Goal: Task Accomplishment & Management: Manage account settings

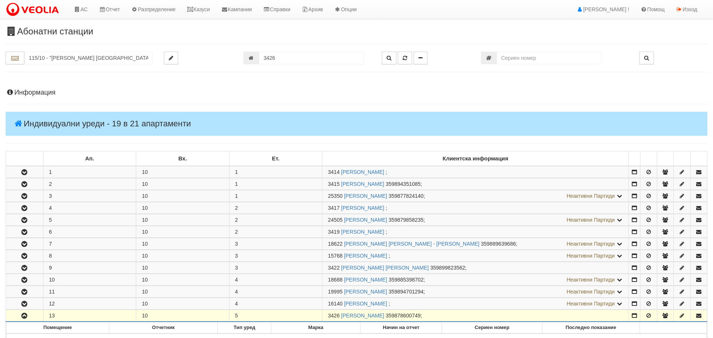
scroll to position [262, 0]
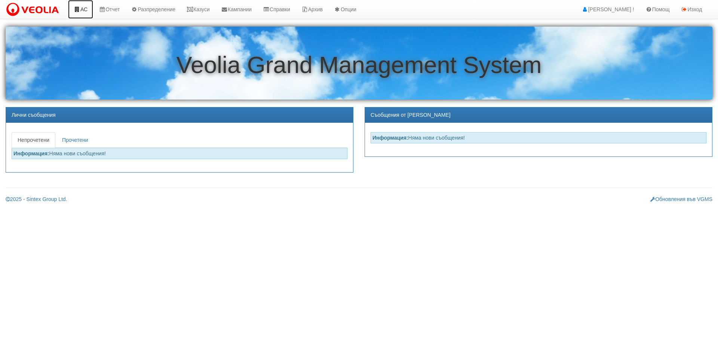
click at [85, 9] on link "АС" at bounding box center [80, 9] width 25 height 19
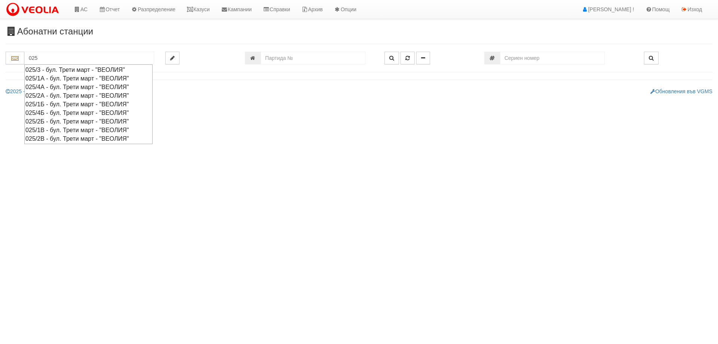
click at [51, 122] on div "025/2Б - бул. Трети март - "ВЕОЛИЯ"" at bounding box center [88, 121] width 126 height 9
type input "025/2Б - бул. Трети март - "ВЕОЛИЯ""
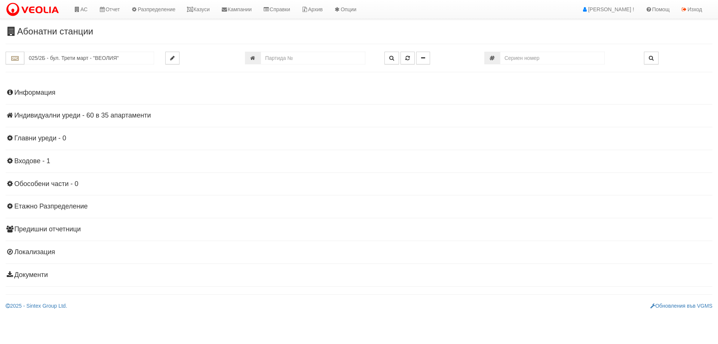
click at [87, 114] on h4 "Индивидуални уреди - 60 в 35 апартаменти" at bounding box center [359, 115] width 707 height 7
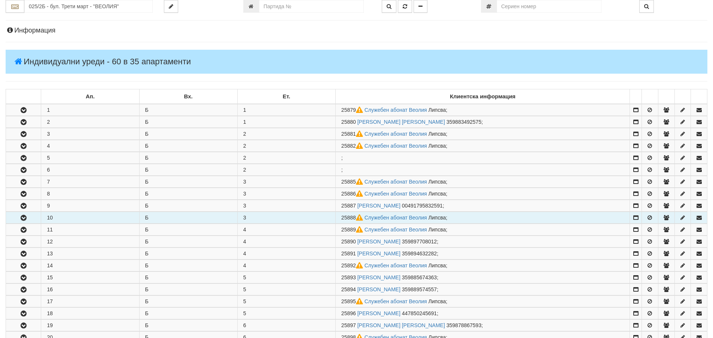
scroll to position [150, 0]
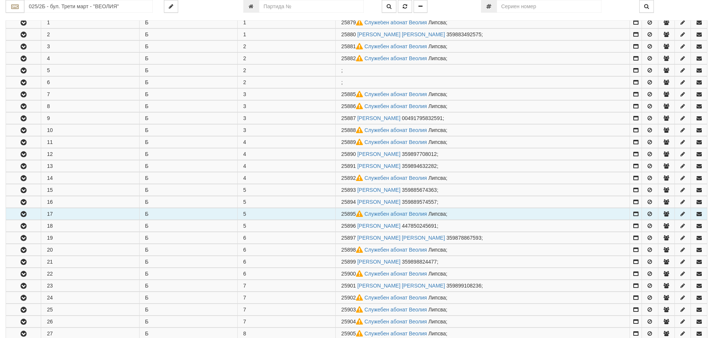
click at [24, 214] on icon "button" at bounding box center [23, 214] width 9 height 5
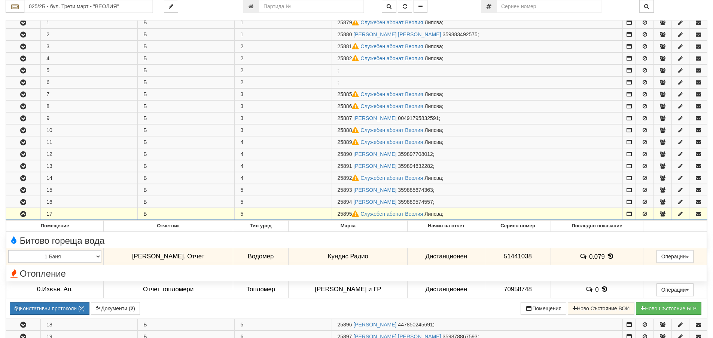
click at [22, 214] on icon "button" at bounding box center [23, 214] width 9 height 5
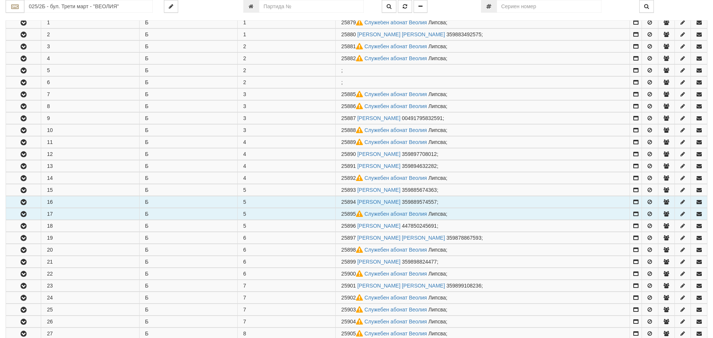
click at [23, 202] on icon "button" at bounding box center [23, 202] width 9 height 5
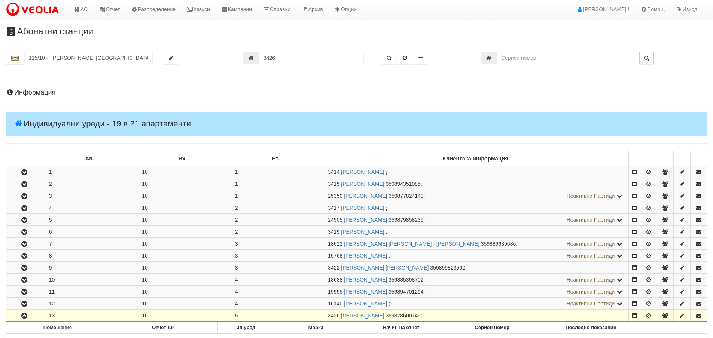
scroll to position [262, 0]
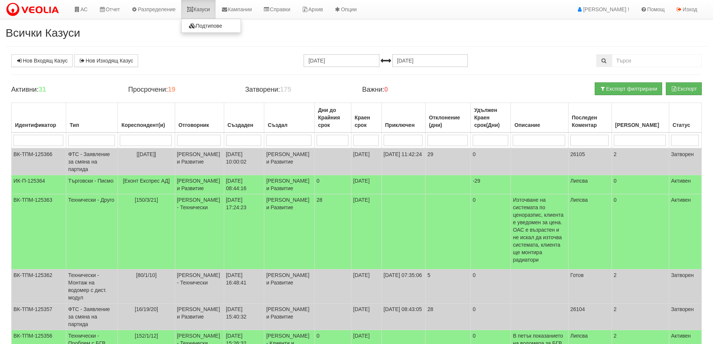
click at [207, 8] on link "Казуси" at bounding box center [198, 9] width 34 height 19
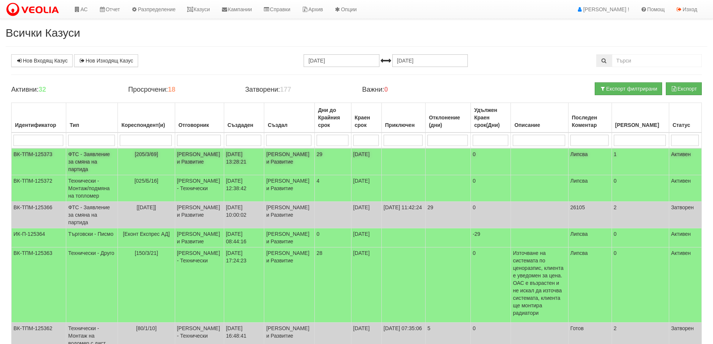
click at [89, 155] on td "ФТС - Заявление за смяна на партида" at bounding box center [92, 161] width 52 height 27
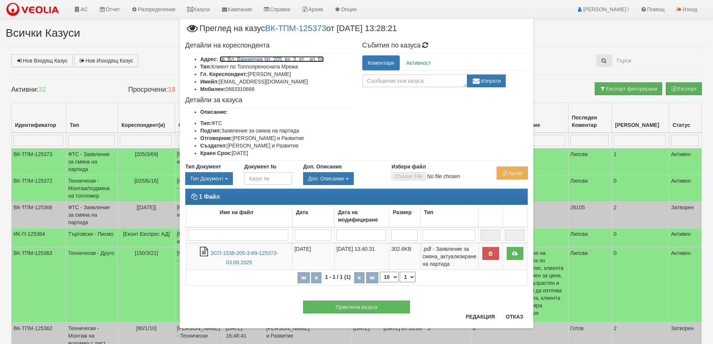
click at [261, 59] on link "кв. Вл. Варненчик бл. 205, вх. 3, ет. , ап. 69" at bounding box center [272, 59] width 104 height 6
click at [514, 316] on button "Отказ" at bounding box center [514, 317] width 27 height 12
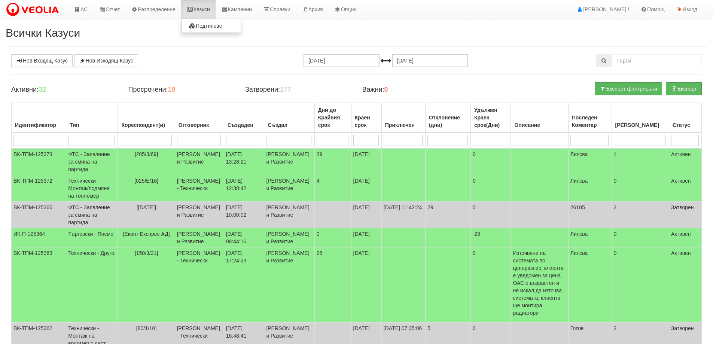
click at [207, 10] on link "Казуси" at bounding box center [198, 9] width 34 height 19
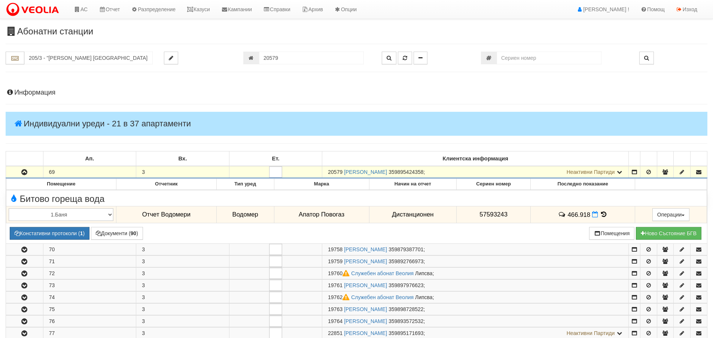
click at [34, 92] on h4 "Информация" at bounding box center [356, 92] width 701 height 7
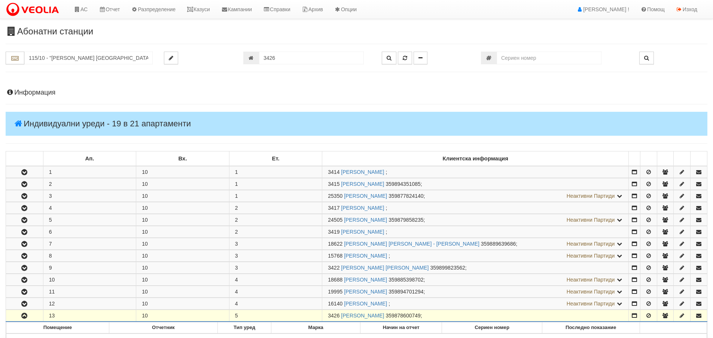
scroll to position [262, 0]
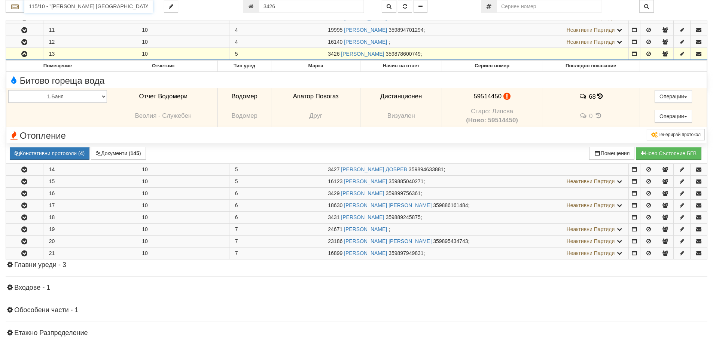
click at [48, 9] on input "115/10 - "ВЕОЛИЯ ЕНЕРДЖИ ВАРНА " ЕАД" at bounding box center [88, 6] width 128 height 13
drag, startPoint x: 279, startPoint y: 8, endPoint x: 254, endPoint y: 8, distance: 25.1
click at [254, 8] on div "3426" at bounding box center [306, 6] width 127 height 13
type input "20467"
type input "014/1 - "ВЕОЛИЯ ЕНЕРДЖИ ВАРНА " ЕАД"
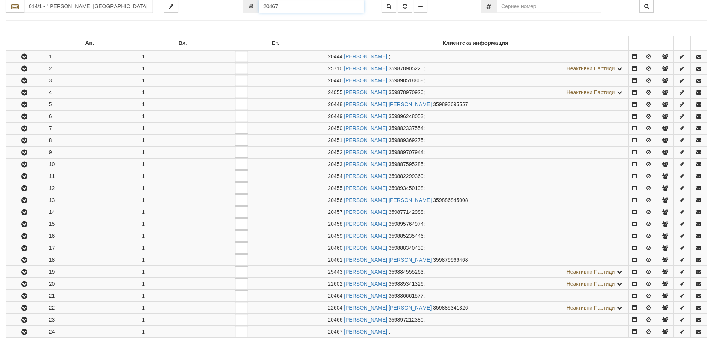
scroll to position [310, 0]
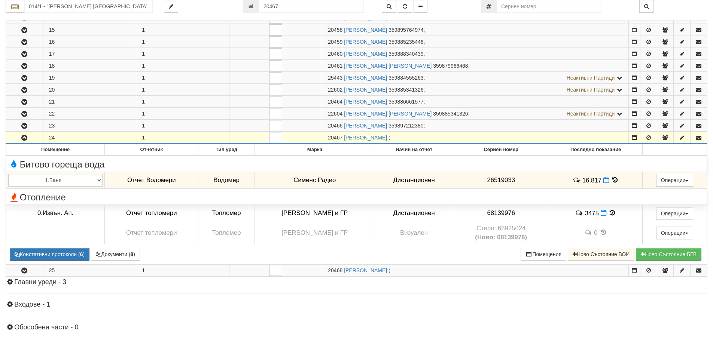
click at [25, 139] on icon "button" at bounding box center [24, 137] width 9 height 5
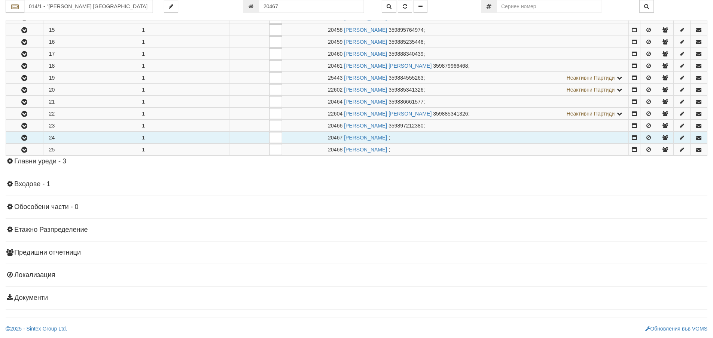
click at [25, 139] on icon "button" at bounding box center [24, 137] width 9 height 5
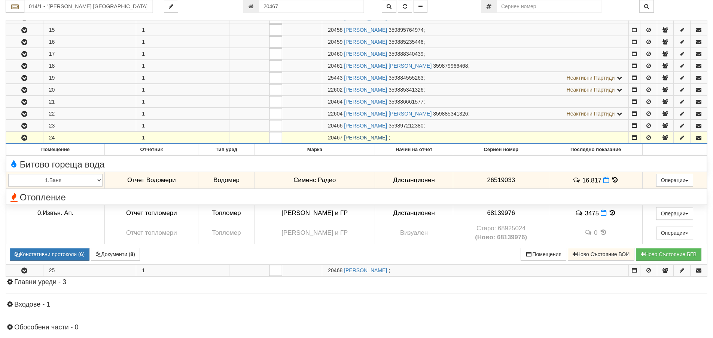
click at [351, 138] on link "[PERSON_NAME]" at bounding box center [365, 138] width 43 height 6
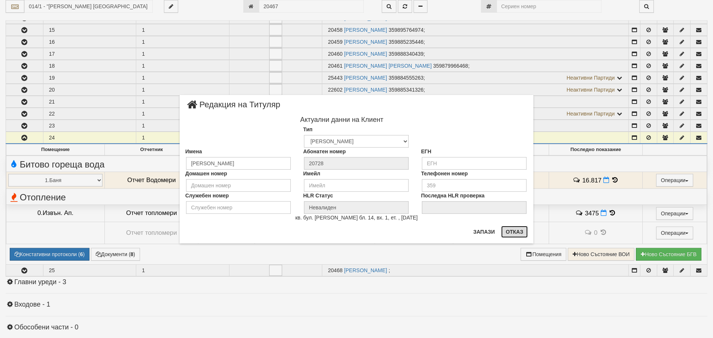
click at [511, 230] on button "Отказ" at bounding box center [514, 232] width 27 height 12
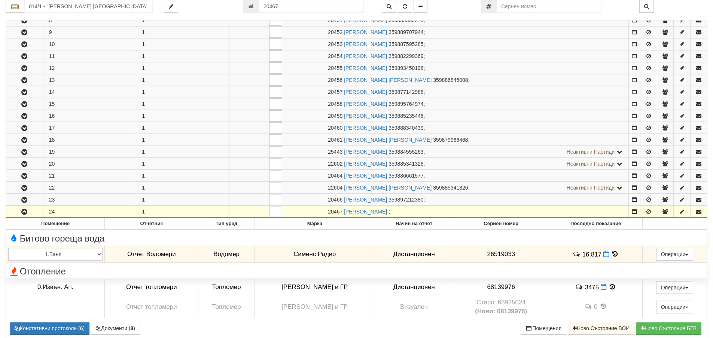
scroll to position [235, 0]
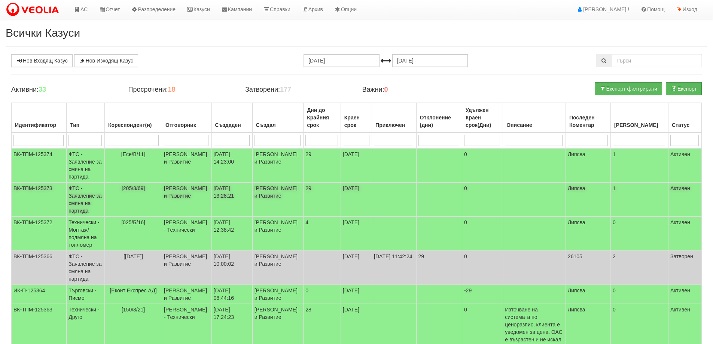
click at [93, 198] on td "ФТС - Заявление за смяна на партида" at bounding box center [86, 200] width 38 height 34
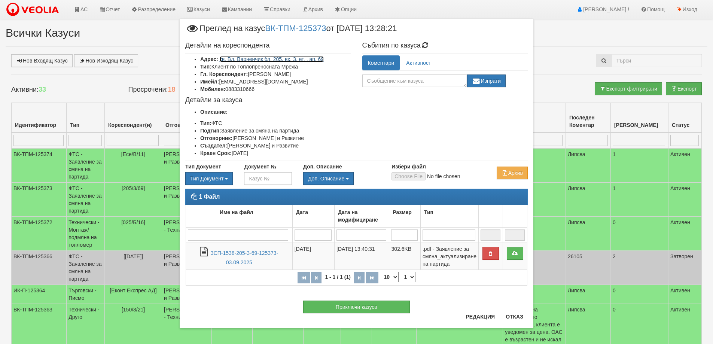
click at [269, 59] on link "кв. Вл. Варненчик бл. 205, вх. 3, ет. , ап. 69" at bounding box center [272, 59] width 104 height 6
click at [514, 312] on div "Приключи казуса" at bounding box center [357, 303] width 354 height 20
click at [513, 317] on button "Отказ" at bounding box center [514, 317] width 27 height 12
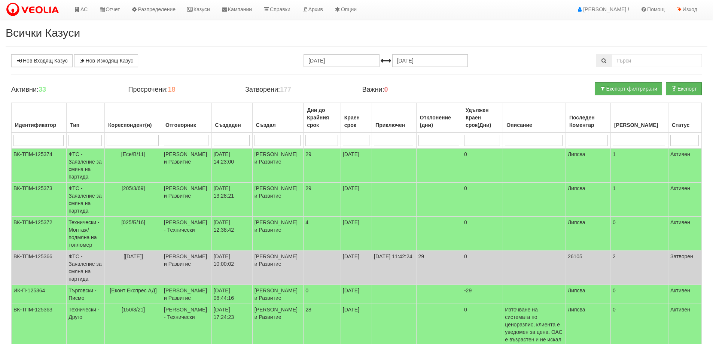
click at [548, 84] on div "Експорт Експорт филтрирани" at bounding box center [590, 92] width 234 height 20
click at [88, 194] on td "ФТС - Заявление за смяна на партида" at bounding box center [86, 200] width 38 height 34
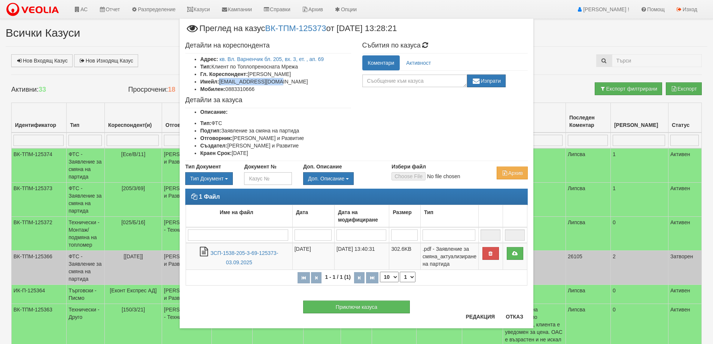
drag, startPoint x: 218, startPoint y: 81, endPoint x: 269, endPoint y: 85, distance: 51.0
click at [269, 85] on li "Имейл: fresh_todorov@abv.bg" at bounding box center [275, 81] width 151 height 7
copy li "fresh_todorov@abv.bg"
click at [376, 307] on button "Приключи казуса" at bounding box center [356, 306] width 107 height 13
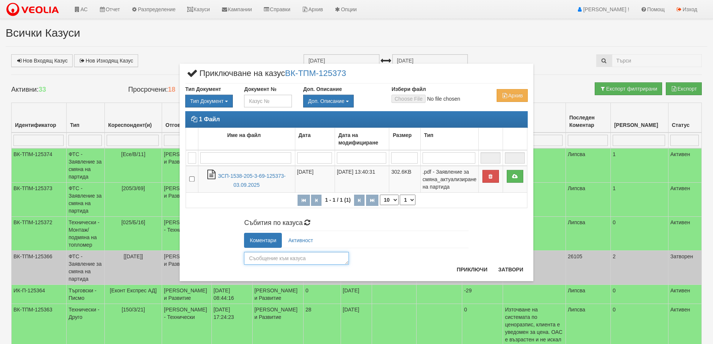
click at [264, 260] on textarea at bounding box center [296, 258] width 105 height 13
type textarea "26106"
click at [469, 269] on button "Приключи" at bounding box center [472, 269] width 40 height 12
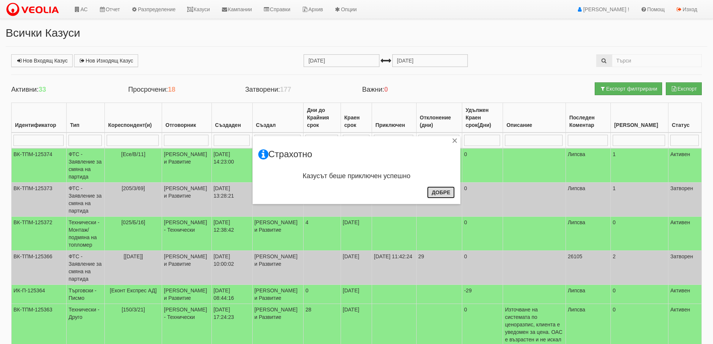
click at [444, 192] on button "Добре" at bounding box center [441, 192] width 28 height 12
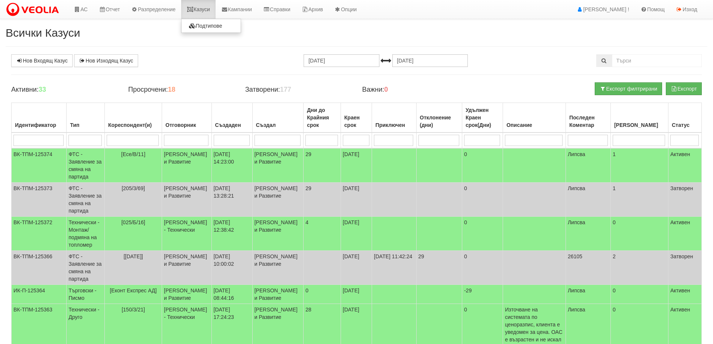
click at [205, 13] on link "Казуси" at bounding box center [198, 9] width 34 height 19
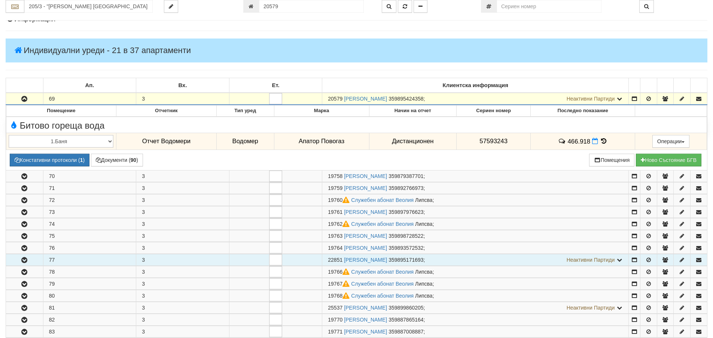
scroll to position [73, 0]
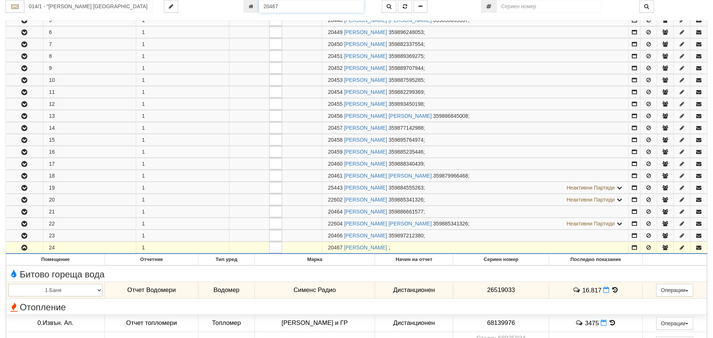
drag, startPoint x: 282, startPoint y: 9, endPoint x: 259, endPoint y: 6, distance: 24.1
click at [259, 6] on input "20467" at bounding box center [311, 6] width 105 height 13
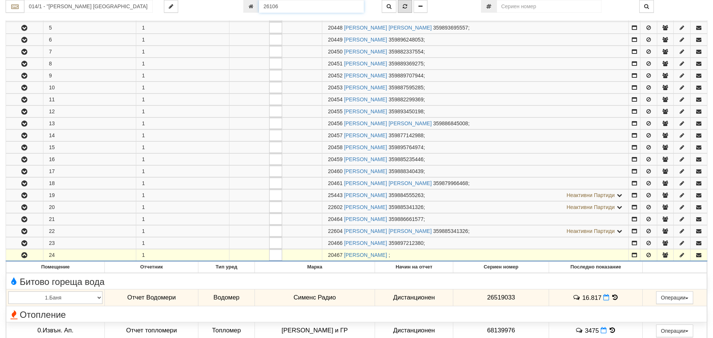
type input "26106"
click at [403, 7] on icon "button" at bounding box center [405, 6] width 4 height 5
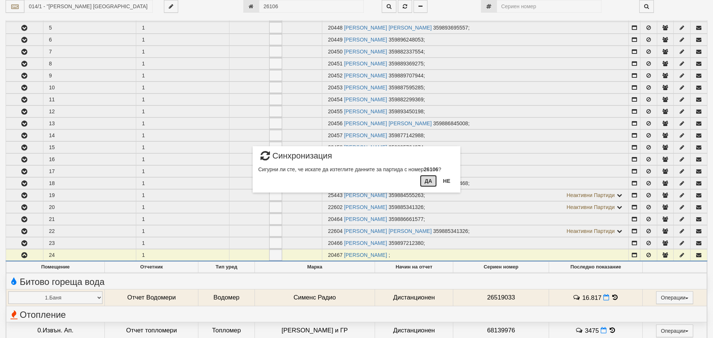
click at [424, 185] on button "Да" at bounding box center [428, 181] width 16 height 12
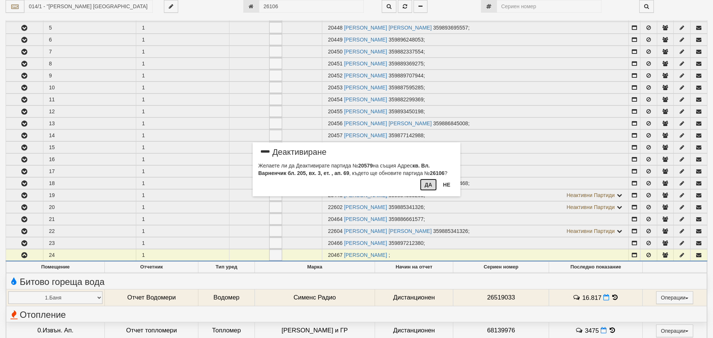
click at [427, 184] on button "Да" at bounding box center [428, 185] width 16 height 12
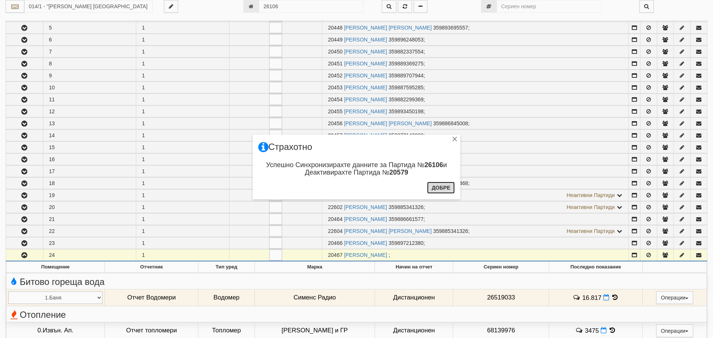
click at [438, 184] on button "Добре" at bounding box center [441, 188] width 28 height 12
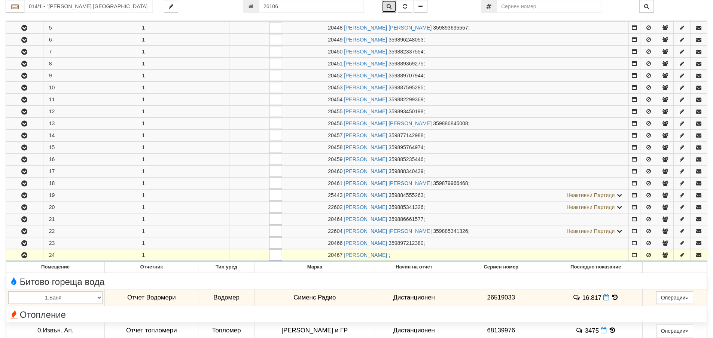
click at [388, 7] on icon "button" at bounding box center [388, 6] width 5 height 5
type input "205/3 - "ВЕОЛИЯ ЕНЕРДЖИ ВАРНА " ЕАД"
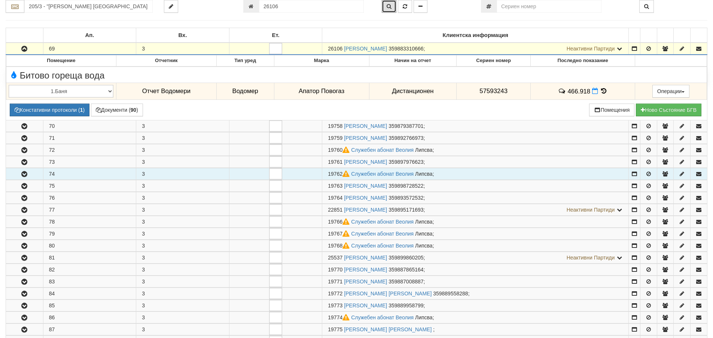
scroll to position [110, 0]
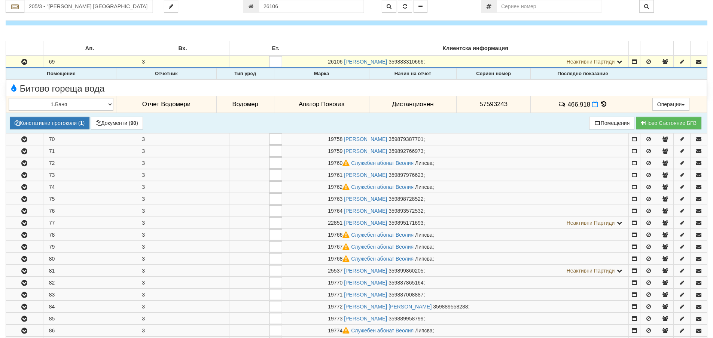
click at [601, 103] on icon at bounding box center [604, 104] width 8 height 6
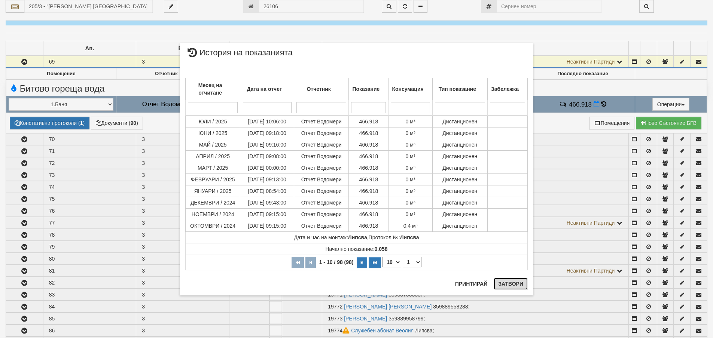
click at [514, 281] on button "Затвори" at bounding box center [510, 284] width 34 height 12
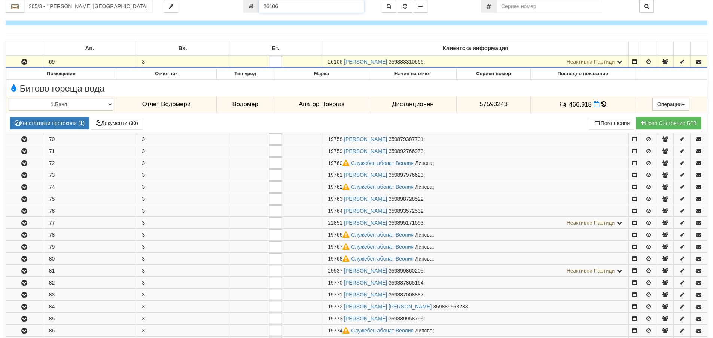
scroll to position [94, 0]
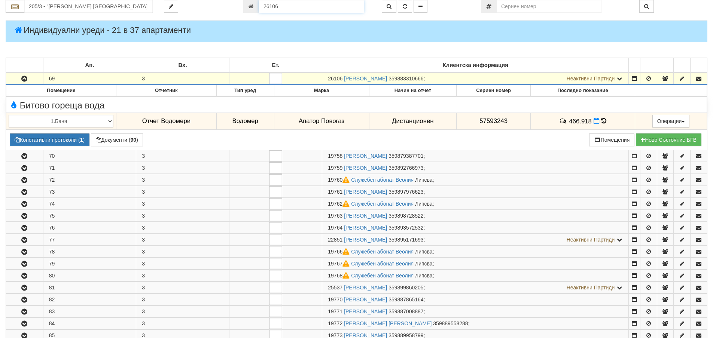
drag, startPoint x: 278, startPoint y: 4, endPoint x: 249, endPoint y: 8, distance: 29.5
click at [249, 8] on div "26106" at bounding box center [306, 6] width 127 height 13
type input "24359"
click at [404, 6] on icon "button" at bounding box center [405, 6] width 4 height 5
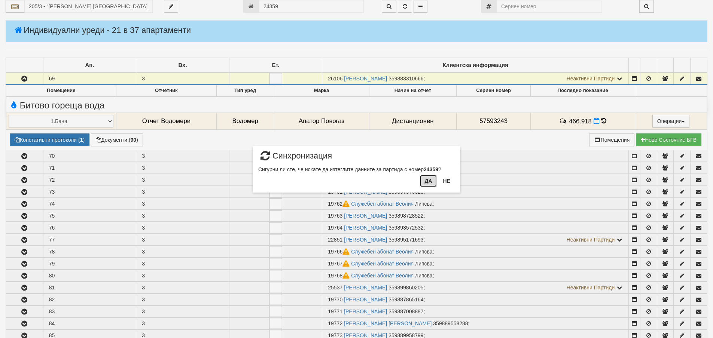
click at [429, 181] on button "Да" at bounding box center [428, 181] width 16 height 12
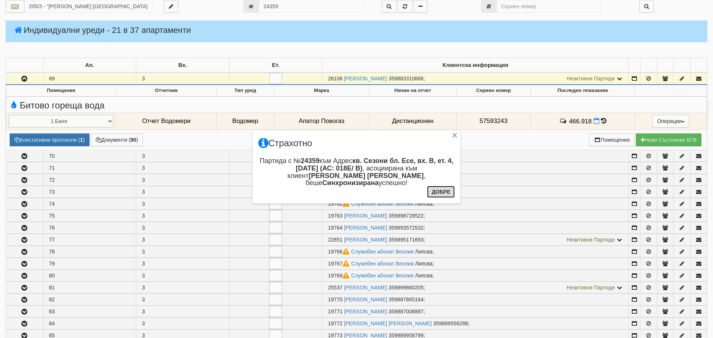
click at [438, 190] on button "Добре" at bounding box center [441, 192] width 28 height 12
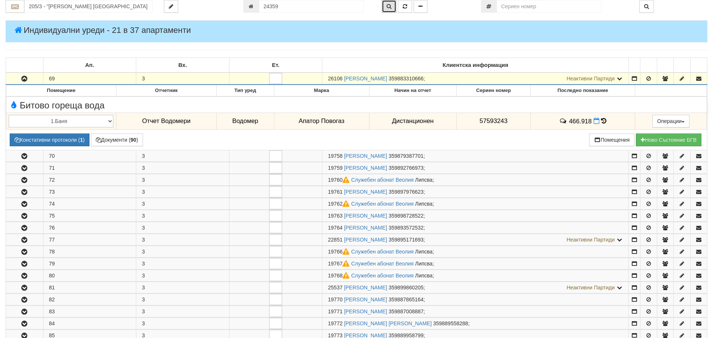
click at [387, 6] on icon "button" at bounding box center [388, 6] width 5 height 5
type input "018Е/ В - "ВЕОЛИЯ ЕНЕРДЖИ ВАРНА " ЕАД"
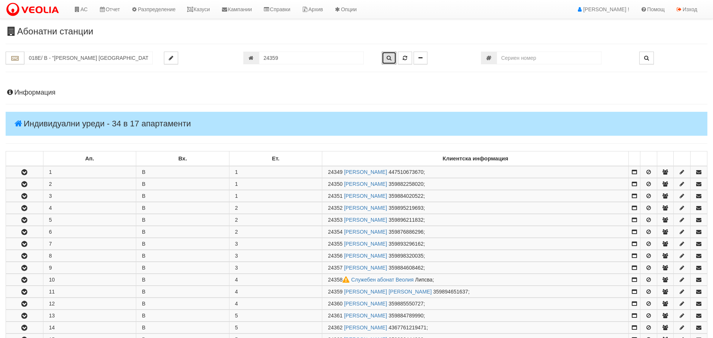
scroll to position [214, 0]
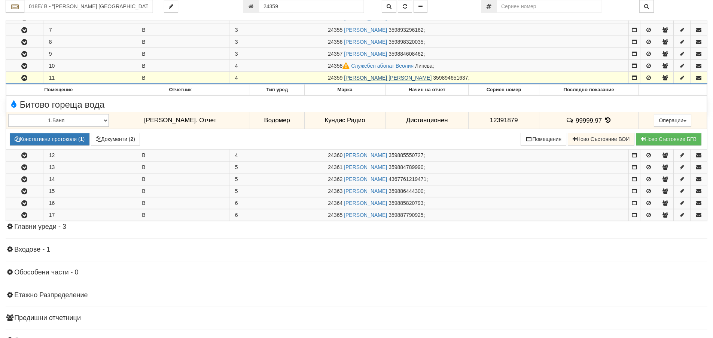
click at [364, 76] on link "ИВАН ГОЧЕВ ДИМИТРОВ" at bounding box center [388, 78] width 88 height 6
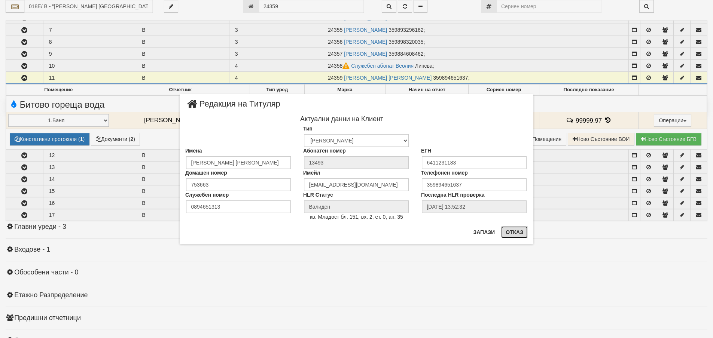
click at [512, 231] on button "Отказ" at bounding box center [514, 232] width 27 height 12
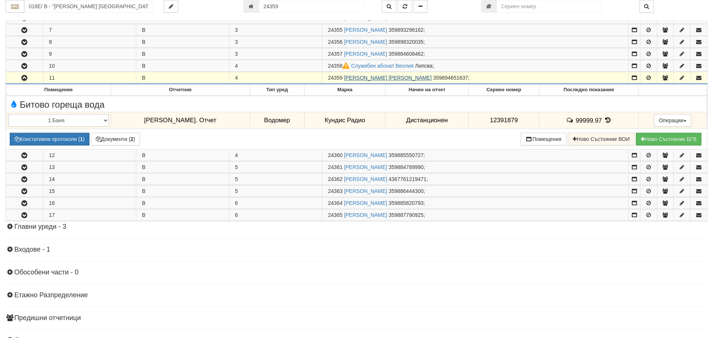
click at [355, 77] on link "ИВАН ГОЧЕВ ДИМИТРОВ" at bounding box center [388, 78] width 88 height 6
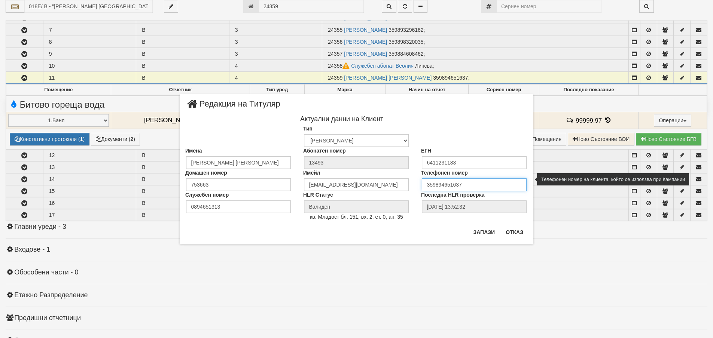
drag, startPoint x: 463, startPoint y: 184, endPoint x: 422, endPoint y: 184, distance: 40.8
click at [422, 184] on input "359894651637" at bounding box center [474, 184] width 105 height 13
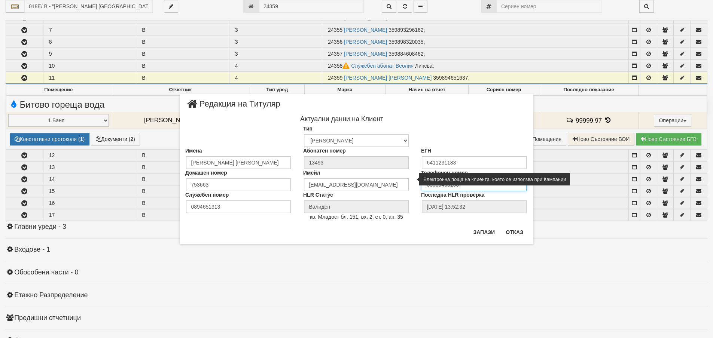
paste input "0879878422"
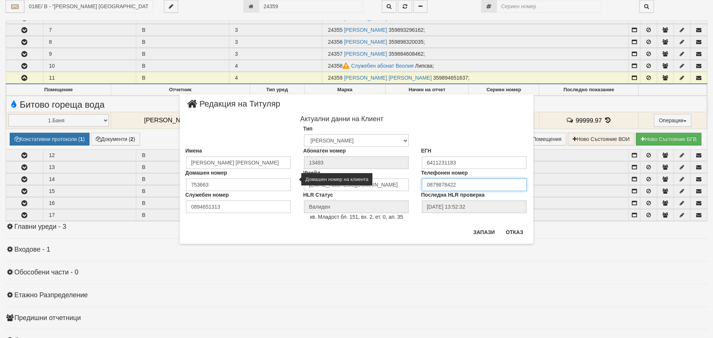
type input "0879878422"
drag, startPoint x: 210, startPoint y: 184, endPoint x: 163, endPoint y: 183, distance: 46.4
click at [163, 183] on div "× Редакция на Титуляр Актуални данни на Клиент Тип Физическо Лице Фирма Институ…" at bounding box center [357, 122] width 438 height 244
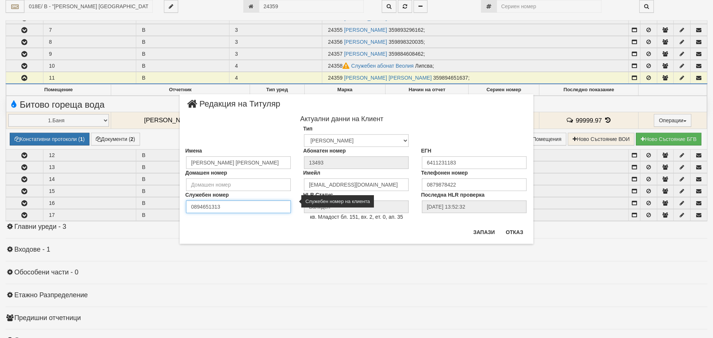
drag, startPoint x: 226, startPoint y: 210, endPoint x: 186, endPoint y: 206, distance: 40.2
click at [186, 206] on div "Служебен номер 0894651313" at bounding box center [239, 202] width 118 height 22
click at [481, 233] on button "Запази" at bounding box center [483, 232] width 31 height 12
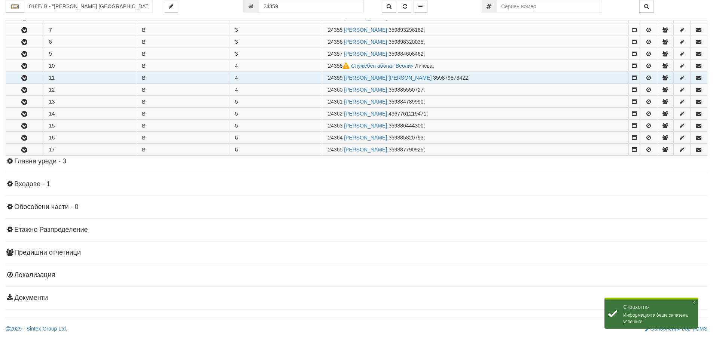
click at [28, 77] on icon "button" at bounding box center [24, 78] width 9 height 5
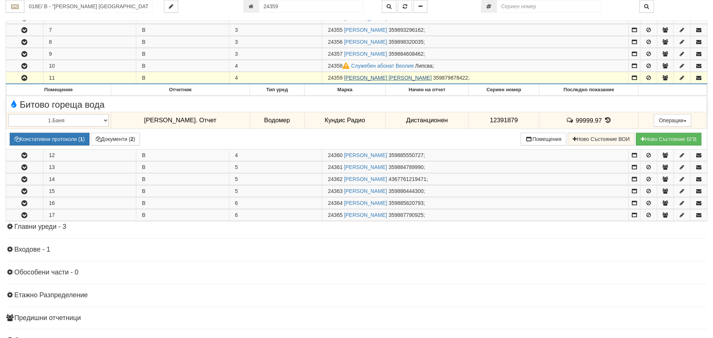
click at [358, 78] on link "ИВАН ГОЧЕВ ДИМИТРОВ" at bounding box center [388, 78] width 88 height 6
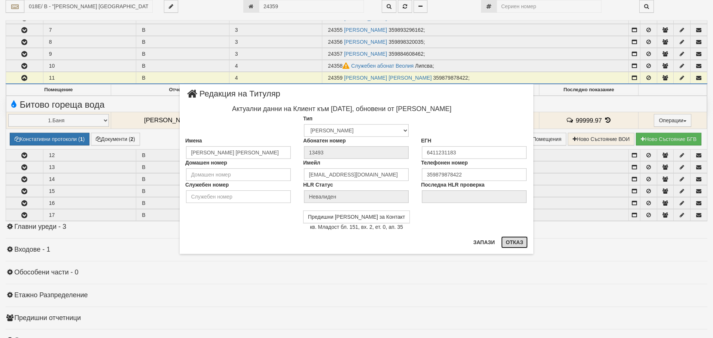
click at [516, 240] on button "Отказ" at bounding box center [514, 242] width 27 height 12
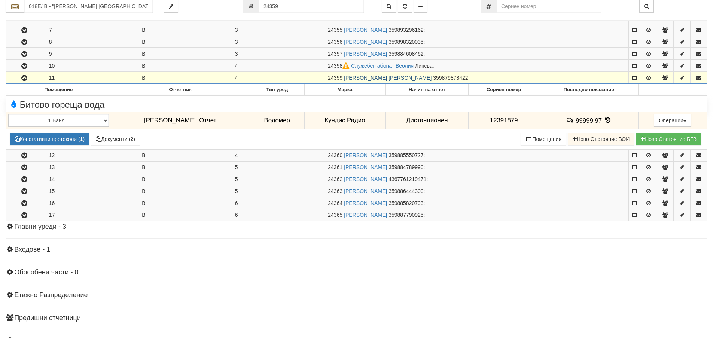
click at [370, 78] on link "ИВАН ГОЧЕВ ДИМИТРОВ" at bounding box center [388, 78] width 88 height 6
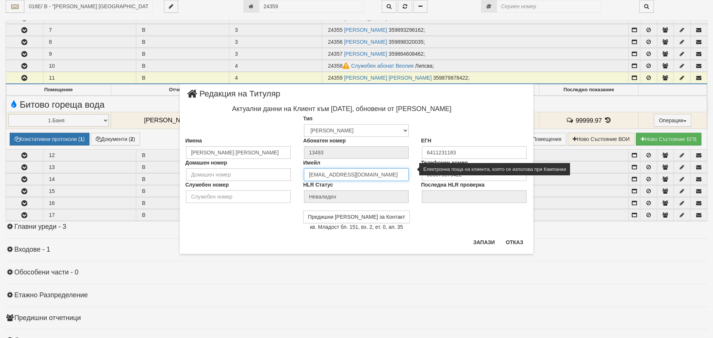
drag, startPoint x: 378, startPoint y: 175, endPoint x: 300, endPoint y: 174, distance: 77.5
click at [300, 174] on div "Имейл miroslavadimitrovaa@abv.bg" at bounding box center [356, 170] width 118 height 22
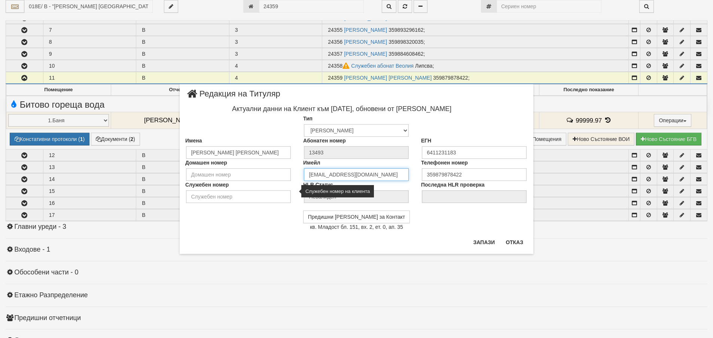
paste input "gochevman"
type input "gochevman@abv.bg"
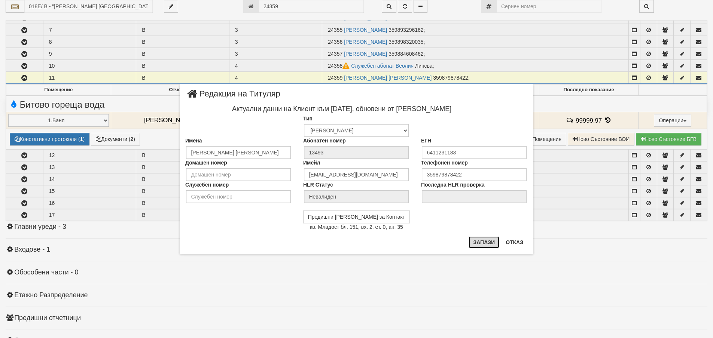
click at [482, 242] on button "Запази" at bounding box center [483, 242] width 31 height 12
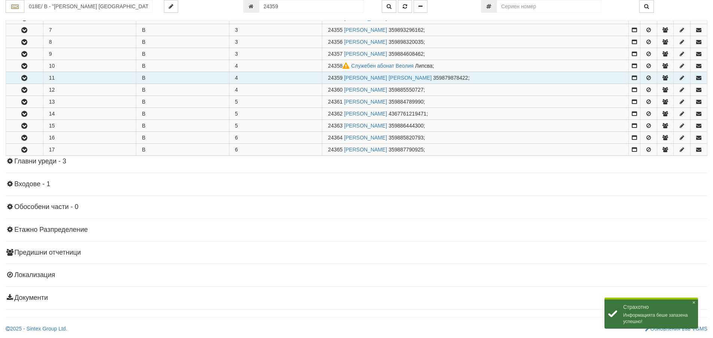
click at [24, 77] on icon "button" at bounding box center [24, 78] width 9 height 5
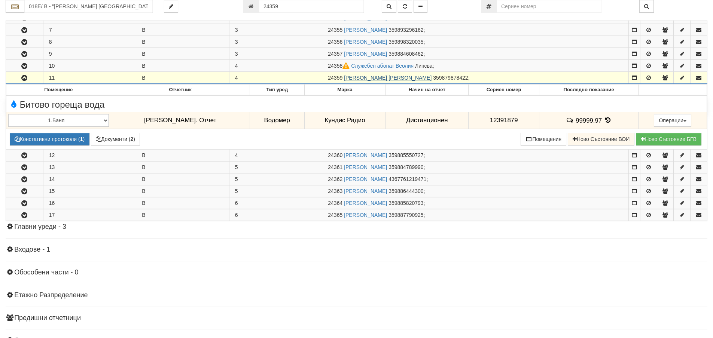
click at [379, 79] on link "ИВАН ГОЧЕВ ДИМИТРОВ" at bounding box center [388, 78] width 88 height 6
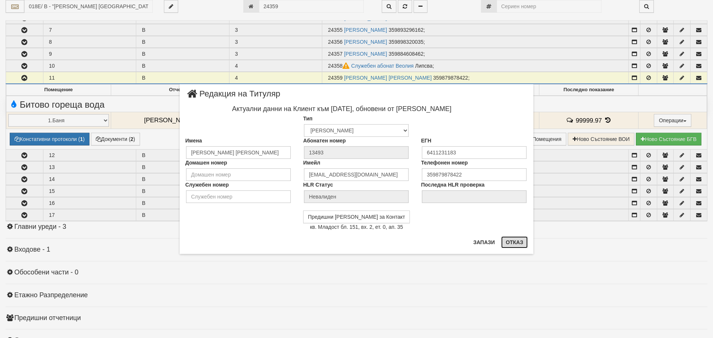
click at [517, 240] on button "Отказ" at bounding box center [514, 242] width 27 height 12
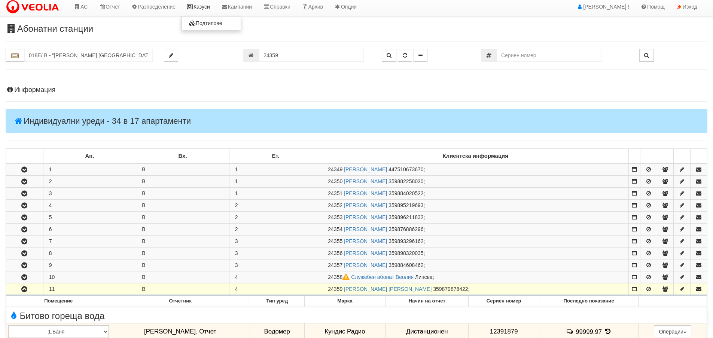
scroll to position [0, 0]
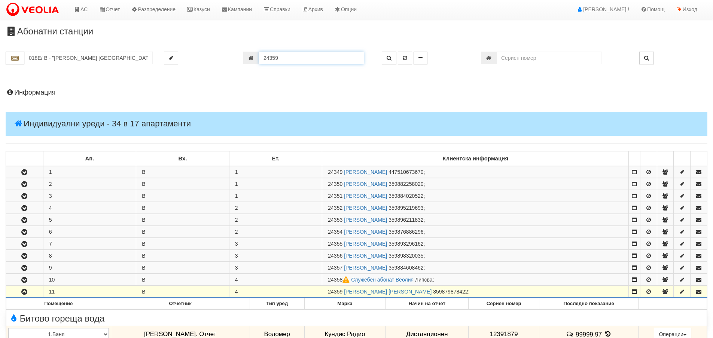
drag, startPoint x: 284, startPoint y: 57, endPoint x: 262, endPoint y: 58, distance: 21.7
click at [262, 58] on input "24359" at bounding box center [311, 58] width 105 height 13
type input "16145"
type input "107/3,4 - "ХОЛИДЕЙ И РАЙЗЕН" ЕООД"
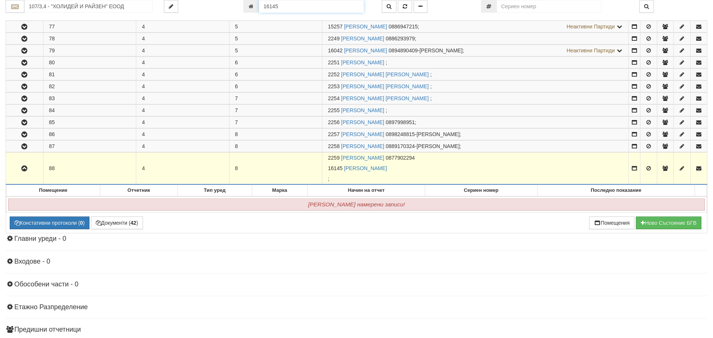
scroll to position [496, 0]
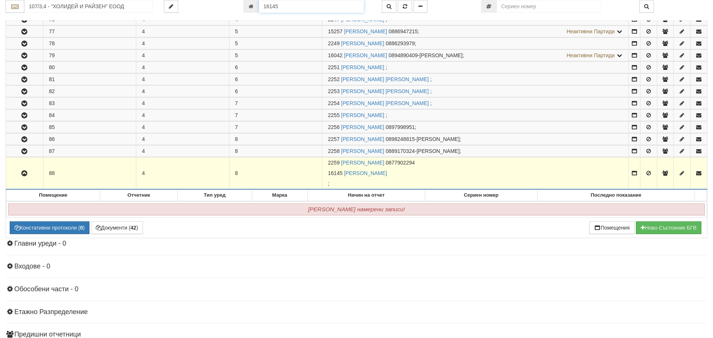
drag, startPoint x: 283, startPoint y: 5, endPoint x: 249, endPoint y: 8, distance: 33.8
click at [249, 8] on div "16145" at bounding box center [306, 6] width 127 height 13
type input "20708"
type input "029/1 - "ВЕОЛИЯ ЕНЕРДЖИ ВАРНА " ЕАД"
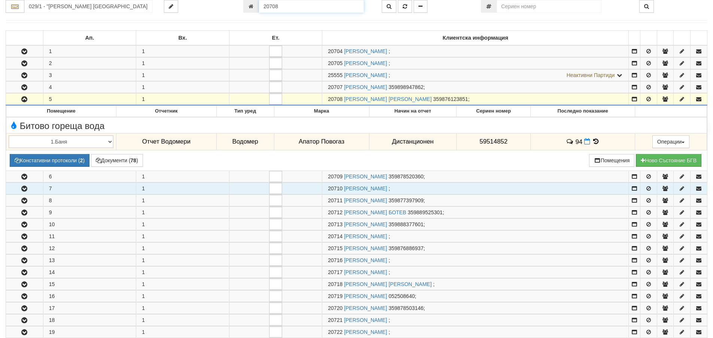
scroll to position [83, 0]
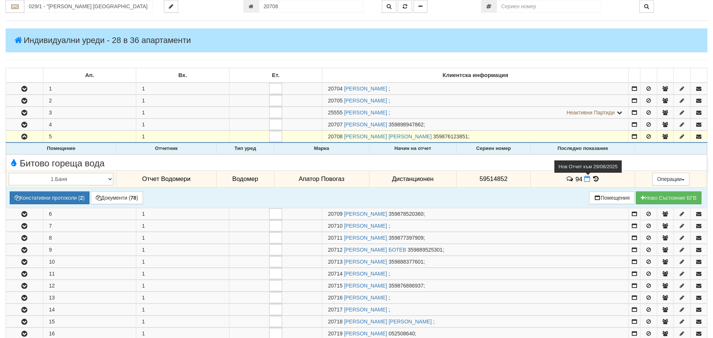
click at [586, 177] on icon at bounding box center [587, 179] width 6 height 6
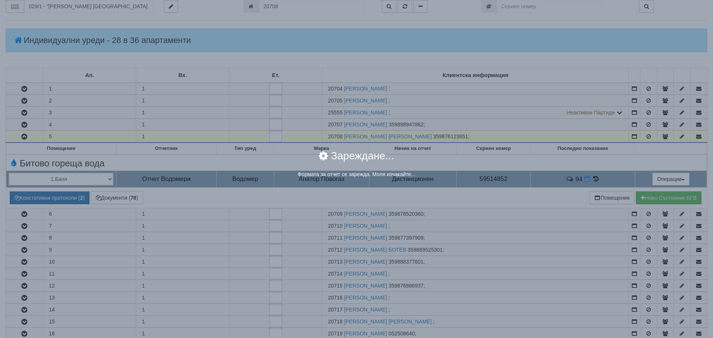
select select "8ac75930-9bfd-e511-80be-8d5a1dced85a"
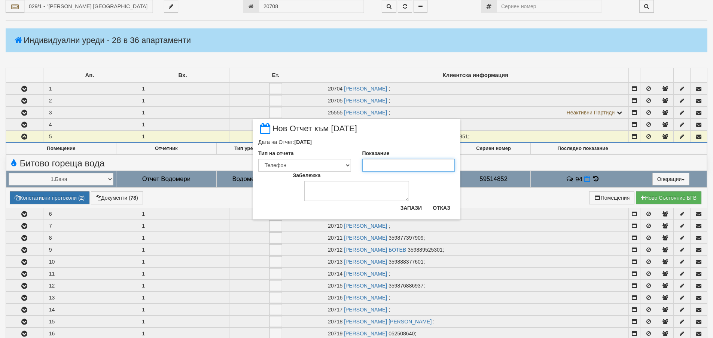
click at [380, 166] on input "Показание" at bounding box center [408, 165] width 93 height 13
type input "96"
click at [345, 165] on select "Визуален Телефон Бележка Неосигурен достъп Самоотчет Служебно Дистанционен" at bounding box center [304, 165] width 93 height 13
select select "8dc75930-9bfd-e511-80be-8d5a1dced85a"
click at [258, 159] on select "Визуален Телефон Бележка Неосигурен достъп Самоотчет Служебно Дистанционен" at bounding box center [304, 165] width 93 height 13
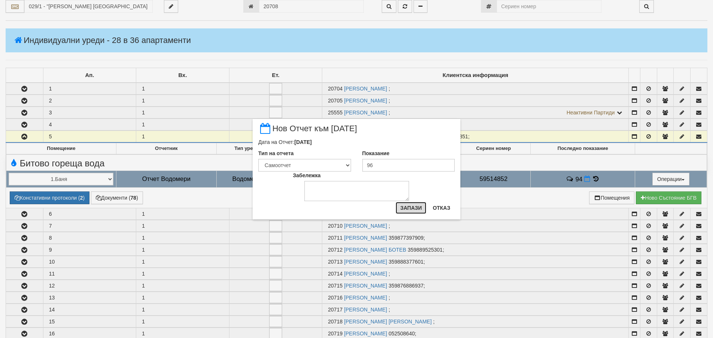
click at [402, 207] on button "Запази" at bounding box center [410, 208] width 31 height 12
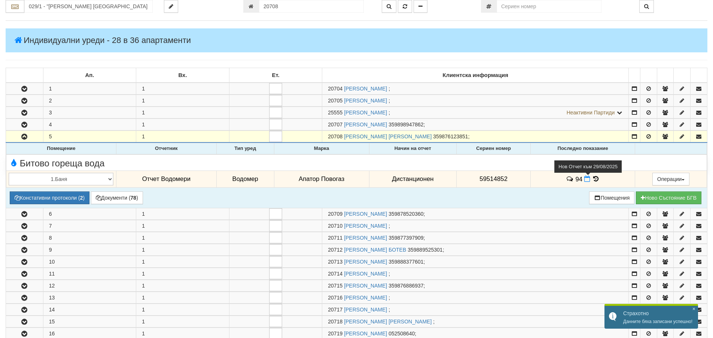
click at [586, 179] on icon at bounding box center [587, 179] width 6 height 6
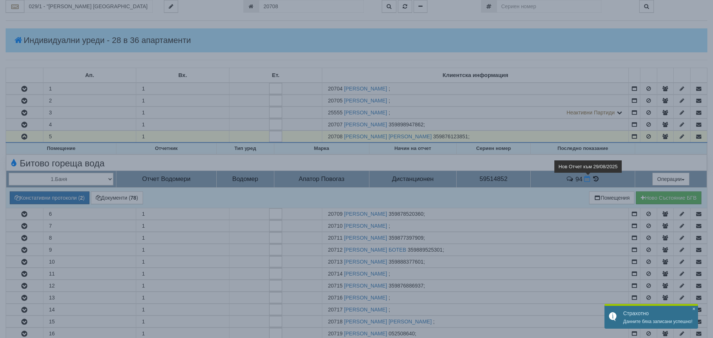
select select "8dc75930-9bfd-e511-80be-8d5a1dced85a"
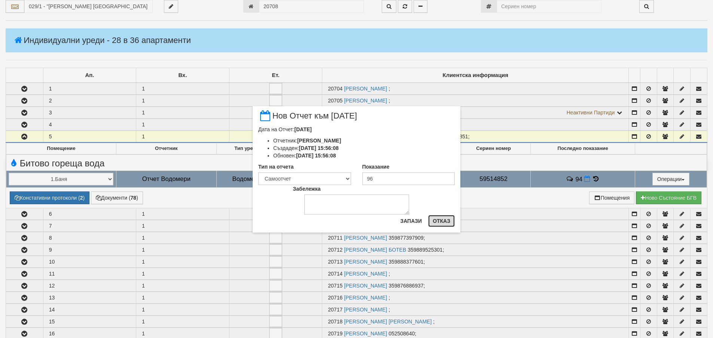
click at [436, 221] on button "Отказ" at bounding box center [441, 221] width 27 height 12
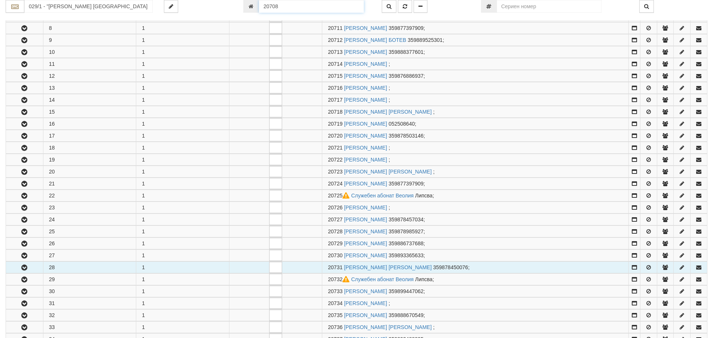
scroll to position [301, 0]
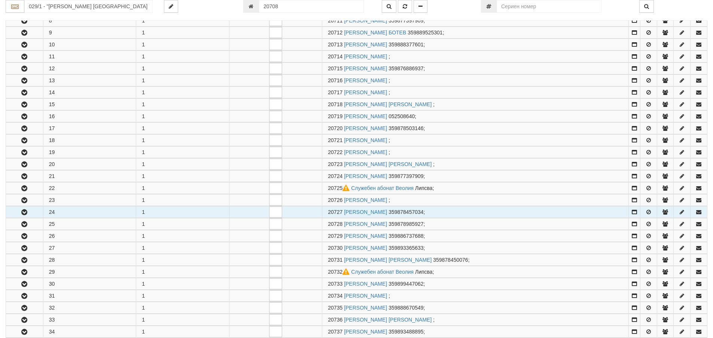
click at [26, 211] on icon "button" at bounding box center [24, 212] width 9 height 5
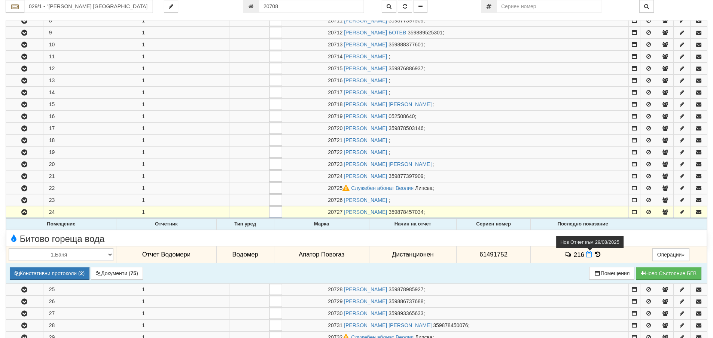
click at [588, 255] on icon at bounding box center [589, 254] width 6 height 6
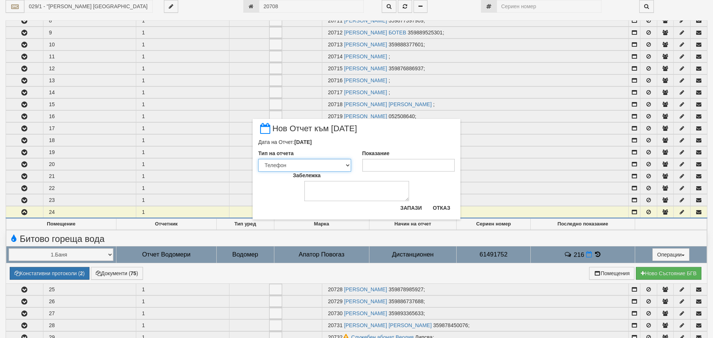
click at [348, 165] on select "Визуален Телефон Бележка Неосигурен достъп Самоотчет Служебно Дистанционен" at bounding box center [304, 165] width 93 height 13
select select "8dc75930-9bfd-e511-80be-8d5a1dced85a"
click at [258, 159] on select "Визуален Телефон Бележка Неосигурен достъп Самоотчет Служебно Дистанционен" at bounding box center [304, 165] width 93 height 13
click at [387, 165] on input "Показание" at bounding box center [408, 165] width 93 height 13
type input "220"
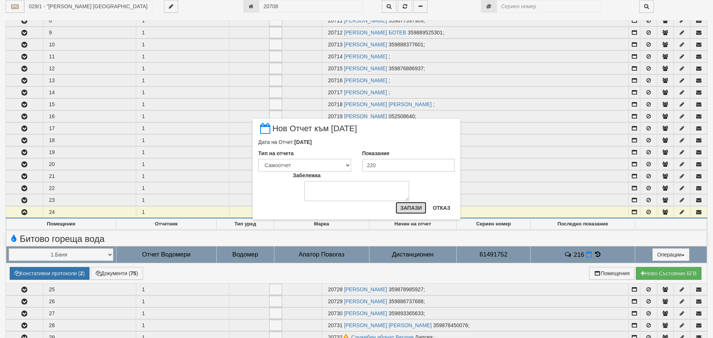
click at [412, 206] on button "Запази" at bounding box center [410, 208] width 31 height 12
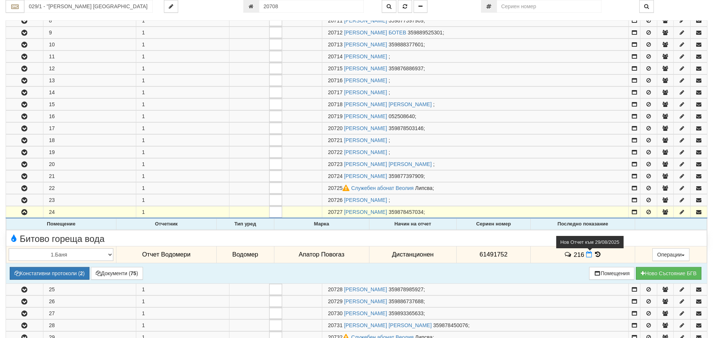
click at [587, 256] on icon at bounding box center [589, 254] width 6 height 6
select select "8dc75930-9bfd-e511-80be-8d5a1dced85a"
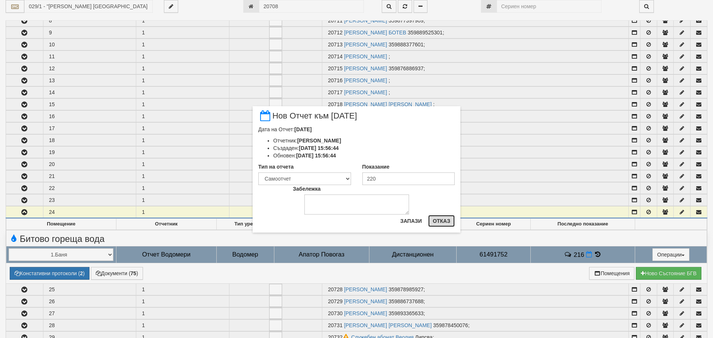
click at [446, 220] on button "Отказ" at bounding box center [441, 221] width 27 height 12
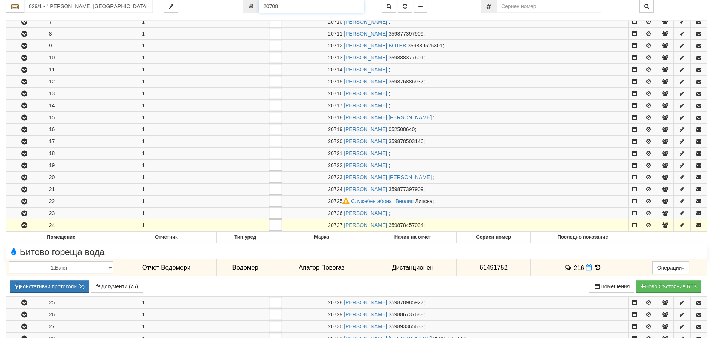
scroll to position [271, 0]
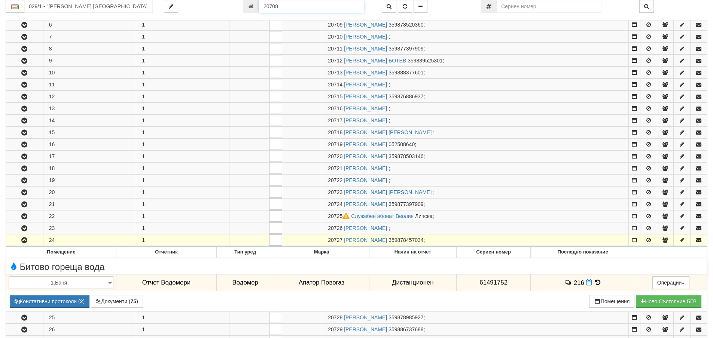
drag, startPoint x: 260, startPoint y: 6, endPoint x: 247, endPoint y: 6, distance: 13.5
click at [247, 6] on div "20708" at bounding box center [306, 6] width 127 height 13
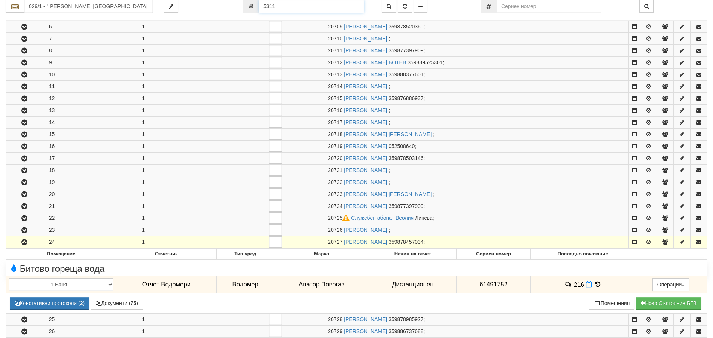
type input "5311"
type input "126/3,4 - "ВЕОЛИЯ ЕНЕРДЖИ ВАРНА " ЕАД"
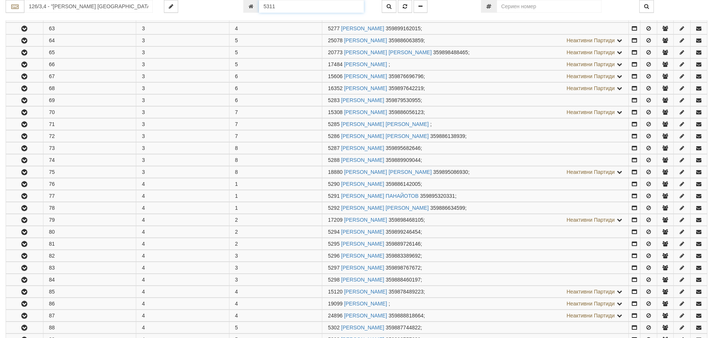
scroll to position [585, 0]
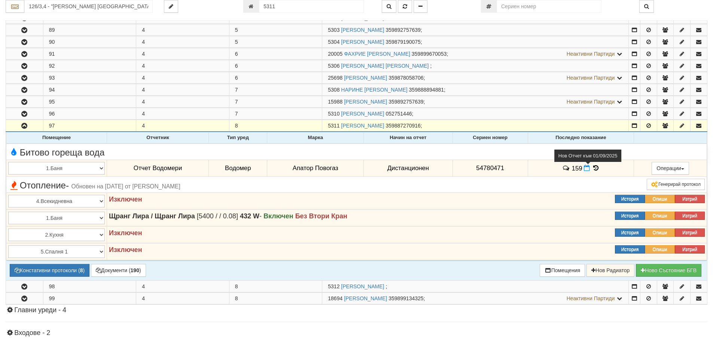
click at [587, 170] on icon at bounding box center [587, 168] width 6 height 6
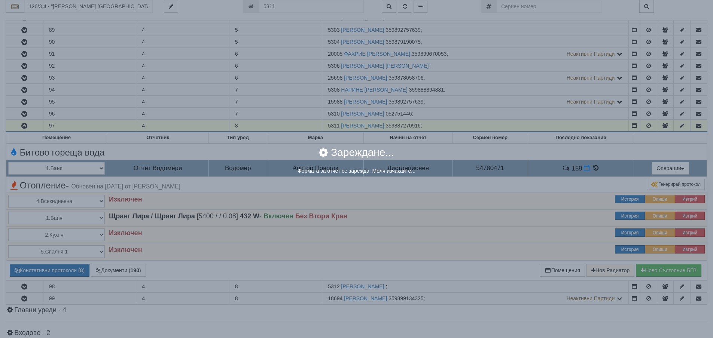
select select "8ac75930-9bfd-e511-80be-8d5a1dced85a"
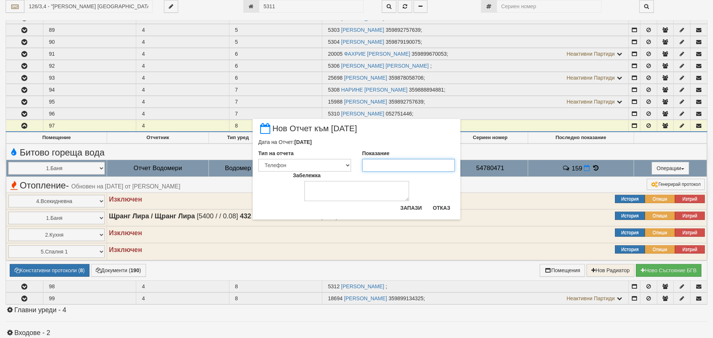
click at [413, 165] on input "Показание" at bounding box center [408, 165] width 93 height 13
type input "160"
click at [347, 163] on select "Визуален Телефон Бележка Неосигурен достъп Самоотчет Служебно Дистанционен" at bounding box center [304, 165] width 93 height 13
select select "8dc75930-9bfd-e511-80be-8d5a1dced85a"
click at [258, 159] on select "Визуален Телефон Бележка Неосигурен достъп Самоотчет Служебно Дистанционен" at bounding box center [304, 165] width 93 height 13
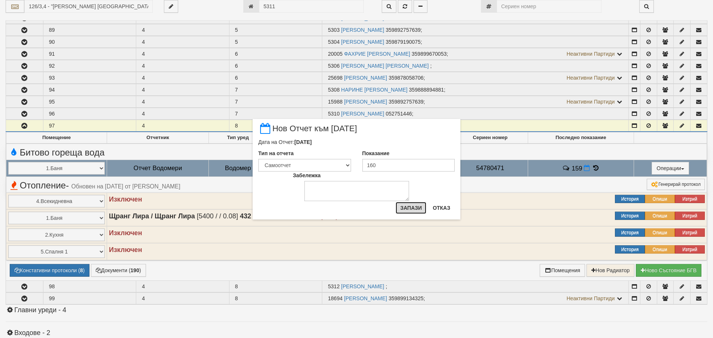
click at [416, 207] on button "Запази" at bounding box center [410, 208] width 31 height 12
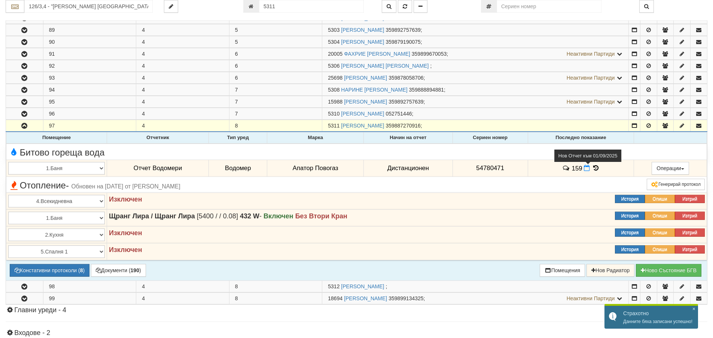
click at [585, 166] on icon at bounding box center [587, 168] width 6 height 6
select select "8dc75930-9bfd-e511-80be-8d5a1dced85a"
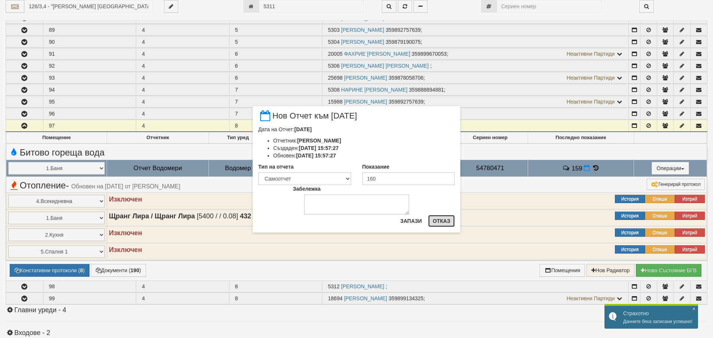
click at [445, 217] on button "Отказ" at bounding box center [441, 221] width 27 height 12
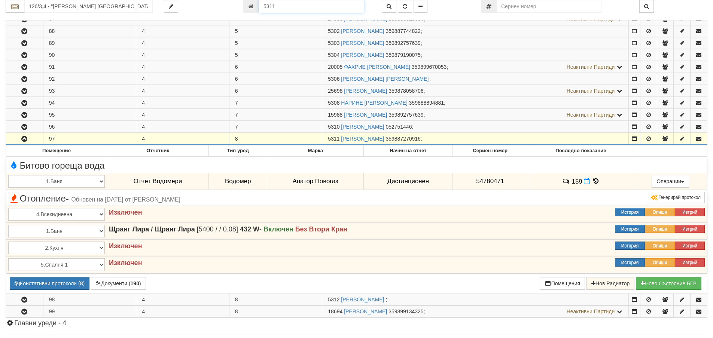
drag, startPoint x: 276, startPoint y: 6, endPoint x: 251, endPoint y: 6, distance: 25.1
click at [251, 6] on div "5311" at bounding box center [306, 6] width 127 height 13
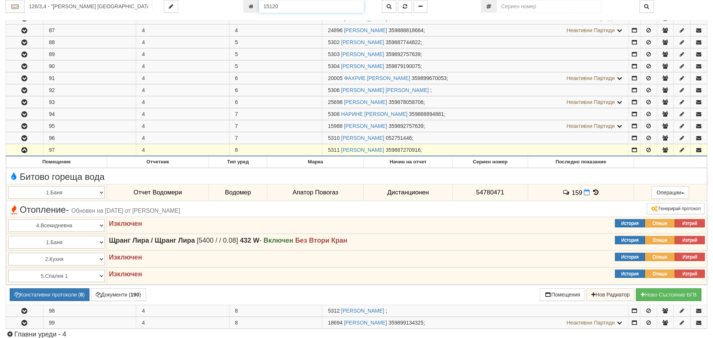
type input "15120"
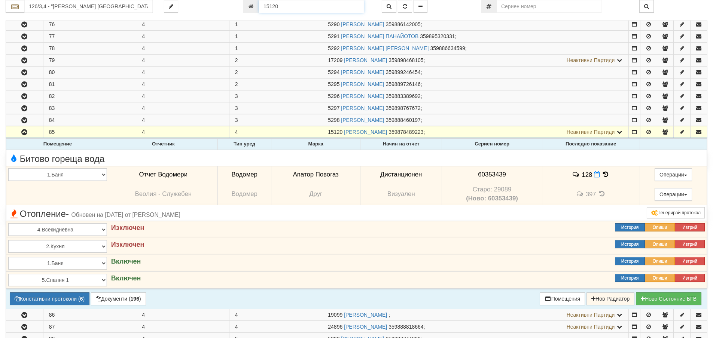
scroll to position [431, 0]
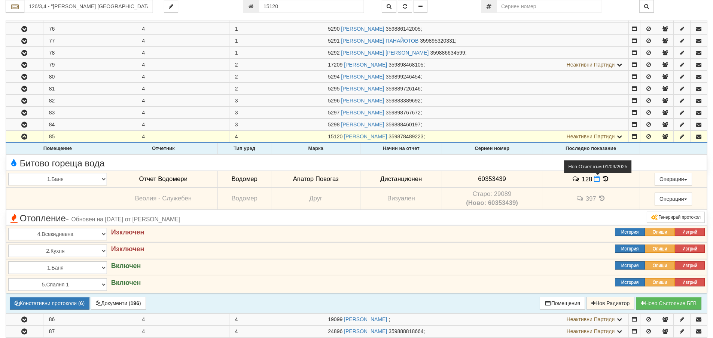
click at [595, 178] on icon at bounding box center [597, 179] width 6 height 6
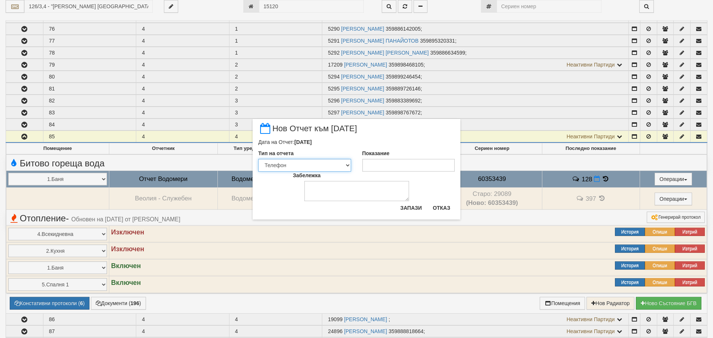
click at [346, 165] on select "Визуален Телефон Бележка Неосигурен достъп Самоотчет Служебно Дистанционен" at bounding box center [304, 165] width 93 height 13
select select "8dc75930-9bfd-e511-80be-8d5a1dced85a"
click at [258, 159] on select "Визуален Телефон Бележка Неосигурен достъп Самоотчет Служебно Дистанционен" at bounding box center [304, 165] width 93 height 13
click at [377, 166] on input "Показание" at bounding box center [408, 165] width 93 height 13
type input "129"
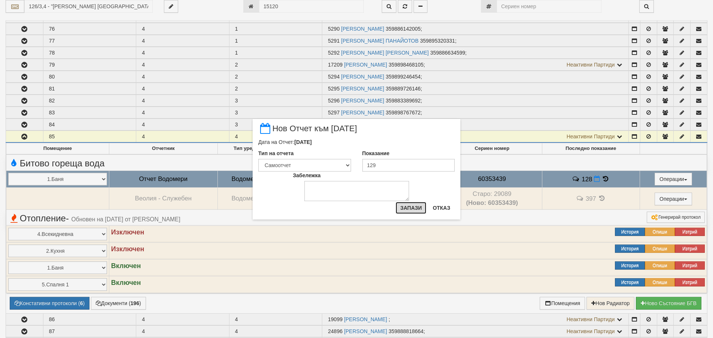
click at [404, 208] on button "Запази" at bounding box center [410, 208] width 31 height 12
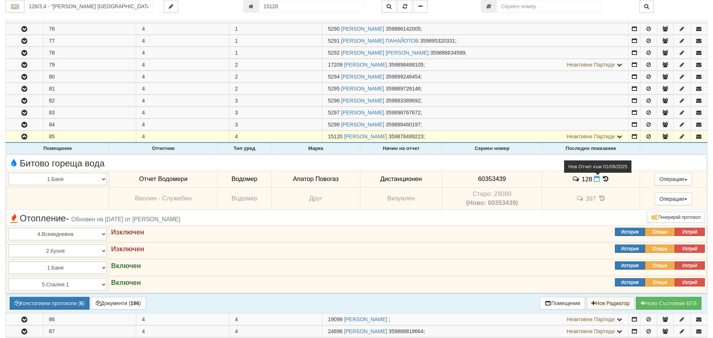
click at [595, 180] on icon at bounding box center [597, 179] width 6 height 6
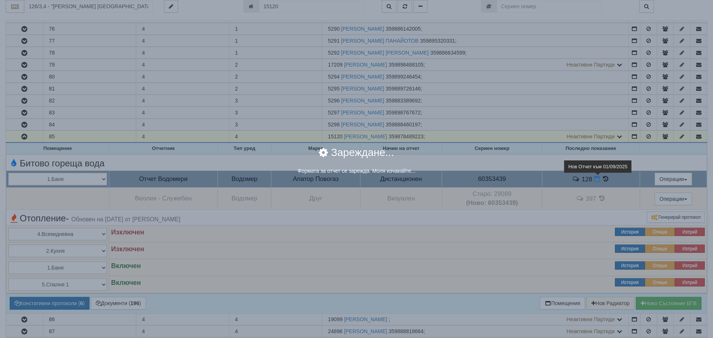
select select "8dc75930-9bfd-e511-80be-8d5a1dced85a"
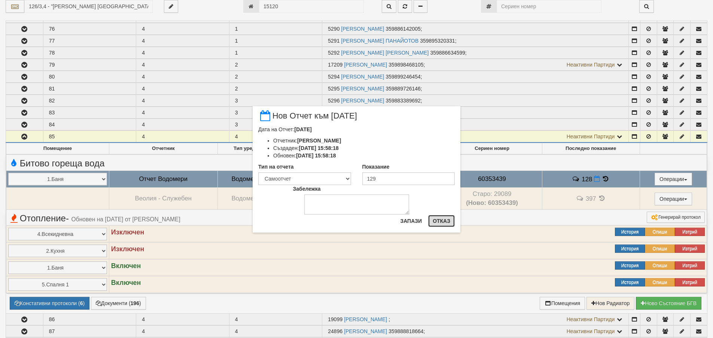
click at [441, 221] on button "Отказ" at bounding box center [441, 221] width 27 height 12
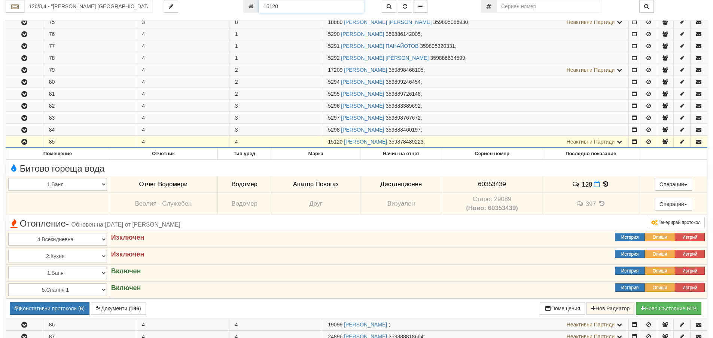
drag, startPoint x: 278, startPoint y: 7, endPoint x: 259, endPoint y: 7, distance: 19.1
click at [259, 7] on input "15120" at bounding box center [311, 6] width 105 height 13
type input "18992"
type input "218/4 - "ВЕОЛИЯ ЕНЕРДЖИ ВАРНА " ЕАД"
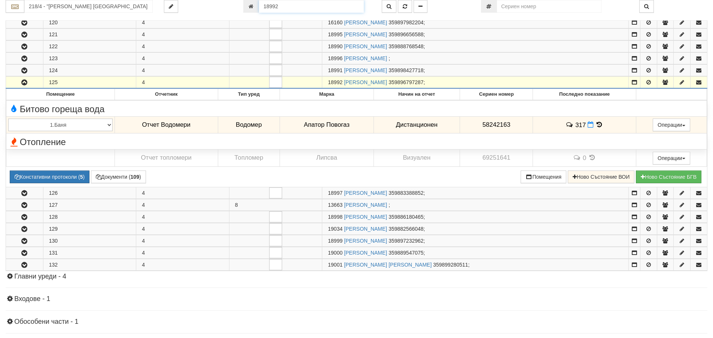
scroll to position [441, 0]
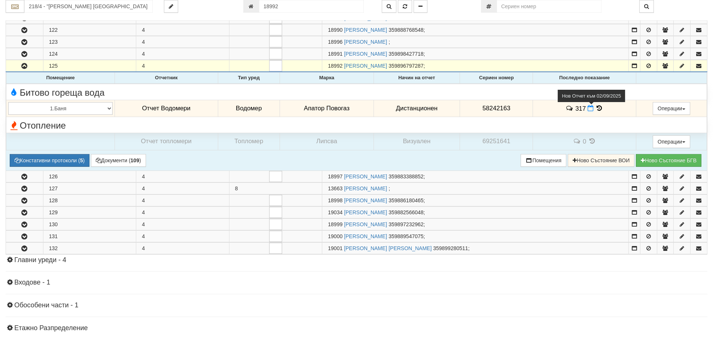
click at [587, 107] on icon at bounding box center [590, 108] width 6 height 6
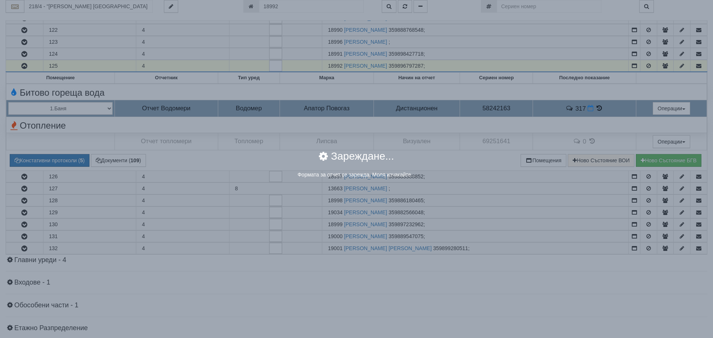
select select "8ac75930-9bfd-e511-80be-8d5a1dced85a"
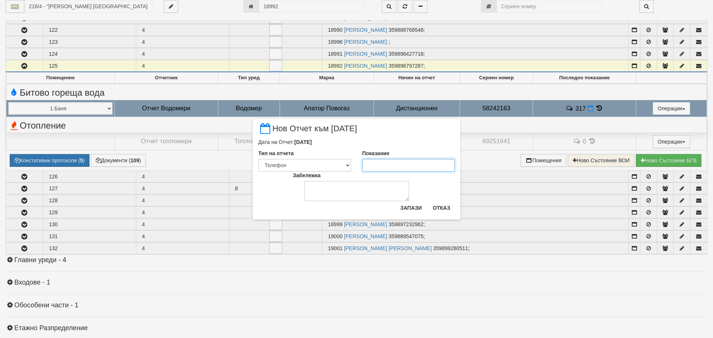
click at [381, 165] on input "Показание" at bounding box center [408, 165] width 93 height 13
type input "318"
drag, startPoint x: 347, startPoint y: 163, endPoint x: 339, endPoint y: 170, distance: 10.3
click at [347, 163] on select "Визуален Телефон Бележка Неосигурен достъп Самоотчет Служебно Дистанционен" at bounding box center [304, 165] width 93 height 13
select select "8dc75930-9bfd-e511-80be-8d5a1dced85a"
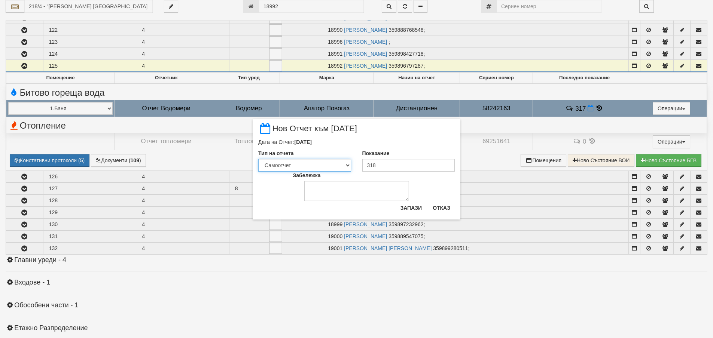
click at [258, 159] on select "Визуален Телефон Бележка Неосигурен достъп Самоотчет Служебно Дистанционен" at bounding box center [304, 165] width 93 height 13
click at [408, 209] on button "Запази" at bounding box center [410, 208] width 31 height 12
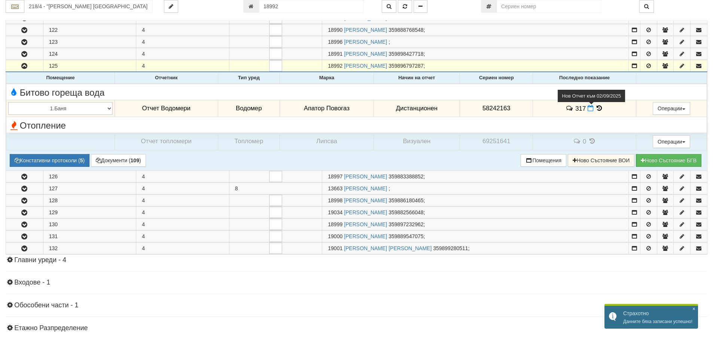
click at [587, 110] on icon at bounding box center [590, 108] width 6 height 6
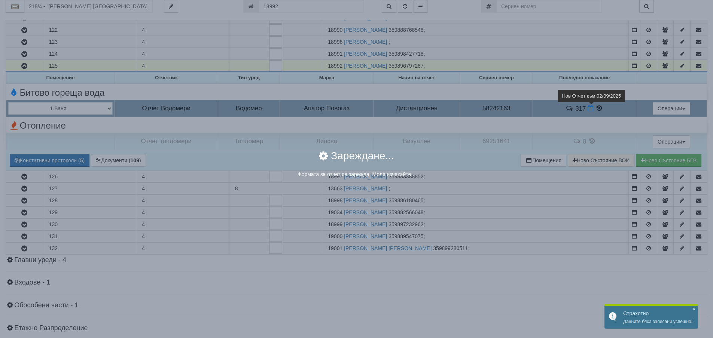
select select "8dc75930-9bfd-e511-80be-8d5a1dced85a"
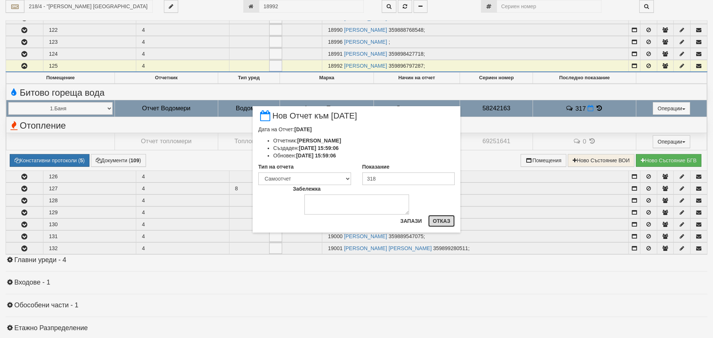
click at [442, 221] on button "Отказ" at bounding box center [441, 221] width 27 height 12
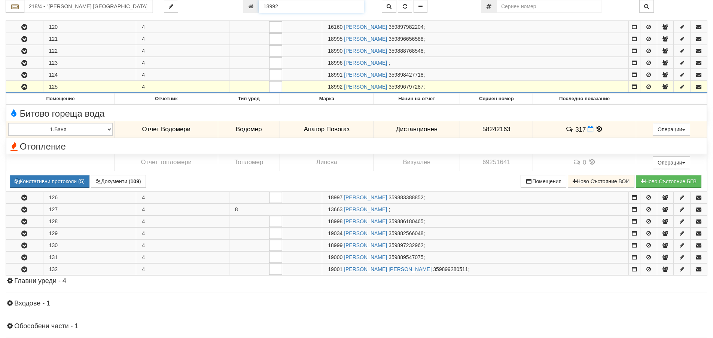
drag, startPoint x: 281, startPoint y: 6, endPoint x: 262, endPoint y: 6, distance: 19.1
click at [262, 6] on input "18992" at bounding box center [311, 6] width 105 height 13
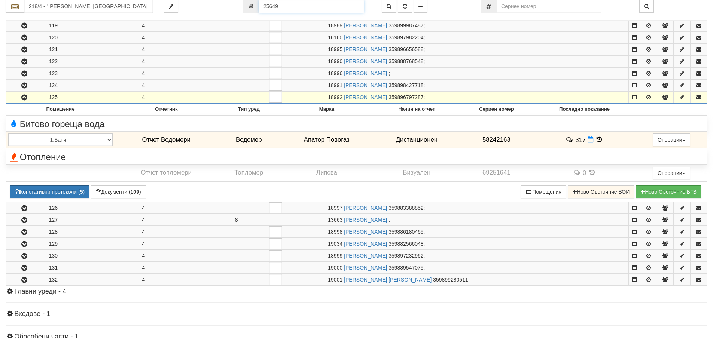
type input "25649"
type input "134/5 - "ВЕОЛИЯ ЕНЕРДЖИ ВАРНА " ЕАД"
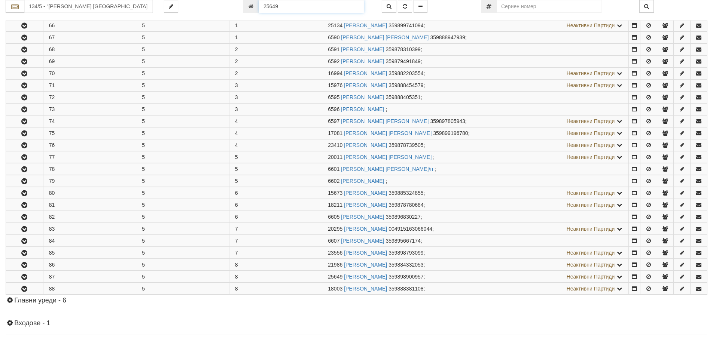
scroll to position [298, 0]
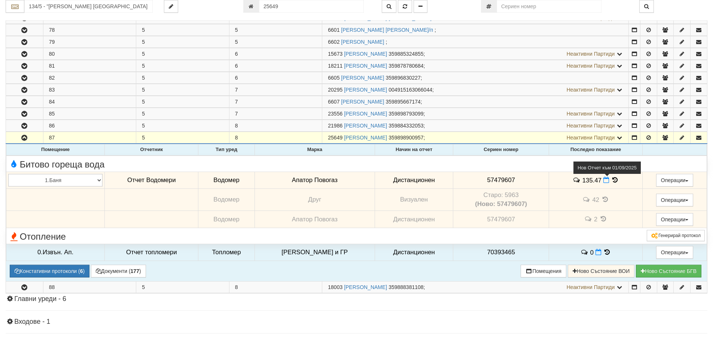
click at [604, 179] on icon at bounding box center [606, 180] width 6 height 6
select select "8ac75930-9bfd-e511-80be-8d5a1dced85a"
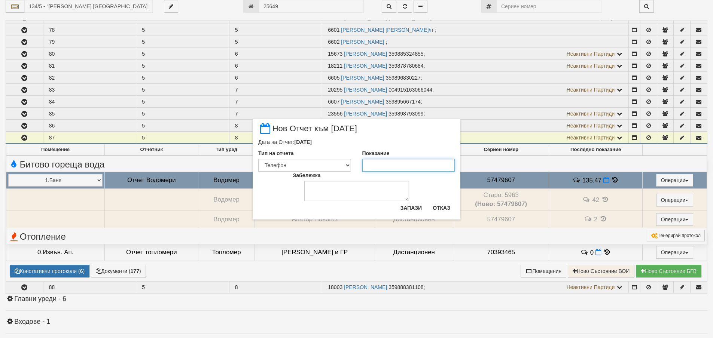
click at [377, 165] on input "Показание" at bounding box center [408, 165] width 93 height 13
type input "137.2"
click at [293, 166] on select "Визуален Телефон Бележка Неосигурен достъп Самоотчет Служебно Дистанционен" at bounding box center [304, 165] width 93 height 13
select select "8dc75930-9bfd-e511-80be-8d5a1dced85a"
click at [258, 159] on select "Визуален Телефон Бележка Неосигурен достъп Самоотчет Служебно Дистанционен" at bounding box center [304, 165] width 93 height 13
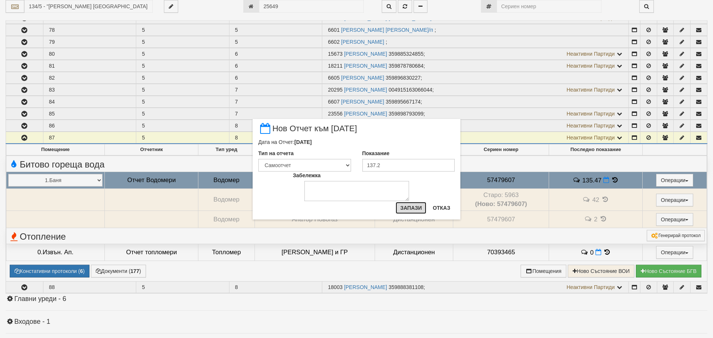
click at [401, 207] on button "Запази" at bounding box center [410, 208] width 31 height 12
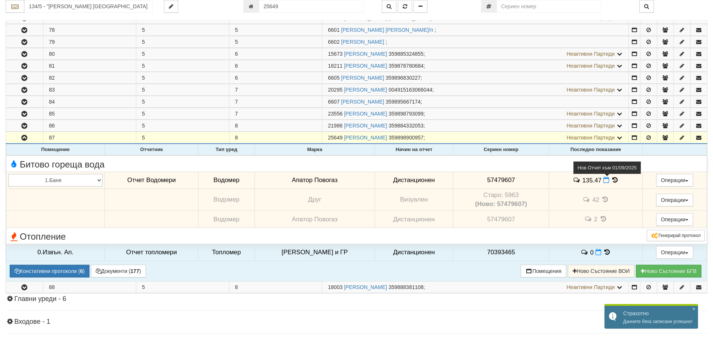
click at [603, 180] on icon at bounding box center [606, 180] width 6 height 6
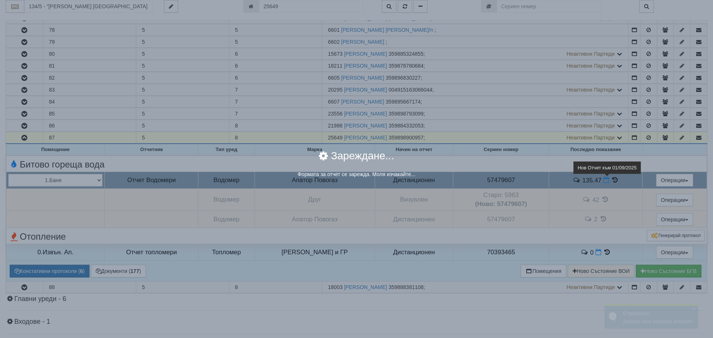
select select "8dc75930-9bfd-e511-80be-8d5a1dced85a"
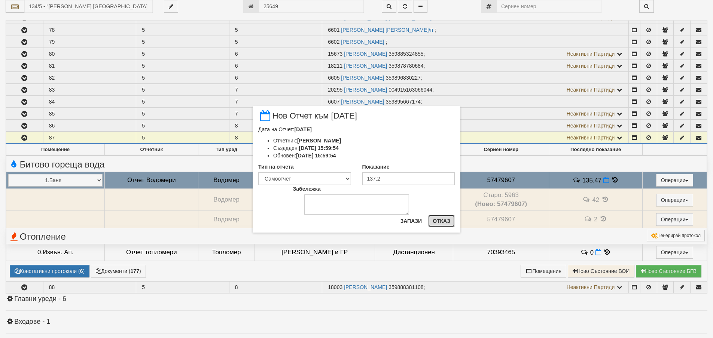
click at [441, 221] on button "Отказ" at bounding box center [441, 221] width 27 height 12
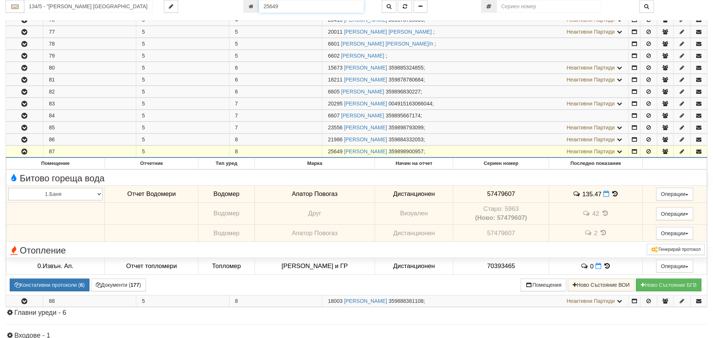
drag, startPoint x: 281, startPoint y: 6, endPoint x: 261, endPoint y: 7, distance: 20.2
click at [261, 7] on input "25649" at bounding box center [311, 6] width 105 height 13
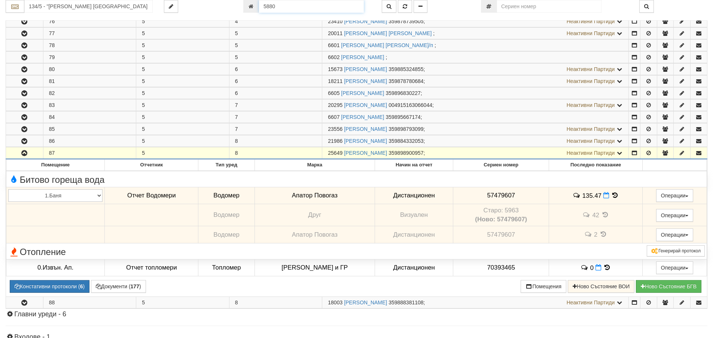
type input "5880"
type input "130/4,5 - "ВЕОЛИЯ ЕНЕРДЖИ ВАРНА " ЕАД"
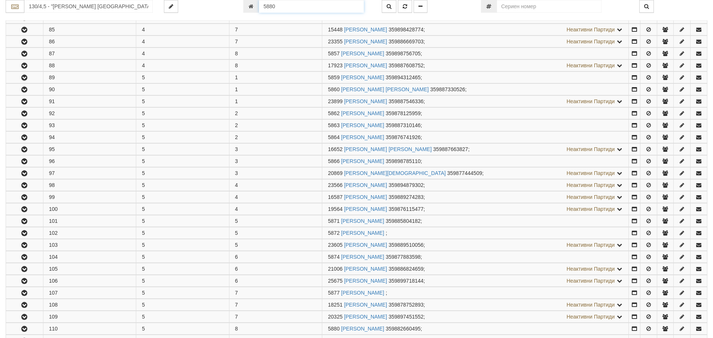
scroll to position [489, 0]
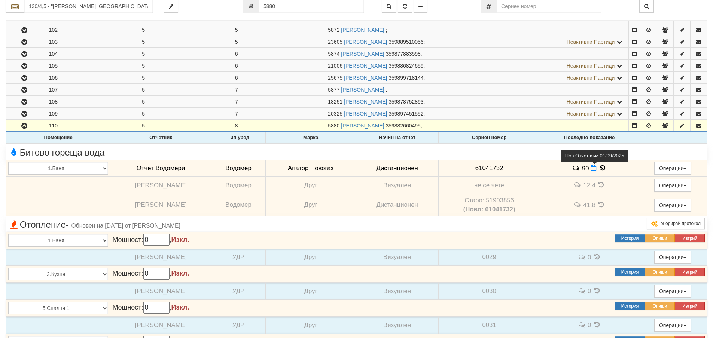
click at [592, 168] on icon at bounding box center [593, 168] width 6 height 6
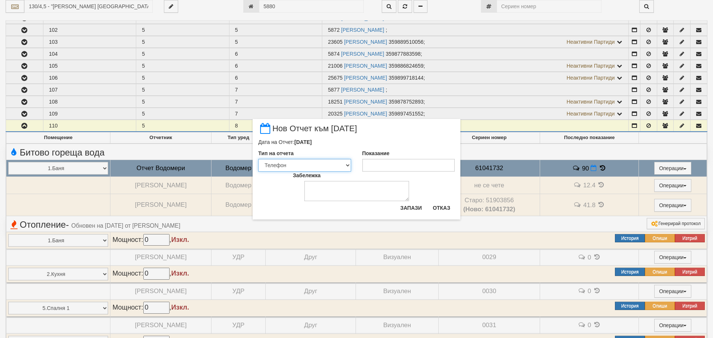
click at [348, 166] on select "Визуален Телефон Бележка Неосигурен достъп Самоотчет Служебно Дистанционен" at bounding box center [304, 165] width 93 height 13
select select "8dc75930-9bfd-e511-80be-8d5a1dced85a"
click at [258, 159] on select "Визуален Телефон Бележка Неосигурен достъп Самоотчет Служебно Дистанционен" at bounding box center [304, 165] width 93 height 13
click at [382, 164] on input "Показание" at bounding box center [408, 165] width 93 height 13
type input "90.6"
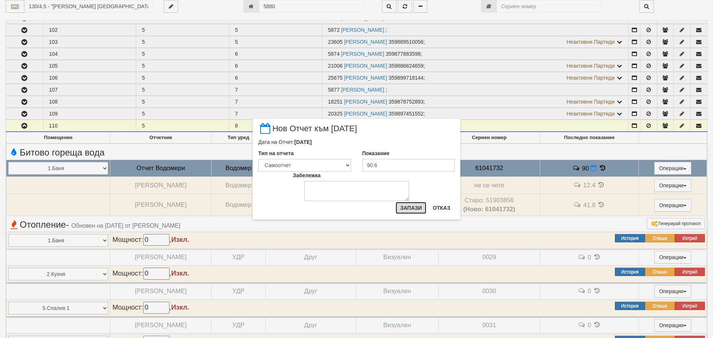
click at [408, 208] on button "Запази" at bounding box center [410, 208] width 31 height 12
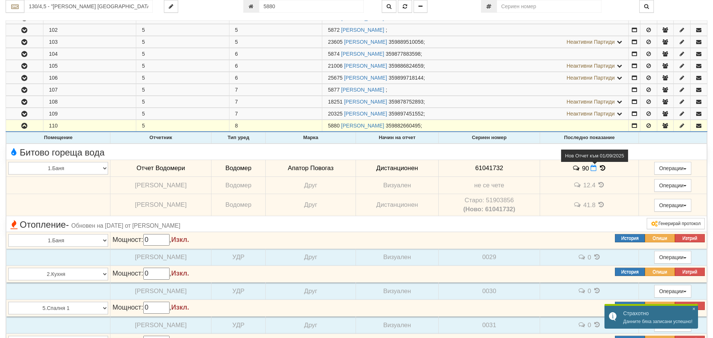
click at [591, 167] on icon at bounding box center [593, 168] width 6 height 6
select select "8dc75930-9bfd-e511-80be-8d5a1dced85a"
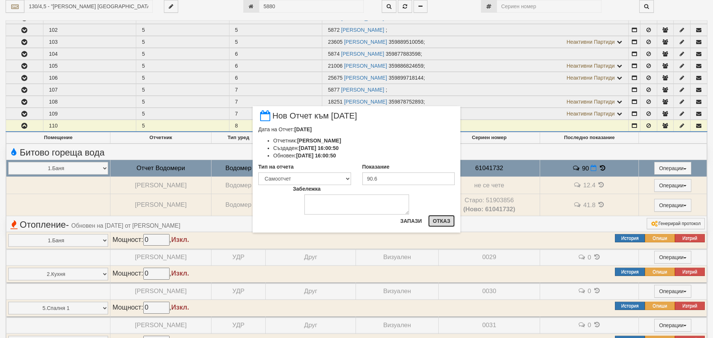
click at [444, 222] on button "Отказ" at bounding box center [441, 221] width 27 height 12
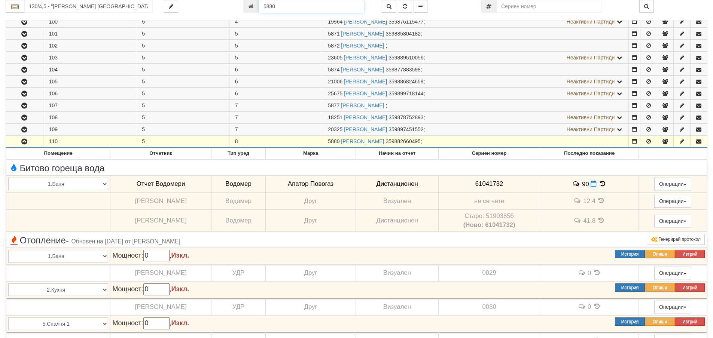
scroll to position [458, 0]
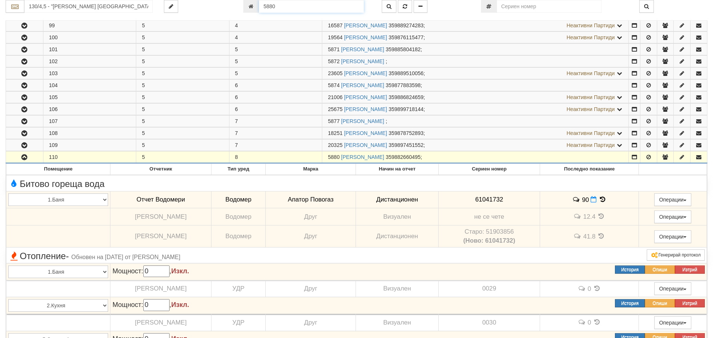
drag, startPoint x: 276, startPoint y: 6, endPoint x: 247, endPoint y: 5, distance: 29.2
click at [247, 5] on div "5880" at bounding box center [306, 6] width 127 height 13
type input "18891"
type input "122/8 - "ВЕОЛИЯ ЕНЕРДЖИ ВАРНА " ЕАД"
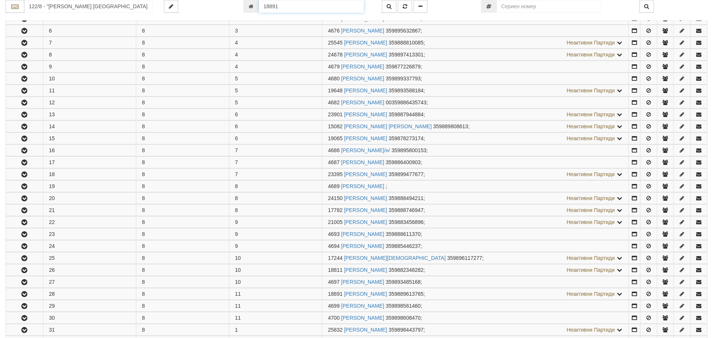
scroll to position [394, 0]
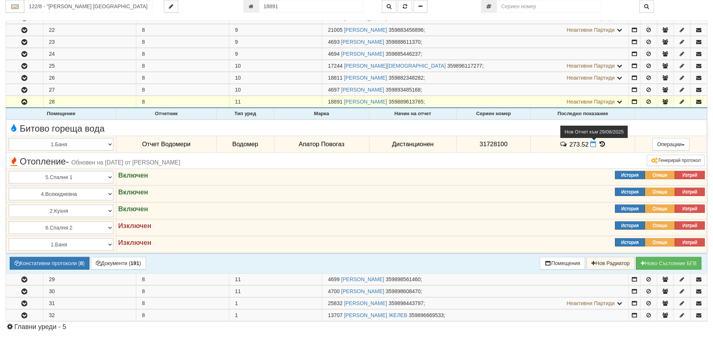
click at [590, 145] on icon at bounding box center [593, 144] width 6 height 6
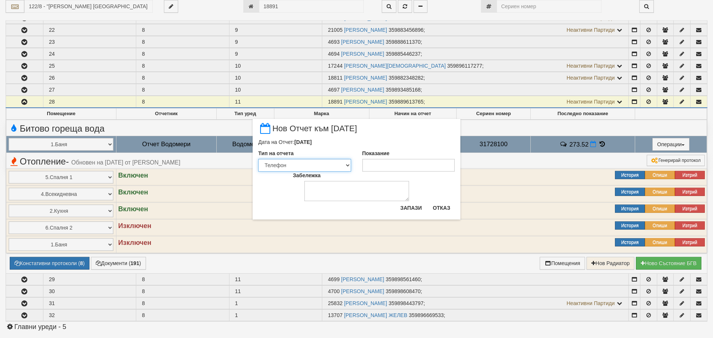
drag, startPoint x: 349, startPoint y: 165, endPoint x: 344, endPoint y: 169, distance: 6.6
click at [349, 165] on select "Визуален Телефон Бележка Неосигурен достъп Самоотчет Служебно Дистанционен" at bounding box center [304, 165] width 93 height 13
select select "8dc75930-9bfd-e511-80be-8d5a1dced85a"
click at [258, 159] on select "Визуален Телефон Бележка Неосигурен достъп Самоотчет Служебно Дистанционен" at bounding box center [304, 165] width 93 height 13
click at [365, 164] on input "Показание" at bounding box center [408, 165] width 93 height 13
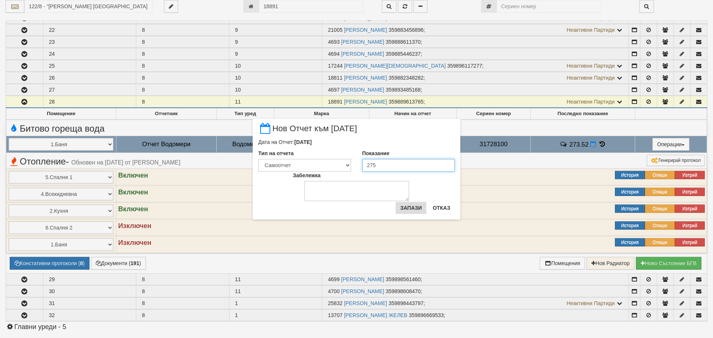
type input "275"
click at [402, 209] on button "Запази" at bounding box center [410, 208] width 31 height 12
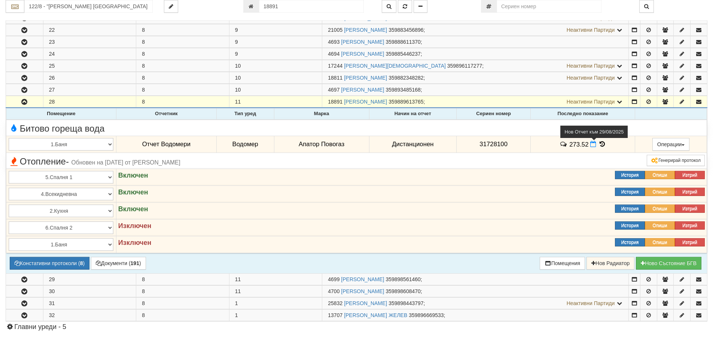
click at [592, 146] on icon at bounding box center [593, 144] width 6 height 6
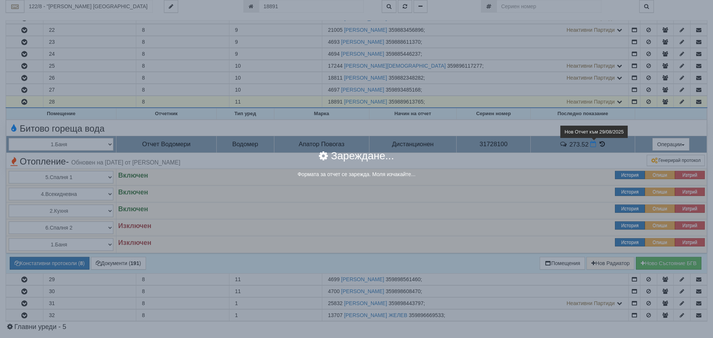
select select "8dc75930-9bfd-e511-80be-8d5a1dced85a"
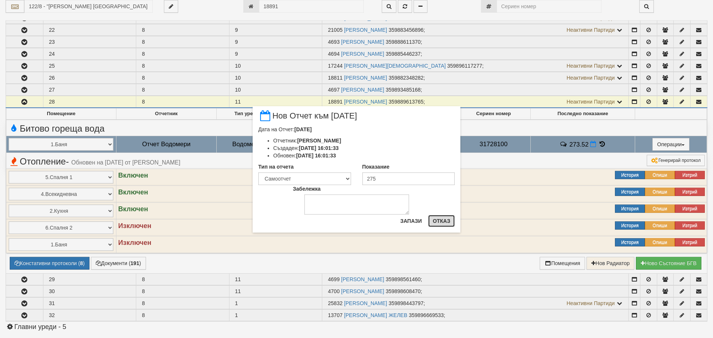
click at [443, 222] on button "Отказ" at bounding box center [441, 221] width 27 height 12
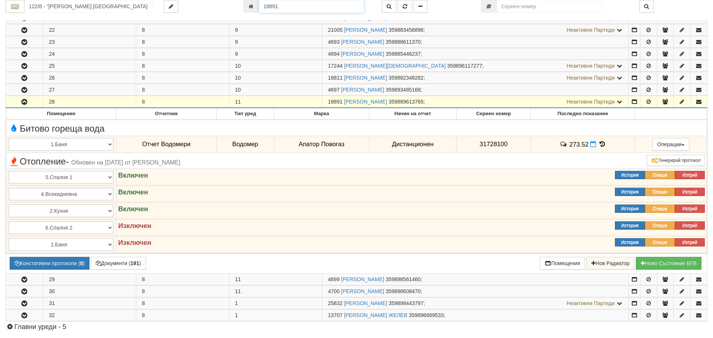
drag, startPoint x: 271, startPoint y: 8, endPoint x: 260, endPoint y: 8, distance: 10.8
click at [260, 8] on input "18891" at bounding box center [311, 6] width 105 height 13
type input "22089"
type input "ОПАЛ - "ВЕОЛИЯ ЕНЕРДЖИ ВАРНА " ЕАД"
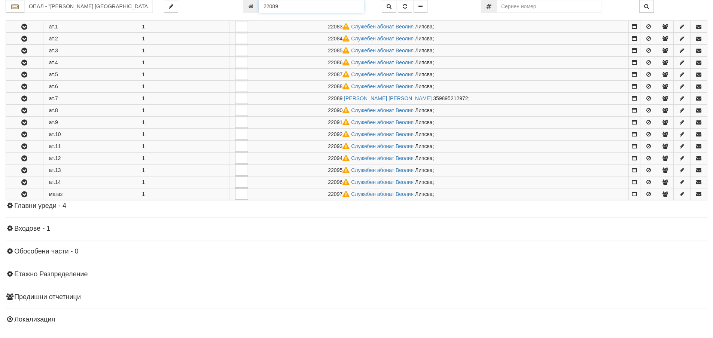
scroll to position [441, 0]
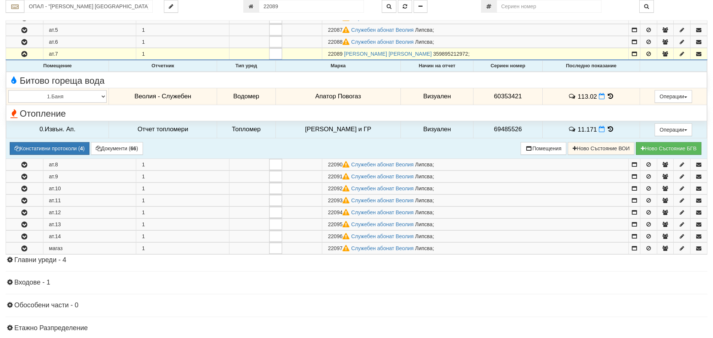
click at [606, 97] on icon at bounding box center [610, 96] width 8 height 6
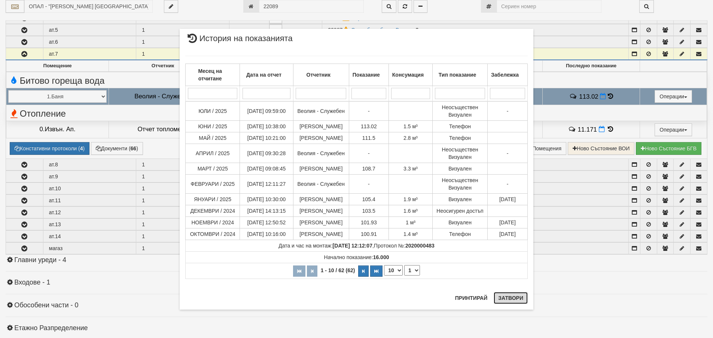
click at [514, 299] on button "Затвори" at bounding box center [510, 298] width 34 height 12
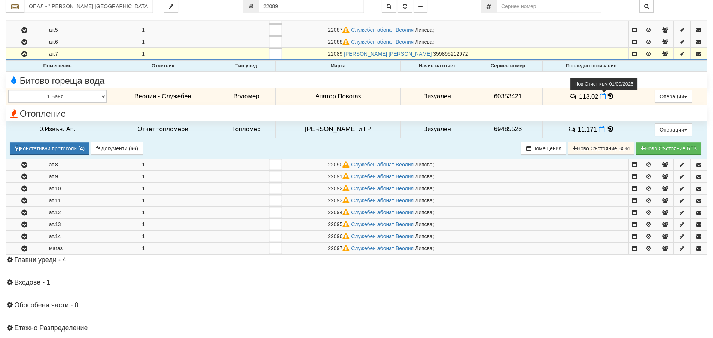
click at [600, 96] on icon at bounding box center [603, 96] width 6 height 6
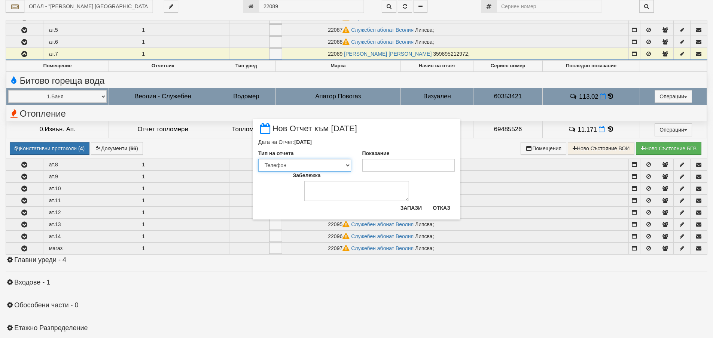
click at [346, 160] on select "Визуален Телефон Бележка Неосигурен достъп Самоотчет Служебно Дистанционен" at bounding box center [304, 165] width 93 height 13
select select "8dc75930-9bfd-e511-80be-8d5a1dced85a"
click at [258, 159] on select "Визуален Телефон Бележка Неосигурен достъп Самоотчет Служебно Дистанционен" at bounding box center [304, 165] width 93 height 13
click at [370, 165] on input "Показание" at bounding box center [408, 165] width 93 height 13
type input "115"
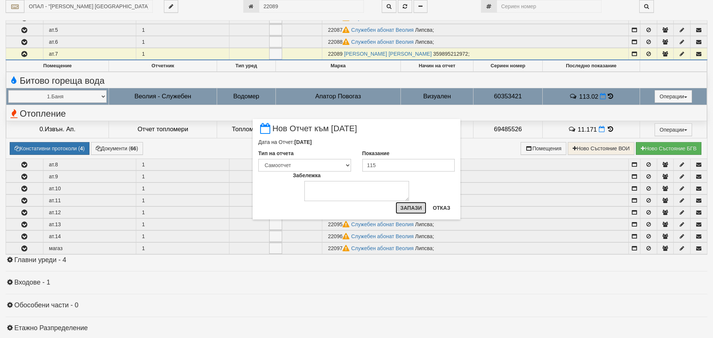
click at [412, 207] on button "Запази" at bounding box center [410, 208] width 31 height 12
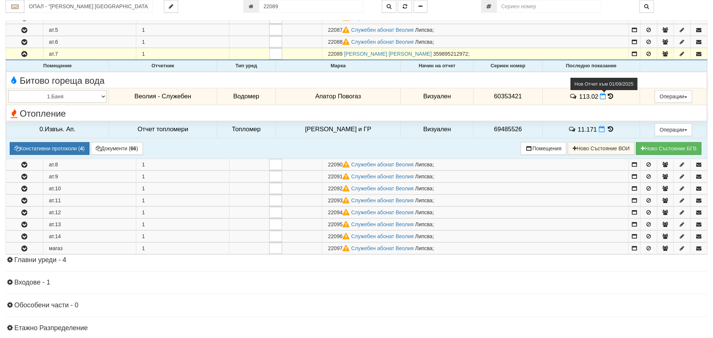
click at [600, 95] on icon at bounding box center [603, 96] width 6 height 6
select select "8dc75930-9bfd-e511-80be-8d5a1dced85a"
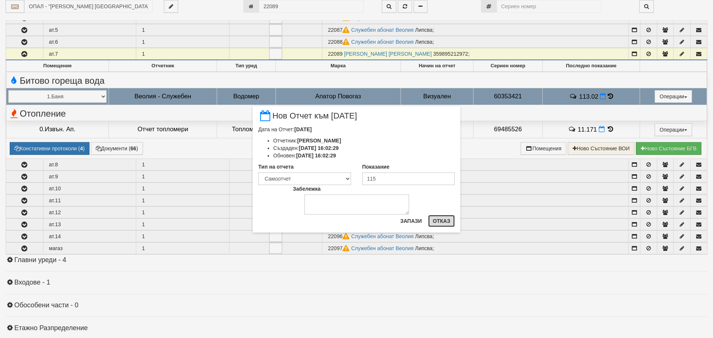
click at [441, 221] on button "Отказ" at bounding box center [441, 221] width 27 height 12
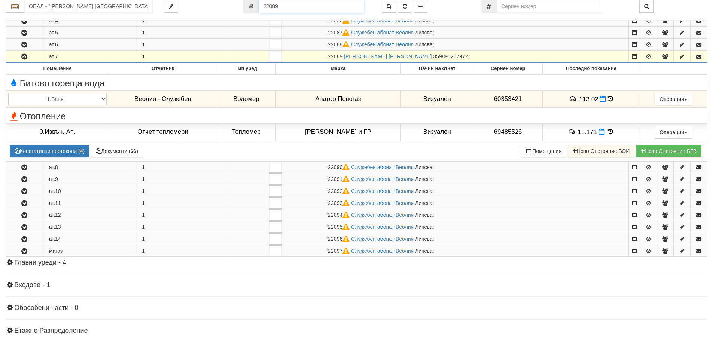
drag, startPoint x: 282, startPoint y: 8, endPoint x: 262, endPoint y: 7, distance: 21.0
click at [262, 7] on input "22089" at bounding box center [311, 6] width 105 height 13
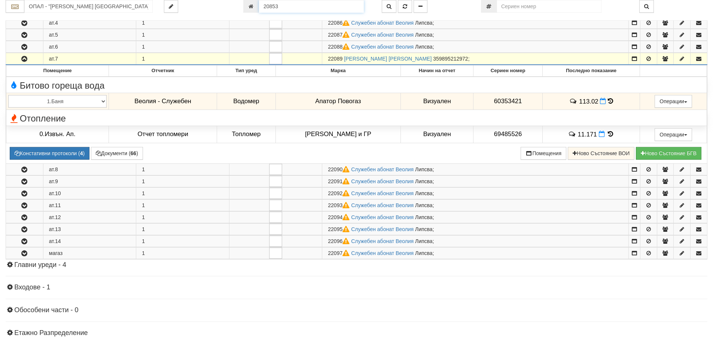
type input "20853"
type input "133/6 - "ТЕХЕМ СЪРВИСИС" ЕООД"
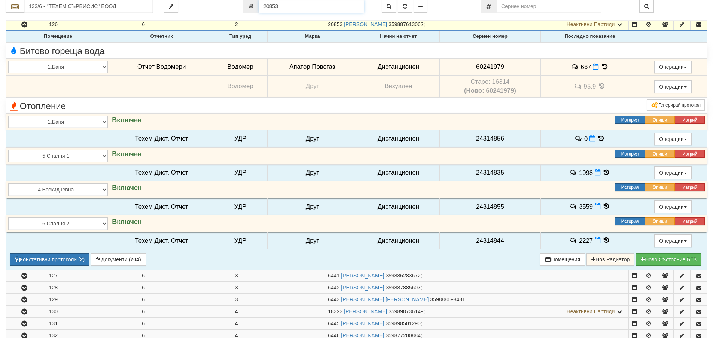
scroll to position [133, 0]
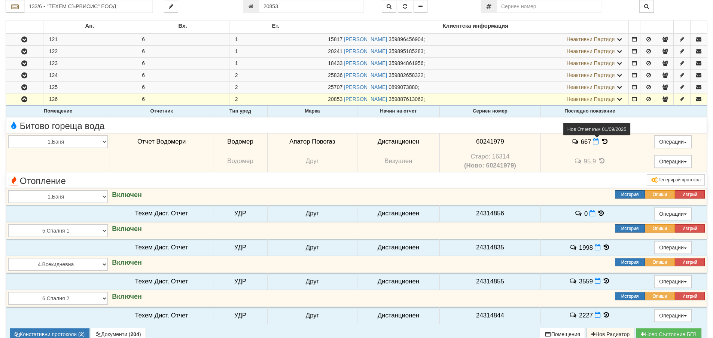
click at [593, 141] on icon at bounding box center [596, 141] width 6 height 6
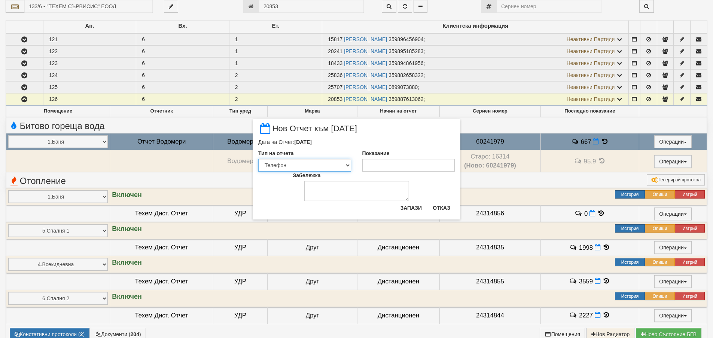
click at [348, 165] on select "Визуален Телефон Бележка Неосигурен достъп Самоотчет Служебно Дистанционен" at bounding box center [304, 165] width 93 height 13
select select "8dc75930-9bfd-e511-80be-8d5a1dced85a"
click at [258, 159] on select "Визуален Телефон Бележка Неосигурен достъп Самоотчет Служебно Дистанционен" at bounding box center [304, 165] width 93 height 13
click at [367, 169] on input "Показание" at bounding box center [408, 165] width 93 height 13
type input "672"
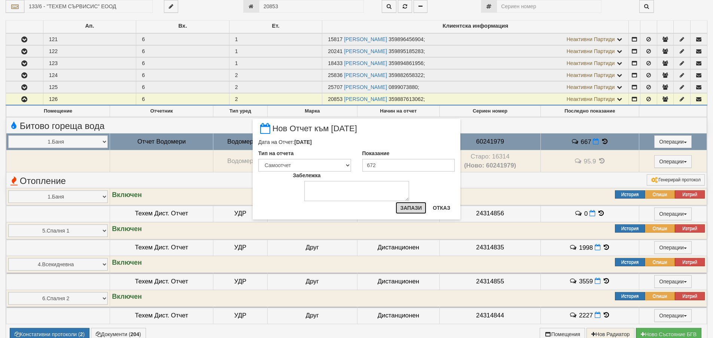
click at [409, 207] on button "Запази" at bounding box center [410, 208] width 31 height 12
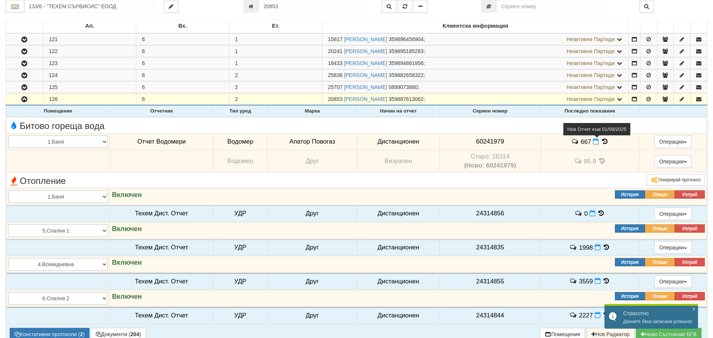
click at [593, 142] on icon at bounding box center [596, 141] width 6 height 6
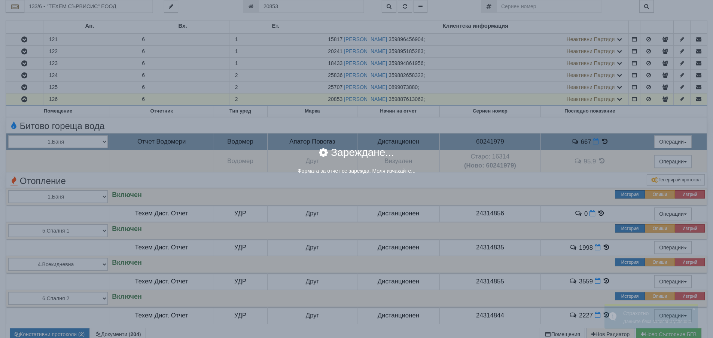
select select "8dc75930-9bfd-e511-80be-8d5a1dced85a"
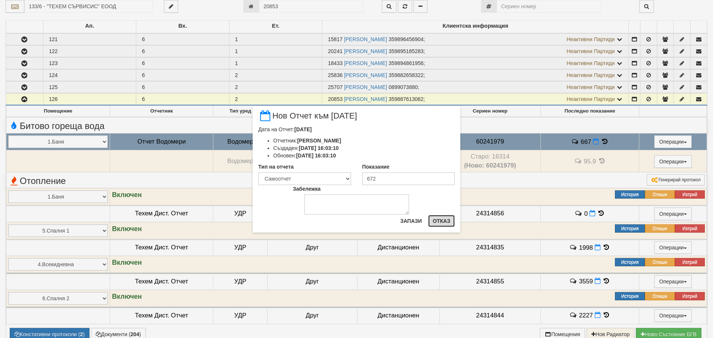
click at [439, 221] on button "Отказ" at bounding box center [441, 221] width 27 height 12
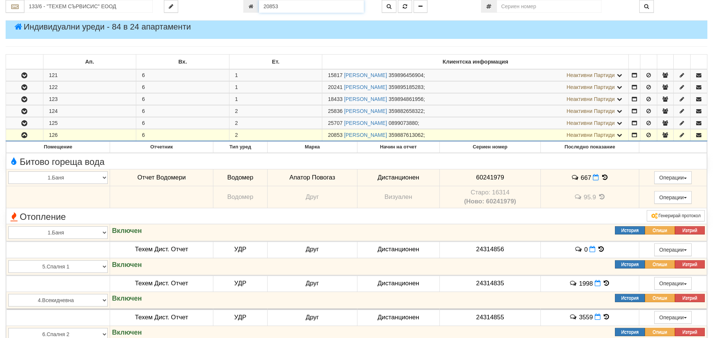
scroll to position [76, 0]
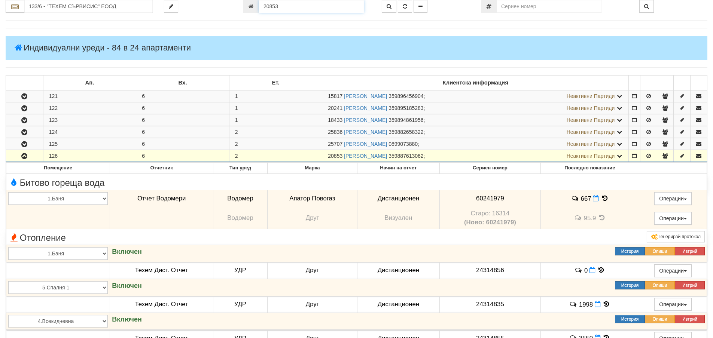
drag, startPoint x: 281, startPoint y: 4, endPoint x: 253, endPoint y: 4, distance: 28.1
click at [253, 4] on div "20853" at bounding box center [306, 6] width 127 height 13
type input "16463"
type input "150/4 - "ВЕОЛИЯ ЕНЕРДЖИ ВАРНА " ЕАД"
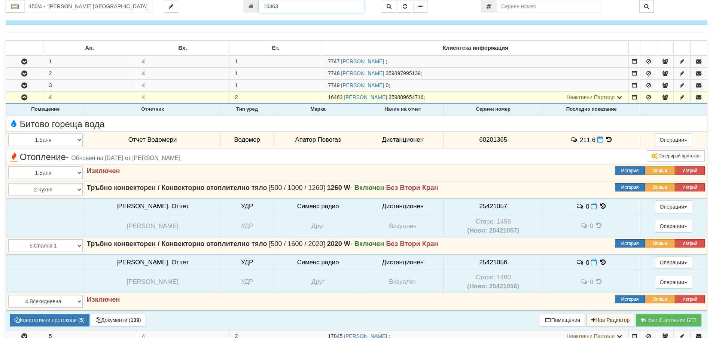
scroll to position [109, 0]
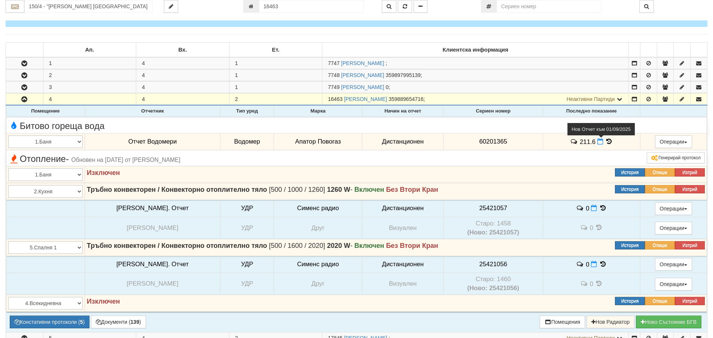
click at [597, 141] on icon at bounding box center [600, 141] width 6 height 6
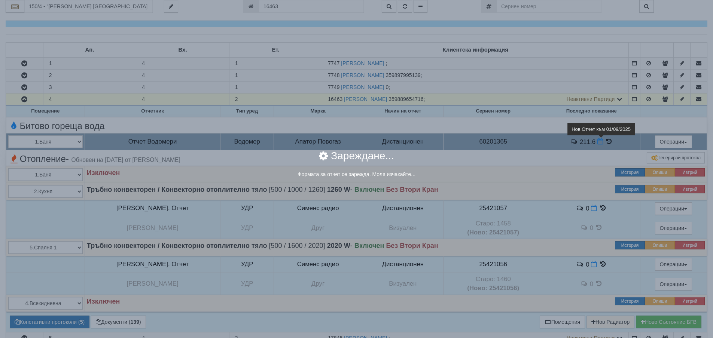
select select "8ac75930-9bfd-e511-80be-8d5a1dced85a"
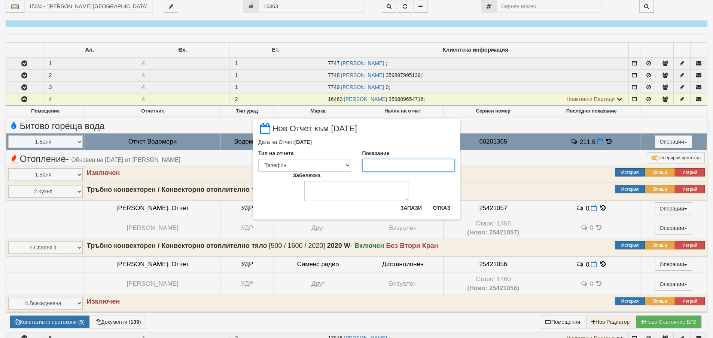
click at [373, 169] on input "Показание" at bounding box center [408, 165] width 93 height 13
type input "216"
click at [348, 165] on select "Визуален Телефон Бележка Неосигурен достъп Самоотчет Служебно Дистанционен" at bounding box center [304, 165] width 93 height 13
select select "8dc75930-9bfd-e511-80be-8d5a1dced85a"
click at [258, 159] on select "Визуален Телефон Бележка Неосигурен достъп Самоотчет Служебно Дистанционен" at bounding box center [304, 165] width 93 height 13
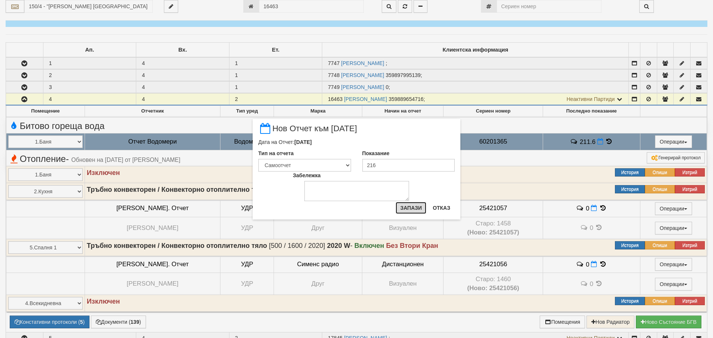
click at [409, 208] on button "Запази" at bounding box center [410, 208] width 31 height 12
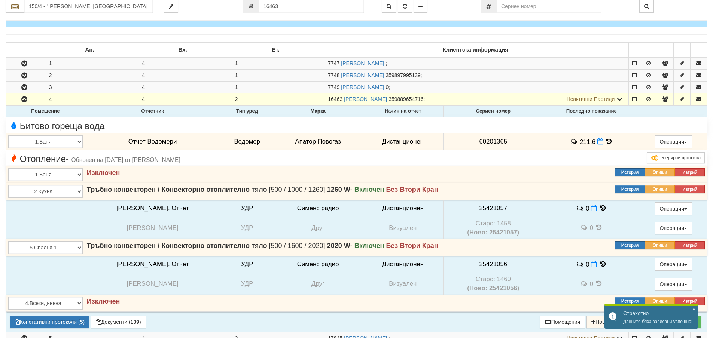
click at [605, 143] on icon at bounding box center [609, 141] width 8 height 6
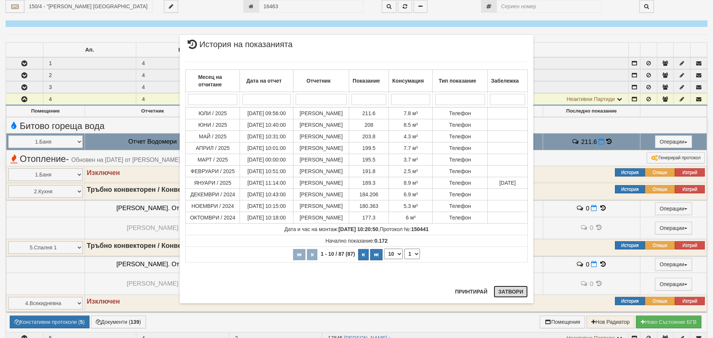
click at [511, 292] on button "Затвори" at bounding box center [510, 292] width 34 height 12
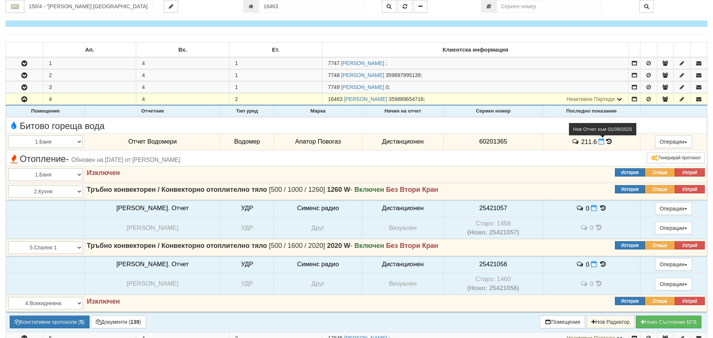
click at [598, 141] on icon at bounding box center [601, 141] width 6 height 6
select select "8dc75930-9bfd-e511-80be-8d5a1dced85a"
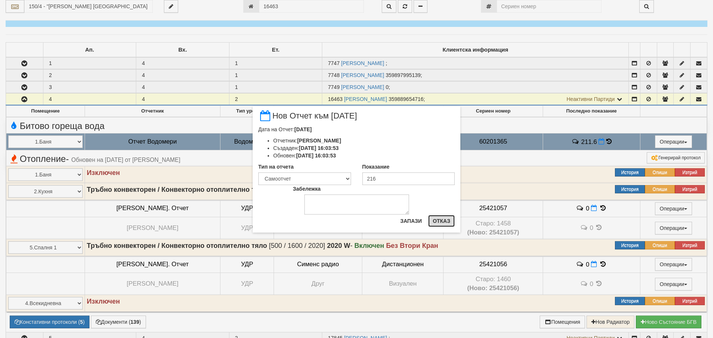
click at [439, 220] on button "Отказ" at bounding box center [441, 221] width 27 height 12
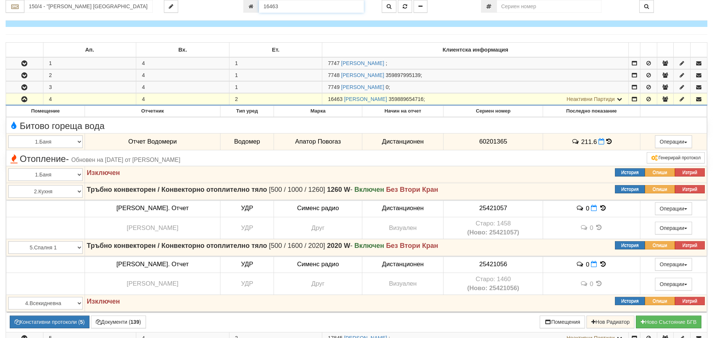
drag, startPoint x: 281, startPoint y: 8, endPoint x: 255, endPoint y: 8, distance: 25.8
click at [255, 8] on div "16463" at bounding box center [306, 6] width 127 height 13
type input "8227"
type input "003Б/1 - "ВЕОЛИЯ ЕНЕРДЖИ ВАРНА " ЕАД"
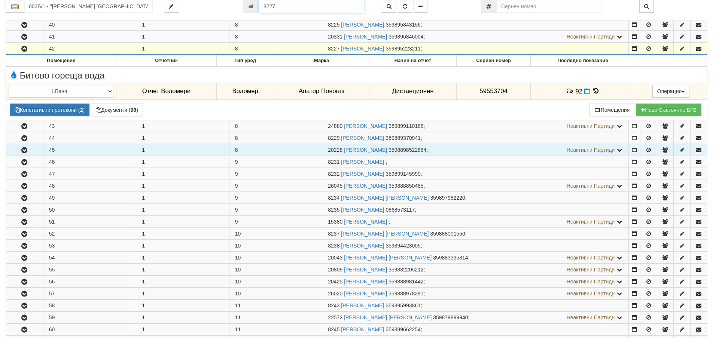
scroll to position [564, 0]
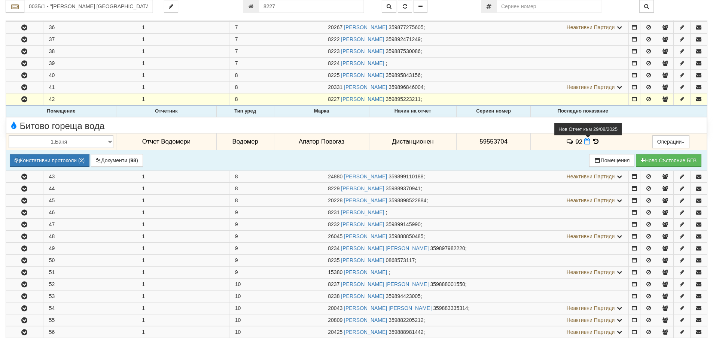
click at [586, 141] on icon at bounding box center [587, 141] width 6 height 6
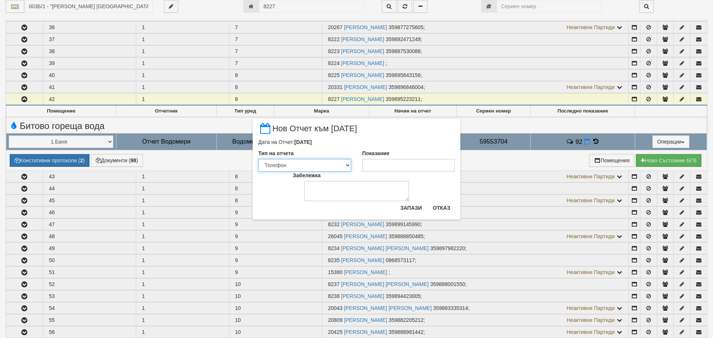
drag, startPoint x: 348, startPoint y: 167, endPoint x: 344, endPoint y: 169, distance: 4.7
click at [348, 167] on select "Визуален Телефон Бележка Неосигурен достъп Самоотчет Служебно Дистанционен" at bounding box center [304, 165] width 93 height 13
select select "8dc75930-9bfd-e511-80be-8d5a1dced85a"
click at [258, 159] on select "Визуален Телефон Бележка Неосигурен достъп Самоотчет Служебно Дистанционен" at bounding box center [304, 165] width 93 height 13
click at [390, 167] on input "Показание" at bounding box center [408, 165] width 93 height 13
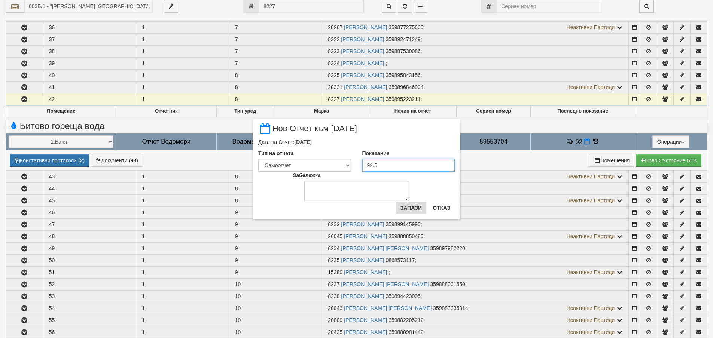
type input "92.5"
click at [408, 208] on button "Запази" at bounding box center [410, 208] width 31 height 12
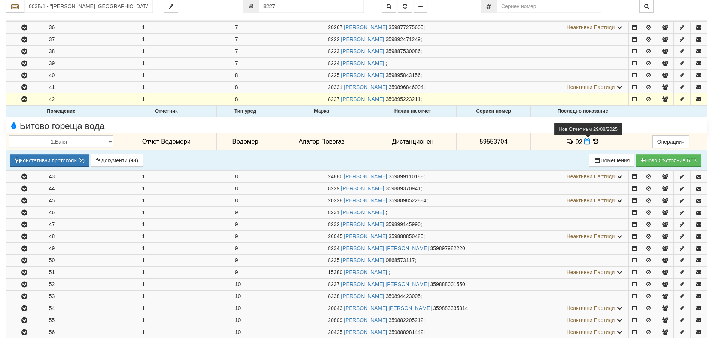
click at [585, 140] on icon at bounding box center [587, 141] width 6 height 6
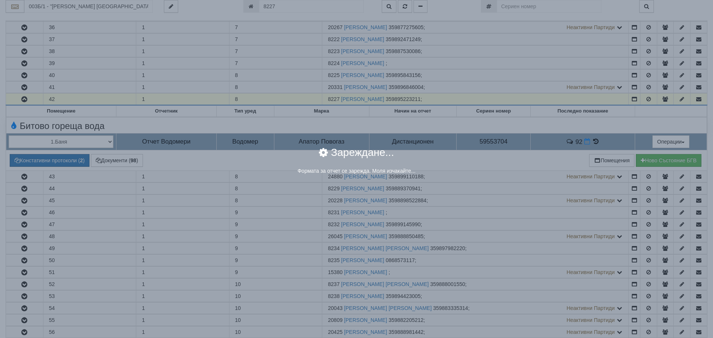
select select "8dc75930-9bfd-e511-80be-8d5a1dced85a"
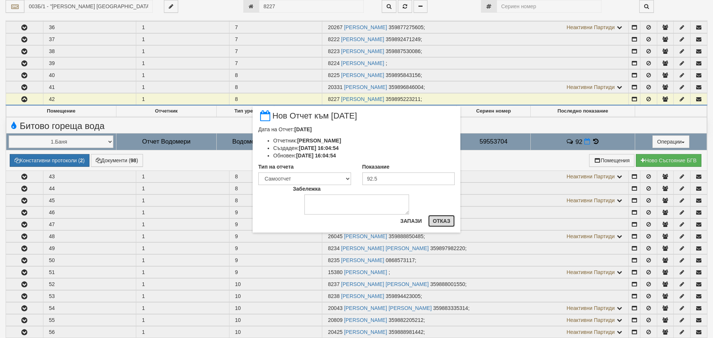
click at [441, 223] on button "Отказ" at bounding box center [441, 221] width 27 height 12
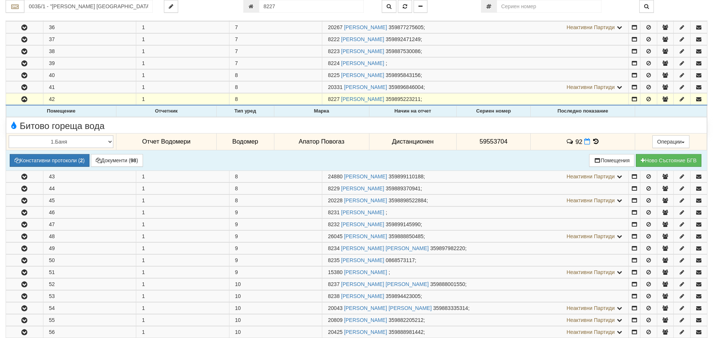
click at [594, 142] on icon at bounding box center [596, 141] width 8 height 6
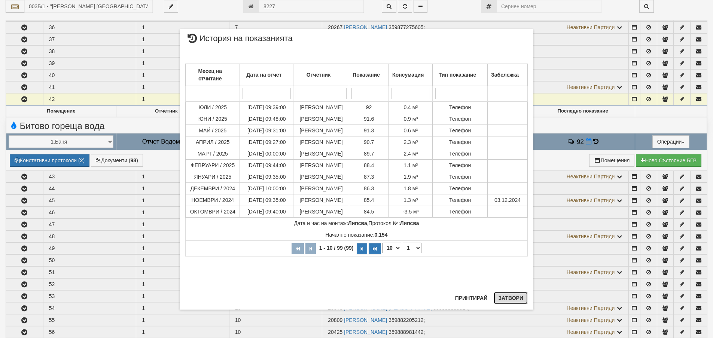
click at [512, 298] on button "Затвори" at bounding box center [510, 298] width 34 height 12
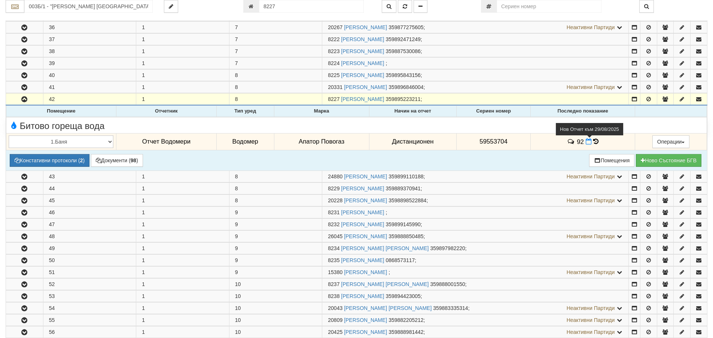
click at [585, 143] on icon at bounding box center [588, 141] width 6 height 6
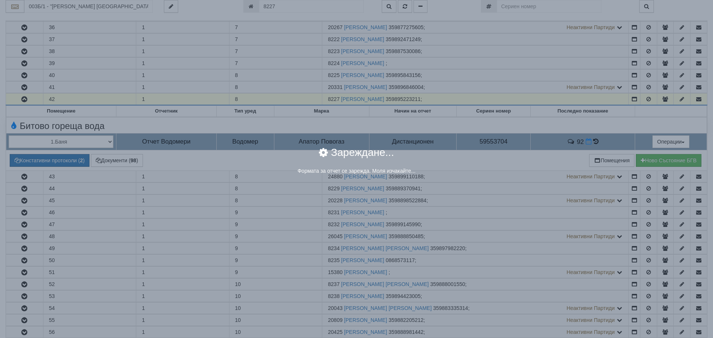
select select "8dc75930-9bfd-e511-80be-8d5a1dced85a"
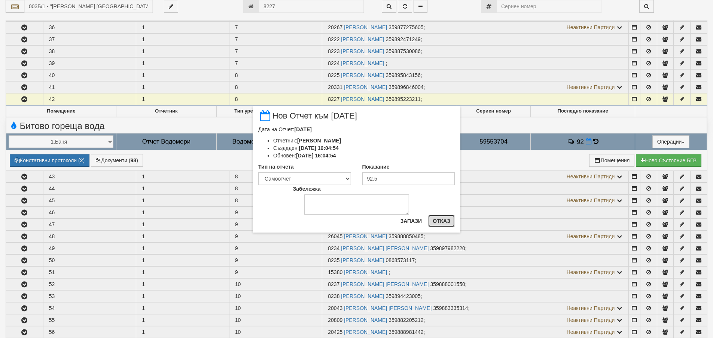
click at [444, 223] on button "Отказ" at bounding box center [441, 221] width 27 height 12
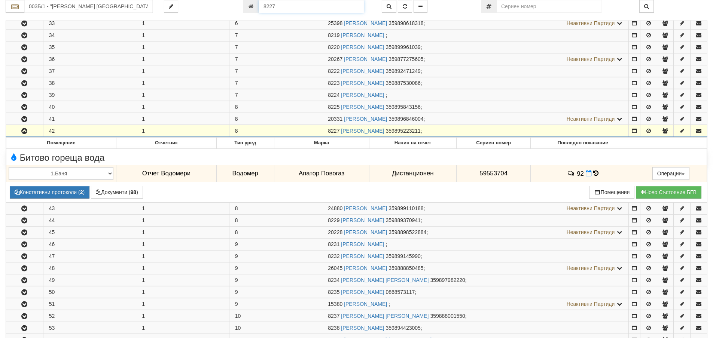
scroll to position [492, 0]
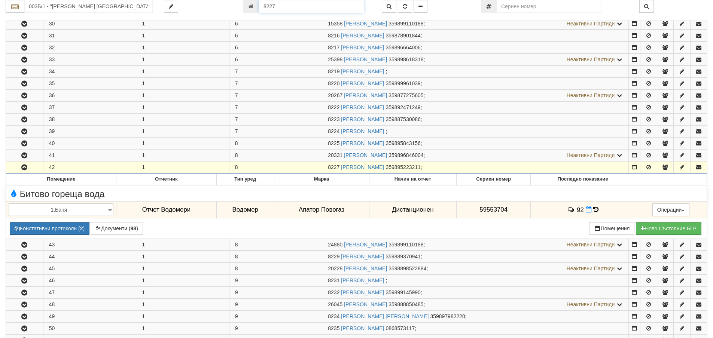
drag, startPoint x: 279, startPoint y: 2, endPoint x: 262, endPoint y: 4, distance: 17.6
click at [262, 4] on input "8227" at bounding box center [311, 6] width 105 height 13
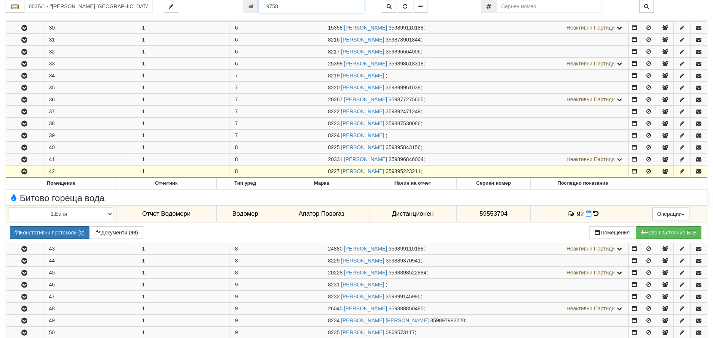
type input "19758"
type input "205/3 - "ВЕОЛИЯ ЕНЕРДЖИ ВАРНА " ЕАД"
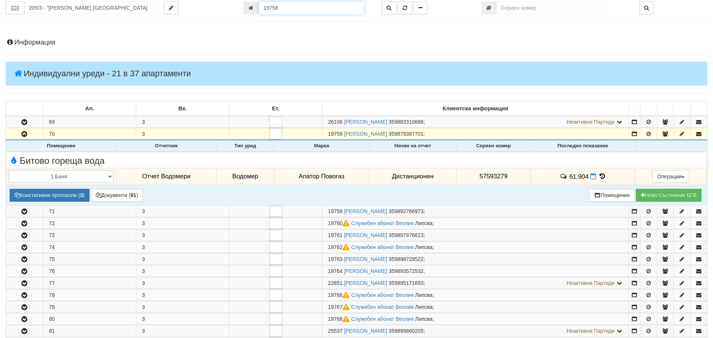
scroll to position [48, 0]
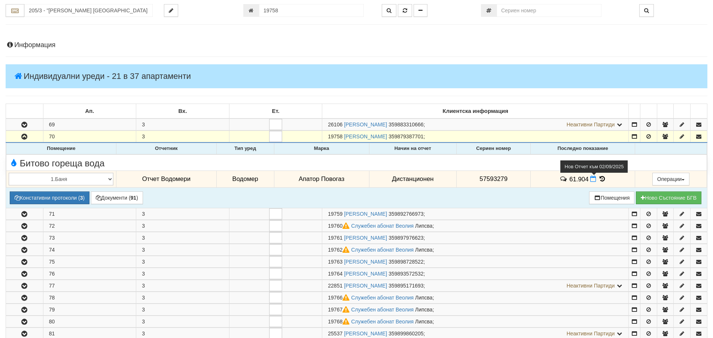
click at [593, 181] on icon at bounding box center [593, 179] width 6 height 6
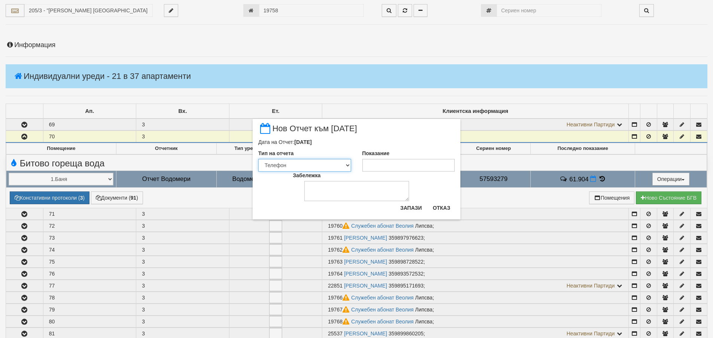
click at [346, 167] on select "Визуален Телефон Бележка Неосигурен достъп Самоотчет Служебно Дистанционен" at bounding box center [304, 165] width 93 height 13
select select "8dc75930-9bfd-e511-80be-8d5a1dced85a"
click at [258, 159] on select "Визуален Телефон Бележка Неосигурен достъп Самоотчет Служебно Дистанционен" at bounding box center [304, 165] width 93 height 13
click at [388, 166] on input "Показание" at bounding box center [408, 165] width 93 height 13
type input "62"
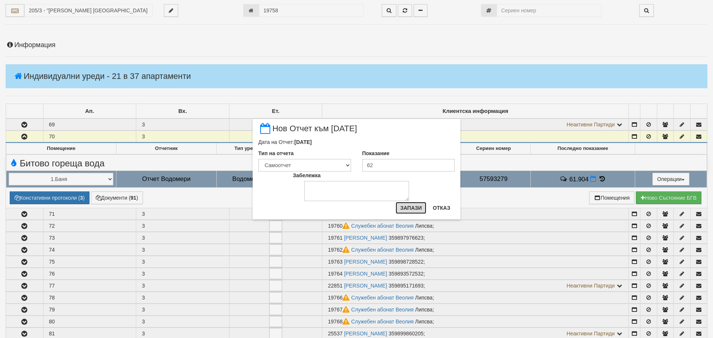
click at [412, 208] on button "Запази" at bounding box center [410, 208] width 31 height 12
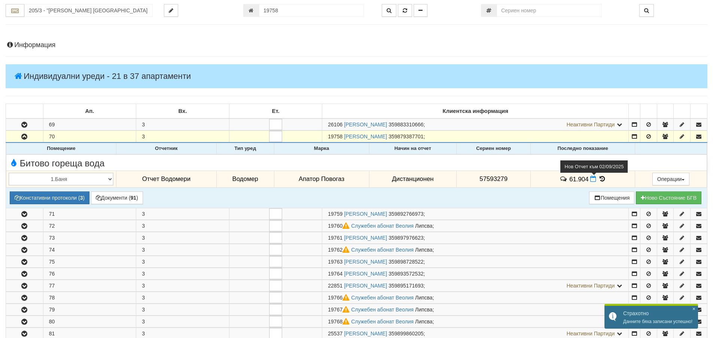
click at [591, 179] on icon at bounding box center [593, 179] width 6 height 6
select select "8dc75930-9bfd-e511-80be-8d5a1dced85a"
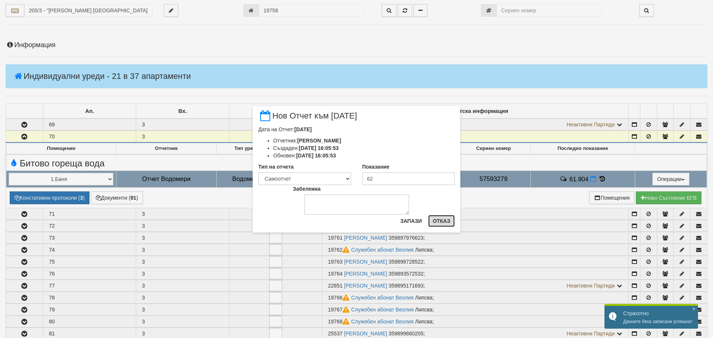
click at [445, 223] on button "Отказ" at bounding box center [441, 221] width 27 height 12
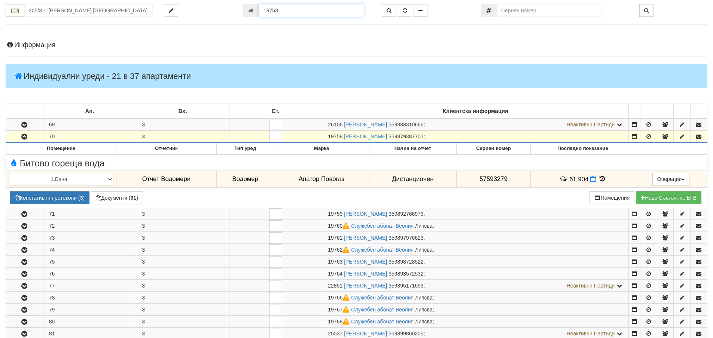
drag, startPoint x: 281, startPoint y: 9, endPoint x: 257, endPoint y: 10, distance: 24.0
click at [257, 10] on div "19758" at bounding box center [306, 10] width 127 height 13
type input "5149"
type input "125/2 - "ТЕХЕМ СЪРВИСИС" ЕООД"
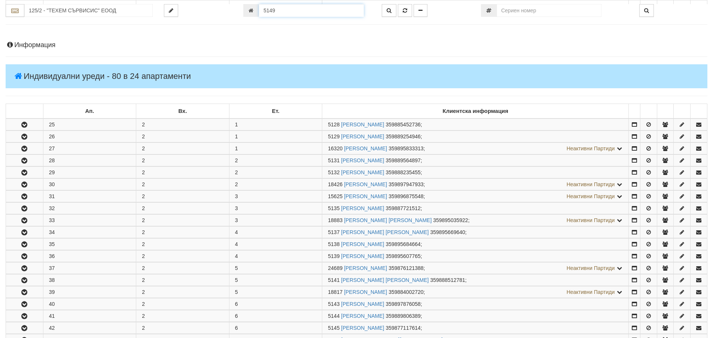
scroll to position [298, 0]
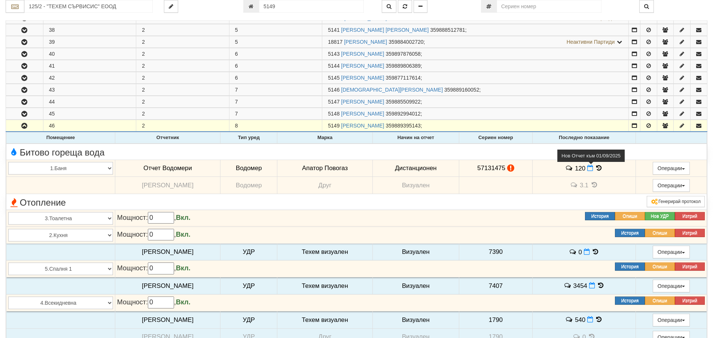
click at [589, 168] on icon at bounding box center [590, 168] width 6 height 6
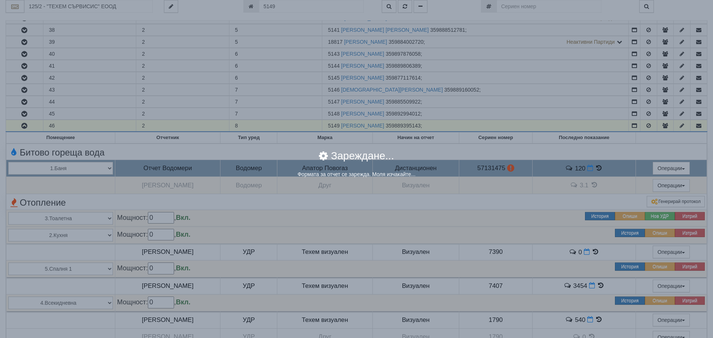
select select "8ac75930-9bfd-e511-80be-8d5a1dced85a"
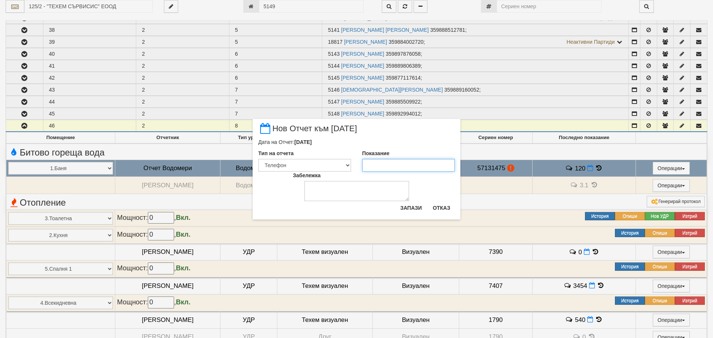
click at [377, 161] on input "Показание" at bounding box center [408, 165] width 93 height 13
type input "120.9"
click at [347, 165] on select "Визуален Телефон Бележка Неосигурен достъп Самоотчет Служебно Дистанционен" at bounding box center [304, 165] width 93 height 13
select select "8dc75930-9bfd-e511-80be-8d5a1dced85a"
click at [258, 159] on select "Визуален Телефон Бележка Неосигурен достъп Самоотчет Служебно Дистанционен" at bounding box center [304, 165] width 93 height 13
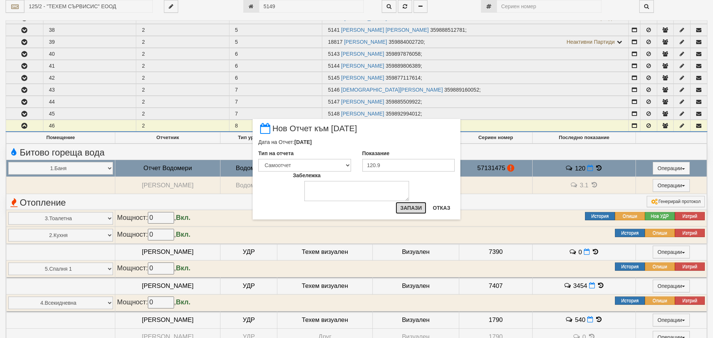
click at [407, 207] on button "Запази" at bounding box center [410, 208] width 31 height 12
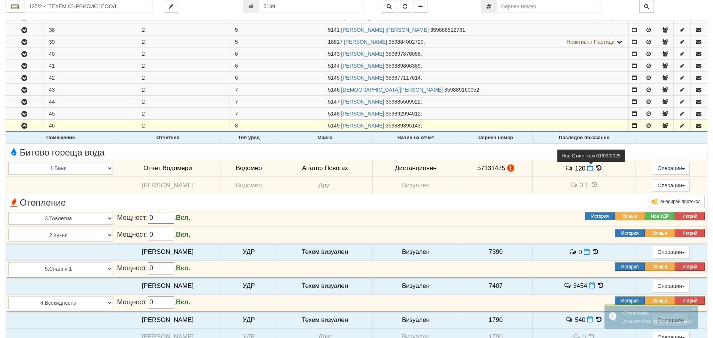
click at [589, 169] on icon at bounding box center [590, 168] width 6 height 6
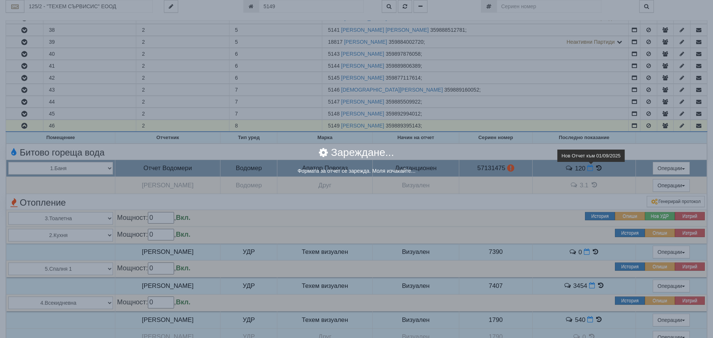
select select "8dc75930-9bfd-e511-80be-8d5a1dced85a"
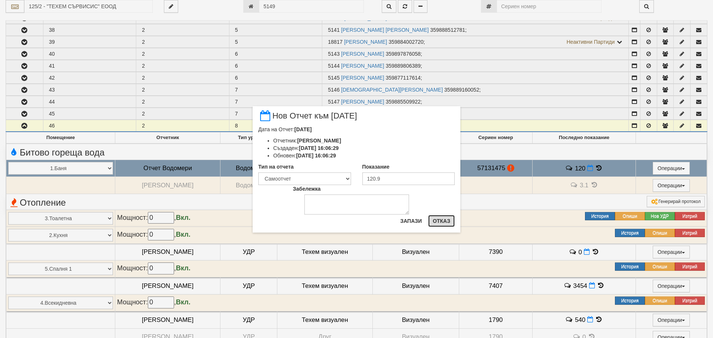
drag, startPoint x: 447, startPoint y: 221, endPoint x: 367, endPoint y: 85, distance: 158.0
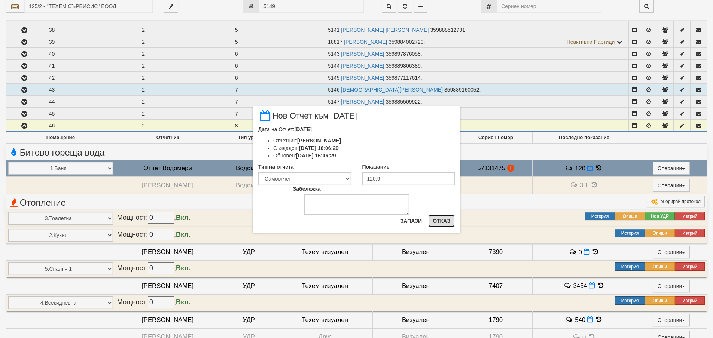
click at [446, 220] on button "Отказ" at bounding box center [441, 221] width 27 height 12
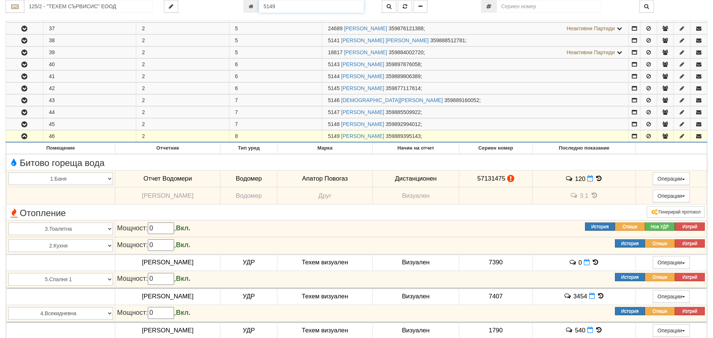
drag, startPoint x: 278, startPoint y: 7, endPoint x: 250, endPoint y: 7, distance: 27.7
click at [250, 7] on div "5149" at bounding box center [306, 6] width 127 height 13
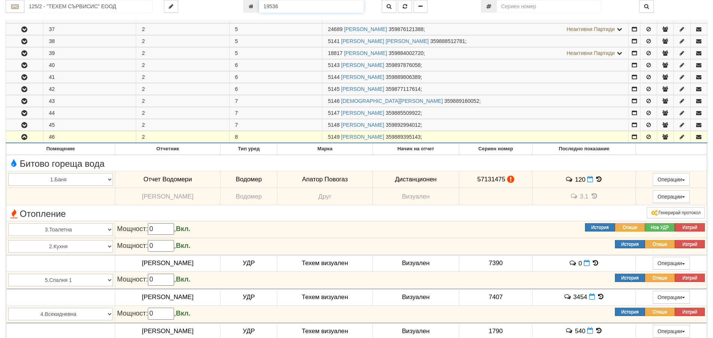
type input "19536"
type input "115/11 - "ТЕХЕМ СЪРВИСИС" ЕООД"
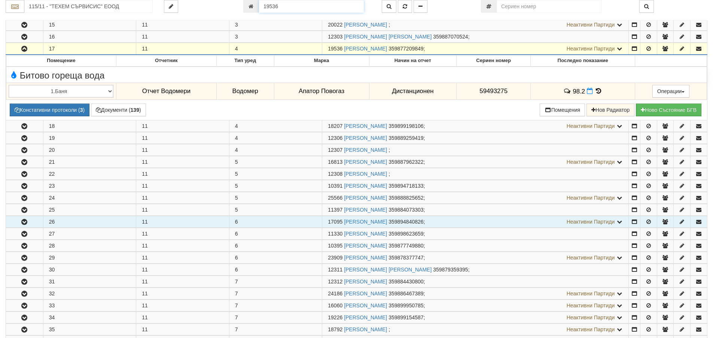
scroll to position [302, 0]
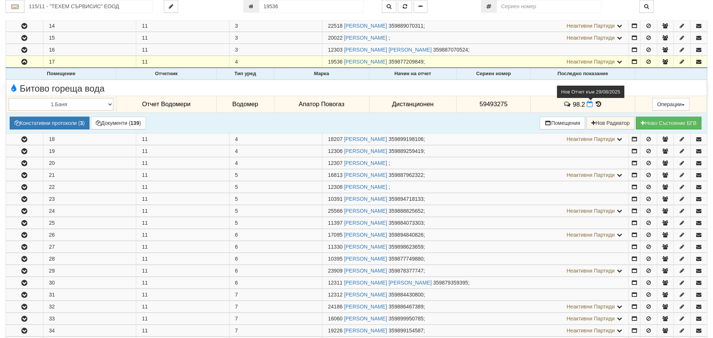
click at [587, 104] on icon at bounding box center [590, 104] width 6 height 6
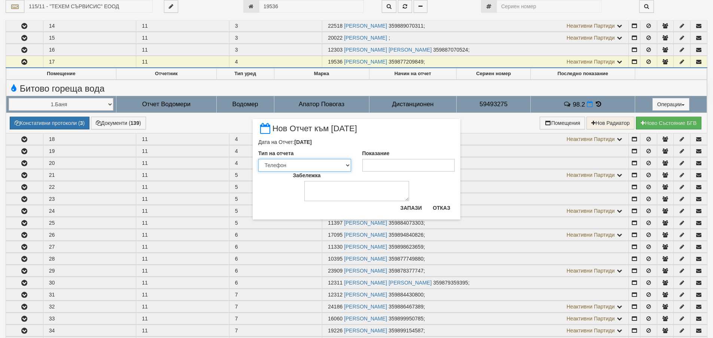
drag, startPoint x: 349, startPoint y: 165, endPoint x: 344, endPoint y: 172, distance: 8.2
click at [349, 165] on select "Визуален Телефон Бележка Неосигурен достъп Самоотчет Служебно Дистанционен" at bounding box center [304, 165] width 93 height 13
select select "8dc75930-9bfd-e511-80be-8d5a1dced85a"
click at [258, 159] on select "Визуален Телефон Бележка Неосигурен достъп Самоотчет Служебно Дистанционен" at bounding box center [304, 165] width 93 height 13
click at [379, 167] on input "Показание" at bounding box center [408, 165] width 93 height 13
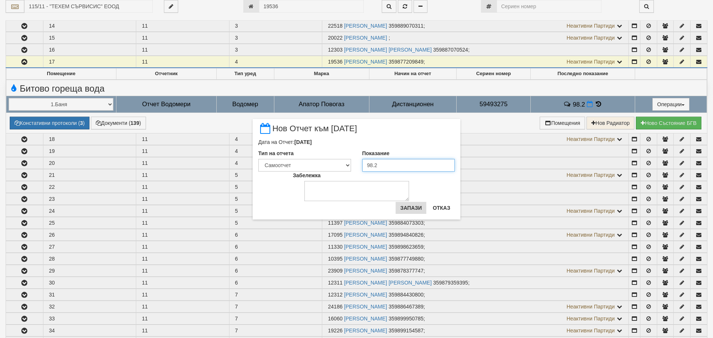
type input "98.2"
click at [407, 208] on button "Запази" at bounding box center [410, 208] width 31 height 12
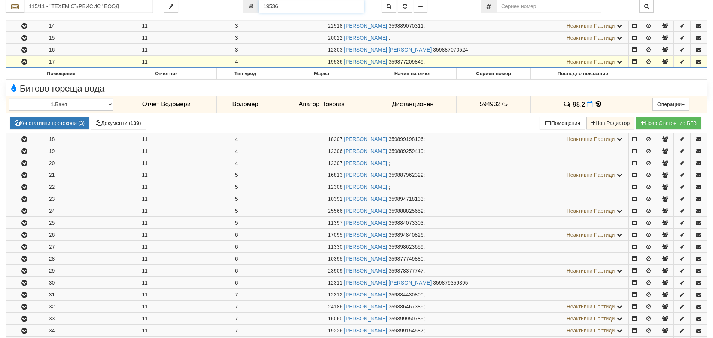
scroll to position [300, 0]
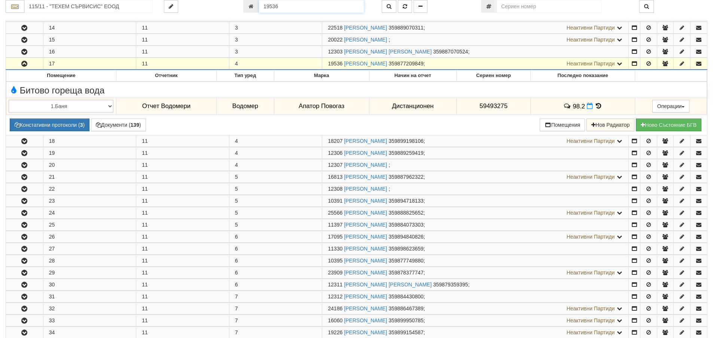
drag, startPoint x: 281, startPoint y: 6, endPoint x: 257, endPoint y: 10, distance: 23.6
click at [257, 10] on div "19536" at bounding box center [306, 6] width 127 height 13
type input "12469"
type input "202/3,4 - "ВЕОЛИЯ ЕНЕРДЖИ ВАРНА " ЕАД"
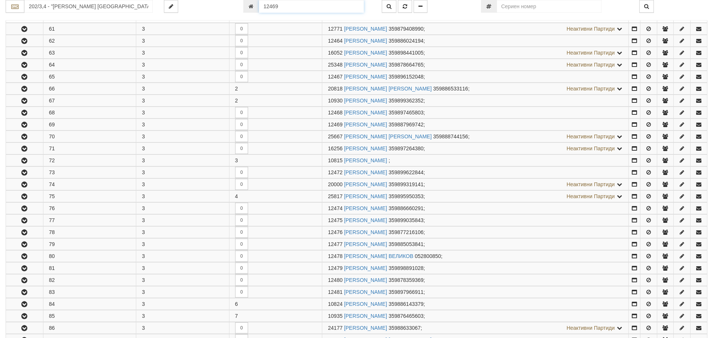
scroll to position [244, 0]
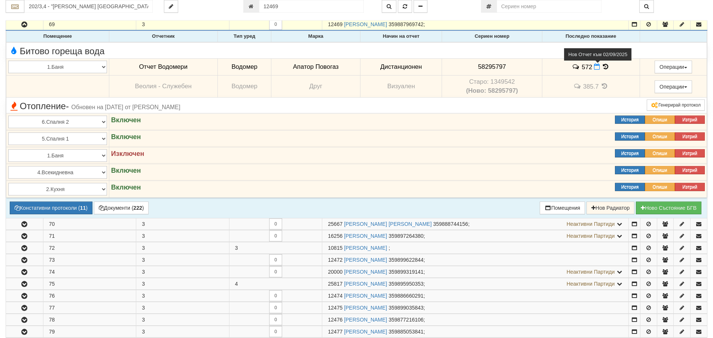
click at [594, 66] on icon at bounding box center [597, 67] width 6 height 6
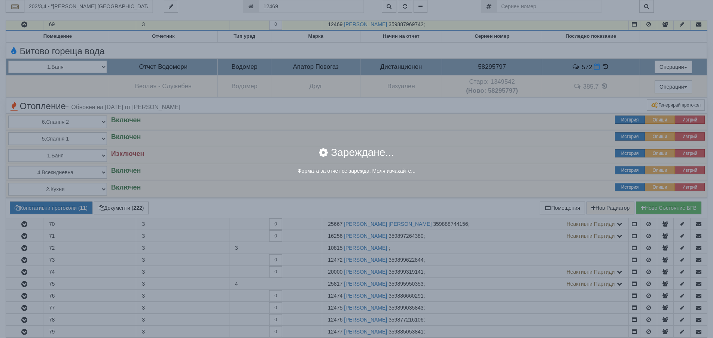
select select "8ac75930-9bfd-e511-80be-8d5a1dced85a"
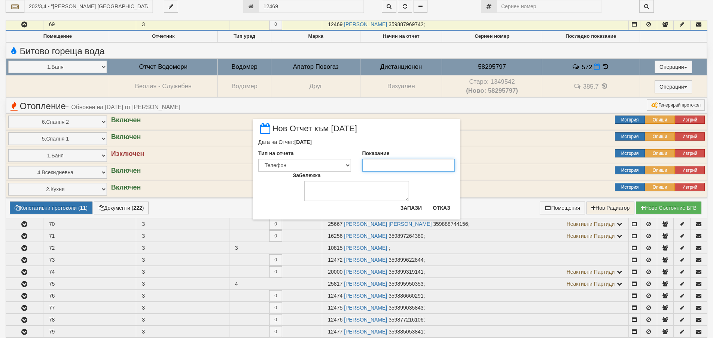
click at [373, 165] on input "Показание" at bounding box center [408, 165] width 93 height 13
type input "572"
click at [346, 165] on select "Визуален Телефон Бележка Неосигурен достъп Самоотчет Служебно Дистанционен" at bounding box center [304, 165] width 93 height 13
select select "8dc75930-9bfd-e511-80be-8d5a1dced85a"
click at [258, 159] on select "Визуален Телефон Бележка Неосигурен достъп Самоотчет Служебно Дистанционен" at bounding box center [304, 165] width 93 height 13
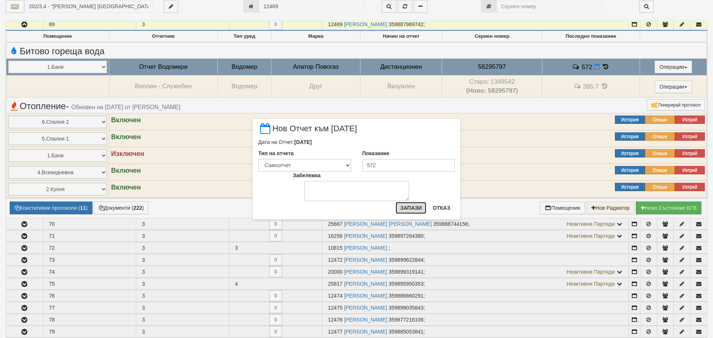
click at [409, 207] on button "Запази" at bounding box center [410, 208] width 31 height 12
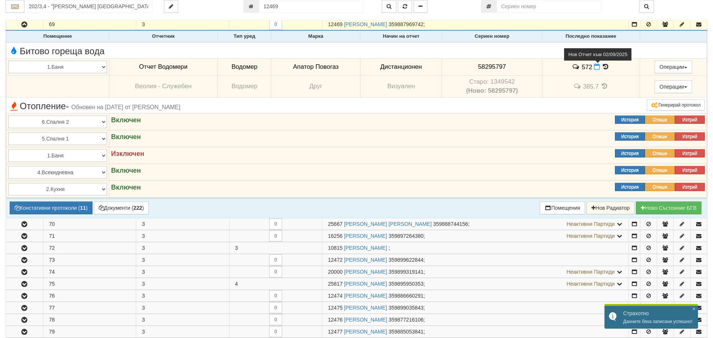
click at [596, 68] on icon at bounding box center [597, 67] width 6 height 6
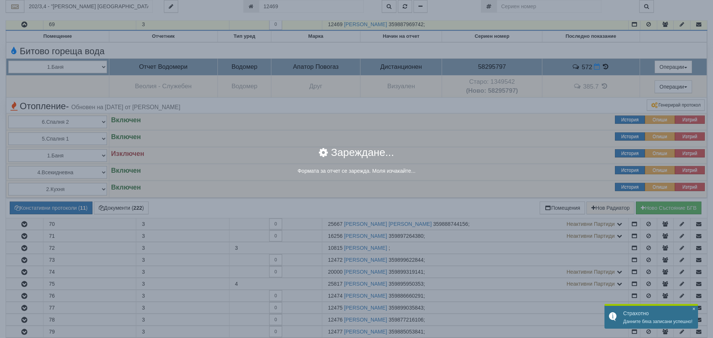
select select "8dc75930-9bfd-e511-80be-8d5a1dced85a"
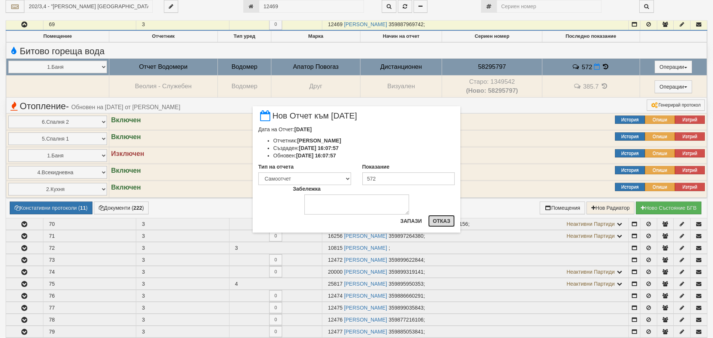
click at [441, 219] on button "Отказ" at bounding box center [441, 221] width 27 height 12
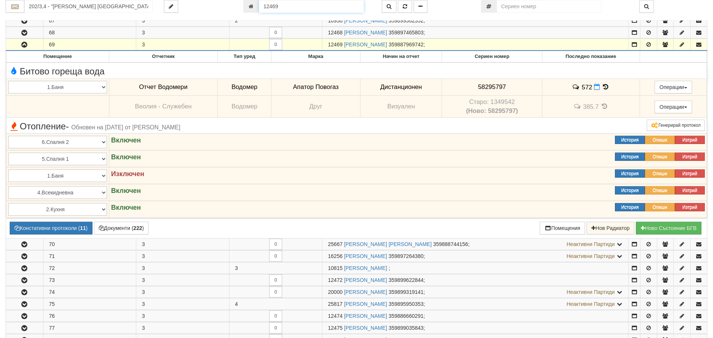
scroll to position [193, 0]
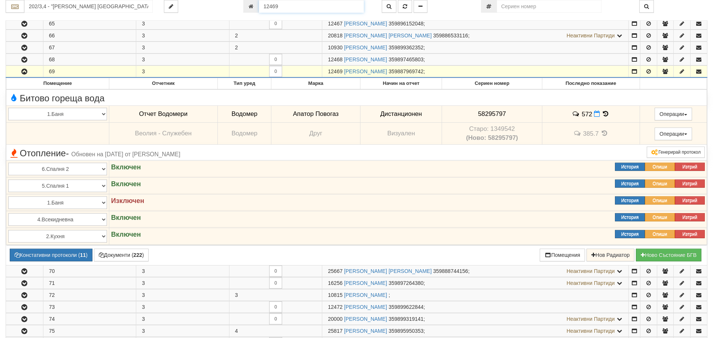
drag, startPoint x: 279, startPoint y: 6, endPoint x: 249, endPoint y: 4, distance: 30.8
click at [249, 4] on div "12469" at bounding box center [306, 6] width 127 height 13
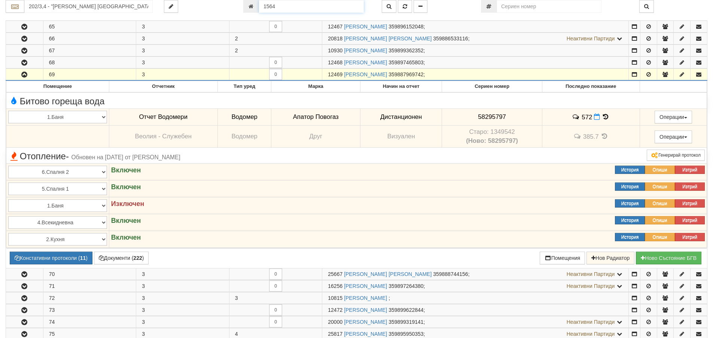
type input "1564"
type input "102/2 - "ВЕОЛИЯ ЕНЕРДЖИ ВАРНА " ЕАД"
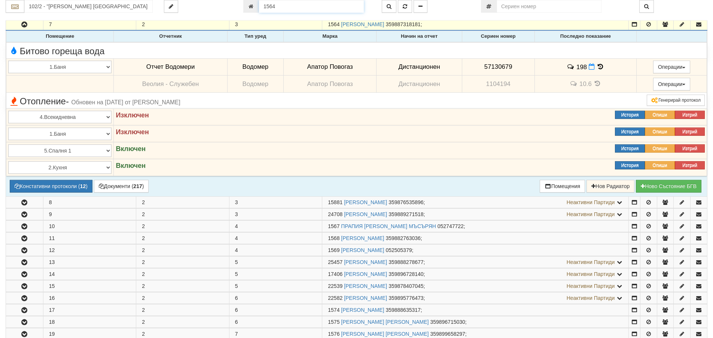
scroll to position [182, 0]
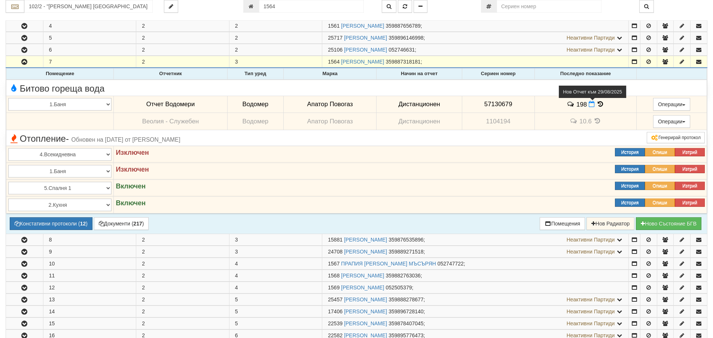
click at [588, 105] on icon at bounding box center [591, 104] width 6 height 6
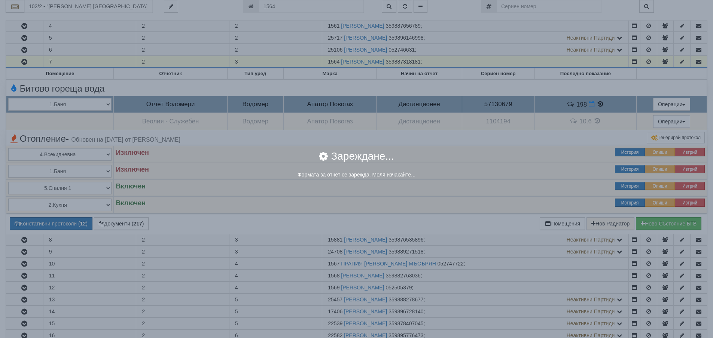
select select "8ac75930-9bfd-e511-80be-8d5a1dced85a"
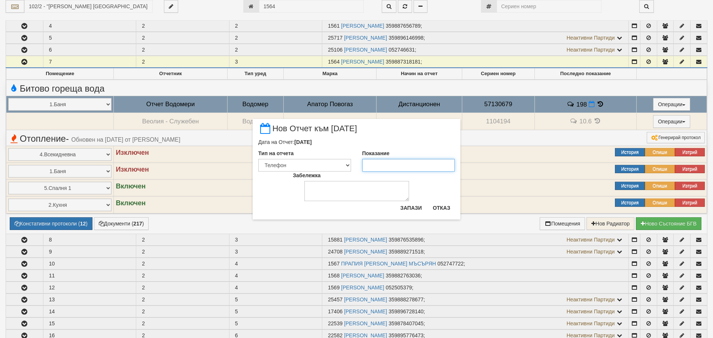
click at [368, 167] on input "Показание" at bounding box center [408, 165] width 93 height 13
type input "199"
click at [346, 165] on select "Визуален Телефон Бележка Неосигурен достъп Самоотчет Служебно Дистанционен" at bounding box center [304, 165] width 93 height 13
select select "8dc75930-9bfd-e511-80be-8d5a1dced85a"
click at [258, 159] on select "Визуален Телефон Бележка Неосигурен достъп Самоотчет Служебно Дистанционен" at bounding box center [304, 165] width 93 height 13
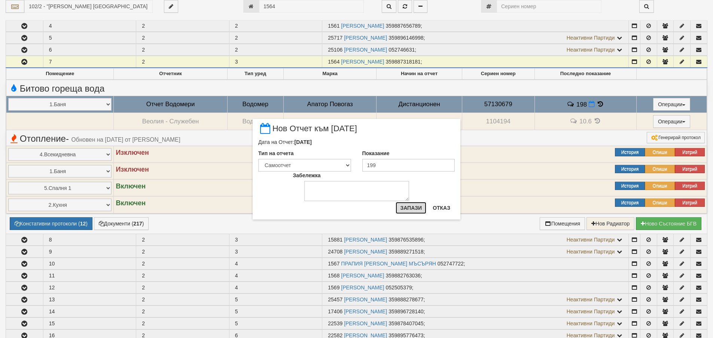
click at [403, 208] on button "Запази" at bounding box center [410, 208] width 31 height 12
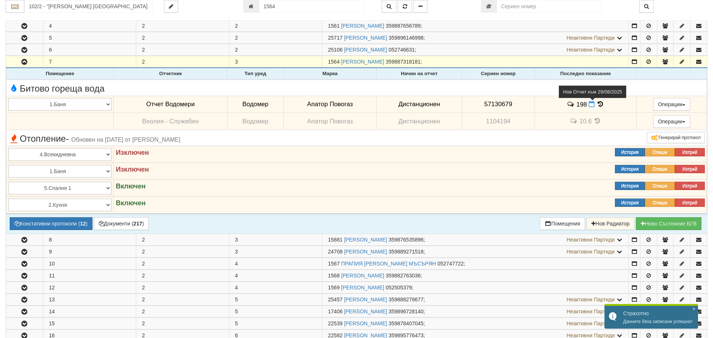
click at [590, 103] on icon at bounding box center [591, 104] width 6 height 6
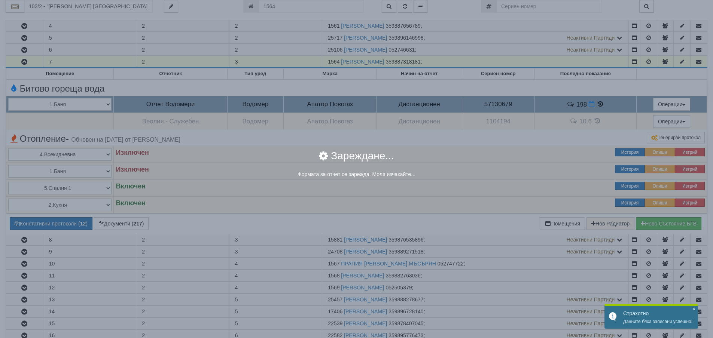
select select "8dc75930-9bfd-e511-80be-8d5a1dced85a"
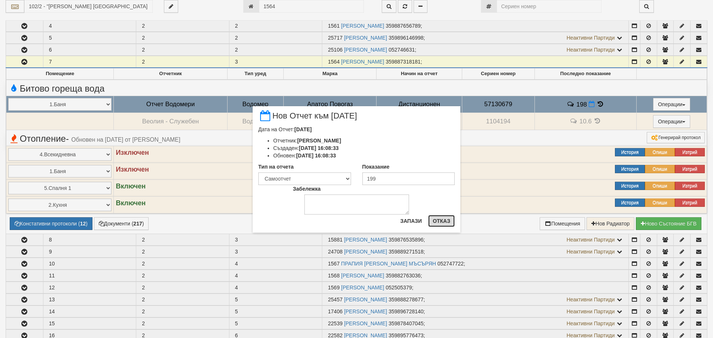
click at [443, 220] on button "Отказ" at bounding box center [441, 221] width 27 height 12
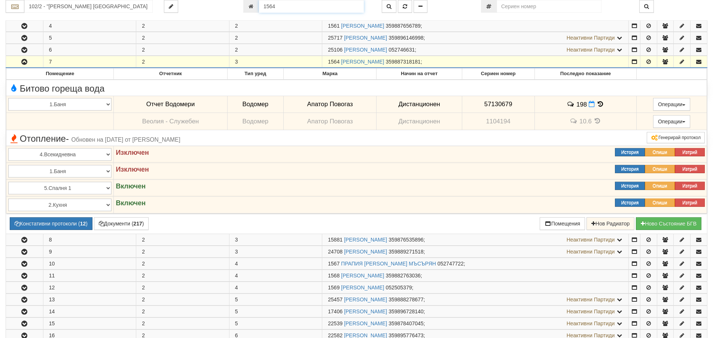
drag, startPoint x: 287, startPoint y: 8, endPoint x: 250, endPoint y: 8, distance: 36.7
click at [250, 8] on div "1564" at bounding box center [306, 6] width 127 height 13
type input "24644"
type input "002/4 - "ТЕХЕМ СЪРВИСИС" ЕООД"
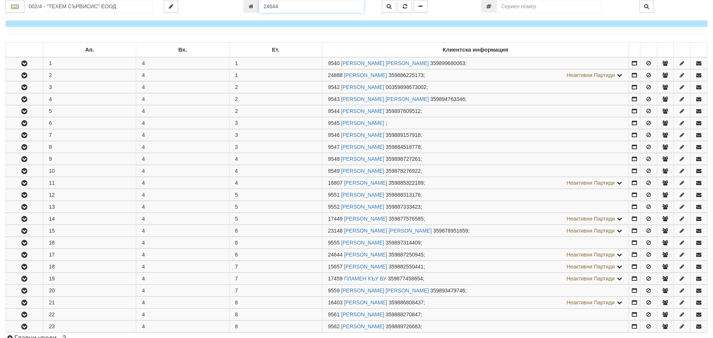
scroll to position [286, 0]
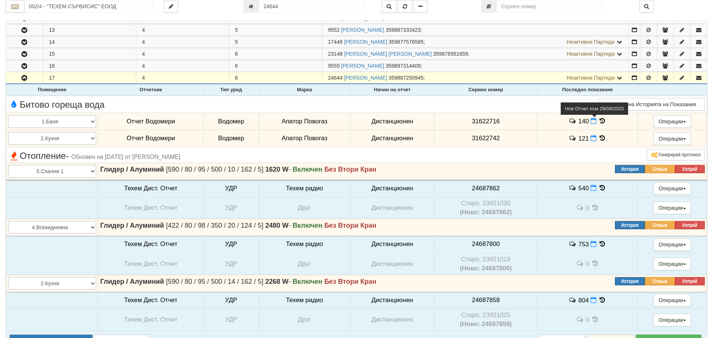
click at [590, 122] on icon at bounding box center [593, 121] width 6 height 6
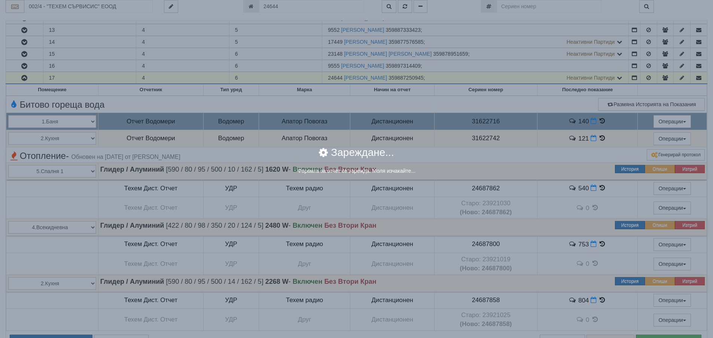
select select "8ac75930-9bfd-e511-80be-8d5a1dced85a"
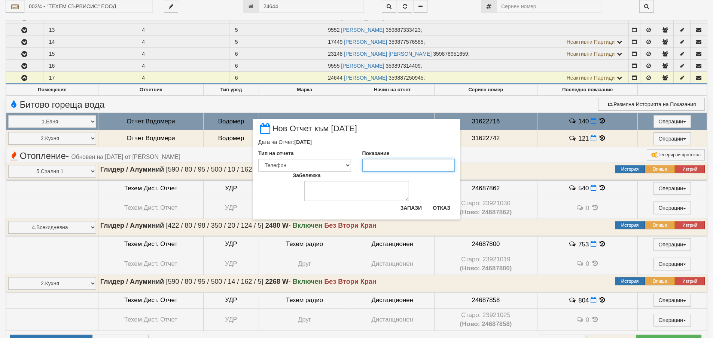
click at [397, 166] on input "Показание" at bounding box center [408, 165] width 93 height 13
type input "141"
click at [346, 165] on select "Визуален Телефон Бележка Неосигурен достъп Самоотчет Служебно Дистанционен" at bounding box center [304, 165] width 93 height 13
select select "8dc75930-9bfd-e511-80be-8d5a1dced85a"
click at [258, 159] on select "Визуален Телефон Бележка Неосигурен достъп Самоотчет Служебно Дистанционен" at bounding box center [304, 165] width 93 height 13
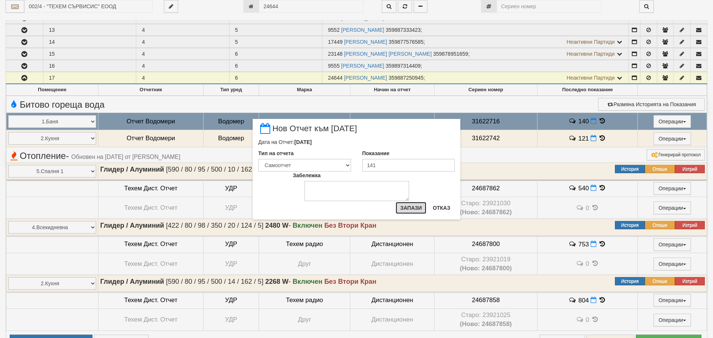
click at [415, 210] on button "Запази" at bounding box center [410, 208] width 31 height 12
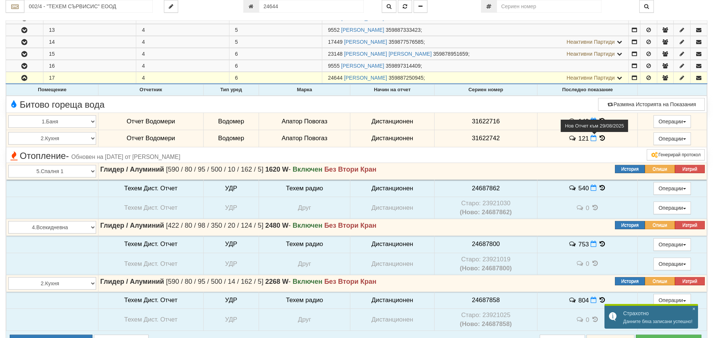
click at [590, 139] on icon at bounding box center [593, 138] width 6 height 6
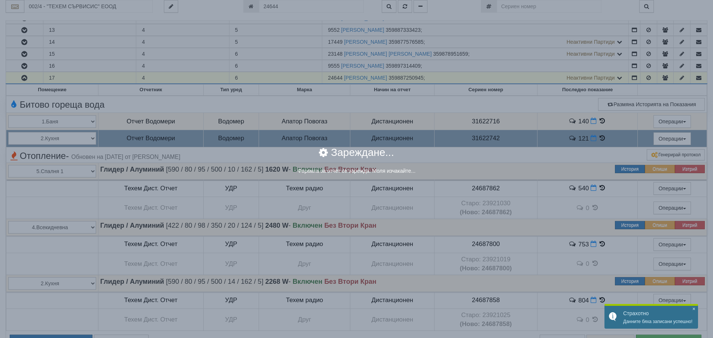
select select "8ac75930-9bfd-e511-80be-8d5a1dced85a"
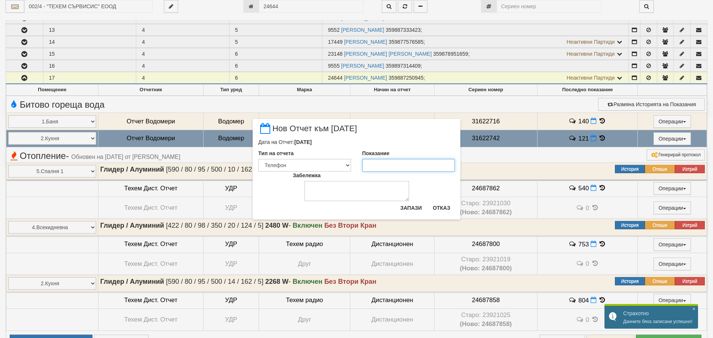
click at [367, 164] on input "Показание" at bounding box center [408, 165] width 93 height 13
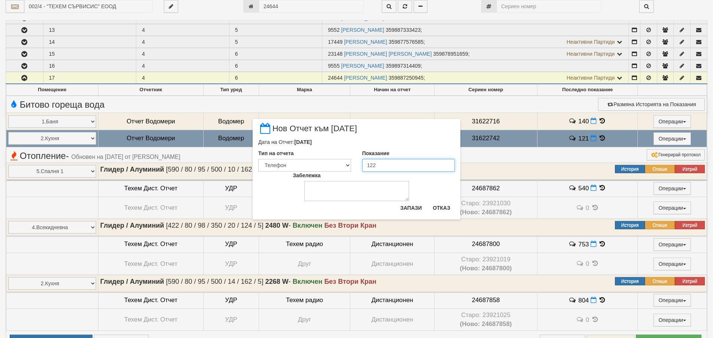
type input "122"
drag, startPoint x: 348, startPoint y: 166, endPoint x: 343, endPoint y: 171, distance: 6.6
click at [348, 166] on select "Визуален Телефон Бележка Неосигурен достъп Самоотчет Служебно Дистанционен" at bounding box center [304, 165] width 93 height 13
select select "8dc75930-9bfd-e511-80be-8d5a1dced85a"
click at [258, 159] on select "Визуален Телефон Бележка Неосигурен достъп Самоотчет Служебно Дистанционен" at bounding box center [304, 165] width 93 height 13
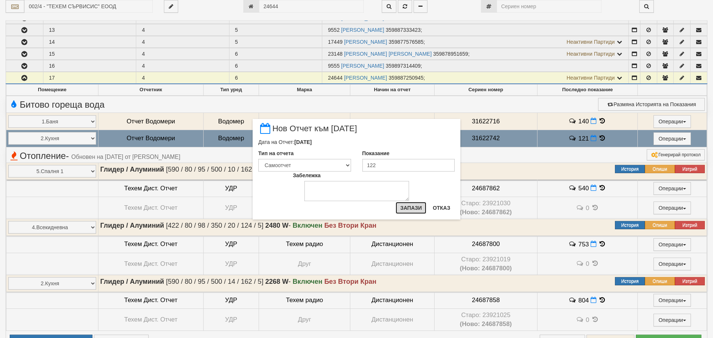
click at [406, 207] on button "Запази" at bounding box center [410, 208] width 31 height 12
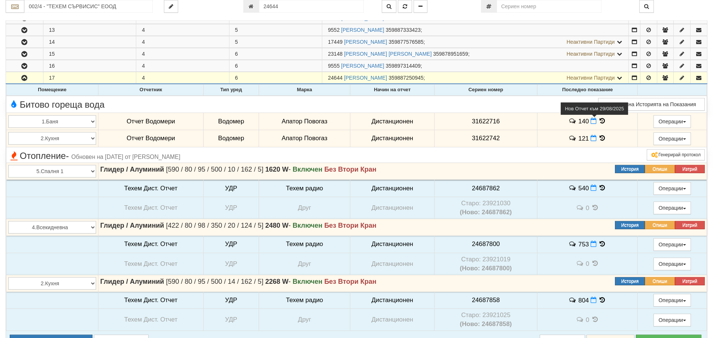
click at [591, 121] on icon at bounding box center [593, 121] width 6 height 6
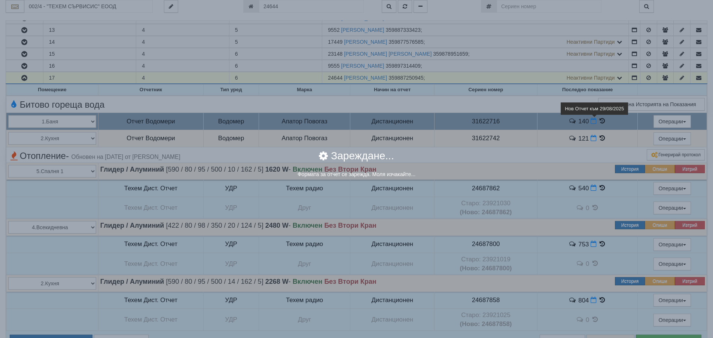
select select "8dc75930-9bfd-e511-80be-8d5a1dced85a"
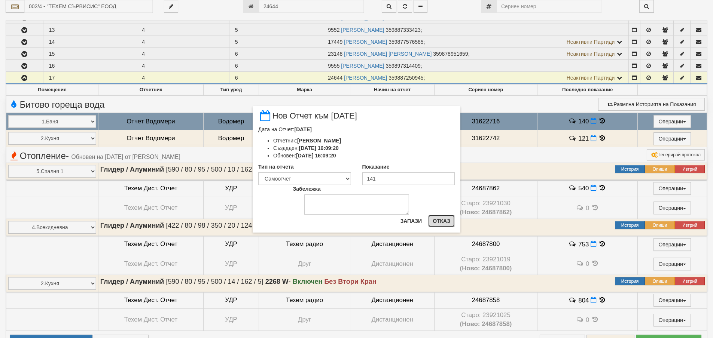
click at [440, 219] on button "Отказ" at bounding box center [441, 221] width 27 height 12
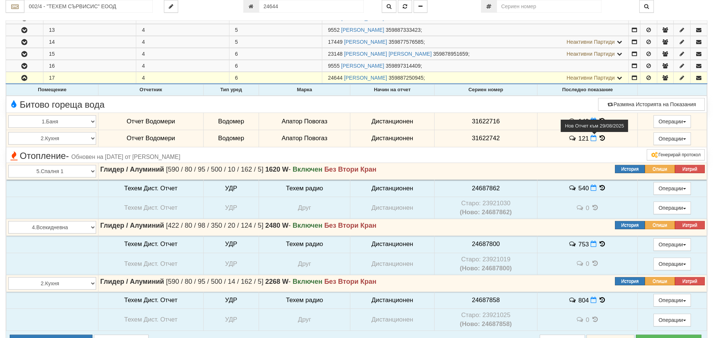
click at [592, 139] on icon at bounding box center [593, 138] width 6 height 6
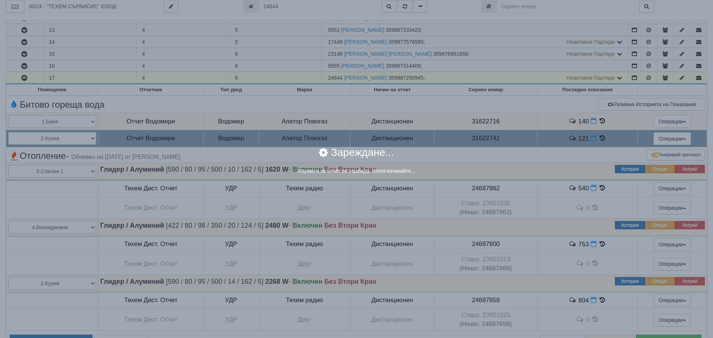
select select "8dc75930-9bfd-e511-80be-8d5a1dced85a"
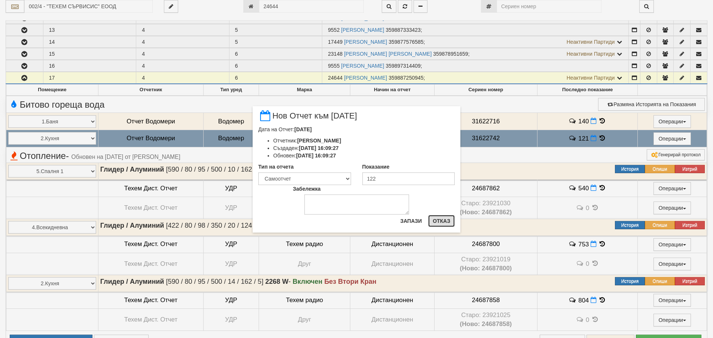
click at [445, 221] on button "Отказ" at bounding box center [441, 221] width 27 height 12
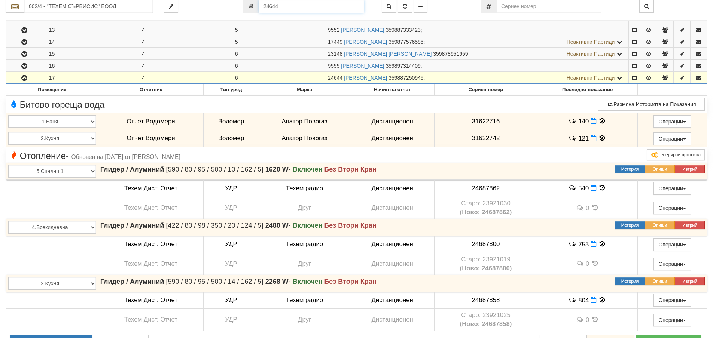
scroll to position [278, 0]
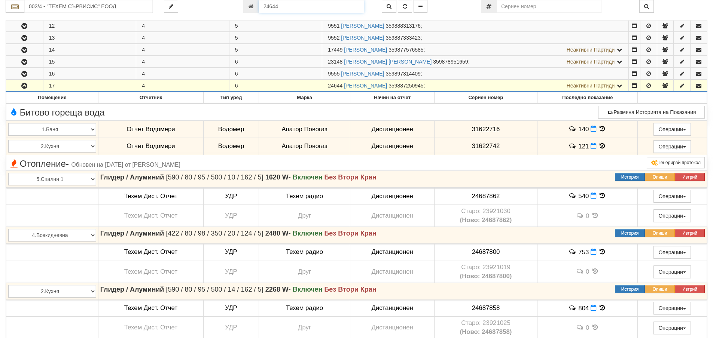
drag, startPoint x: 277, startPoint y: 6, endPoint x: 259, endPoint y: 8, distance: 18.5
click at [259, 8] on input "24644" at bounding box center [311, 6] width 105 height 13
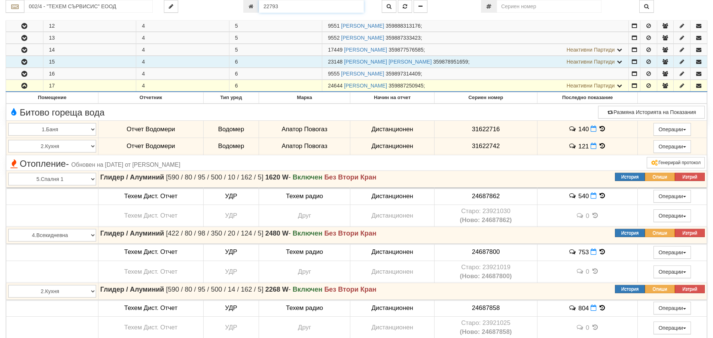
type input "22793"
type input "001А/3 - "ВЕОЛИЯ ЕНЕРДЖИ ВАРНА " ЕАД"
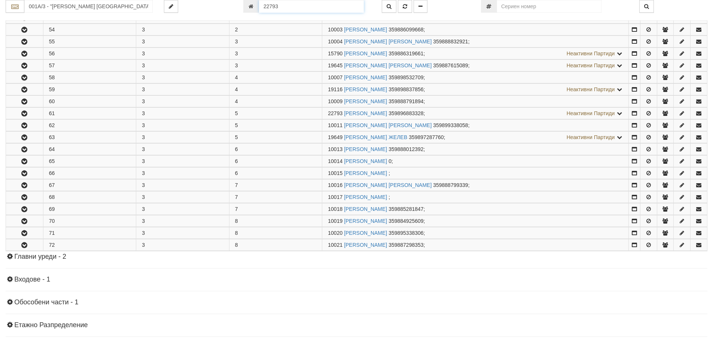
scroll to position [291, 0]
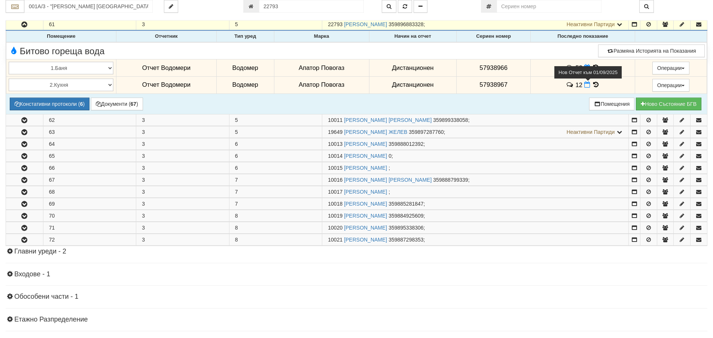
click at [584, 86] on icon at bounding box center [587, 85] width 6 height 6
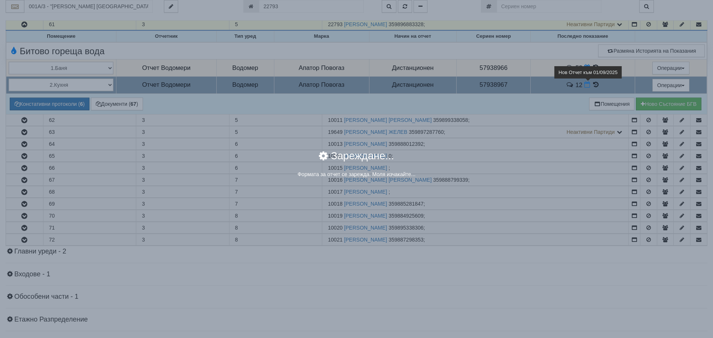
select select "8ac75930-9bfd-e511-80be-8d5a1dced85a"
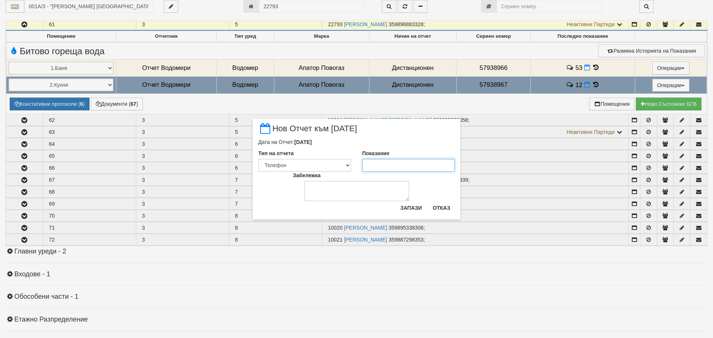
click at [384, 166] on input "Показание" at bounding box center [408, 165] width 93 height 13
type input "12"
click at [349, 163] on select "Визуален Телефон Бележка Неосигурен достъп Самоотчет Служебно Дистанционен" at bounding box center [304, 165] width 93 height 13
select select "8dc75930-9bfd-e511-80be-8d5a1dced85a"
click at [258, 159] on select "Визуален Телефон Бележка Неосигурен достъп Самоотчет Служебно Дистанционен" at bounding box center [304, 165] width 93 height 13
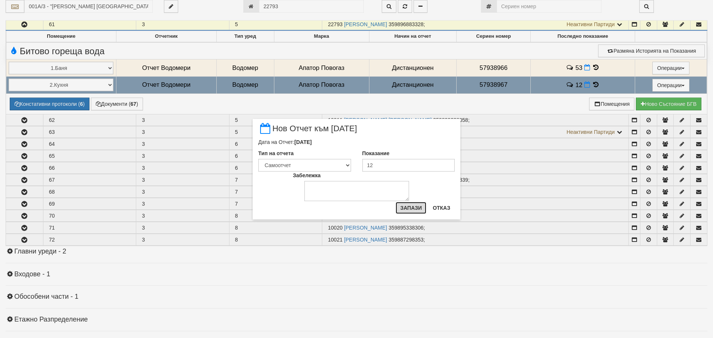
click at [415, 207] on button "Запази" at bounding box center [410, 208] width 31 height 12
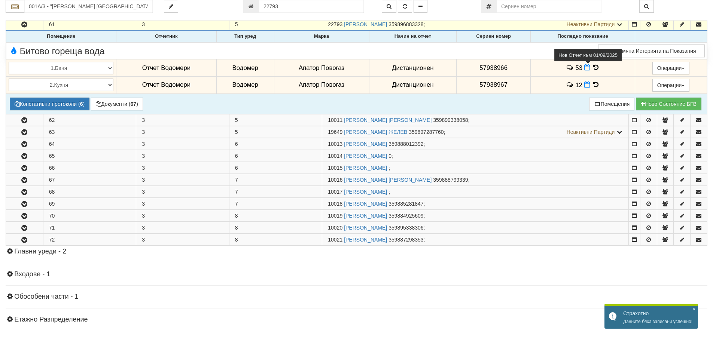
click at [584, 69] on icon at bounding box center [587, 67] width 6 height 6
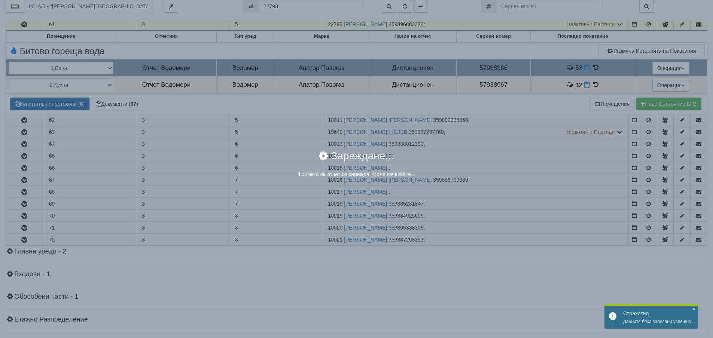
select select "8ac75930-9bfd-e511-80be-8d5a1dced85a"
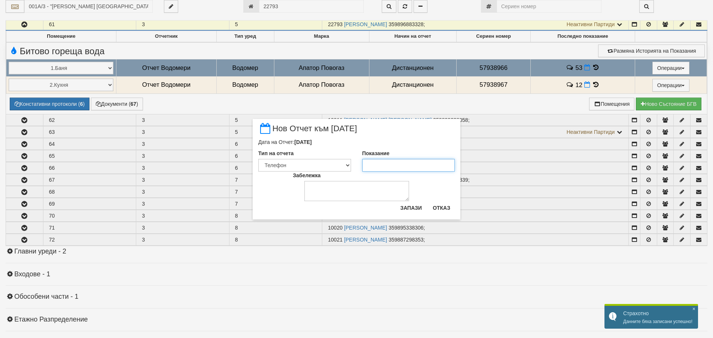
click at [370, 164] on input "Показание" at bounding box center [408, 165] width 93 height 13
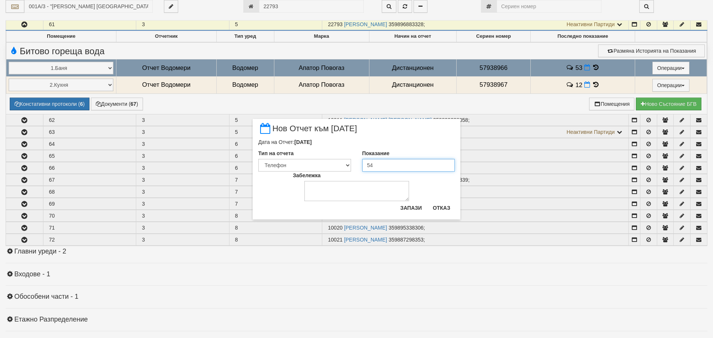
type input "54"
drag, startPoint x: 347, startPoint y: 165, endPoint x: 338, endPoint y: 171, distance: 10.3
click at [347, 165] on select "Визуален Телефон Бележка Неосигурен достъп Самоотчет Служебно Дистанционен" at bounding box center [304, 165] width 93 height 13
select select "8dc75930-9bfd-e511-80be-8d5a1dced85a"
click at [258, 159] on select "Визуален Телефон Бележка Неосигурен достъп Самоотчет Служебно Дистанционен" at bounding box center [304, 165] width 93 height 13
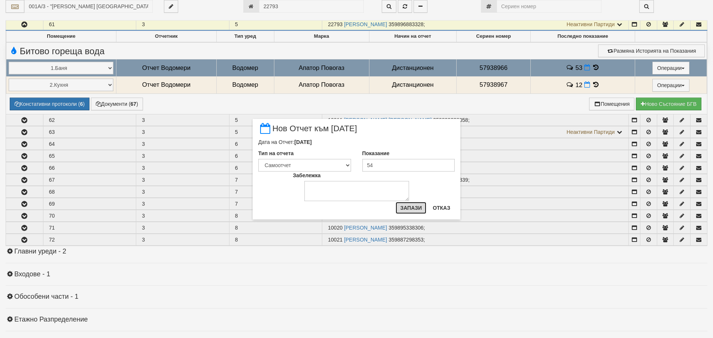
click at [413, 210] on button "Запази" at bounding box center [410, 208] width 31 height 12
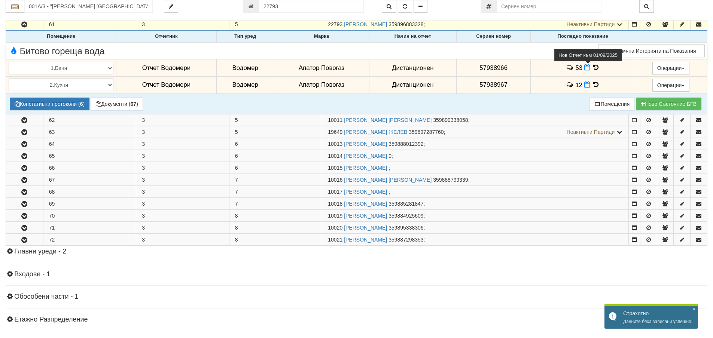
click at [586, 69] on icon at bounding box center [587, 67] width 6 height 6
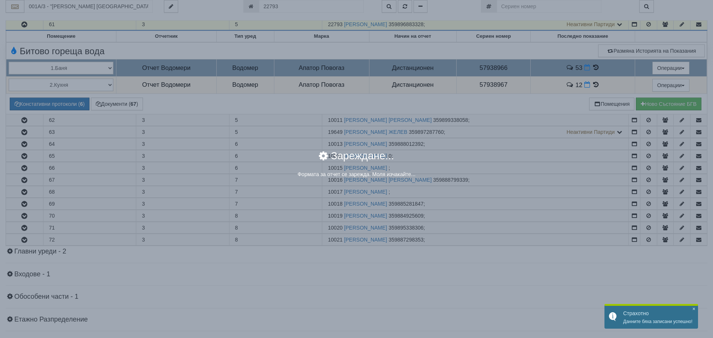
select select "8dc75930-9bfd-e511-80be-8d5a1dced85a"
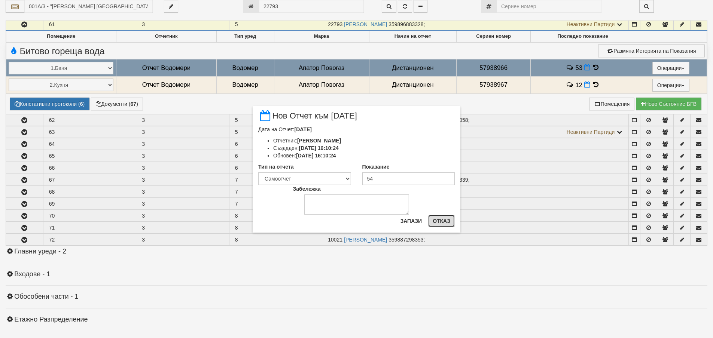
click at [441, 221] on button "Отказ" at bounding box center [441, 221] width 27 height 12
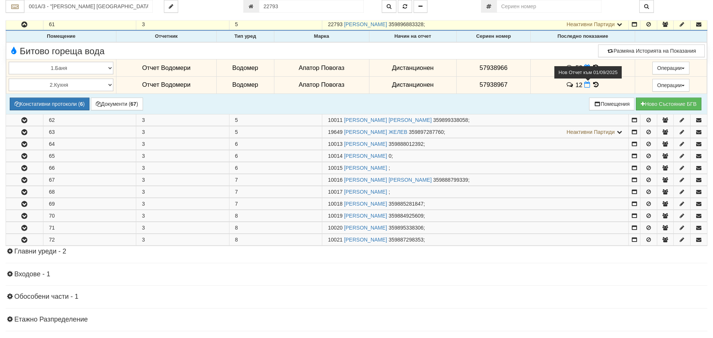
click at [585, 85] on icon at bounding box center [587, 85] width 6 height 6
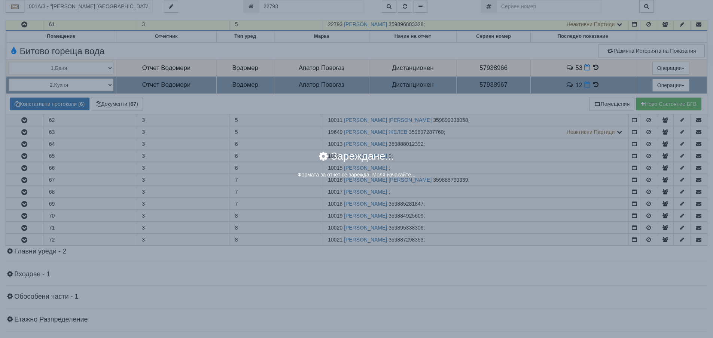
select select "8dc75930-9bfd-e511-80be-8d5a1dced85a"
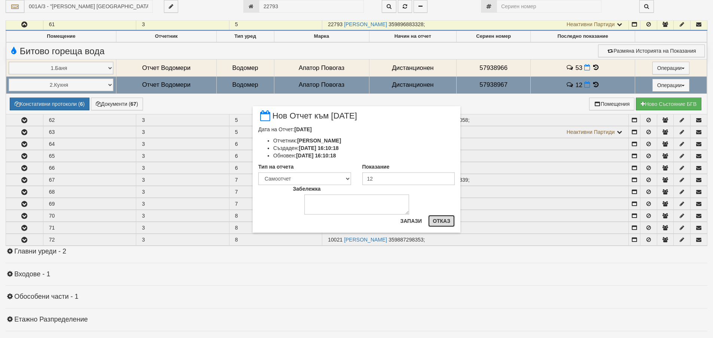
click at [436, 224] on button "Отказ" at bounding box center [441, 221] width 27 height 12
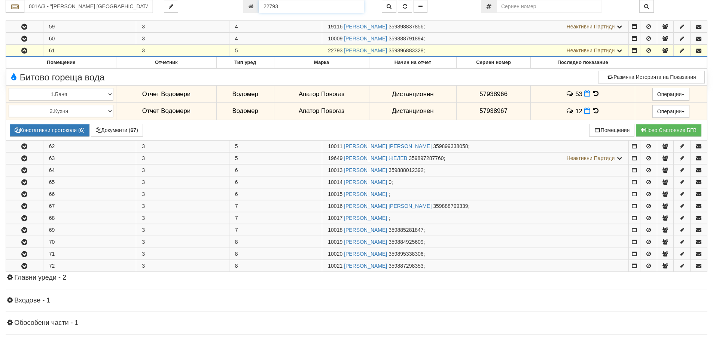
scroll to position [256, 0]
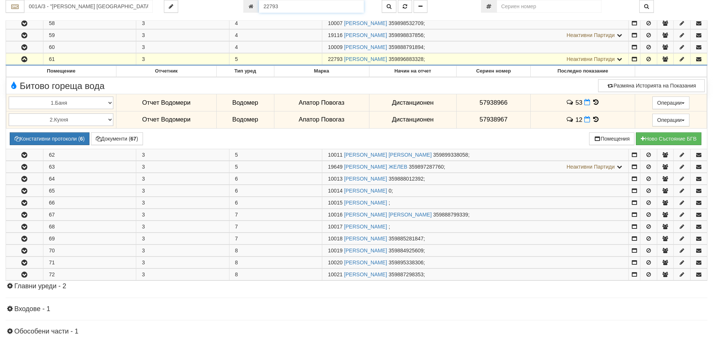
drag, startPoint x: 288, startPoint y: 7, endPoint x: 261, endPoint y: 6, distance: 27.7
click at [261, 6] on input "22793" at bounding box center [311, 6] width 105 height 13
type input "1577"
type input "102/2 - "ВЕОЛИЯ ЕНЕРДЖИ ВАРНА " ЕАД"
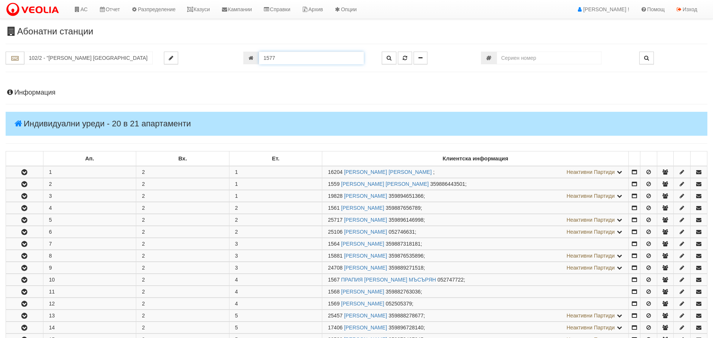
scroll to position [262, 0]
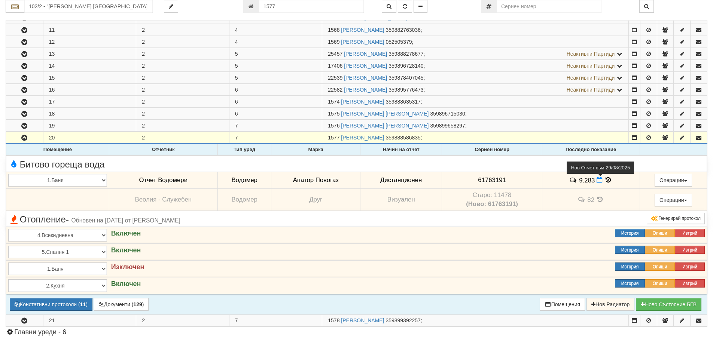
click at [597, 180] on icon at bounding box center [599, 180] width 6 height 6
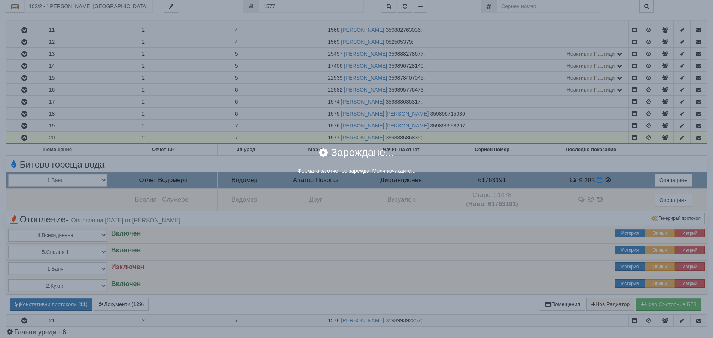
select select "8ac75930-9bfd-e511-80be-8d5a1dced85a"
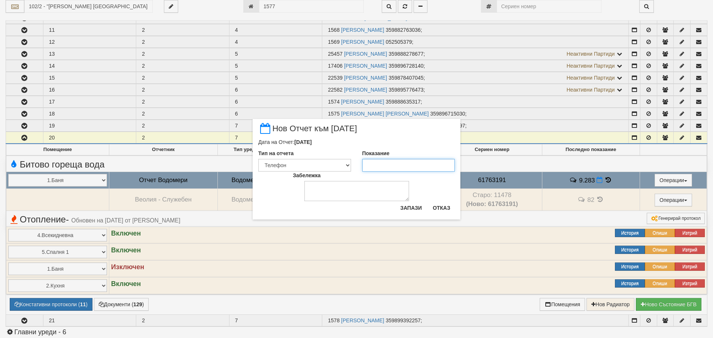
click at [370, 166] on input "Показание" at bounding box center [408, 165] width 93 height 13
type input "9.283"
click at [347, 165] on select "Визуален Телефон Бележка Неосигурен достъп Самоотчет Служебно Дистанционен" at bounding box center [304, 165] width 93 height 13
select select "8dc75930-9bfd-e511-80be-8d5a1dced85a"
click at [258, 159] on select "Визуален Телефон Бележка Неосигурен достъп Самоотчет Служебно Дистанционен" at bounding box center [304, 165] width 93 height 13
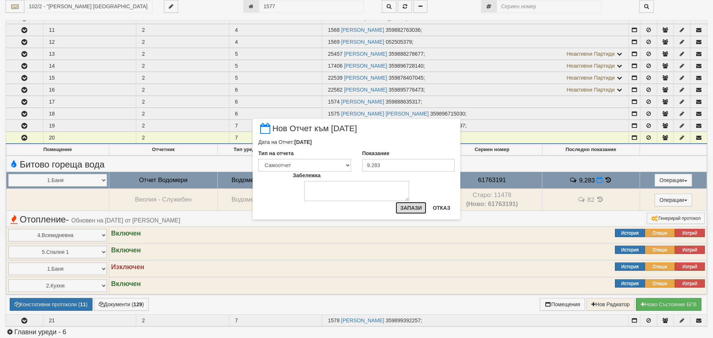
click at [406, 206] on button "Запази" at bounding box center [410, 208] width 31 height 12
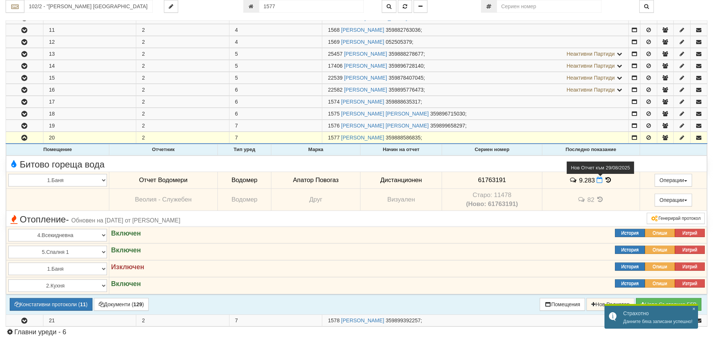
click at [596, 182] on icon at bounding box center [599, 180] width 6 height 6
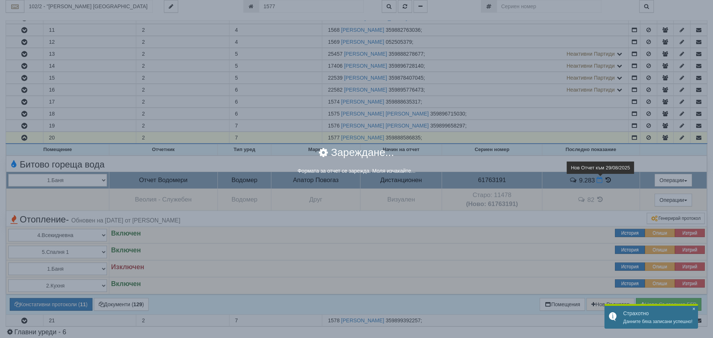
select select "8dc75930-9bfd-e511-80be-8d5a1dced85a"
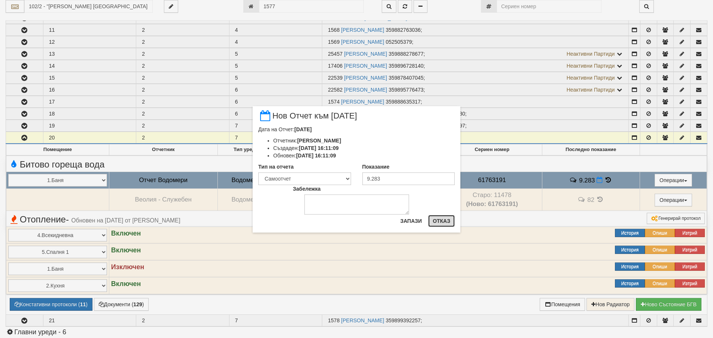
click at [442, 221] on button "Отказ" at bounding box center [441, 221] width 27 height 12
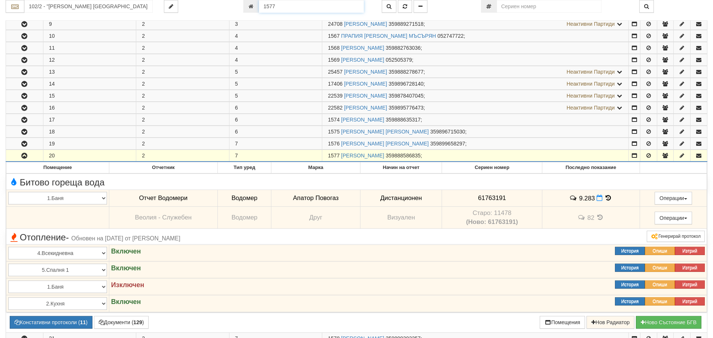
scroll to position [220, 0]
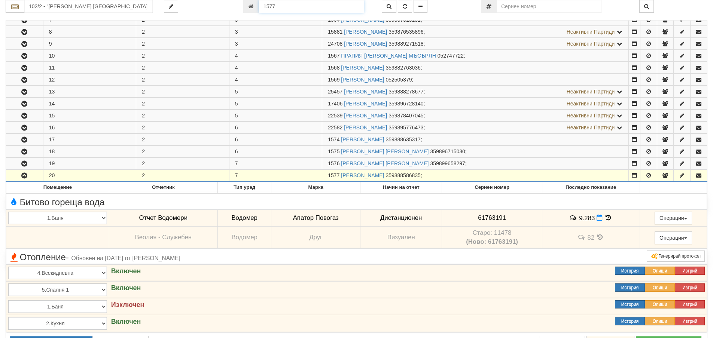
drag, startPoint x: 280, startPoint y: 6, endPoint x: 252, endPoint y: 5, distance: 27.7
click at [252, 5] on div "1577" at bounding box center [306, 6] width 127 height 13
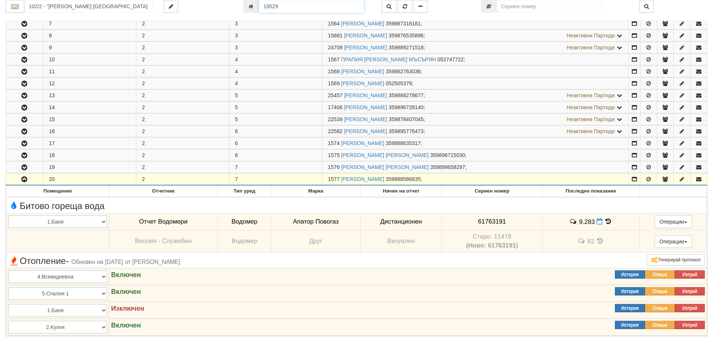
type input "19529"
type input "216/7 - "ВЕОЛИЯ ЕНЕРДЖИ ВАРНА " ЕАД"
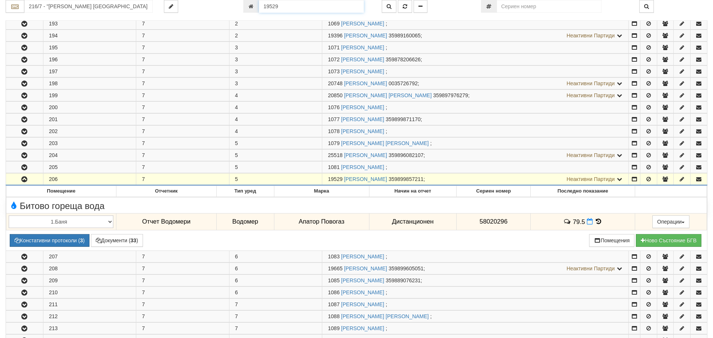
scroll to position [375, 0]
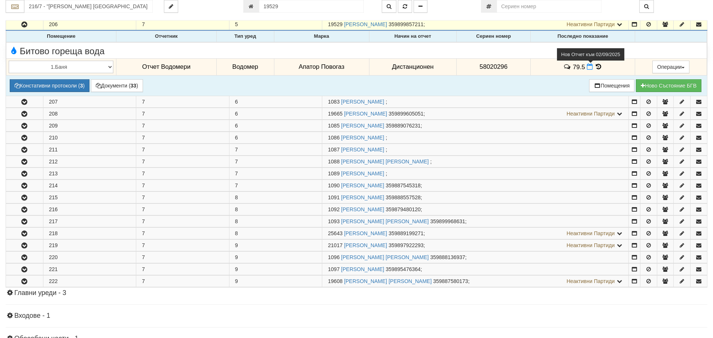
click at [587, 67] on icon at bounding box center [590, 67] width 6 height 6
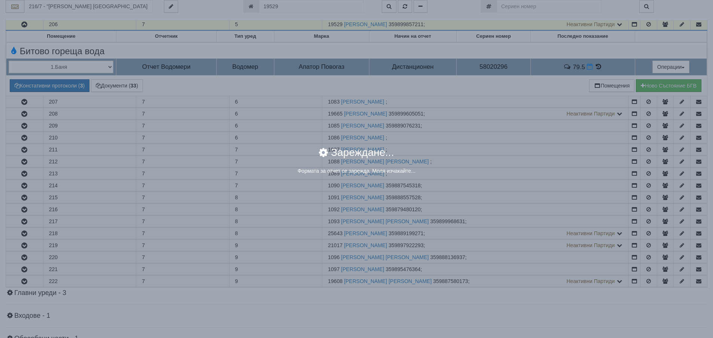
select select "8ac75930-9bfd-e511-80be-8d5a1dced85a"
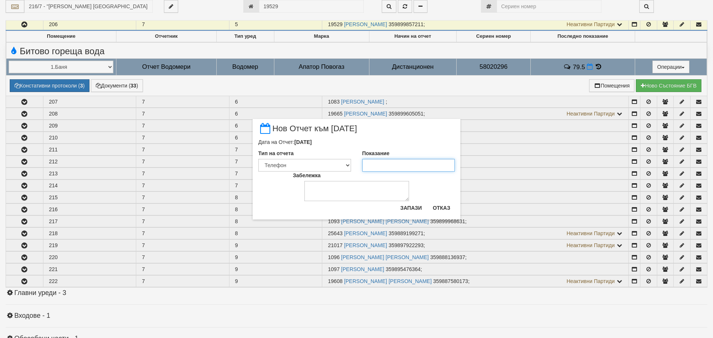
click at [371, 165] on input "Показание" at bounding box center [408, 165] width 93 height 13
type input "81.5"
click at [346, 164] on select "Визуален Телефон Бележка Неосигурен достъп Самоотчет Служебно Дистанционен" at bounding box center [304, 165] width 93 height 13
select select "8dc75930-9bfd-e511-80be-8d5a1dced85a"
click at [258, 159] on select "Визуален Телефон Бележка Неосигурен достъп Самоотчет Служебно Дистанционен" at bounding box center [304, 165] width 93 height 13
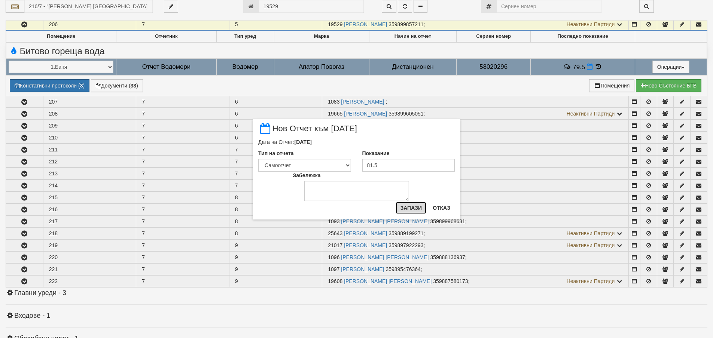
click at [410, 207] on button "Запази" at bounding box center [410, 208] width 31 height 12
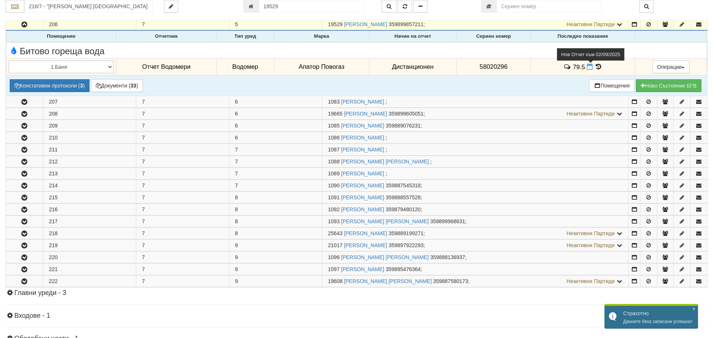
click at [587, 68] on icon at bounding box center [590, 67] width 6 height 6
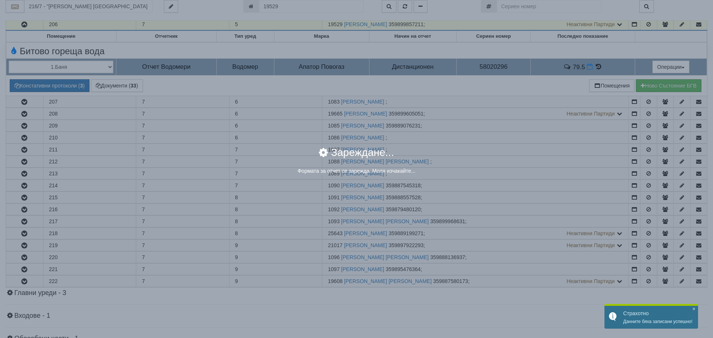
select select "8dc75930-9bfd-e511-80be-8d5a1dced85a"
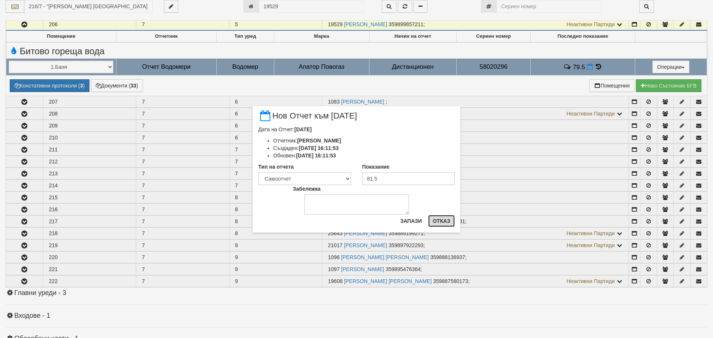
click at [441, 220] on button "Отказ" at bounding box center [441, 221] width 27 height 12
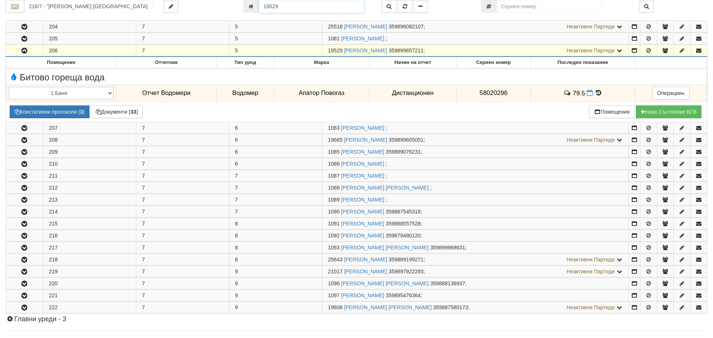
drag, startPoint x: 280, startPoint y: 6, endPoint x: 252, endPoint y: 6, distance: 28.1
click at [252, 6] on div "19529" at bounding box center [306, 6] width 127 height 13
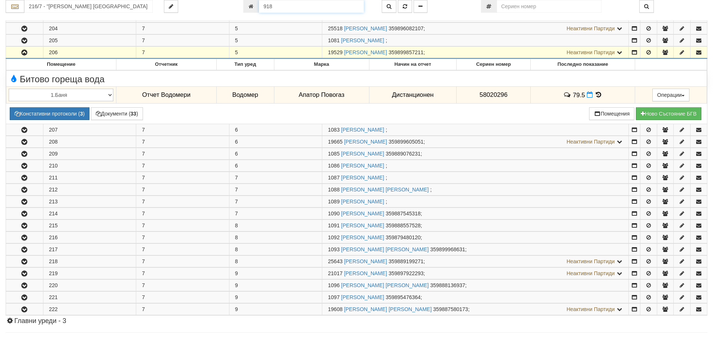
type input "918"
type input "216/2 - "ВЕОЛИЯ ЕНЕРДЖИ ВАРНА " ЕАД"
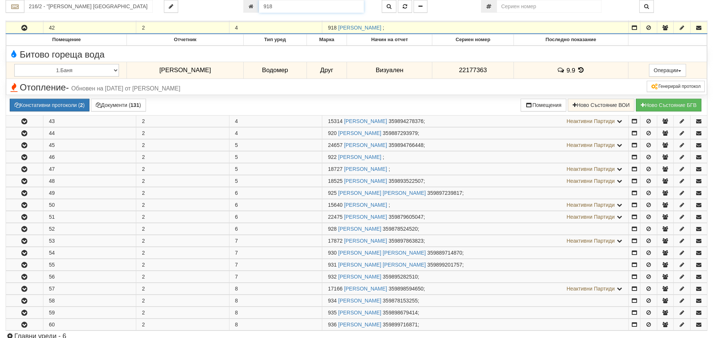
scroll to position [294, 0]
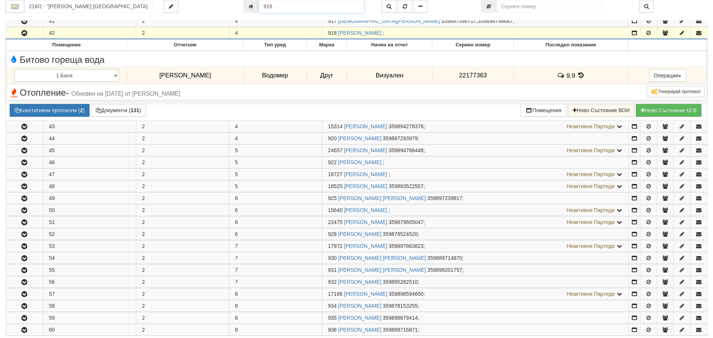
drag, startPoint x: 272, startPoint y: 7, endPoint x: 255, endPoint y: 7, distance: 17.2
click at [255, 7] on div "918" at bounding box center [306, 6] width 127 height 13
type input "12600"
type input "208/3,4 - "ВЕОЛИЯ ЕНЕРДЖИ ВАРНА " ЕАД"
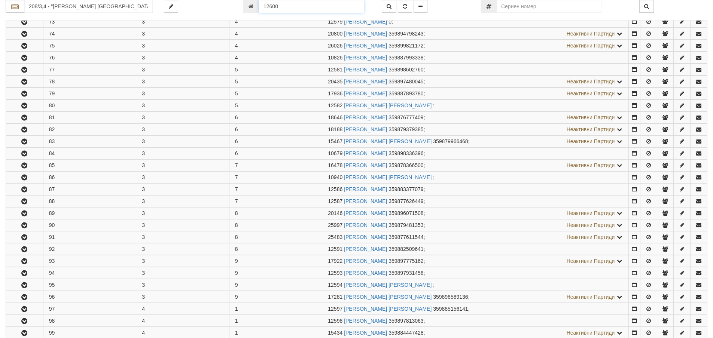
scroll to position [627, 0]
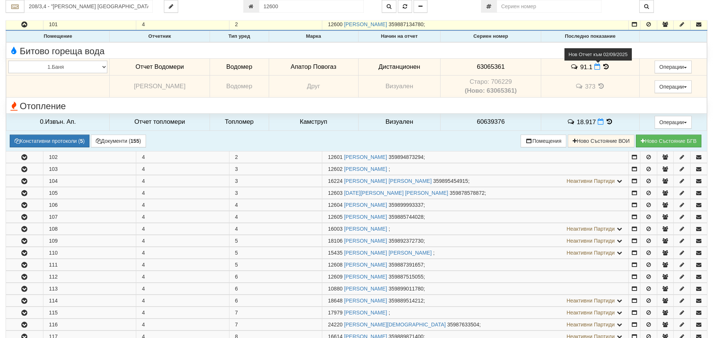
click at [594, 68] on icon at bounding box center [597, 67] width 6 height 6
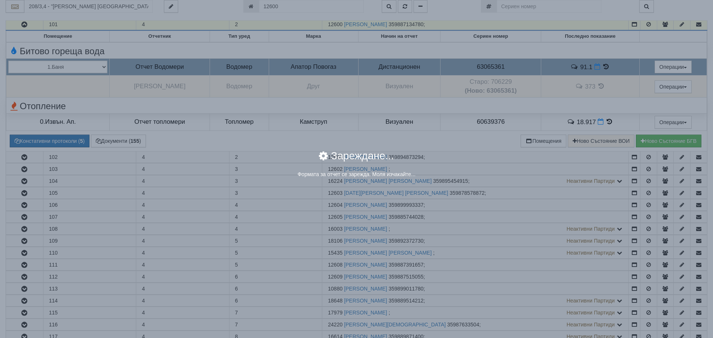
select select "8ac75930-9bfd-e511-80be-8d5a1dced85a"
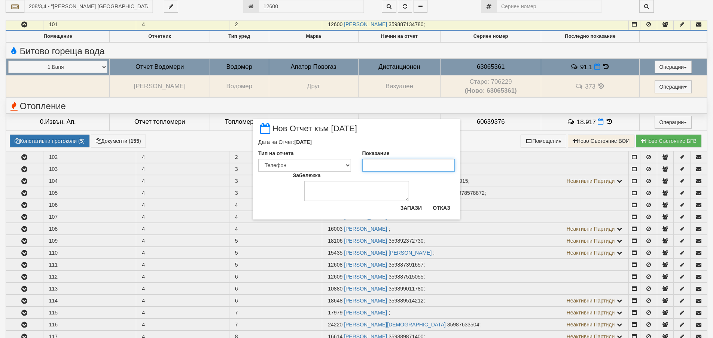
click at [396, 162] on input "Показание" at bounding box center [408, 165] width 93 height 13
type input "91.1"
click at [345, 165] on select "Визуален Телефон Бележка Неосигурен достъп Самоотчет Служебно Дистанционен" at bounding box center [304, 165] width 93 height 13
select select "8dc75930-9bfd-e511-80be-8d5a1dced85a"
click at [258, 159] on select "Визуален Телефон Бележка Неосигурен достъп Самоотчет Служебно Дистанционен" at bounding box center [304, 165] width 93 height 13
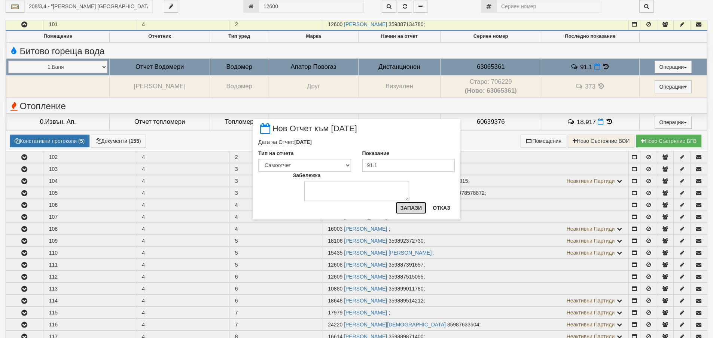
click at [410, 207] on button "Запази" at bounding box center [410, 208] width 31 height 12
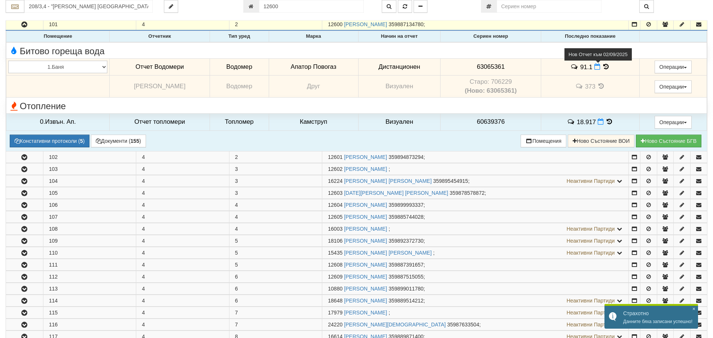
click at [595, 67] on icon at bounding box center [597, 67] width 6 height 6
select select "8dc75930-9bfd-e511-80be-8d5a1dced85a"
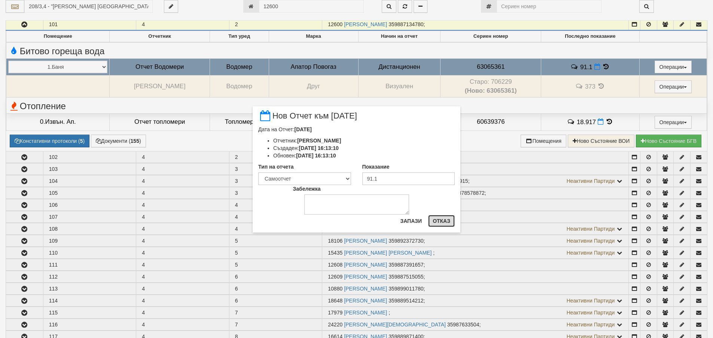
click at [438, 222] on button "Отказ" at bounding box center [441, 221] width 27 height 12
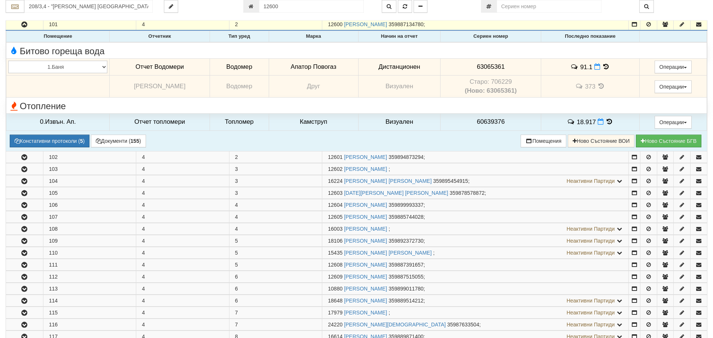
click at [604, 65] on icon at bounding box center [606, 67] width 8 height 6
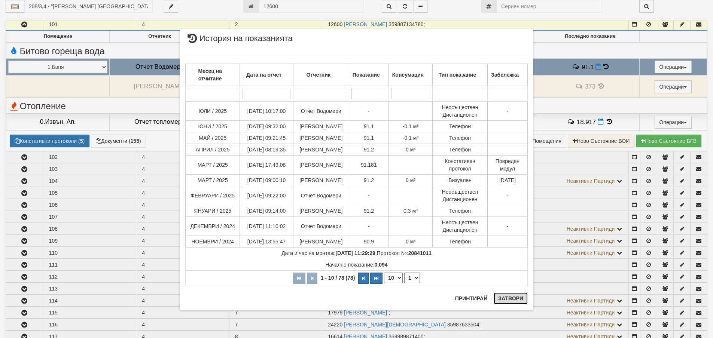
click at [509, 300] on button "Затвори" at bounding box center [510, 299] width 34 height 12
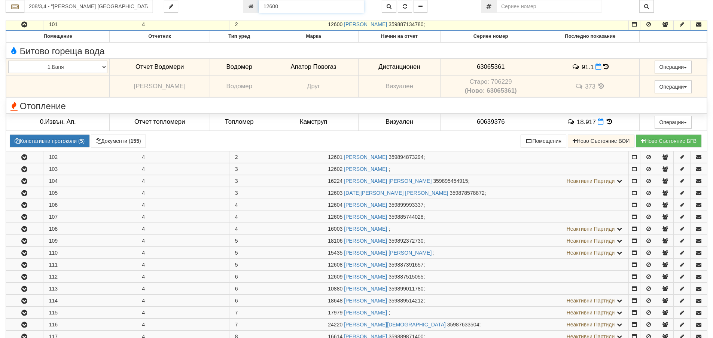
scroll to position [626, 0]
drag, startPoint x: 280, startPoint y: 7, endPoint x: 254, endPoint y: 7, distance: 25.4
click at [254, 7] on div "12600" at bounding box center [306, 6] width 127 height 13
type input "757"
type input "214/6 - "ТЕХЕМ СЪРВИСИС" ЕООД"
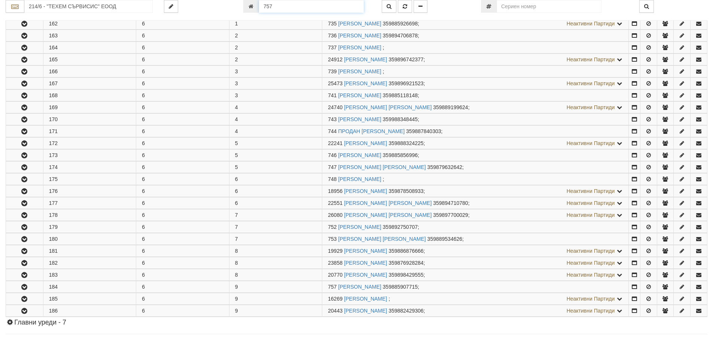
scroll to position [334, 0]
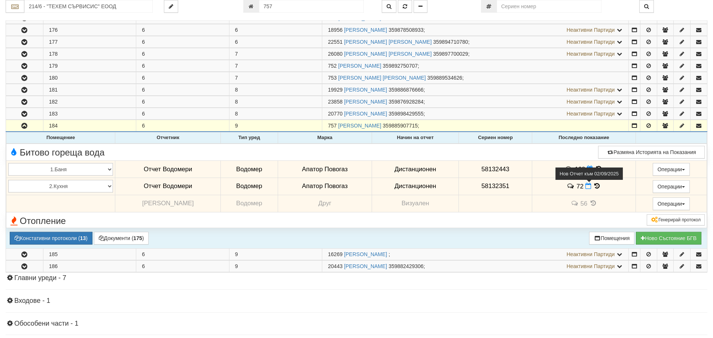
click at [585, 185] on icon at bounding box center [588, 186] width 6 height 6
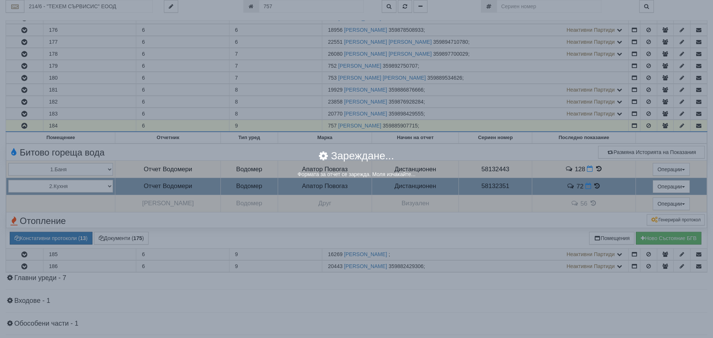
select select "8ac75930-9bfd-e511-80be-8d5a1dced85a"
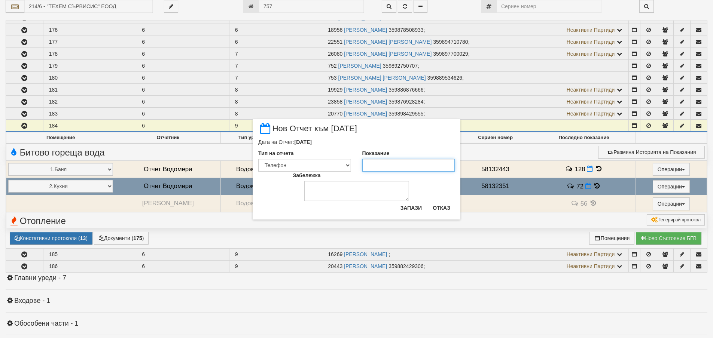
click at [370, 169] on input "Показание" at bounding box center [408, 165] width 93 height 13
type input "72"
click at [350, 165] on select "Визуален Телефон Бележка Неосигурен достъп Самоотчет Служебно Дистанционен" at bounding box center [304, 165] width 93 height 13
select select "8dc75930-9bfd-e511-80be-8d5a1dced85a"
click at [258, 159] on select "Визуален Телефон Бележка Неосигурен достъп Самоотчет Служебно Дистанционен" at bounding box center [304, 165] width 93 height 13
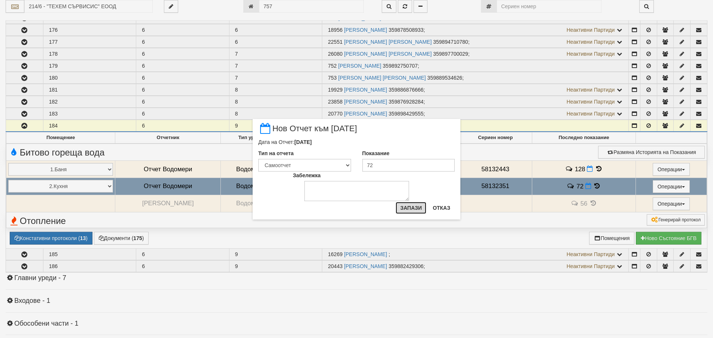
click at [404, 207] on button "Запази" at bounding box center [410, 208] width 31 height 12
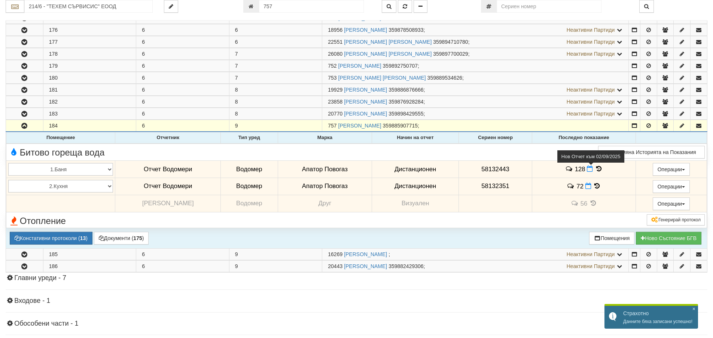
click at [587, 169] on icon at bounding box center [590, 169] width 6 height 6
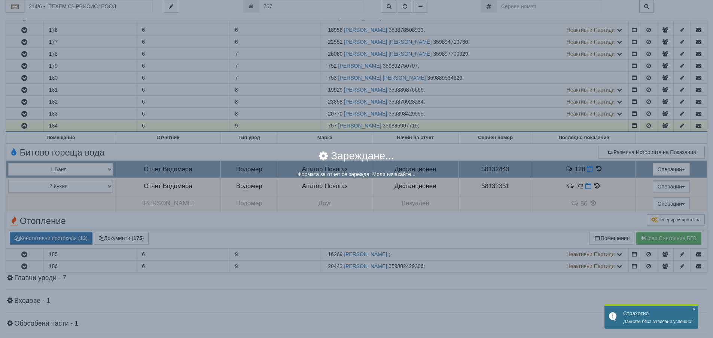
select select "8ac75930-9bfd-e511-80be-8d5a1dced85a"
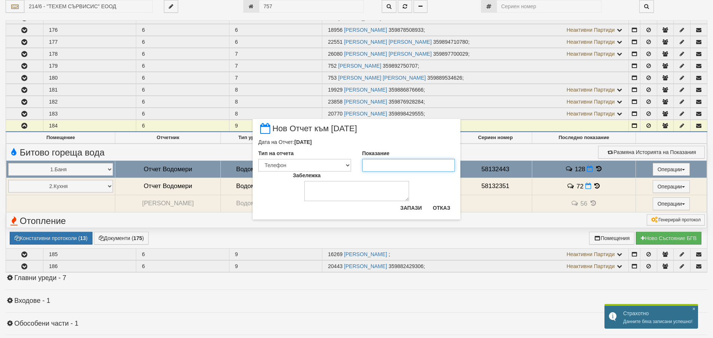
click at [369, 163] on input "Показание" at bounding box center [408, 165] width 93 height 13
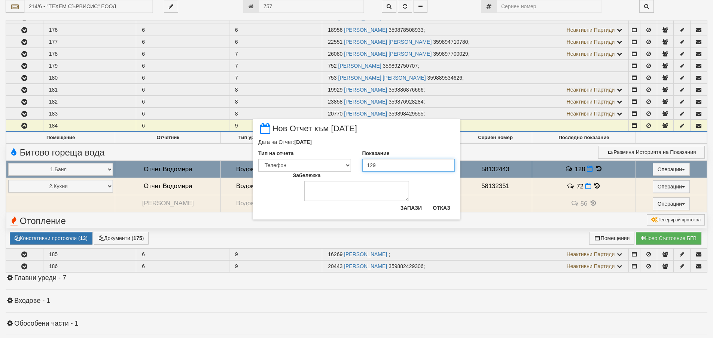
type input "129"
drag, startPoint x: 349, startPoint y: 165, endPoint x: 343, endPoint y: 171, distance: 8.5
click at [349, 165] on select "Визуален Телефон Бележка Неосигурен достъп Самоотчет Служебно Дистанционен" at bounding box center [304, 165] width 93 height 13
select select "8dc75930-9bfd-e511-80be-8d5a1dced85a"
click at [258, 159] on select "Визуален Телефон Бележка Неосигурен достъп Самоотчет Служебно Дистанционен" at bounding box center [304, 165] width 93 height 13
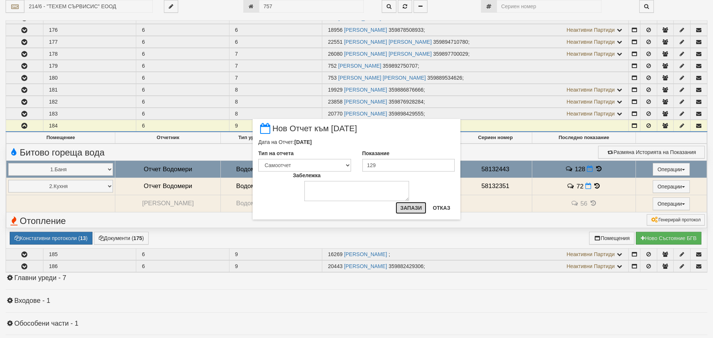
click at [417, 210] on button "Запази" at bounding box center [410, 208] width 31 height 12
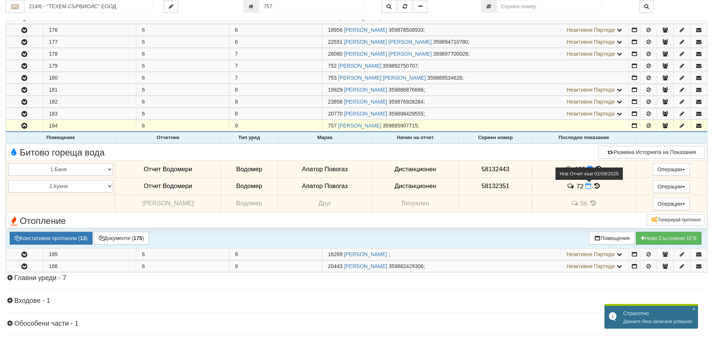
click at [585, 185] on icon at bounding box center [588, 186] width 6 height 6
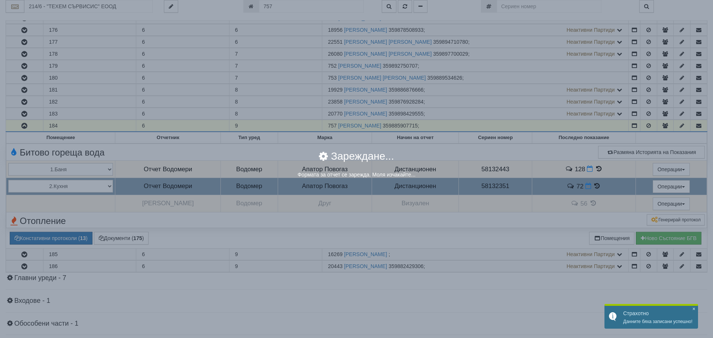
select select "8dc75930-9bfd-e511-80be-8d5a1dced85a"
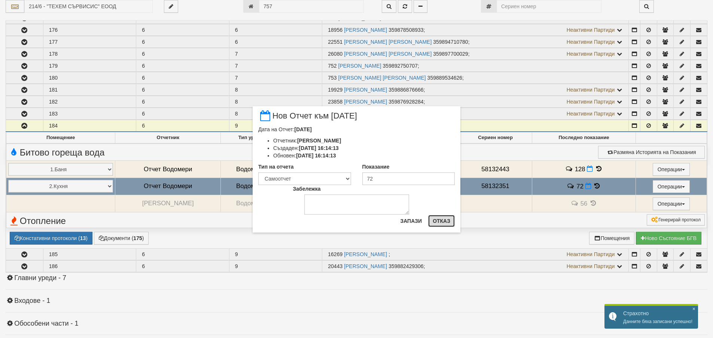
click at [436, 221] on button "Отказ" at bounding box center [441, 221] width 27 height 12
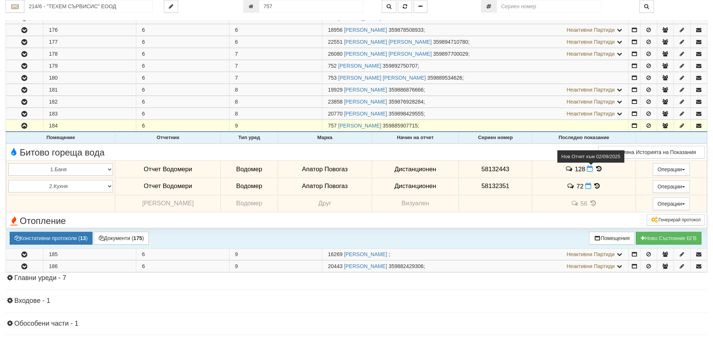
click at [587, 166] on span at bounding box center [591, 168] width 8 height 7
click at [587, 169] on icon at bounding box center [590, 169] width 6 height 6
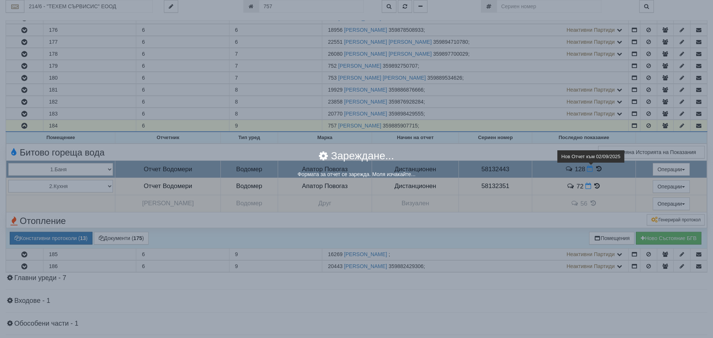
select select "8dc75930-9bfd-e511-80be-8d5a1dced85a"
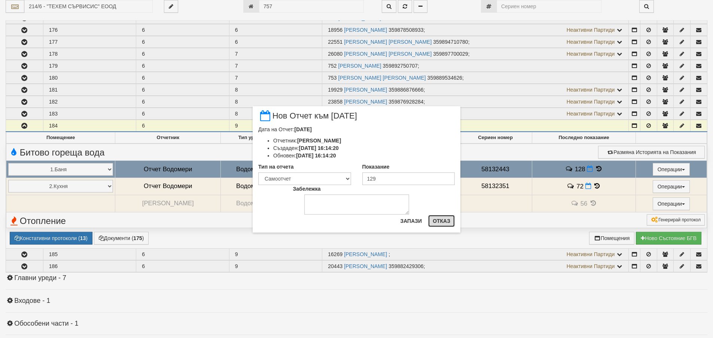
click at [442, 221] on button "Отказ" at bounding box center [441, 221] width 27 height 12
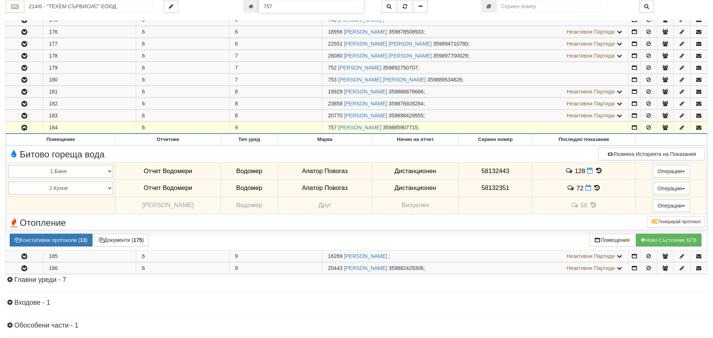
drag, startPoint x: 278, startPoint y: 9, endPoint x: 260, endPoint y: 7, distance: 17.3
click at [260, 7] on input "757" at bounding box center [311, 6] width 105 height 13
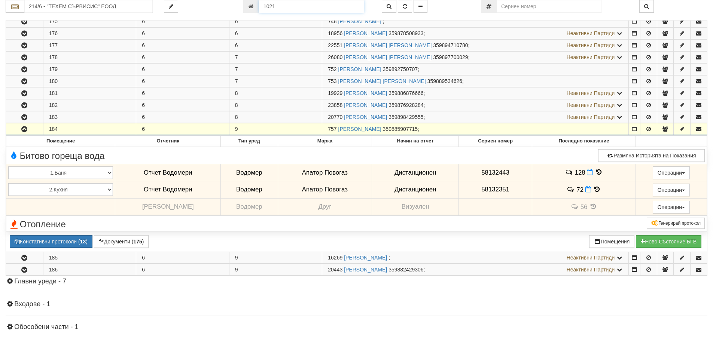
type input "1021"
type input "216/5 - "ВЕОЛИЯ ЕНЕРДЖИ ВАРНА " ЕАД"
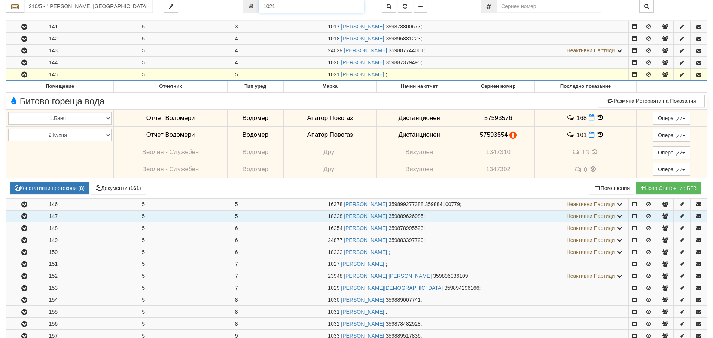
scroll to position [217, 0]
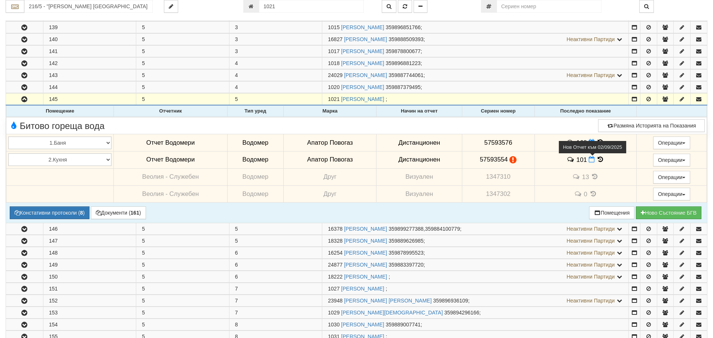
click at [588, 161] on icon at bounding box center [591, 159] width 6 height 6
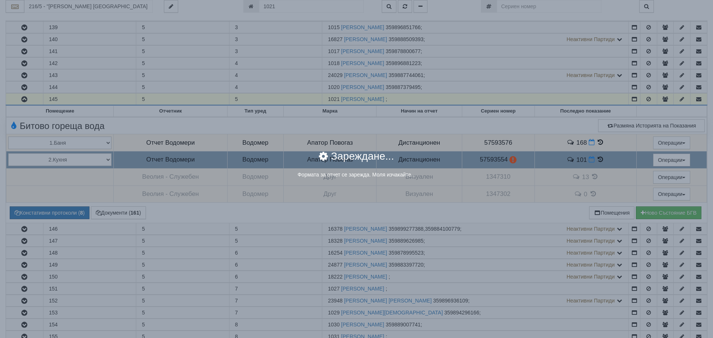
select select "8ac75930-9bfd-e511-80be-8d5a1dced85a"
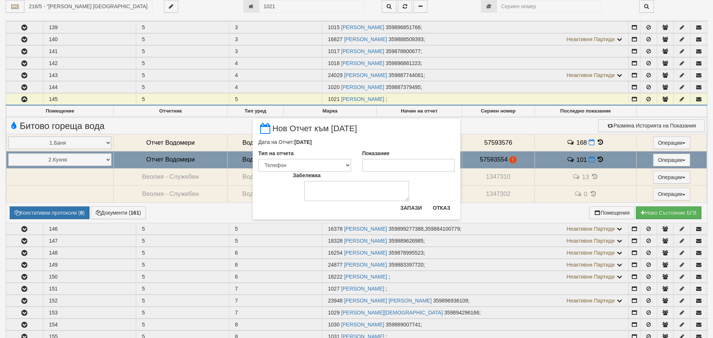
click at [399, 173] on div "Забележка" at bounding box center [356, 187] width 138 height 30
click at [392, 170] on input "Показание" at bounding box center [408, 165] width 93 height 13
type input "101"
drag, startPoint x: 347, startPoint y: 165, endPoint x: 345, endPoint y: 171, distance: 6.5
click at [347, 165] on select "Визуален Телефон Бележка Неосигурен достъп Самоотчет Служебно Дистанционен" at bounding box center [304, 165] width 93 height 13
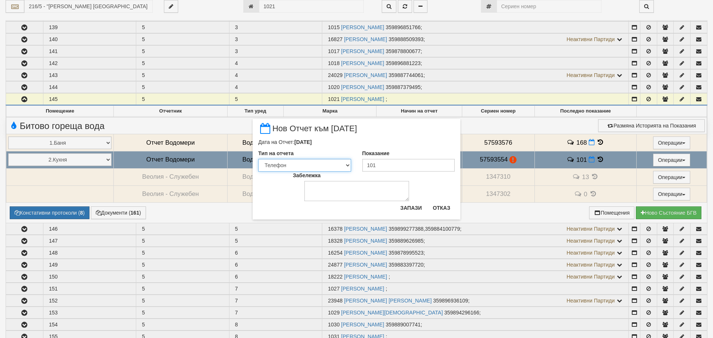
select select "8dc75930-9bfd-e511-80be-8d5a1dced85a"
click at [258, 159] on select "Визуален Телефон Бележка Неосигурен достъп Самоотчет Служебно Дистанционен" at bounding box center [304, 165] width 93 height 13
click at [412, 207] on button "Запази" at bounding box center [410, 208] width 31 height 12
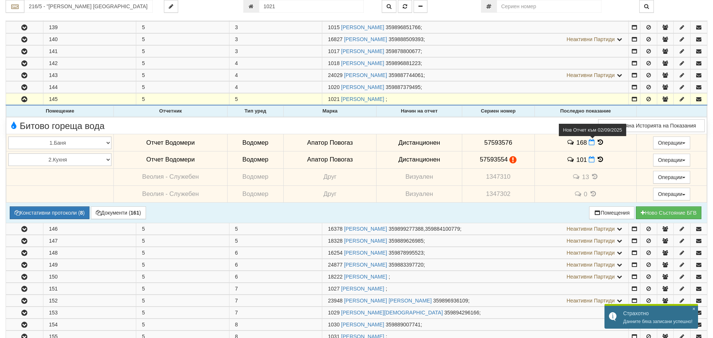
click at [589, 144] on icon at bounding box center [591, 142] width 6 height 6
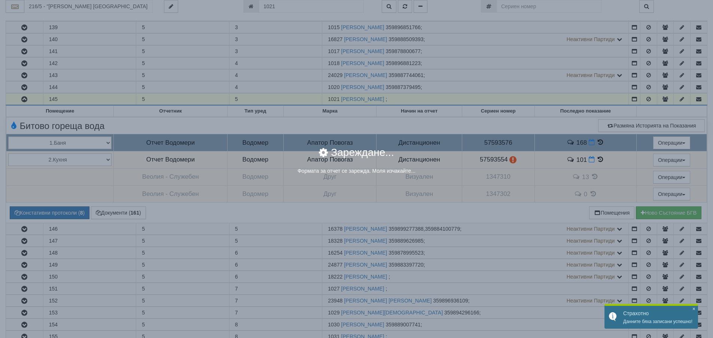
select select "8ac75930-9bfd-e511-80be-8d5a1dced85a"
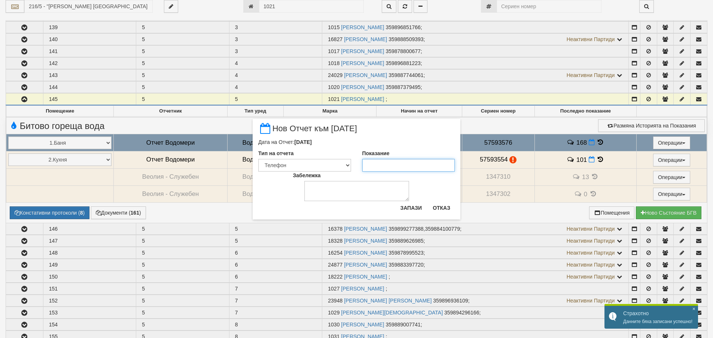
click at [386, 167] on input "Показание" at bounding box center [408, 165] width 93 height 13
type input "169"
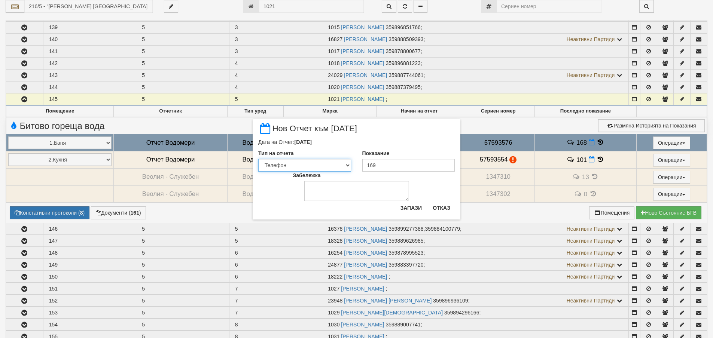
drag, startPoint x: 349, startPoint y: 164, endPoint x: 344, endPoint y: 171, distance: 8.3
click at [349, 164] on select "Визуален Телефон Бележка Неосигурен достъп Самоотчет Служебно Дистанционен" at bounding box center [304, 165] width 93 height 13
select select "8dc75930-9bfd-e511-80be-8d5a1dced85a"
click at [258, 159] on select "Визуален Телефон Бележка Неосигурен достъп Самоотчет Служебно Дистанционен" at bounding box center [304, 165] width 93 height 13
click at [412, 206] on button "Запази" at bounding box center [410, 208] width 31 height 12
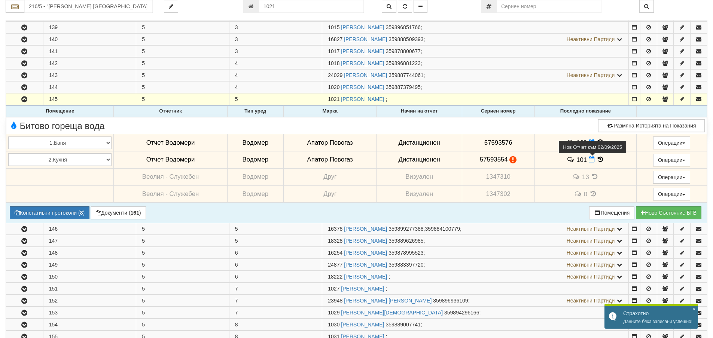
click at [589, 160] on icon at bounding box center [591, 159] width 6 height 6
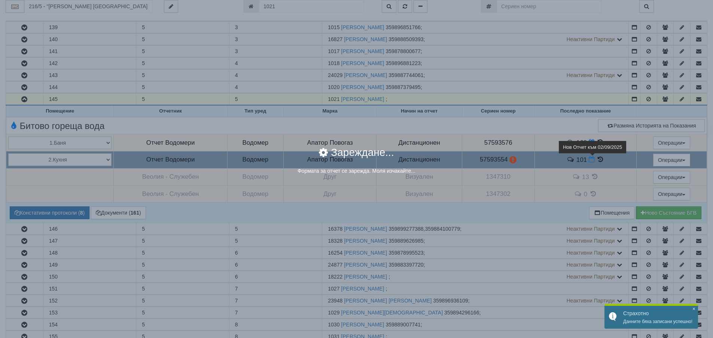
select select "8dc75930-9bfd-e511-80be-8d5a1dced85a"
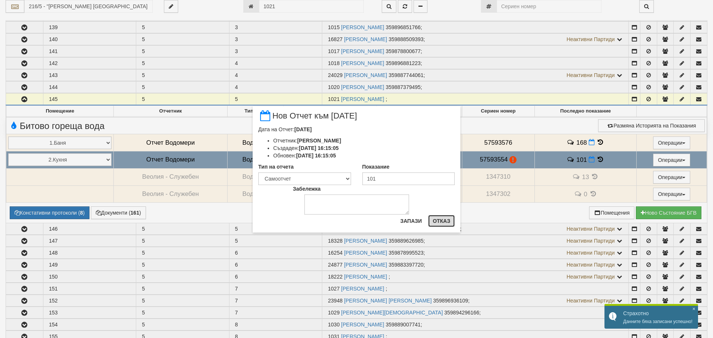
click at [440, 219] on button "Отказ" at bounding box center [441, 221] width 27 height 12
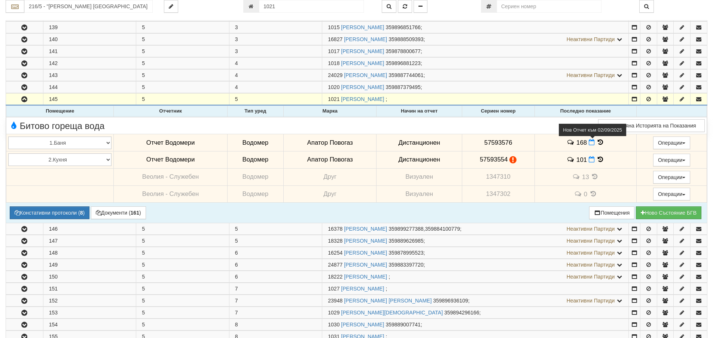
click at [589, 142] on icon at bounding box center [591, 142] width 6 height 6
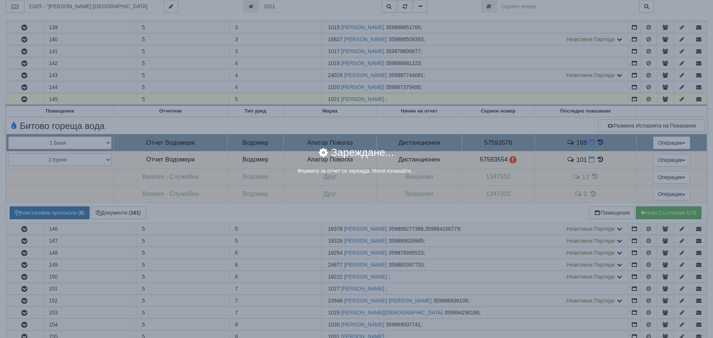
select select "8dc75930-9bfd-e511-80be-8d5a1dced85a"
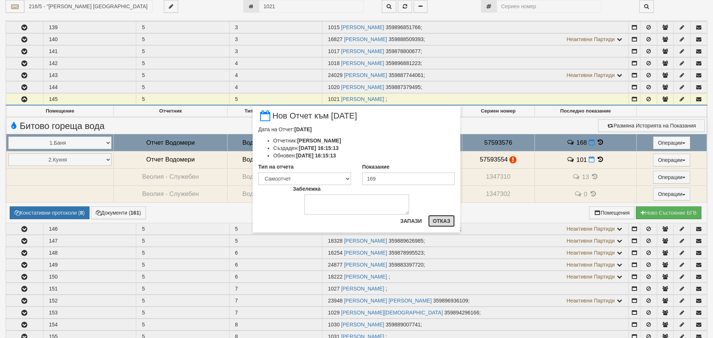
click at [448, 218] on button "Отказ" at bounding box center [441, 221] width 27 height 12
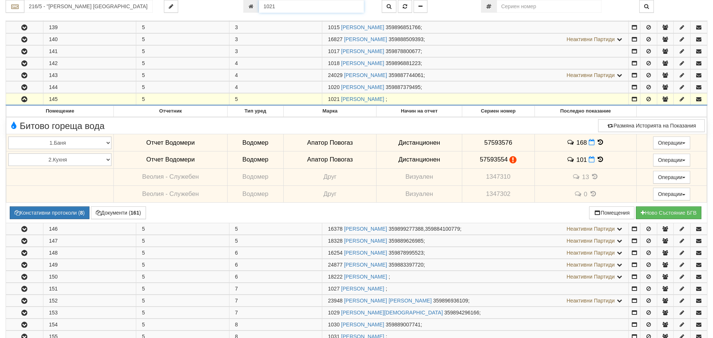
scroll to position [213, 0]
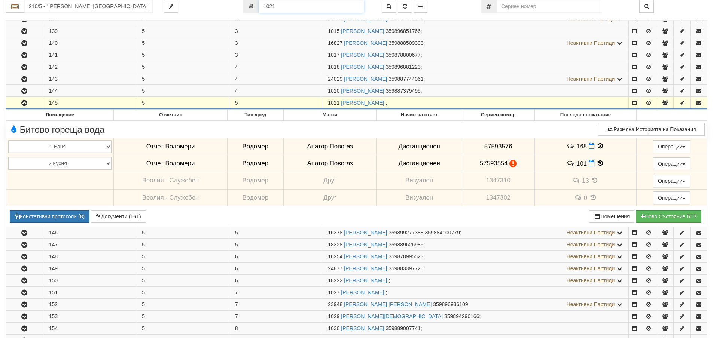
drag, startPoint x: 278, startPoint y: 8, endPoint x: 260, endPoint y: 7, distance: 17.6
click at [260, 7] on input "1021" at bounding box center [311, 6] width 105 height 13
type input "20393"
type input "029/2 - "ВЕОЛИЯ ЕНЕРДЖИ ВАРНА " ЕАД"
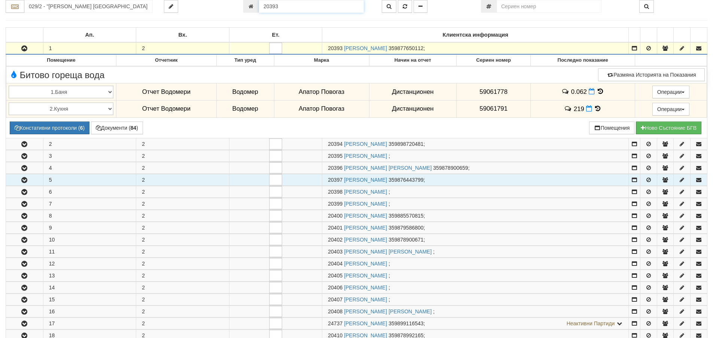
scroll to position [110, 0]
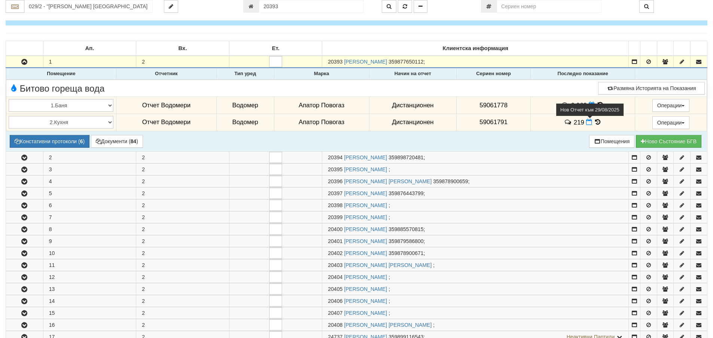
click at [588, 122] on icon at bounding box center [589, 122] width 6 height 6
select select "8ac75930-9bfd-e511-80be-8d5a1dced85a"
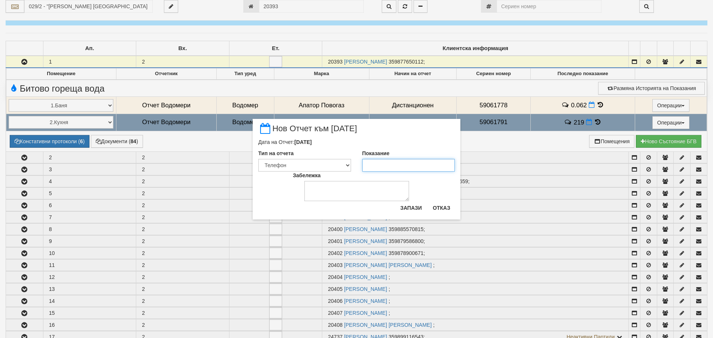
click at [405, 160] on input "Показание" at bounding box center [408, 165] width 93 height 13
type input "221"
click at [345, 165] on select "Визуален Телефон Бележка Неосигурен достъп Самоотчет Служебно Дистанционен" at bounding box center [304, 165] width 93 height 13
select select "8dc75930-9bfd-e511-80be-8d5a1dced85a"
click at [258, 159] on select "Визуален Телефон Бележка Неосигурен достъп Самоотчет Служебно Дистанционен" at bounding box center [304, 165] width 93 height 13
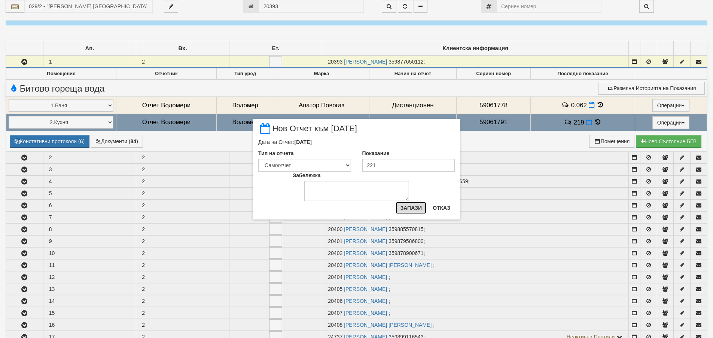
click at [414, 208] on button "Запази" at bounding box center [410, 208] width 31 height 12
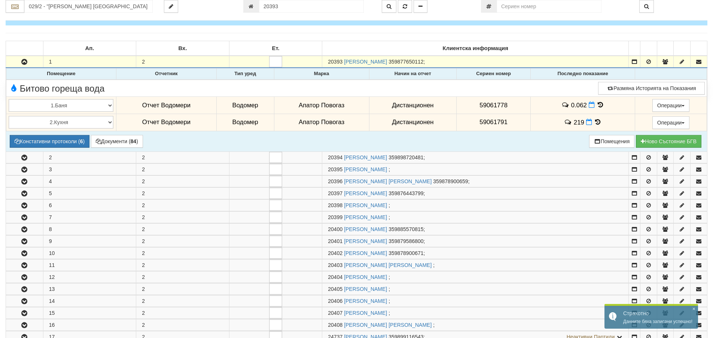
click at [596, 103] on icon at bounding box center [600, 105] width 8 height 6
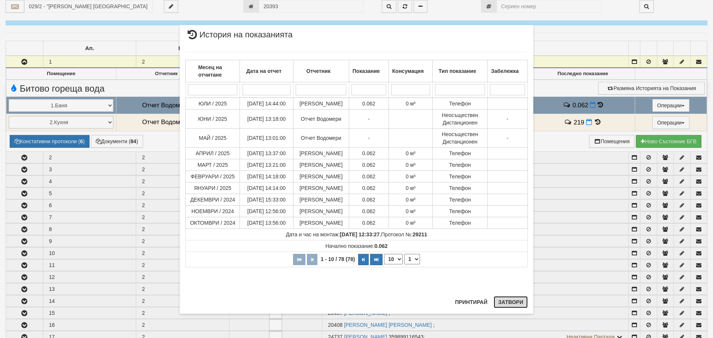
click at [515, 303] on button "Затвори" at bounding box center [510, 302] width 34 height 12
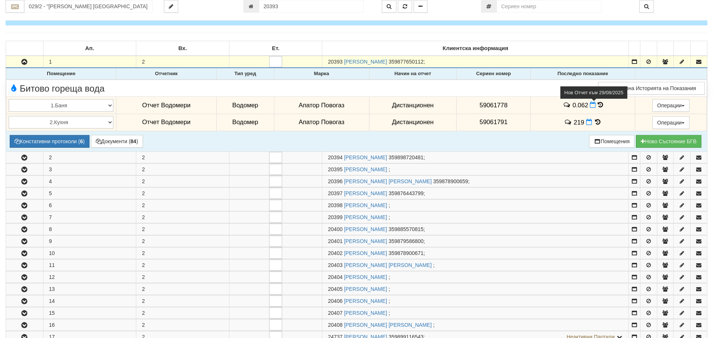
click at [590, 106] on icon at bounding box center [593, 105] width 6 height 6
select select "8ac75930-9bfd-e511-80be-8d5a1dced85a"
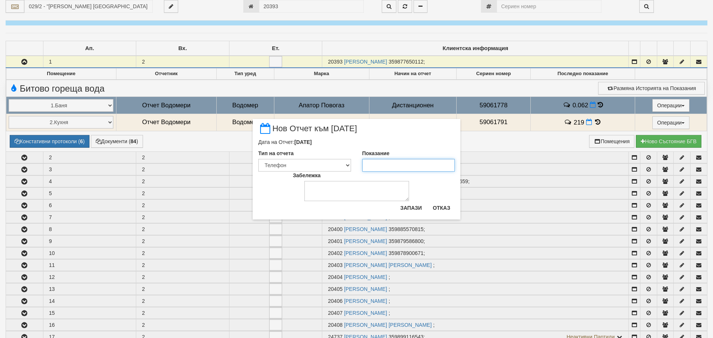
click at [372, 165] on input "Показание" at bounding box center [408, 165] width 93 height 13
type input "0.062"
drag, startPoint x: 349, startPoint y: 163, endPoint x: 341, endPoint y: 171, distance: 11.4
click at [349, 163] on select "Визуален Телефон Бележка Неосигурен достъп Самоотчет Служебно Дистанционен" at bounding box center [304, 165] width 93 height 13
select select "8dc75930-9bfd-e511-80be-8d5a1dced85a"
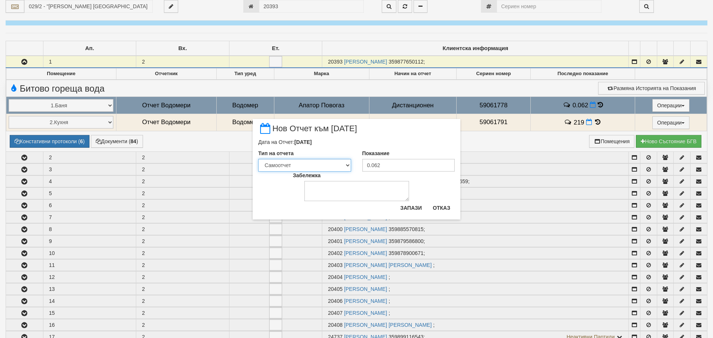
click at [258, 159] on select "Визуален Телефон Бележка Неосигурен достъп Самоотчет Служебно Дистанционен" at bounding box center [304, 165] width 93 height 13
click at [409, 207] on button "Запази" at bounding box center [410, 208] width 31 height 12
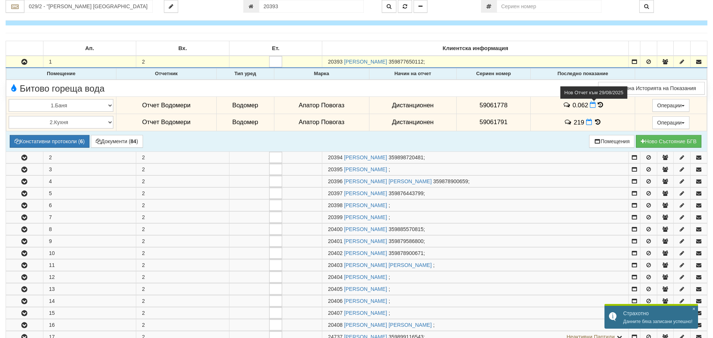
click at [590, 105] on icon at bounding box center [593, 105] width 6 height 6
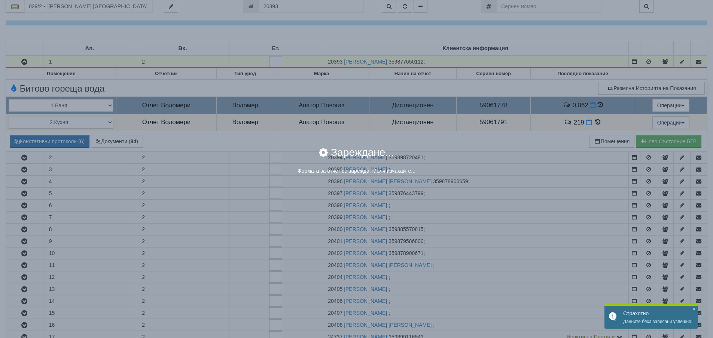
select select "8dc75930-9bfd-e511-80be-8d5a1dced85a"
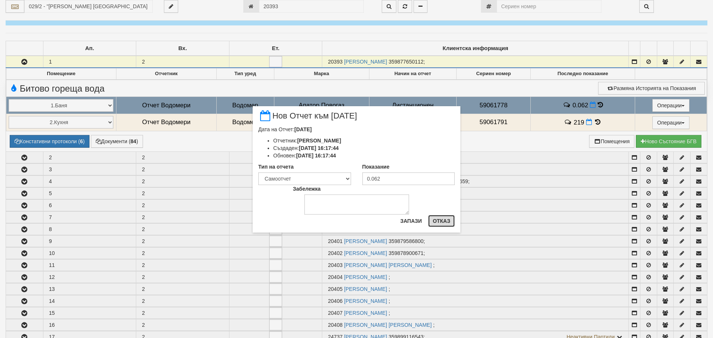
drag, startPoint x: 445, startPoint y: 225, endPoint x: 437, endPoint y: 209, distance: 17.6
click at [445, 224] on button "Отказ" at bounding box center [441, 221] width 27 height 12
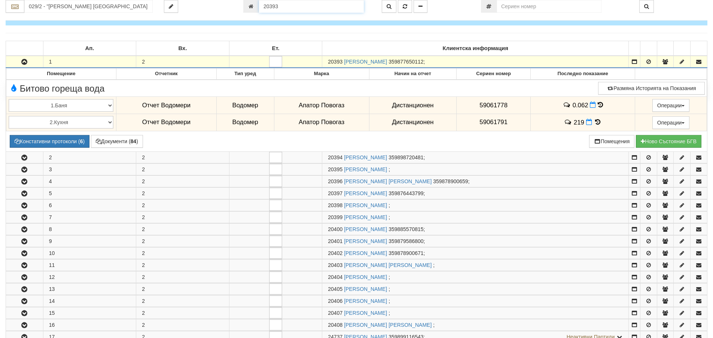
drag, startPoint x: 279, startPoint y: 8, endPoint x: 258, endPoint y: 9, distance: 21.0
click at [258, 9] on div "20393" at bounding box center [306, 6] width 127 height 13
type input "17923"
type input "130/4,5 - "ВЕОЛИЯ ЕНЕРДЖИ ВАРНА " ЕАД"
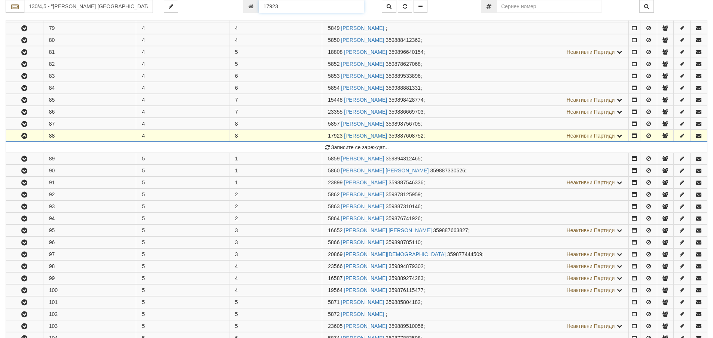
scroll to position [215, 0]
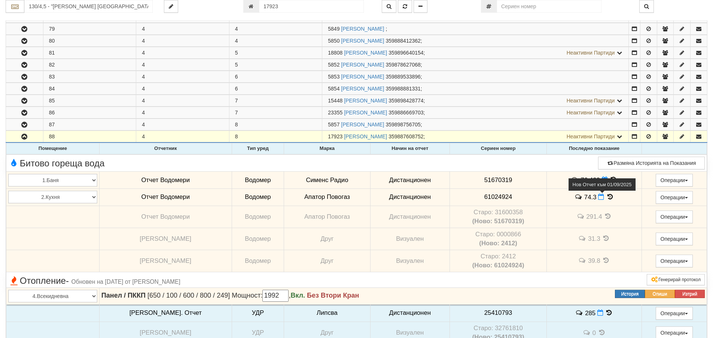
click at [598, 199] on icon at bounding box center [601, 197] width 6 height 6
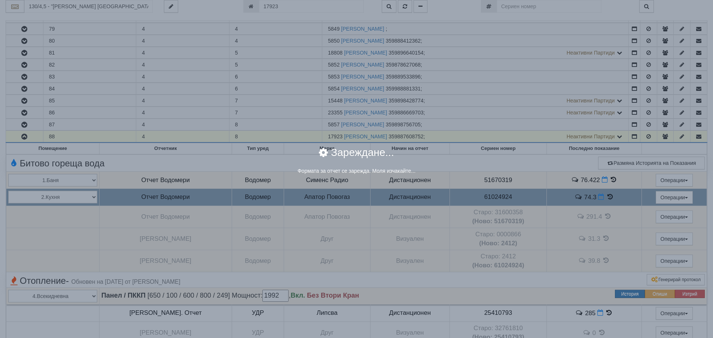
select select "8ac75930-9bfd-e511-80be-8d5a1dced85a"
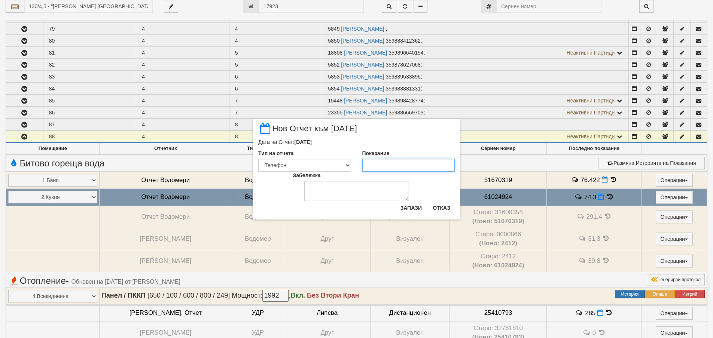
click at [386, 165] on input "Показание" at bounding box center [408, 165] width 93 height 13
type input "74.9"
click at [346, 166] on select "Визуален Телефон Бележка Неосигурен достъп Самоотчет Служебно Дистанционен" at bounding box center [304, 165] width 93 height 13
select select "8dc75930-9bfd-e511-80be-8d5a1dced85a"
click at [258, 159] on select "Визуален Телефон Бележка Неосигурен достъп Самоотчет Служебно Дистанционен" at bounding box center [304, 165] width 93 height 13
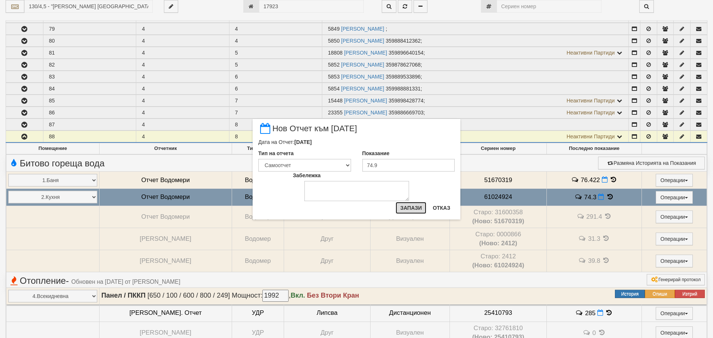
click at [402, 211] on button "Запази" at bounding box center [410, 208] width 31 height 12
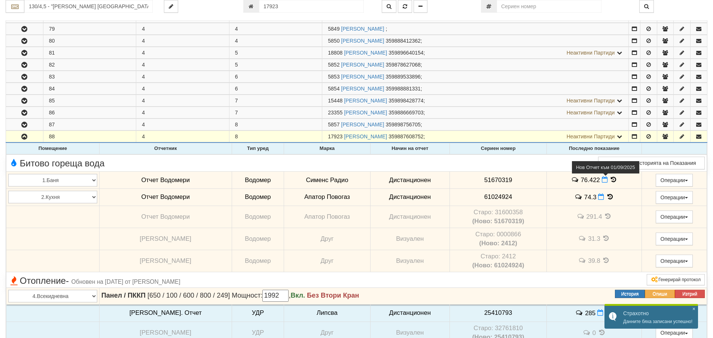
click at [602, 182] on icon at bounding box center [605, 180] width 6 height 6
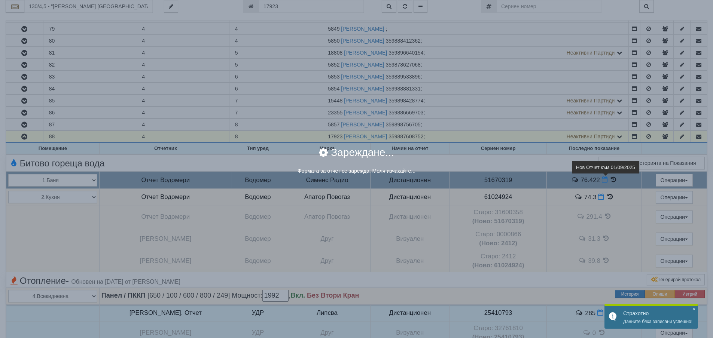
select select "8ac75930-9bfd-e511-80be-8d5a1dced85a"
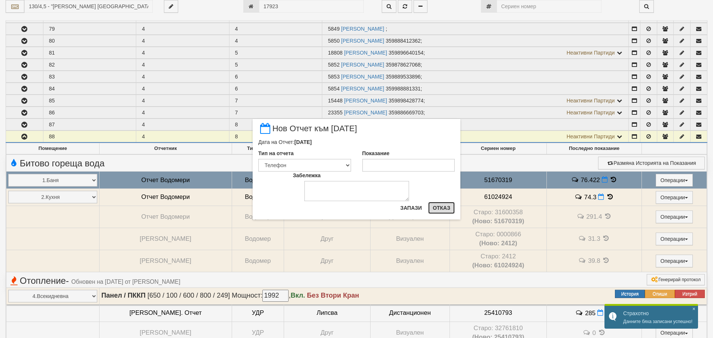
click at [437, 208] on button "Отказ" at bounding box center [441, 208] width 27 height 12
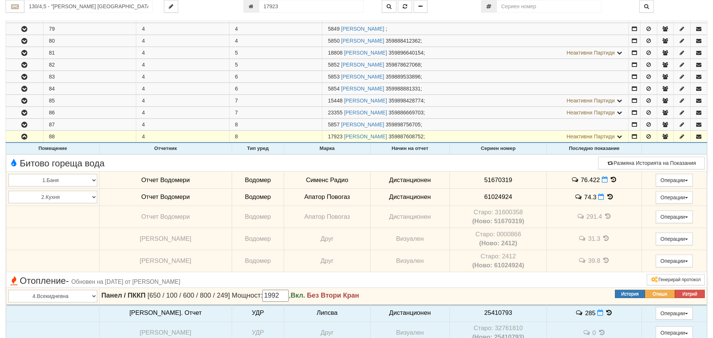
click at [609, 180] on icon at bounding box center [613, 180] width 8 height 6
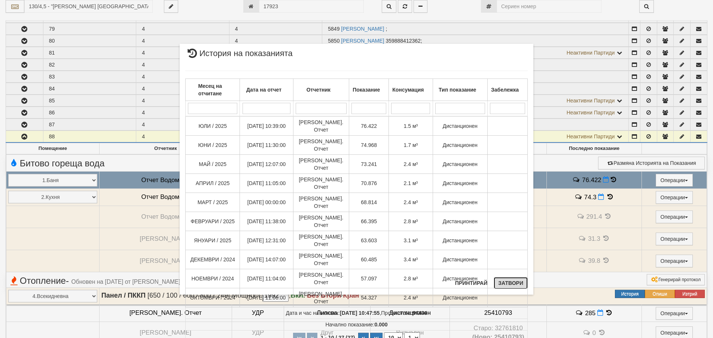
click at [513, 281] on button "Затвори" at bounding box center [510, 283] width 34 height 12
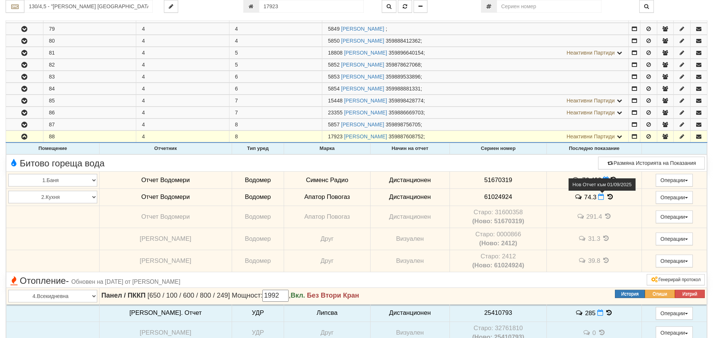
click at [598, 196] on icon at bounding box center [601, 197] width 6 height 6
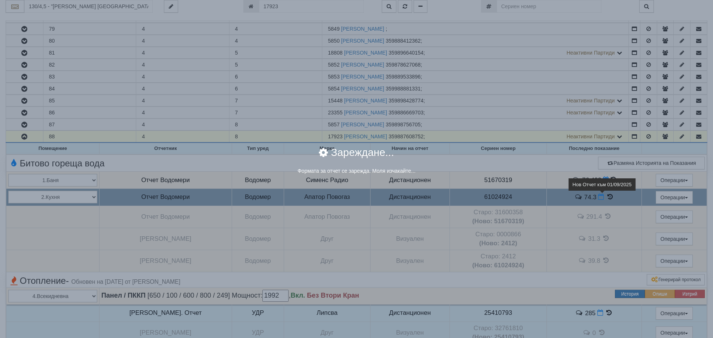
select select "8dc75930-9bfd-e511-80be-8d5a1dced85a"
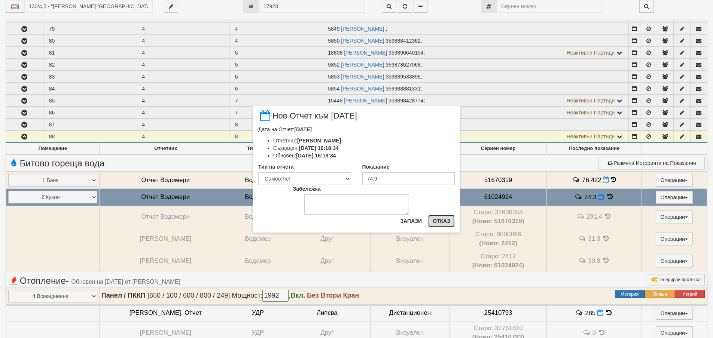
click at [440, 220] on button "Отказ" at bounding box center [441, 221] width 27 height 12
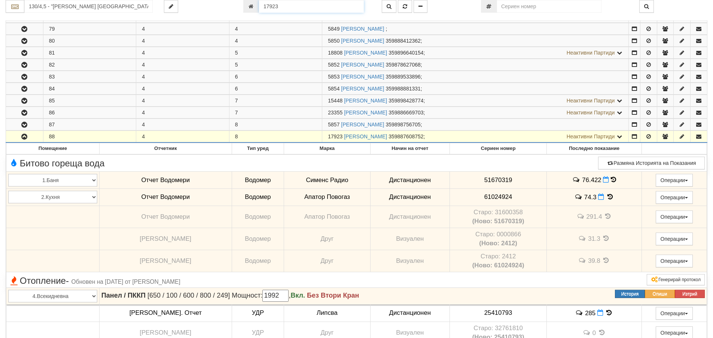
click at [259, 8] on input "17923" at bounding box center [311, 6] width 105 height 13
type input "7634"
type input "149/8 - "ВЕОЛИЯ ЕНЕРДЖИ ВАРНА " ЕАД"
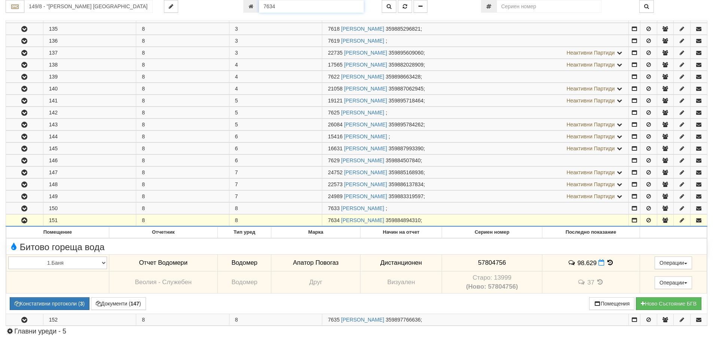
scroll to position [298, 0]
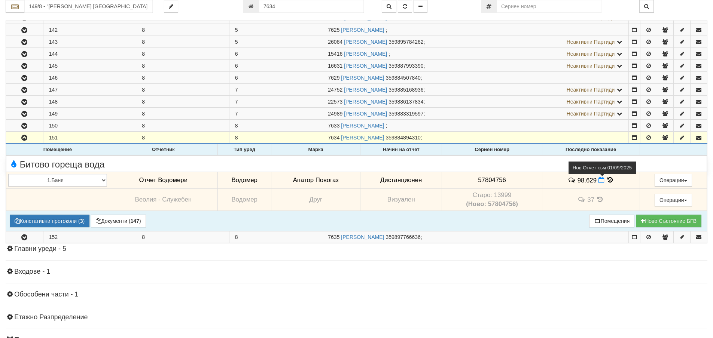
click at [598, 181] on icon at bounding box center [601, 180] width 6 height 6
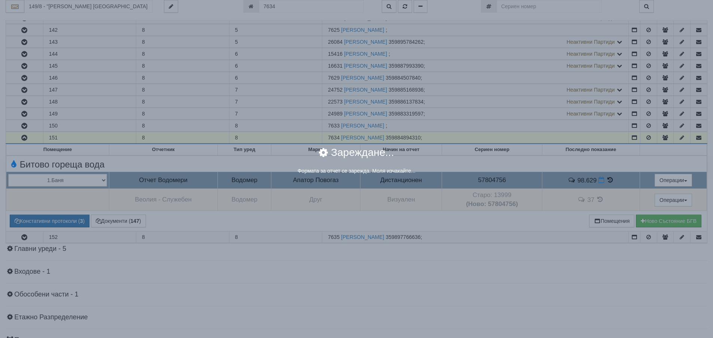
select select "8ac75930-9bfd-e511-80be-8d5a1dced85a"
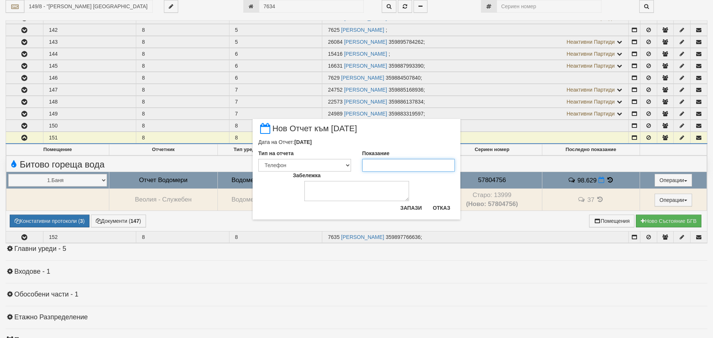
click at [380, 166] on input "Показание" at bounding box center [408, 165] width 93 height 13
type input "100"
click at [346, 163] on select "Визуален Телефон Бележка Неосигурен достъп Самоотчет Служебно Дистанционен" at bounding box center [304, 165] width 93 height 13
select select "8dc75930-9bfd-e511-80be-8d5a1dced85a"
click at [258, 159] on select "Визуален Телефон Бележка Неосигурен достъп Самоотчет Служебно Дистанционен" at bounding box center [304, 165] width 93 height 13
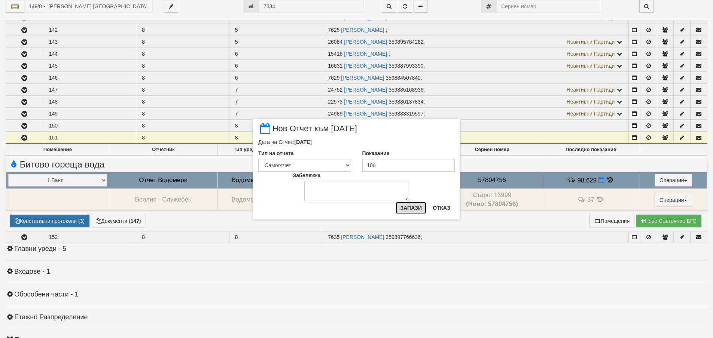
click at [415, 207] on button "Запази" at bounding box center [410, 208] width 31 height 12
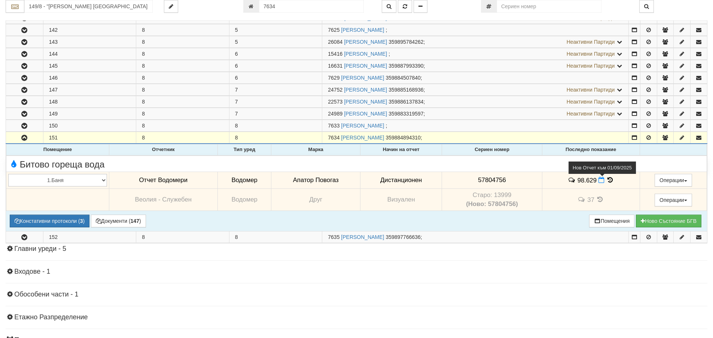
click at [601, 180] on icon at bounding box center [601, 180] width 6 height 6
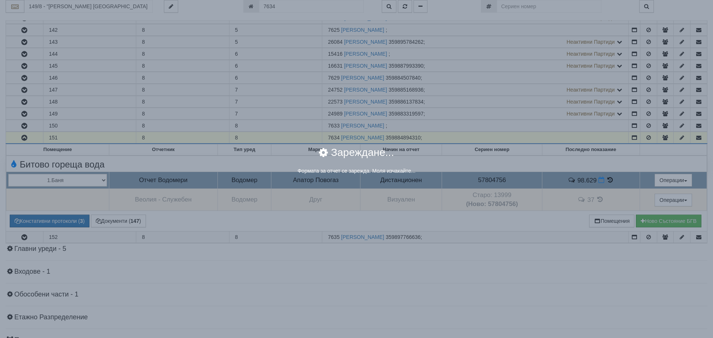
select select "8dc75930-9bfd-e511-80be-8d5a1dced85a"
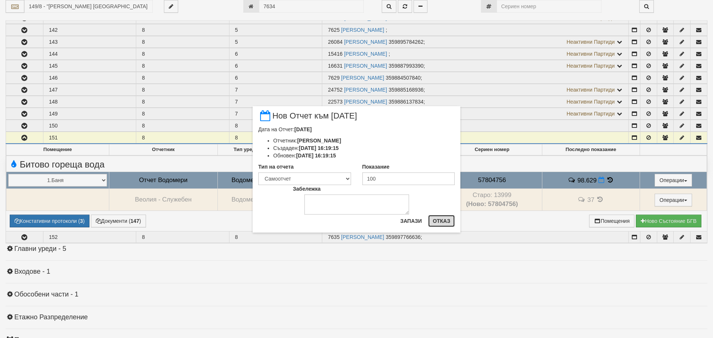
click at [446, 220] on button "Отказ" at bounding box center [441, 221] width 27 height 12
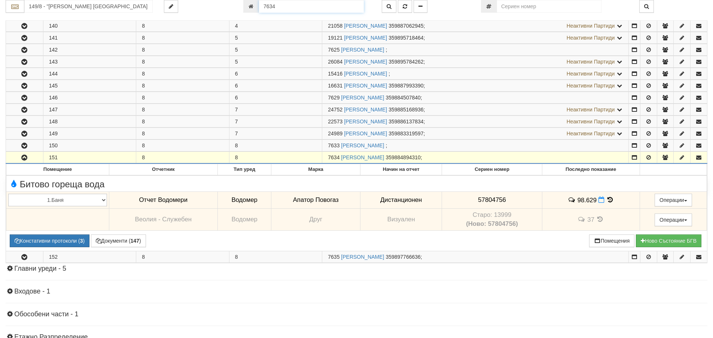
drag, startPoint x: 276, startPoint y: 7, endPoint x: 261, endPoint y: 6, distance: 15.0
click at [261, 6] on input "7634" at bounding box center [311, 6] width 105 height 13
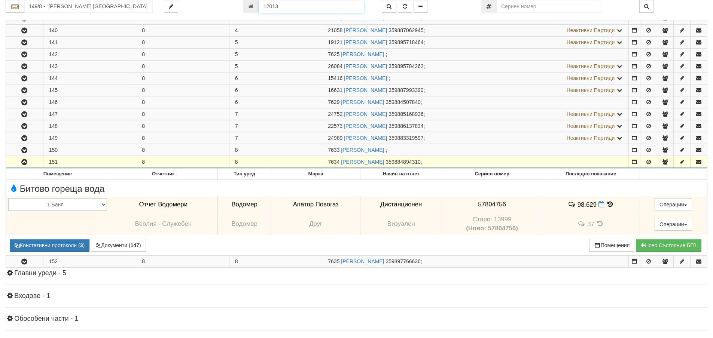
type input "12013"
type input "007/1,2 - "ВЕОЛИЯ ЕНЕРДЖИ ВАРНА " ЕАД"
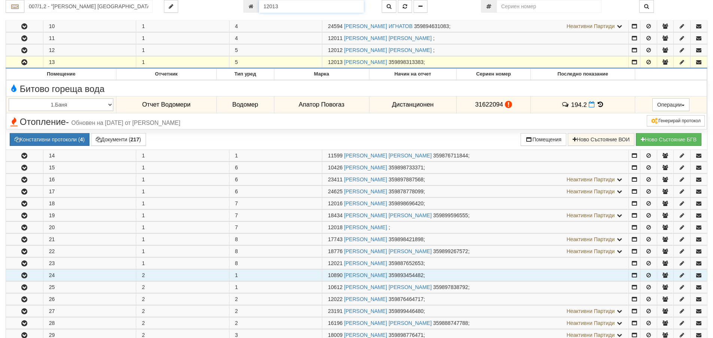
scroll to position [217, 0]
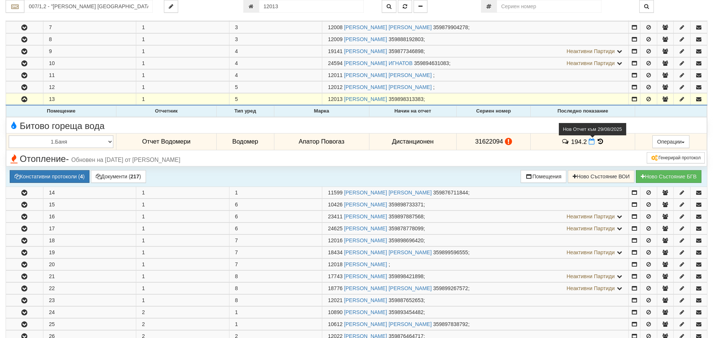
click at [589, 142] on icon at bounding box center [591, 141] width 6 height 6
select select "8ac75930-9bfd-e511-80be-8d5a1dced85a"
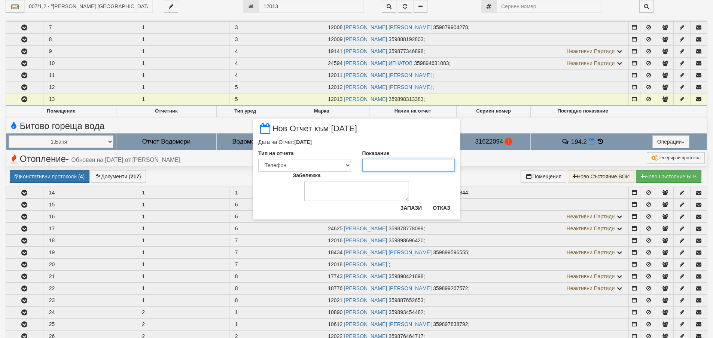
click at [382, 167] on input "Показание" at bounding box center [408, 165] width 93 height 13
type input "196"
click at [345, 166] on select "Визуален Телефон Бележка Неосигурен достъп Самоотчет Служебно Дистанционен" at bounding box center [304, 165] width 93 height 13
select select "8dc75930-9bfd-e511-80be-8d5a1dced85a"
click at [258, 159] on select "Визуален Телефон Бележка Неосигурен достъп Самоотчет Служебно Дистанционен" at bounding box center [304, 165] width 93 height 13
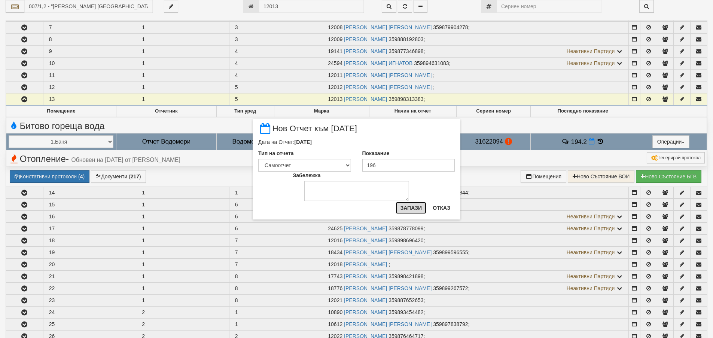
click at [415, 207] on button "Запази" at bounding box center [410, 208] width 31 height 12
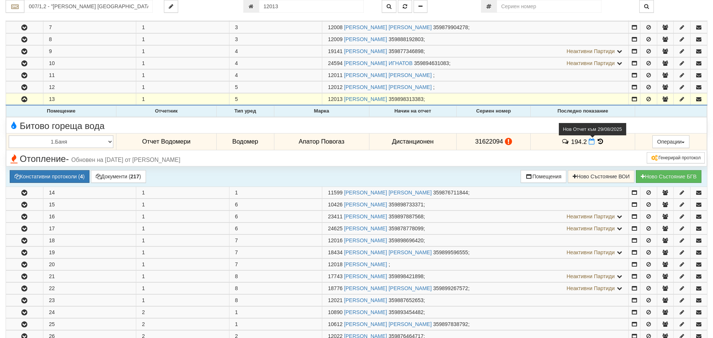
click at [588, 142] on icon at bounding box center [591, 141] width 6 height 6
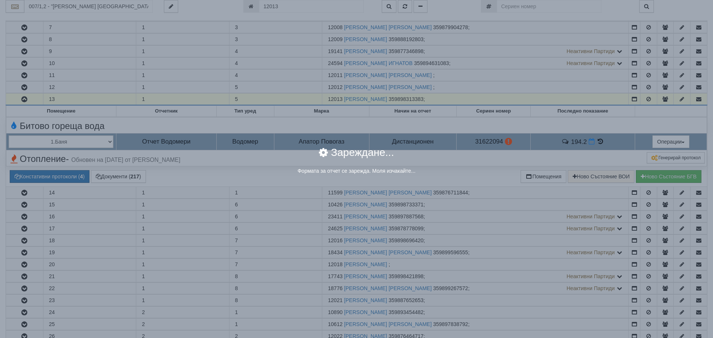
select select "8dc75930-9bfd-e511-80be-8d5a1dced85a"
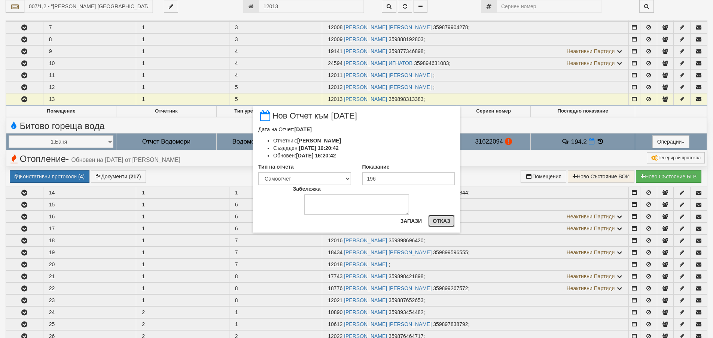
click at [443, 220] on button "Отказ" at bounding box center [441, 221] width 27 height 12
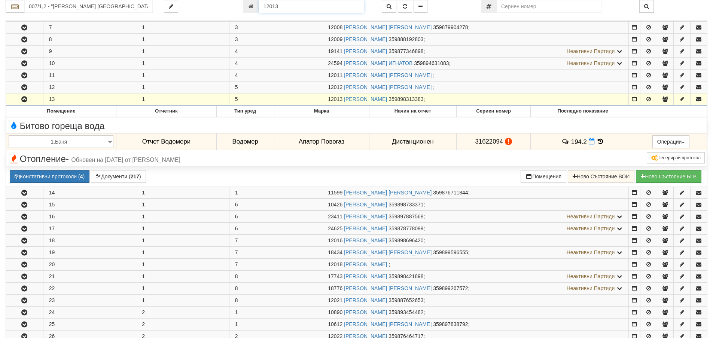
drag, startPoint x: 281, startPoint y: 9, endPoint x: 272, endPoint y: 9, distance: 9.4
click at [272, 9] on input "12013" at bounding box center [311, 6] width 105 height 13
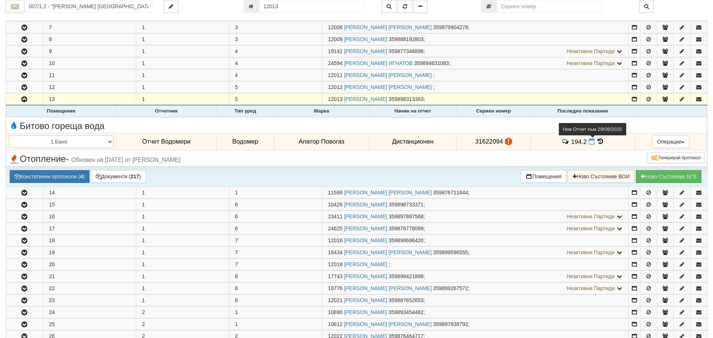
click at [591, 142] on icon at bounding box center [591, 141] width 6 height 6
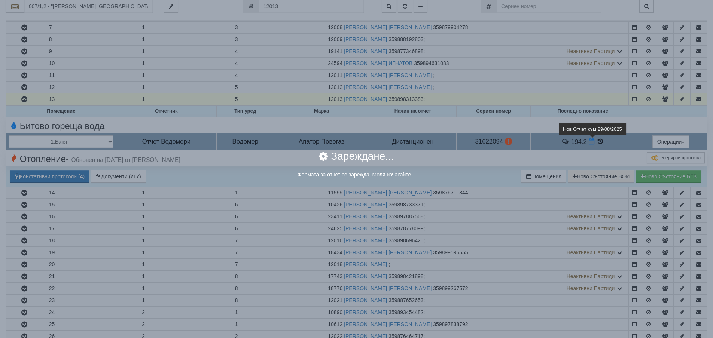
select select "8dc75930-9bfd-e511-80be-8d5a1dced85a"
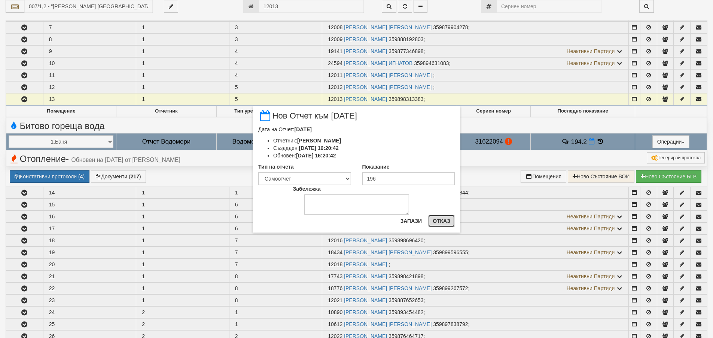
click at [448, 217] on button "Отказ" at bounding box center [441, 221] width 27 height 12
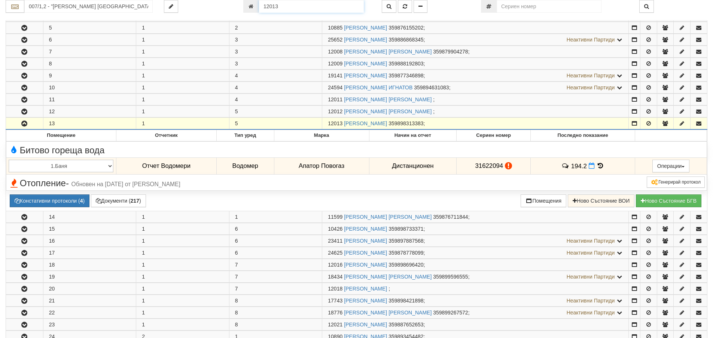
scroll to position [180, 0]
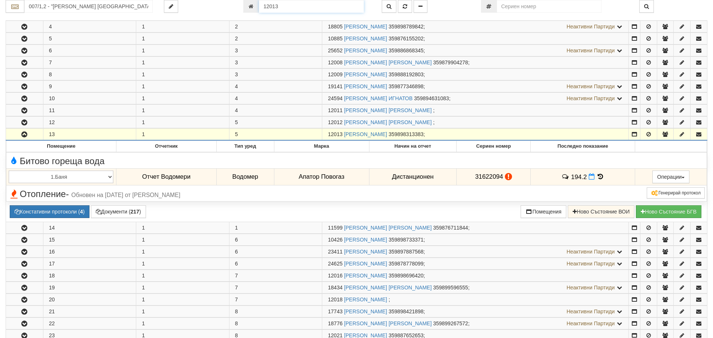
drag, startPoint x: 274, startPoint y: 6, endPoint x: 258, endPoint y: 6, distance: 16.1
click at [258, 6] on div "12013" at bounding box center [306, 6] width 127 height 13
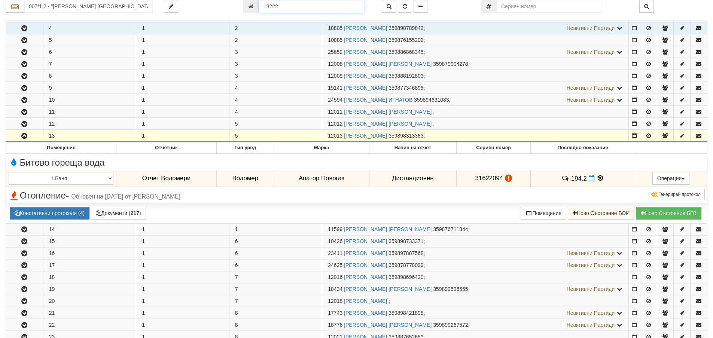
type input "18222"
type input "216/5 - "ВЕОЛИЯ ЕНЕРДЖИ ВАРНА " ЕАД"
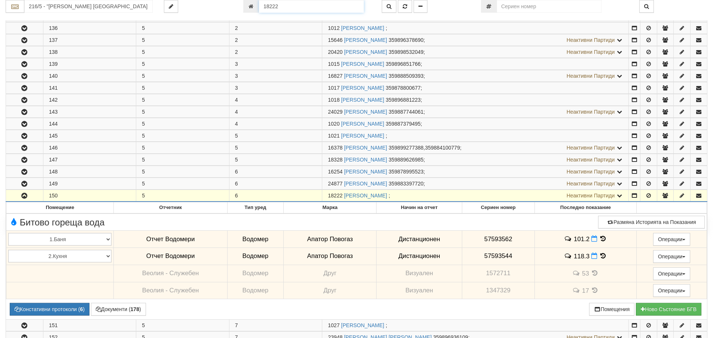
scroll to position [334, 0]
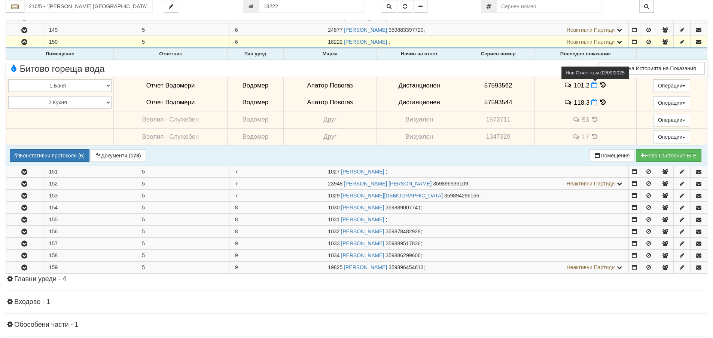
click at [592, 86] on icon at bounding box center [594, 85] width 6 height 6
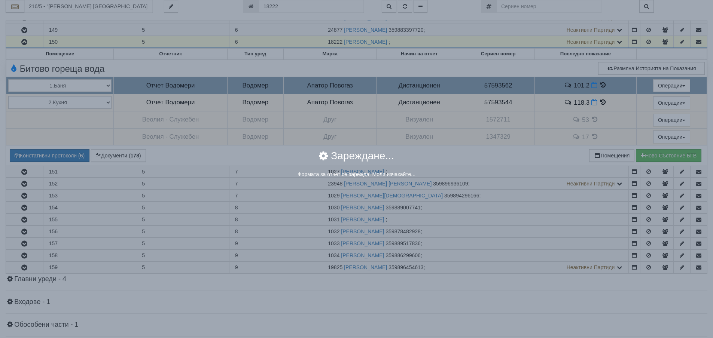
select select "8ac75930-9bfd-e511-80be-8d5a1dced85a"
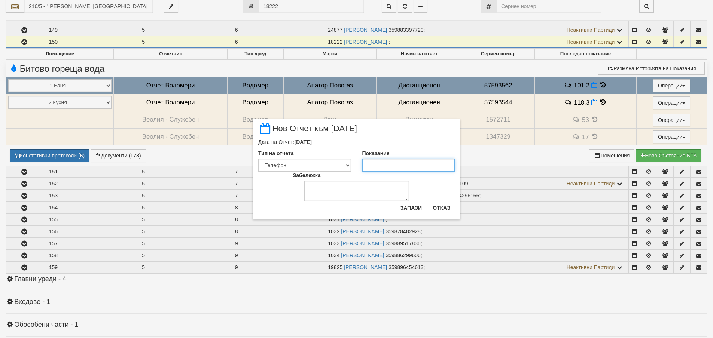
click at [374, 167] on input "Показание" at bounding box center [408, 165] width 93 height 13
type input "107.7"
click at [348, 164] on select "Визуален Телефон Бележка Неосигурен достъп Самоотчет Служебно Дистанционен" at bounding box center [304, 165] width 93 height 13
select select "8dc75930-9bfd-e511-80be-8d5a1dced85a"
click at [258, 159] on select "Визуален Телефон Бележка Неосигурен достъп Самоотчет Служебно Дистанционен" at bounding box center [304, 165] width 93 height 13
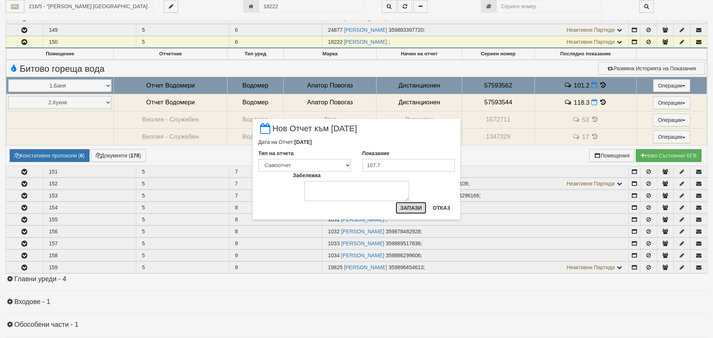
click at [409, 206] on button "Запази" at bounding box center [410, 208] width 31 height 12
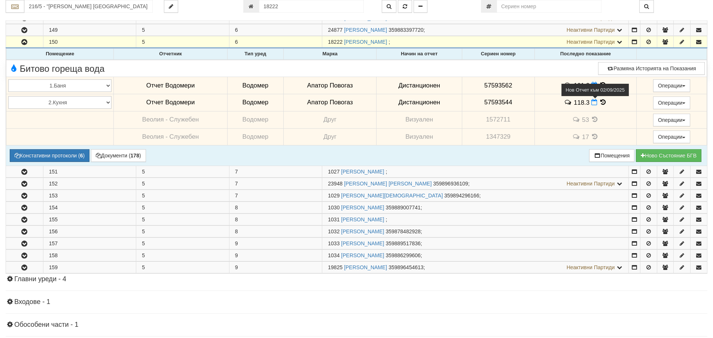
click at [593, 103] on icon at bounding box center [594, 102] width 6 height 6
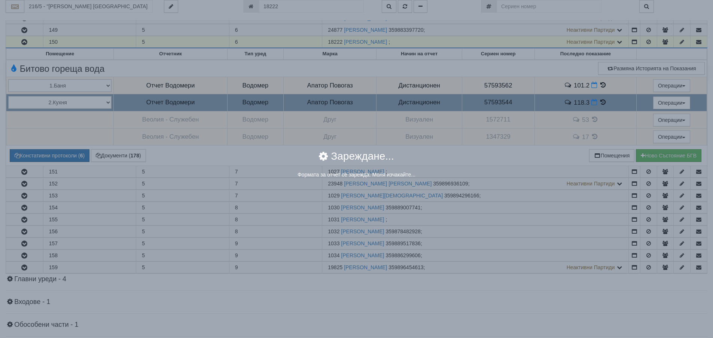
select select "8ac75930-9bfd-e511-80be-8d5a1dced85a"
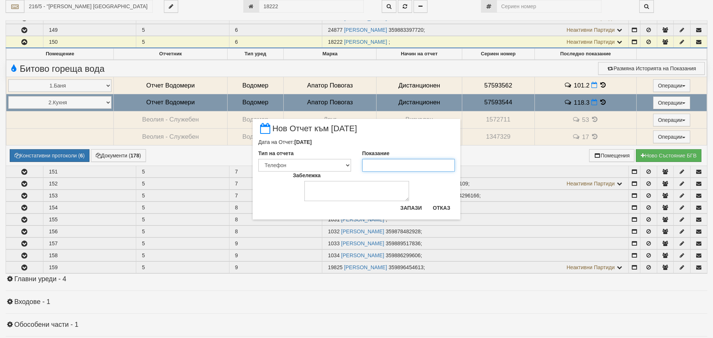
click at [368, 163] on input "Показание" at bounding box center [408, 165] width 93 height 13
type input "119"
click at [346, 165] on select "Визуален Телефон Бележка Неосигурен достъп Самоотчет Служебно Дистанционен" at bounding box center [304, 165] width 93 height 13
select select "8dc75930-9bfd-e511-80be-8d5a1dced85a"
click at [258, 159] on select "Визуален Телефон Бележка Неосигурен достъп Самоотчет Служебно Дистанционен" at bounding box center [304, 165] width 93 height 13
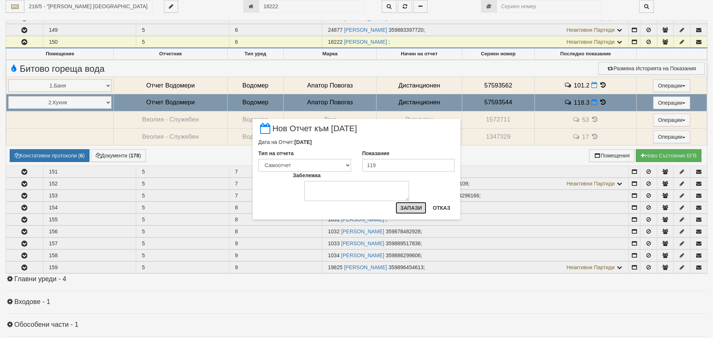
click at [410, 208] on button "Запази" at bounding box center [410, 208] width 31 height 12
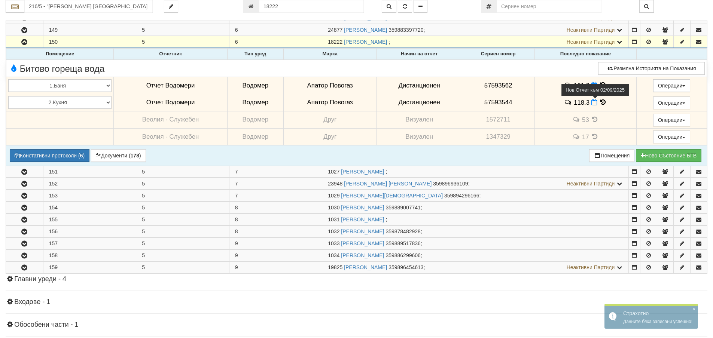
click at [591, 103] on icon at bounding box center [594, 102] width 6 height 6
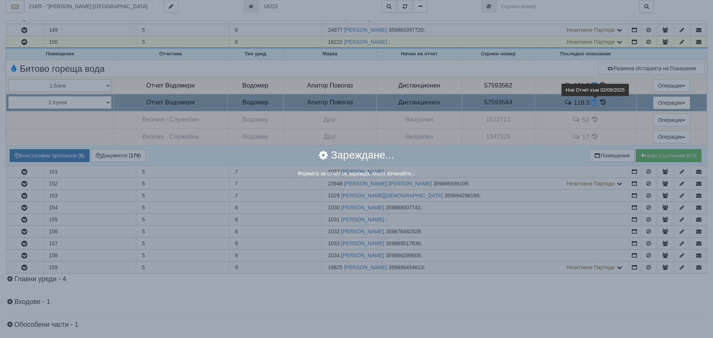
select select "8dc75930-9bfd-e511-80be-8d5a1dced85a"
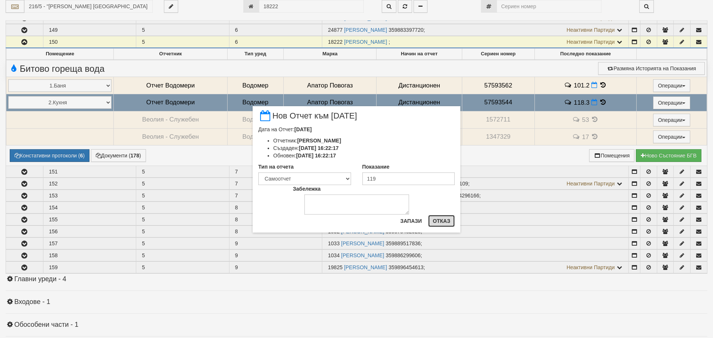
click at [445, 223] on button "Отказ" at bounding box center [441, 221] width 27 height 12
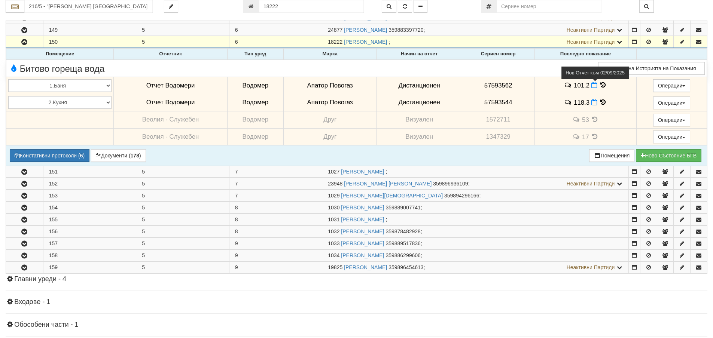
click at [592, 85] on icon at bounding box center [594, 85] width 6 height 6
select select "8dc75930-9bfd-e511-80be-8d5a1dced85a"
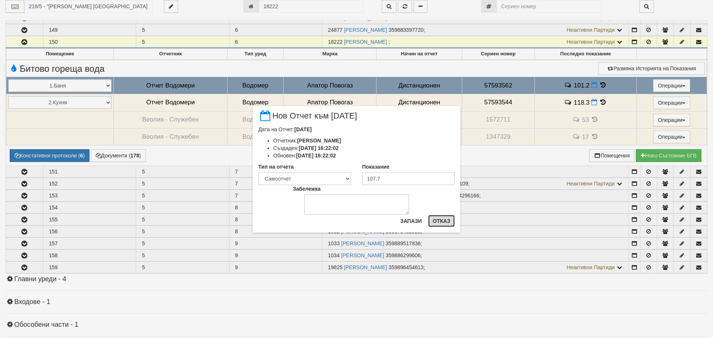
click at [441, 222] on button "Отказ" at bounding box center [441, 221] width 27 height 12
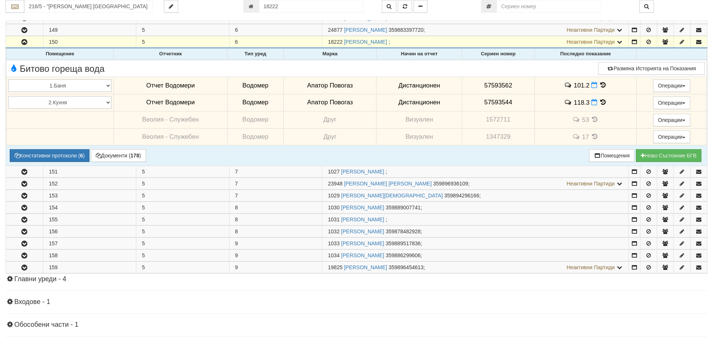
click at [601, 84] on icon at bounding box center [603, 85] width 8 height 6
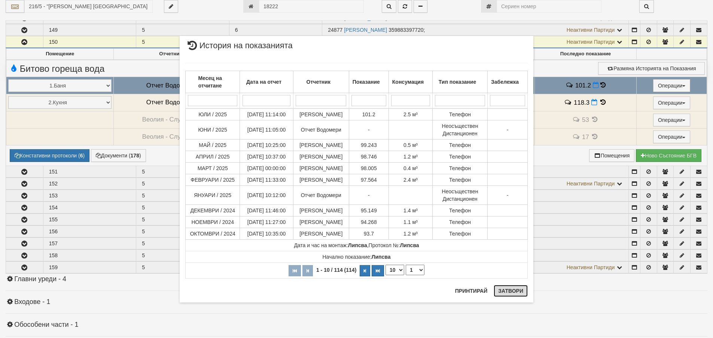
click at [513, 292] on button "Затвори" at bounding box center [510, 291] width 34 height 12
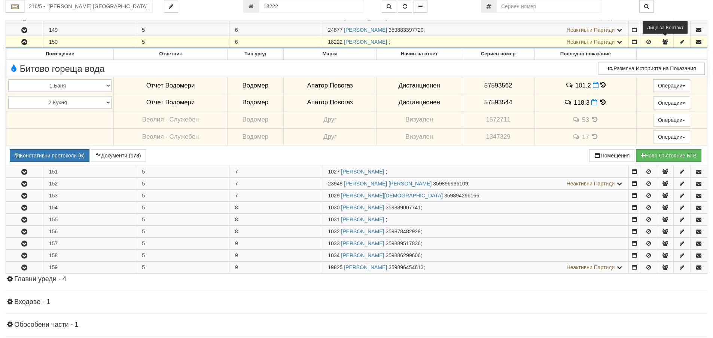
click at [664, 41] on icon "button" at bounding box center [664, 41] width 7 height 5
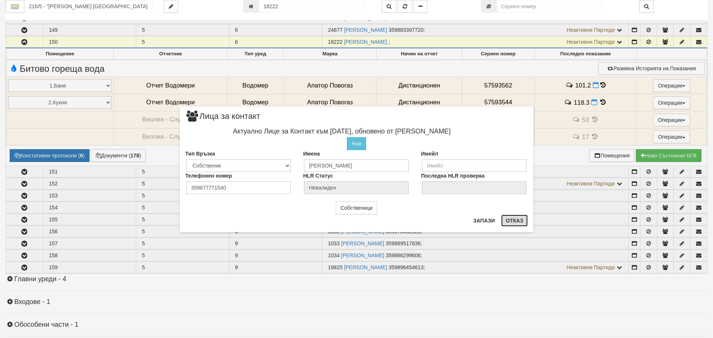
click at [509, 222] on button "Отказ" at bounding box center [514, 221] width 27 height 12
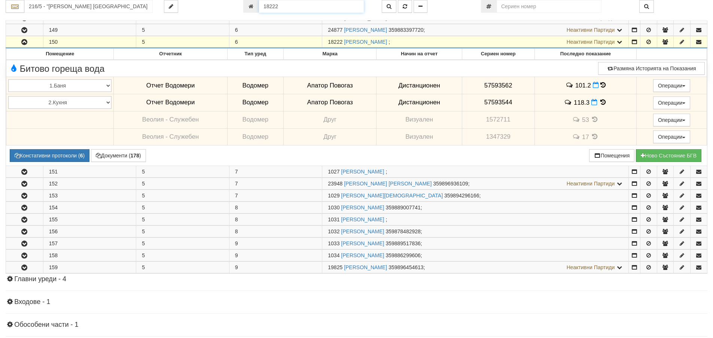
drag, startPoint x: 286, startPoint y: 7, endPoint x: 262, endPoint y: 8, distance: 24.0
click at [262, 8] on input "18222" at bounding box center [311, 6] width 105 height 13
type input "16045"
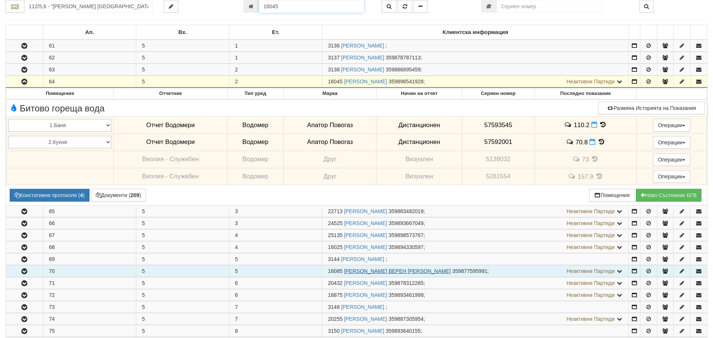
scroll to position [109, 0]
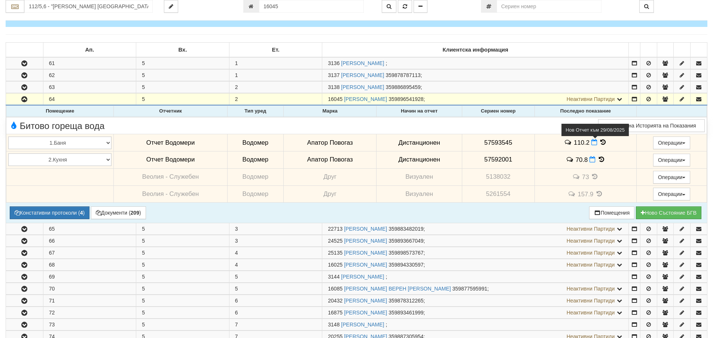
click at [591, 143] on icon at bounding box center [594, 142] width 6 height 6
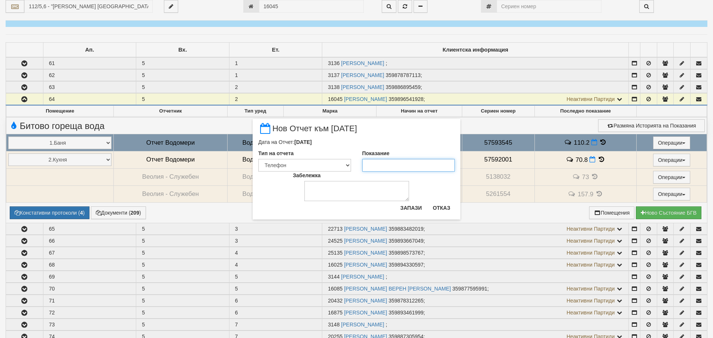
click at [363, 168] on input "Показание" at bounding box center [408, 165] width 93 height 13
drag, startPoint x: 348, startPoint y: 166, endPoint x: 345, endPoint y: 171, distance: 5.9
click at [348, 166] on select "Визуален Телефон Бележка Неосигурен достъп Самоотчет Служебно Дистанционен" at bounding box center [304, 165] width 93 height 13
click at [258, 159] on select "Визуален Телефон Бележка Неосигурен достъп Самоотчет Служебно Дистанционен" at bounding box center [304, 165] width 93 height 13
click at [407, 206] on button "Запази" at bounding box center [410, 208] width 31 height 12
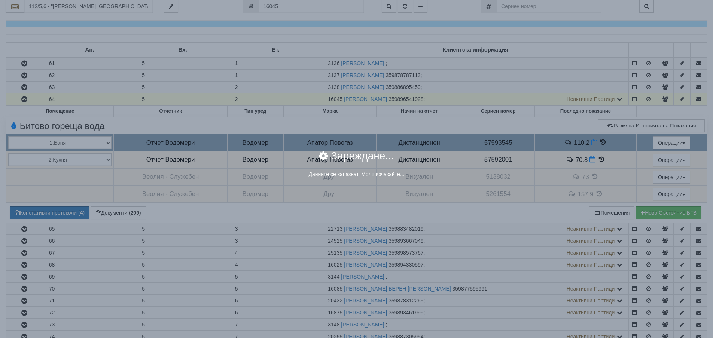
click at [591, 159] on div "× Зареждане... Данните се запазват. Моля изчакайте..." at bounding box center [356, 169] width 713 height 338
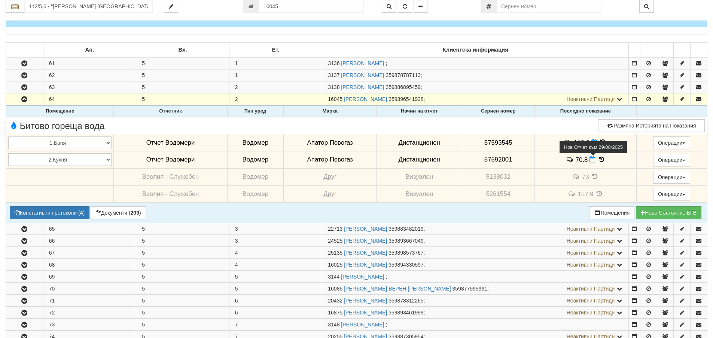
click at [590, 159] on icon at bounding box center [592, 159] width 6 height 6
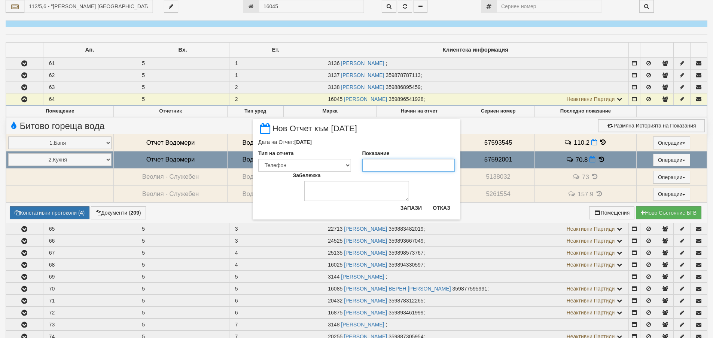
click at [366, 168] on input "Показание" at bounding box center [408, 165] width 93 height 13
click at [349, 165] on select "Визуален Телефон Бележка Неосигурен достъп Самоотчет Служебно Дистанционен" at bounding box center [304, 165] width 93 height 13
click at [258, 159] on select "Визуален Телефон Бележка Неосигурен достъп Самоотчет Служебно Дистанционен" at bounding box center [304, 165] width 93 height 13
click at [406, 210] on button "Запази" at bounding box center [410, 208] width 31 height 12
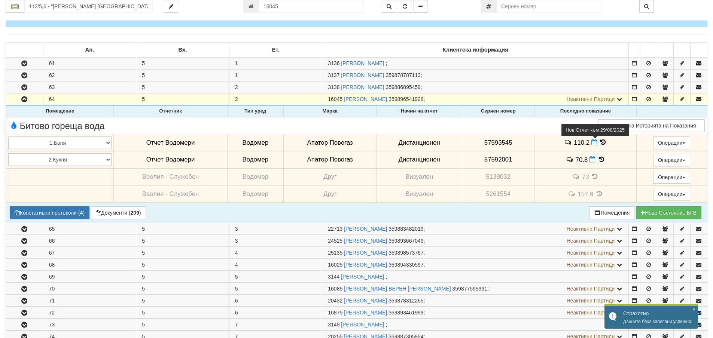
click at [591, 143] on icon at bounding box center [594, 142] width 6 height 6
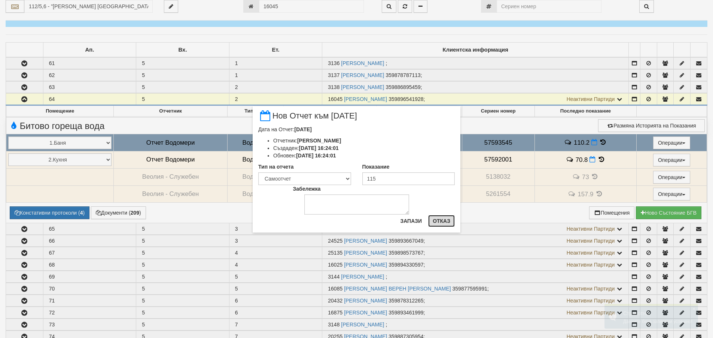
click at [448, 220] on button "Отказ" at bounding box center [441, 221] width 27 height 12
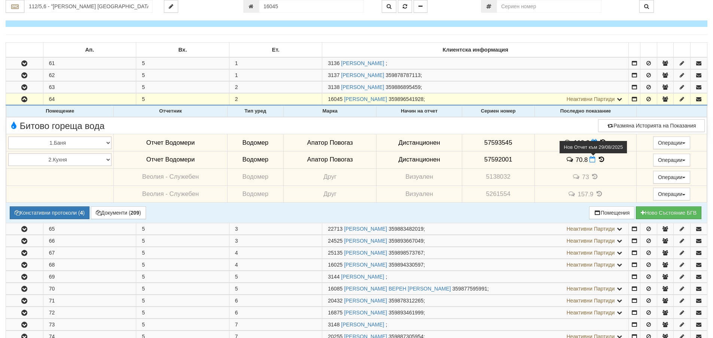
click at [589, 159] on icon at bounding box center [592, 159] width 6 height 6
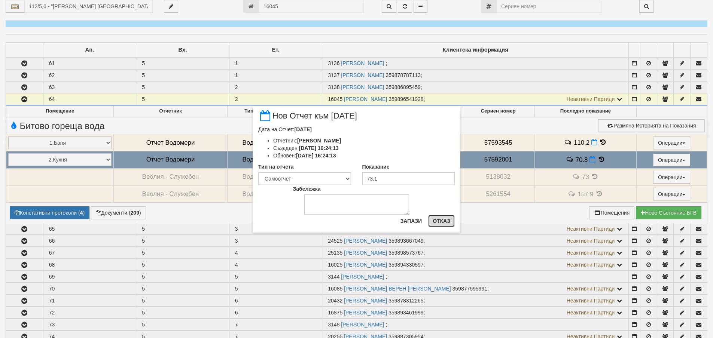
click at [444, 222] on button "Отказ" at bounding box center [441, 221] width 27 height 12
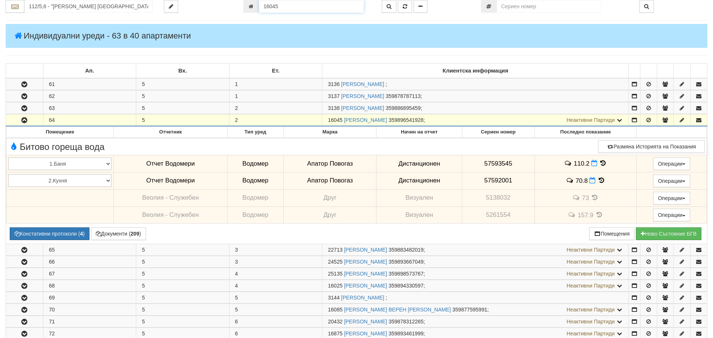
drag, startPoint x: 278, startPoint y: 6, endPoint x: 260, endPoint y: 6, distance: 18.7
click at [260, 6] on input "16045" at bounding box center [311, 6] width 105 height 13
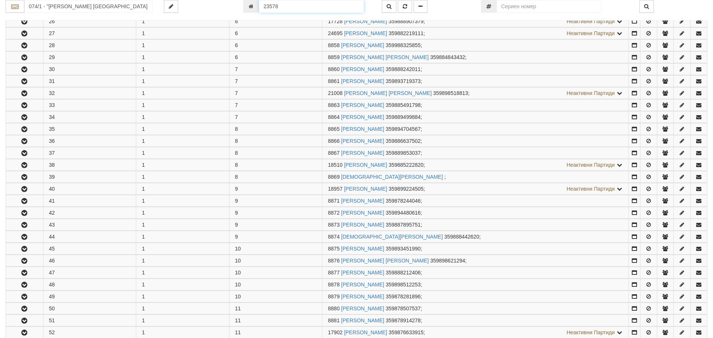
scroll to position [920, 0]
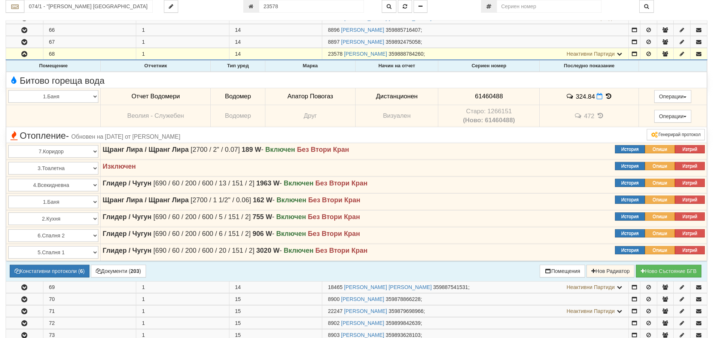
click at [608, 96] on icon at bounding box center [608, 96] width 8 height 6
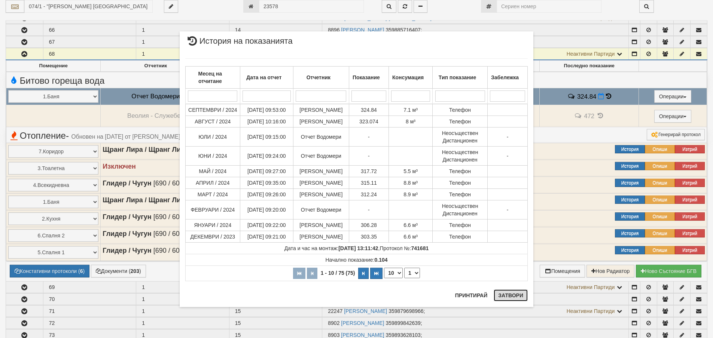
click at [509, 295] on button "Затвори" at bounding box center [510, 296] width 34 height 12
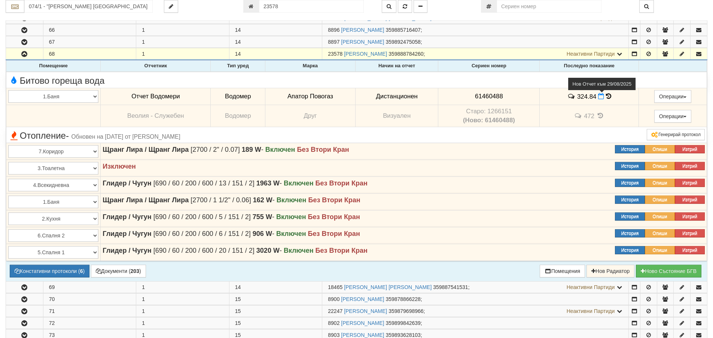
click at [599, 96] on icon at bounding box center [601, 96] width 6 height 6
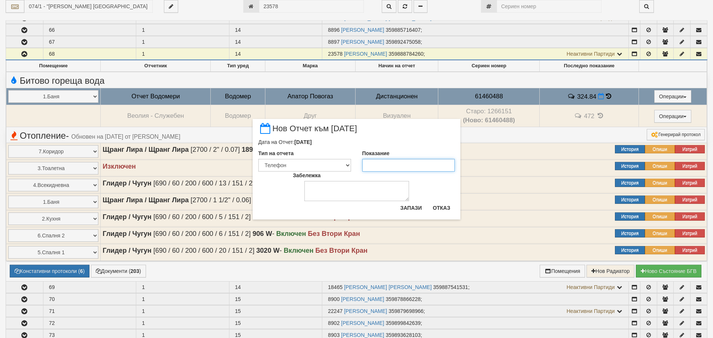
click at [378, 169] on input "Показание" at bounding box center [408, 165] width 93 height 13
drag, startPoint x: 346, startPoint y: 163, endPoint x: 336, endPoint y: 172, distance: 12.7
click at [346, 165] on select "Визуален Телефон Бележка Неосигурен достъп Самоотчет Служебно Дистанционен" at bounding box center [304, 165] width 93 height 13
click at [258, 159] on select "Визуален Телефон Бележка Неосигурен достъп Самоотчет Служебно Дистанционен" at bounding box center [304, 165] width 93 height 13
click at [408, 209] on button "Запази" at bounding box center [410, 208] width 31 height 12
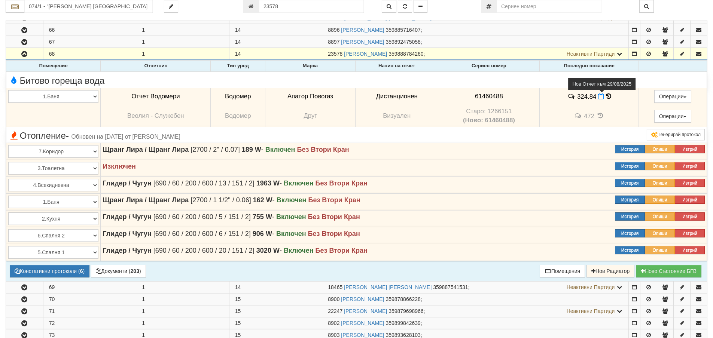
click at [598, 97] on icon at bounding box center [601, 96] width 6 height 6
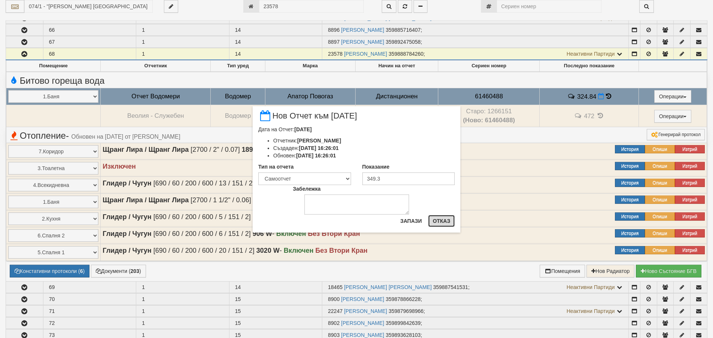
click at [440, 220] on button "Отказ" at bounding box center [441, 221] width 27 height 12
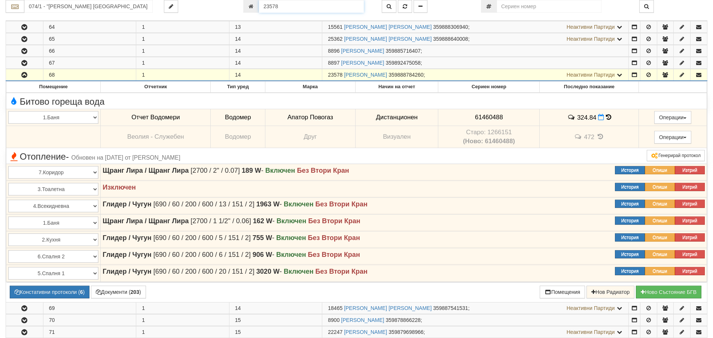
scroll to position [869, 0]
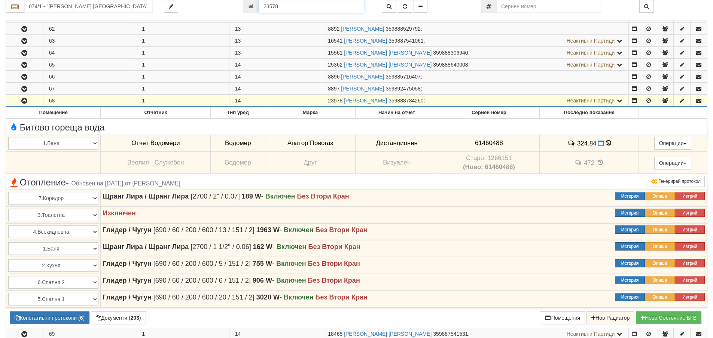
drag, startPoint x: 283, startPoint y: 4, endPoint x: 261, endPoint y: 4, distance: 22.4
click at [261, 4] on input "23578" at bounding box center [311, 6] width 105 height 13
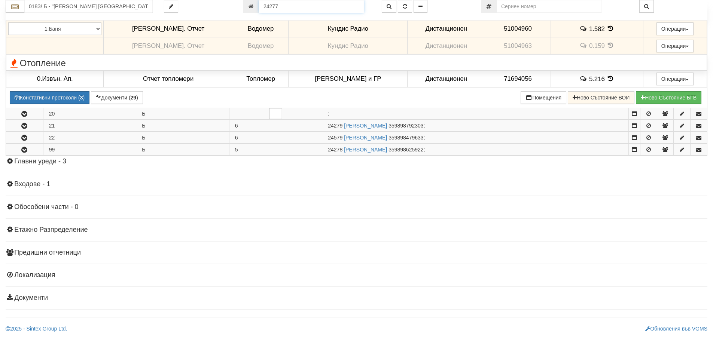
scroll to position [400, 0]
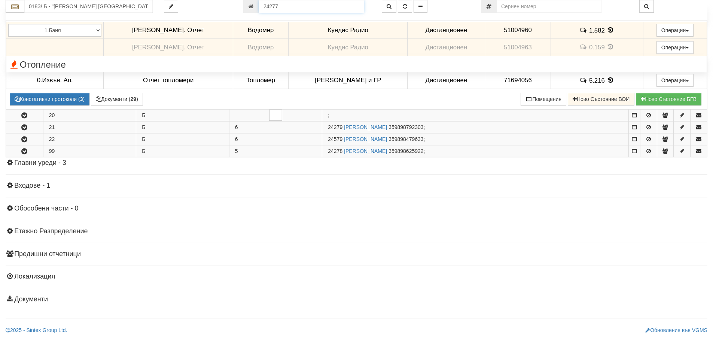
drag, startPoint x: 269, startPoint y: 6, endPoint x: 289, endPoint y: 9, distance: 19.7
click at [289, 9] on input "24277" at bounding box center [311, 6] width 105 height 13
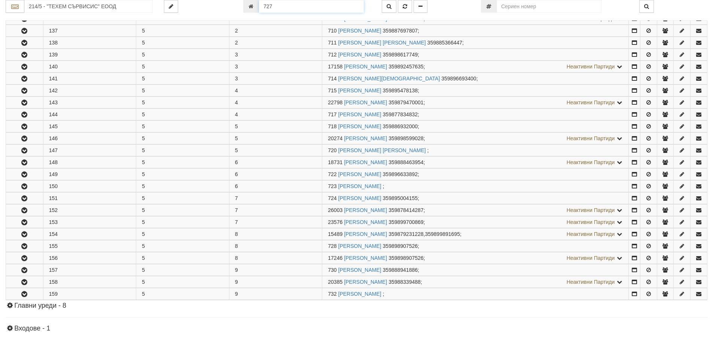
scroll to position [334, 0]
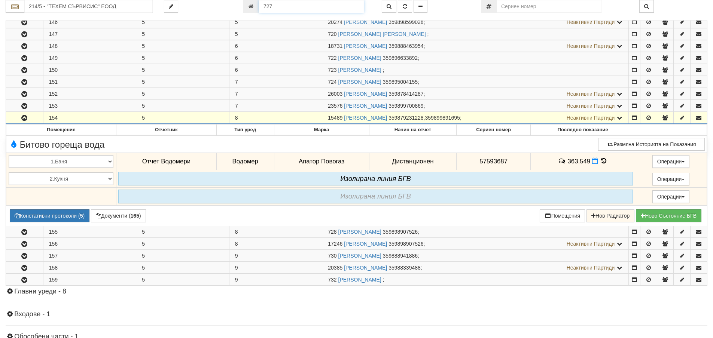
drag, startPoint x: 276, startPoint y: 6, endPoint x: 263, endPoint y: 6, distance: 13.1
click at [263, 6] on input "727" at bounding box center [311, 6] width 105 height 13
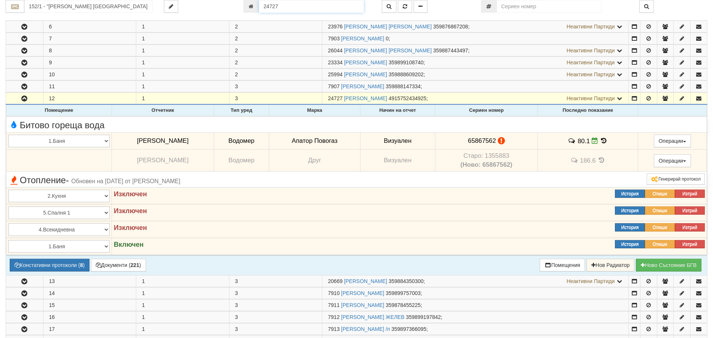
scroll to position [205, 0]
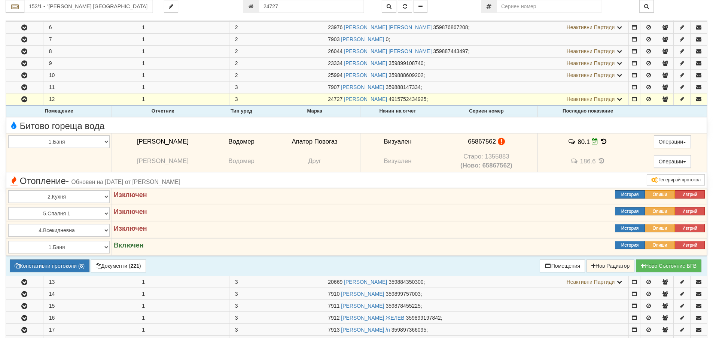
click at [599, 140] on icon at bounding box center [603, 141] width 8 height 6
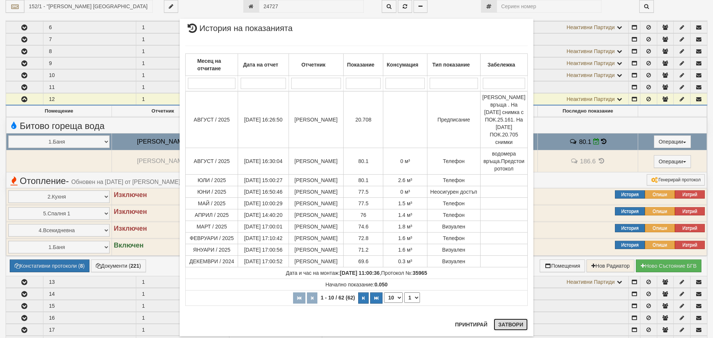
click at [504, 327] on button "Затвори" at bounding box center [510, 325] width 34 height 12
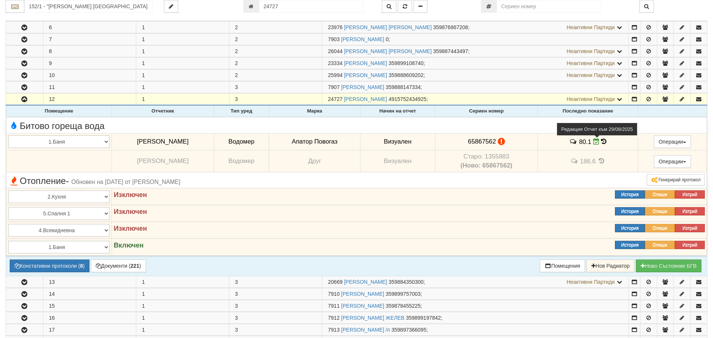
click at [593, 144] on icon at bounding box center [596, 141] width 6 height 6
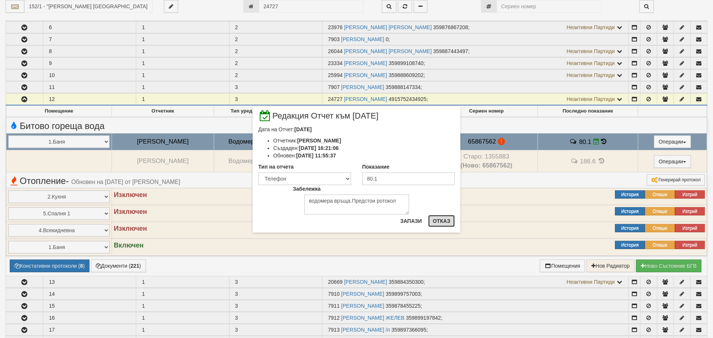
click at [441, 220] on button "Отказ" at bounding box center [441, 221] width 27 height 12
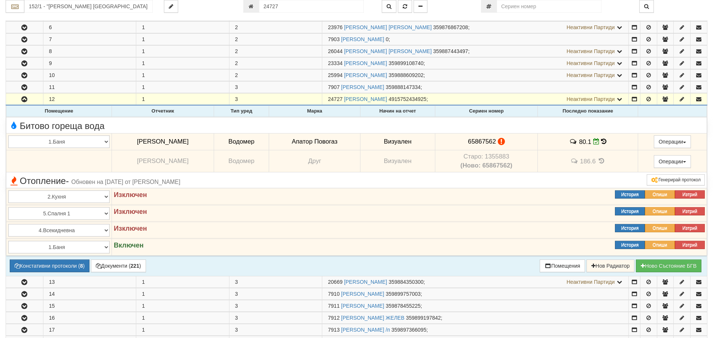
click at [601, 140] on icon at bounding box center [603, 141] width 5 height 6
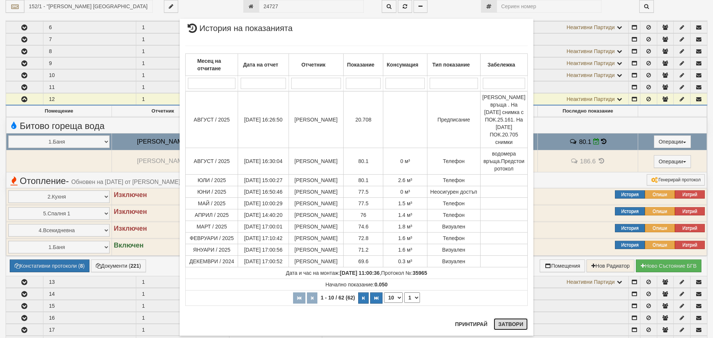
click at [516, 323] on button "Затвори" at bounding box center [510, 324] width 34 height 12
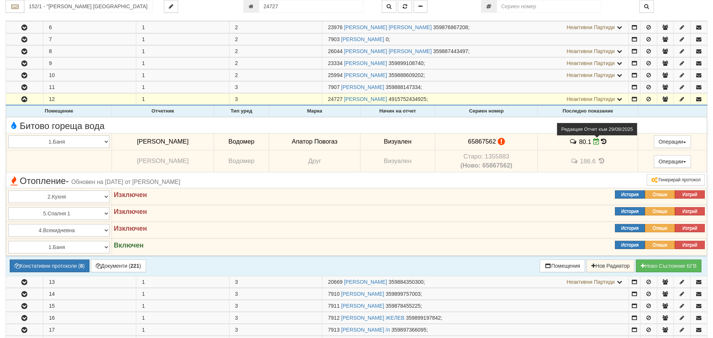
click at [593, 143] on icon at bounding box center [596, 141] width 6 height 6
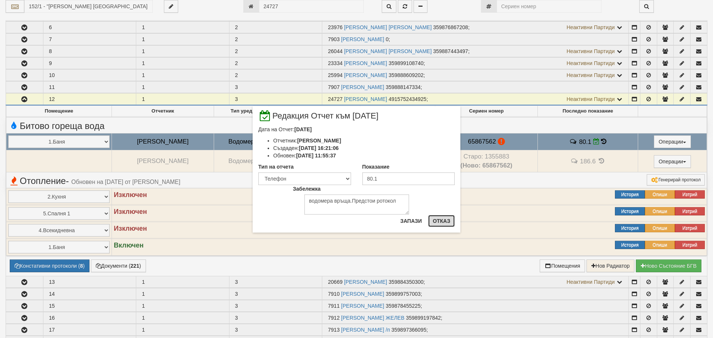
click at [442, 220] on button "Отказ" at bounding box center [441, 221] width 27 height 12
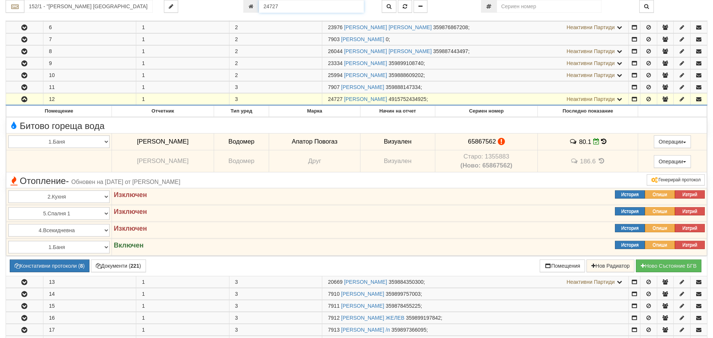
scroll to position [195, 0]
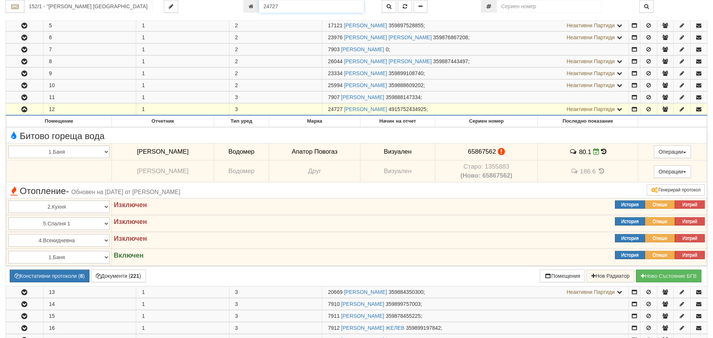
drag, startPoint x: 276, startPoint y: 5, endPoint x: 255, endPoint y: 8, distance: 21.6
click at [255, 8] on div "24727" at bounding box center [306, 6] width 127 height 13
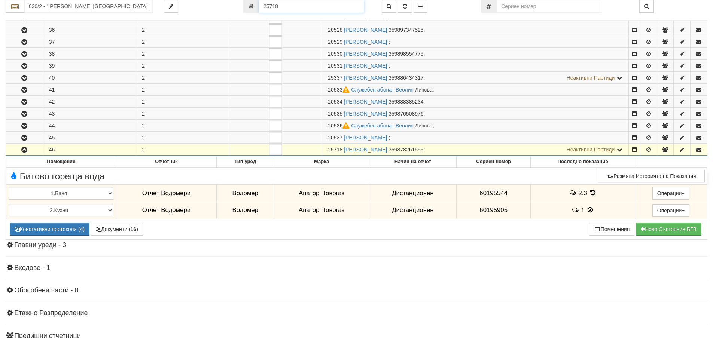
scroll to position [284, 0]
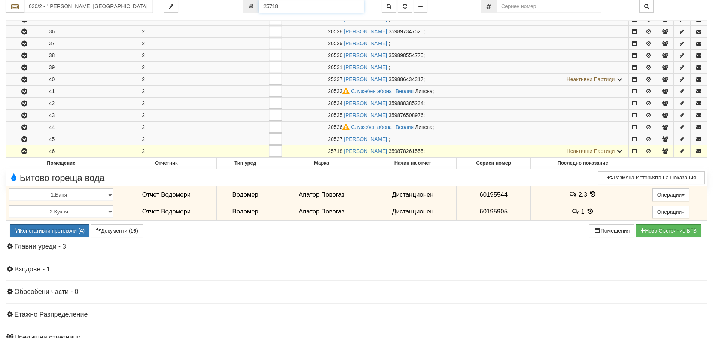
drag, startPoint x: 278, startPoint y: 6, endPoint x: 251, endPoint y: 12, distance: 27.4
click at [251, 12] on div "25718" at bounding box center [306, 6] width 127 height 13
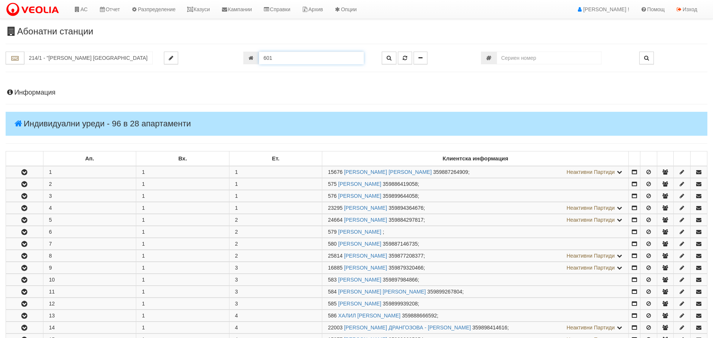
scroll to position [346, 0]
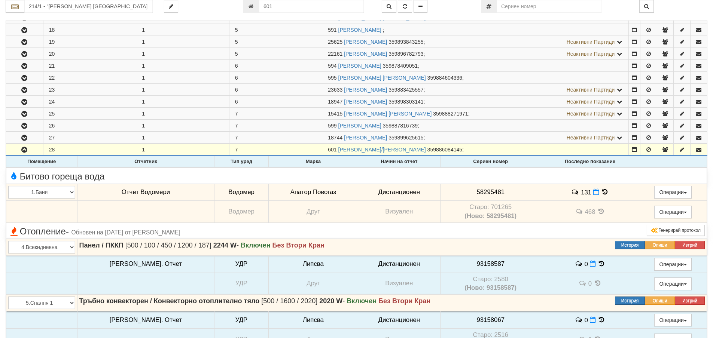
click at [601, 191] on icon at bounding box center [605, 192] width 8 height 6
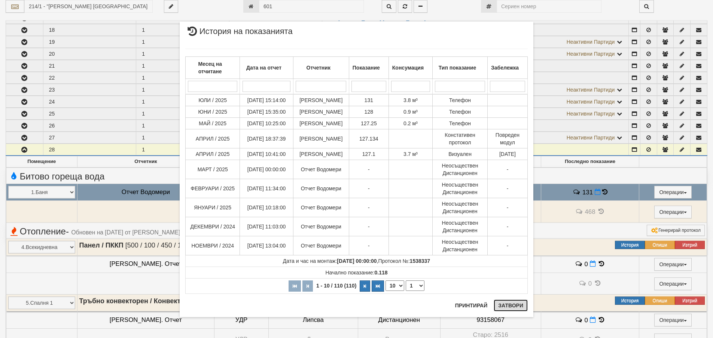
click at [512, 306] on button "Затвори" at bounding box center [510, 306] width 34 height 12
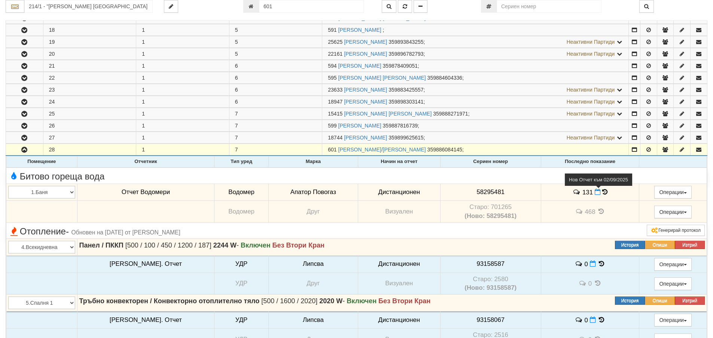
click at [594, 193] on icon at bounding box center [597, 192] width 6 height 6
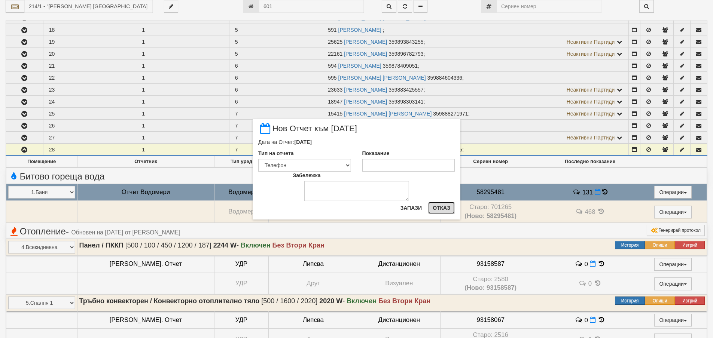
click at [439, 208] on button "Отказ" at bounding box center [441, 208] width 27 height 12
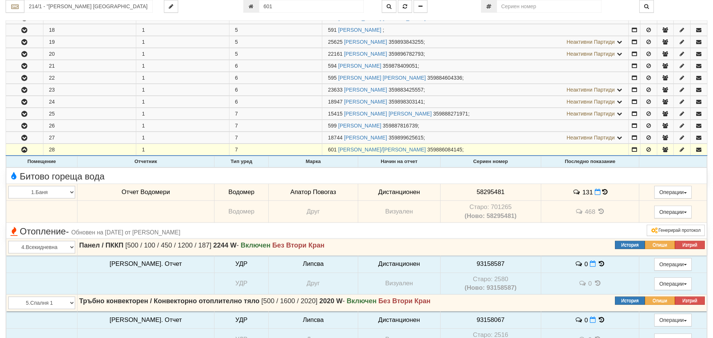
click at [602, 191] on icon at bounding box center [604, 192] width 5 height 6
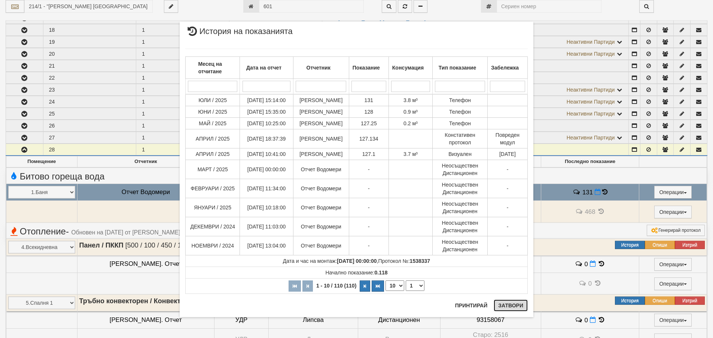
click at [519, 304] on button "Затвори" at bounding box center [510, 306] width 34 height 12
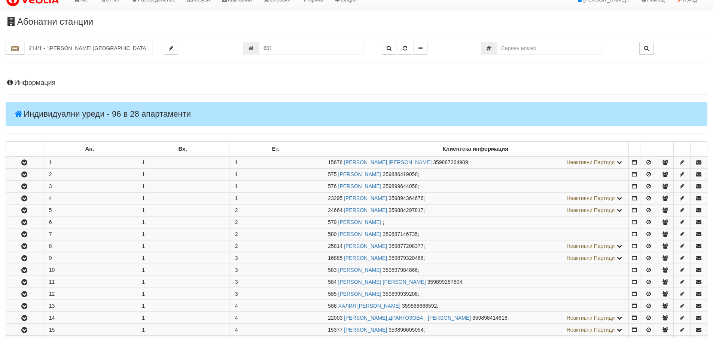
scroll to position [9, 0]
click at [27, 85] on h4 "Информация" at bounding box center [356, 83] width 701 height 7
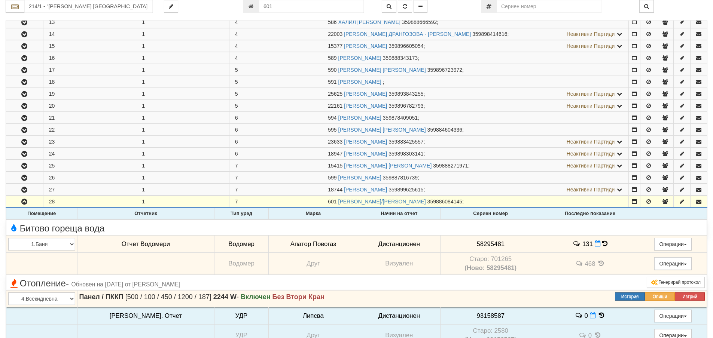
scroll to position [608, 0]
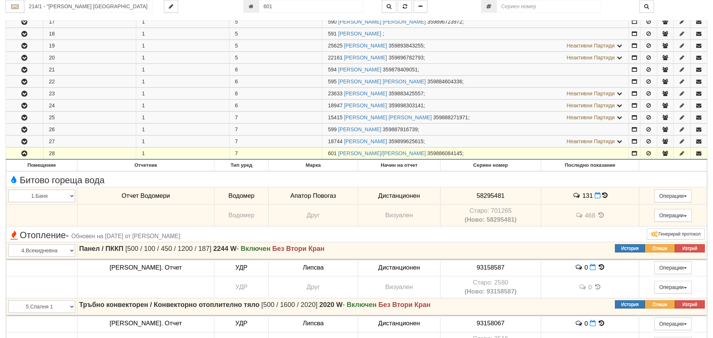
click at [403, 158] on td "601 ЛИЛЯНА ГЕРАСИМОВА ЯКИМОВА/п 359886084145 ;" at bounding box center [475, 153] width 306 height 12
click at [404, 154] on link "ЛИЛЯНА ГЕРАСИМОВА ЯКИМОВА/п" at bounding box center [382, 153] width 88 height 6
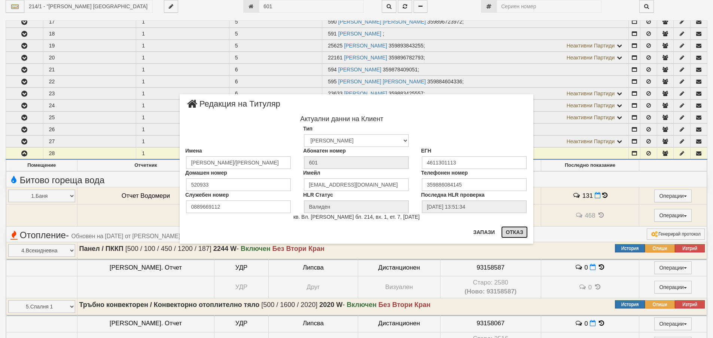
click at [511, 231] on button "Отказ" at bounding box center [514, 232] width 27 height 12
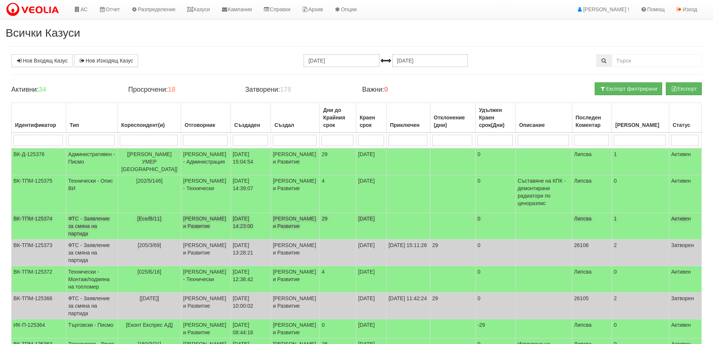
click at [94, 224] on td "ФТС - Заявление за смяна на партида" at bounding box center [92, 226] width 52 height 27
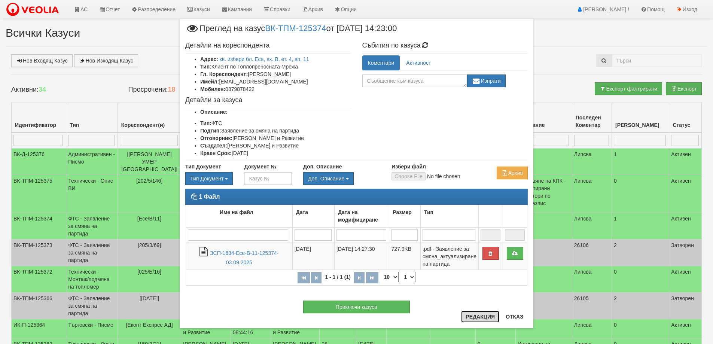
click at [476, 317] on button "Редакция" at bounding box center [480, 317] width 38 height 12
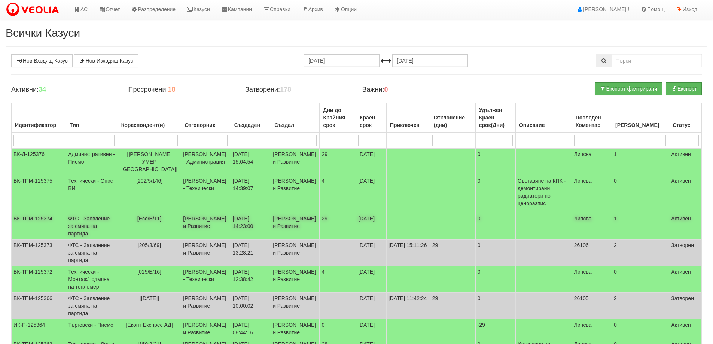
click at [95, 226] on td "ФТС - Заявление за смяна на партида" at bounding box center [92, 226] width 52 height 27
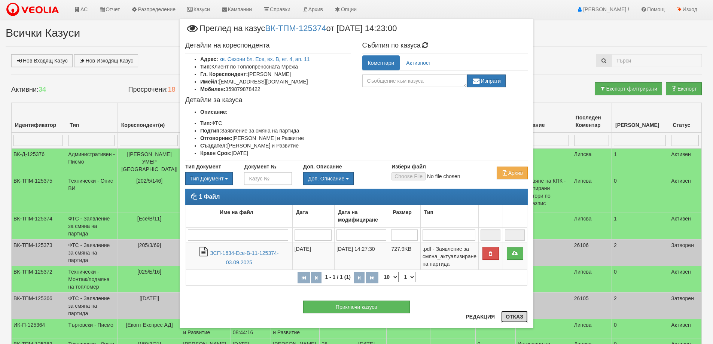
click at [514, 316] on button "Отказ" at bounding box center [514, 317] width 27 height 12
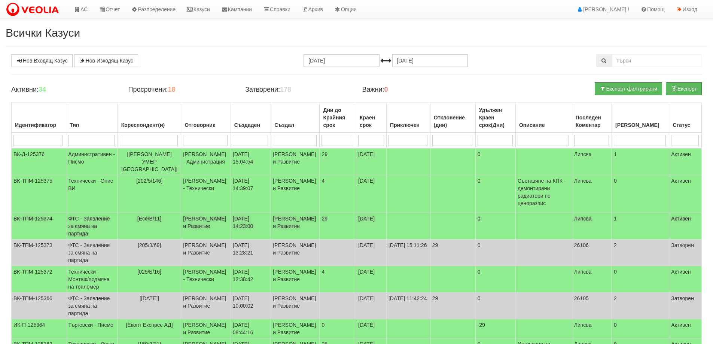
click at [88, 228] on td "ФТС - Заявление за смяна на партида" at bounding box center [92, 226] width 52 height 27
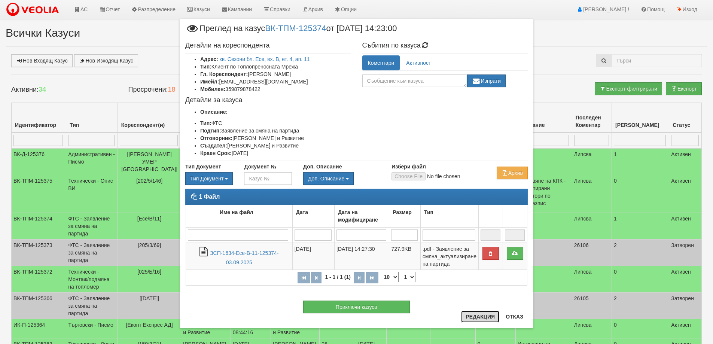
click at [482, 317] on button "Редакция" at bounding box center [480, 317] width 38 height 12
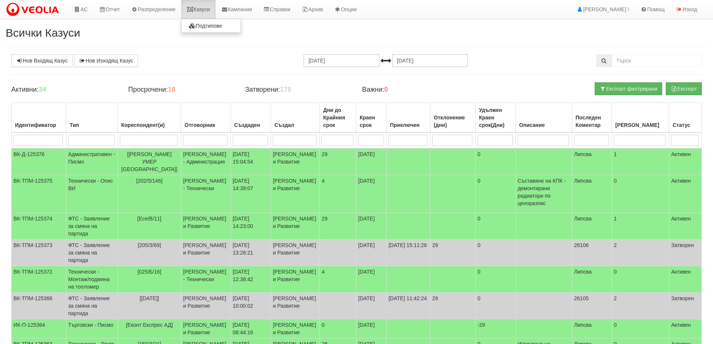
click at [205, 9] on link "Казуси" at bounding box center [198, 9] width 34 height 19
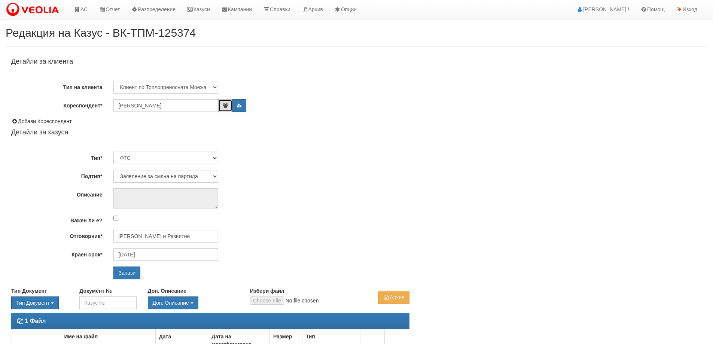
click at [224, 107] on icon "button" at bounding box center [225, 105] width 6 height 4
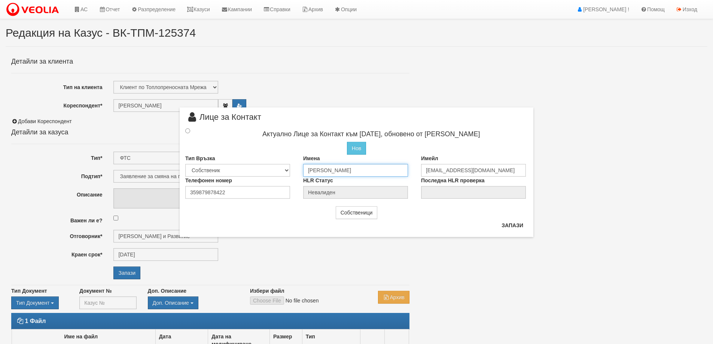
drag, startPoint x: 322, startPoint y: 169, endPoint x: 325, endPoint y: 172, distance: 4.2
click at [325, 172] on input "Иван Чочев Димитров" at bounding box center [355, 170] width 105 height 13
type input "[PERSON_NAME]"
click at [187, 131] on input "radio" at bounding box center [187, 130] width 5 height 5
radio input "true"
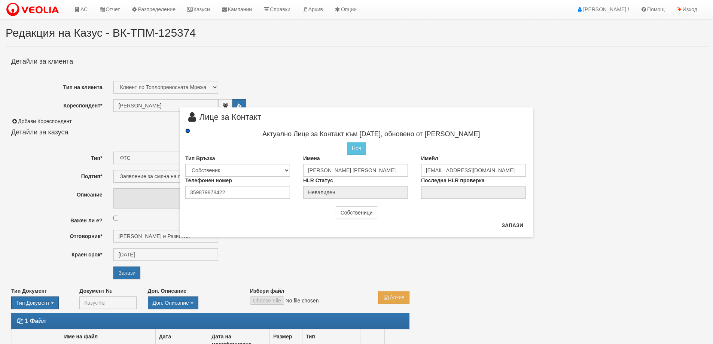
type input "[PERSON_NAME]"
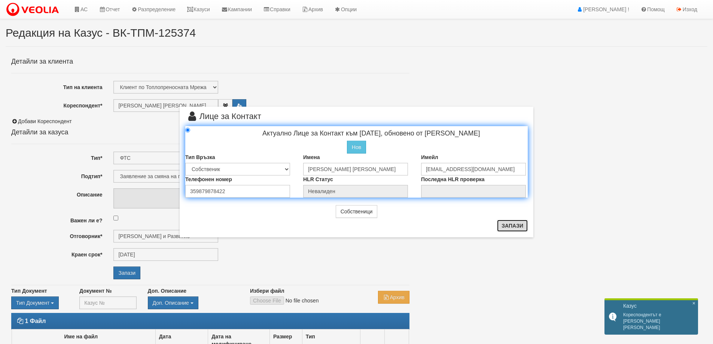
click at [510, 226] on button "Запази" at bounding box center [512, 226] width 31 height 12
radio input "true"
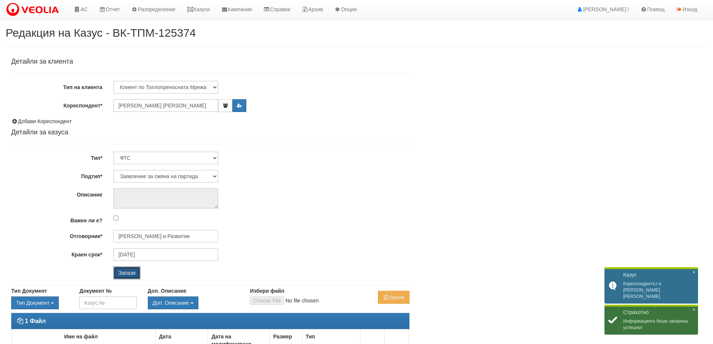
click at [123, 271] on input "Запази" at bounding box center [126, 272] width 27 height 13
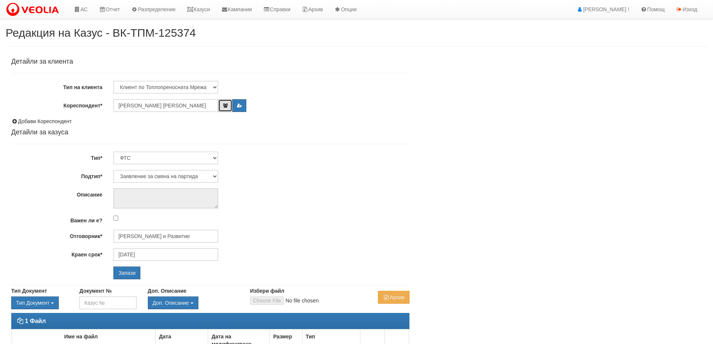
click at [227, 104] on icon "button" at bounding box center [225, 105] width 6 height 4
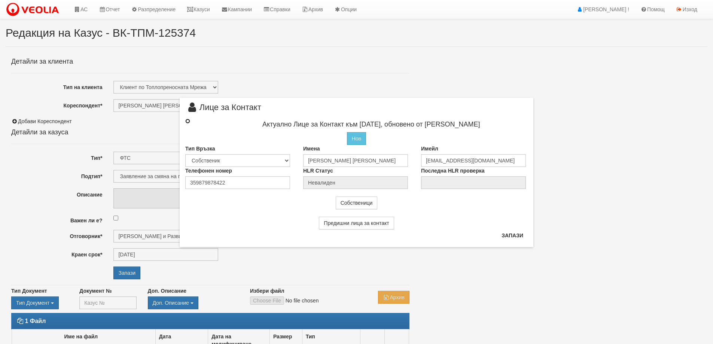
click at [187, 120] on input "radio" at bounding box center [187, 121] width 5 height 5
radio input "true"
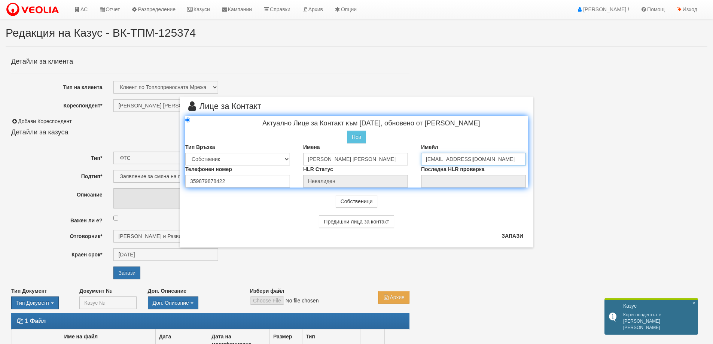
click at [426, 160] on input "qochevman@abv.bg" at bounding box center [473, 159] width 105 height 13
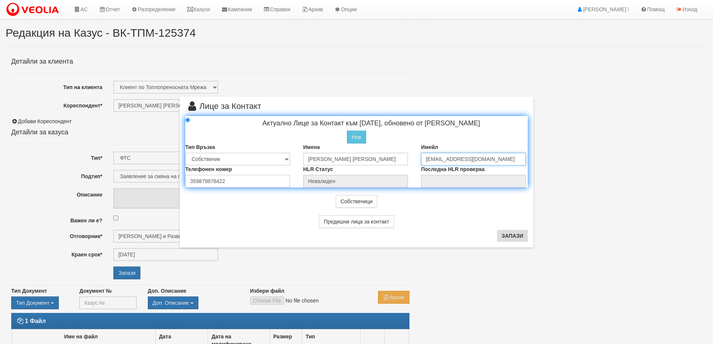
type input "[EMAIL_ADDRESS][DOMAIN_NAME]"
click at [509, 236] on button "Запази" at bounding box center [512, 236] width 31 height 12
radio input "true"
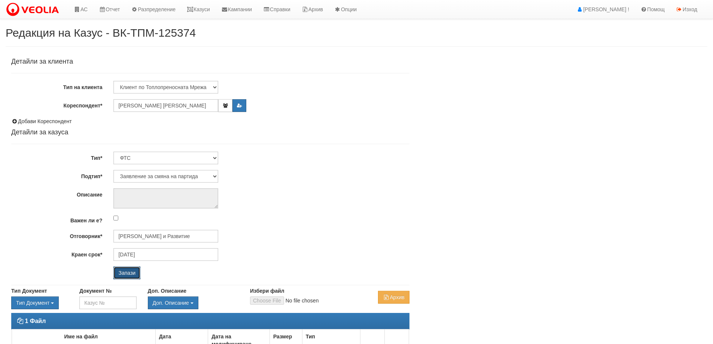
click at [129, 275] on input "Запази" at bounding box center [126, 272] width 27 height 13
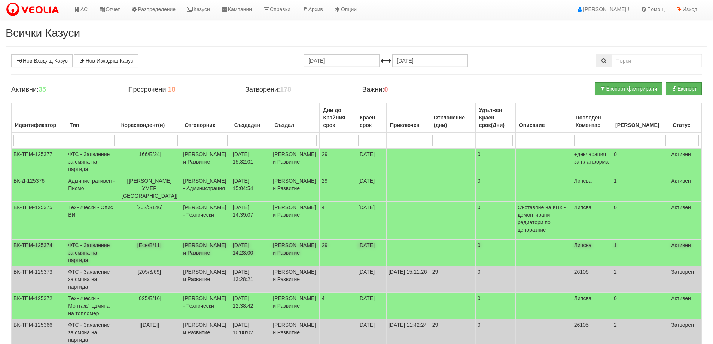
click at [97, 265] on td "ФТС - Заявление за смяна на партида" at bounding box center [92, 252] width 52 height 27
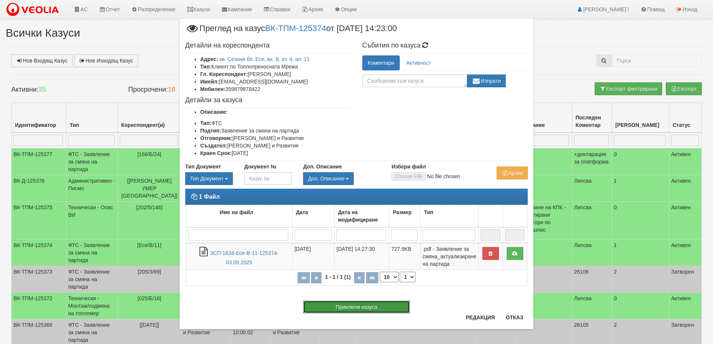
click at [359, 306] on button "Приключи казуса" at bounding box center [356, 306] width 107 height 13
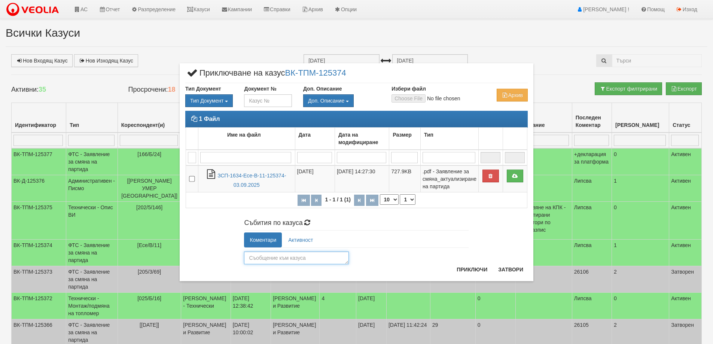
click at [256, 256] on textarea at bounding box center [296, 257] width 105 height 13
type textarea "24359"
click at [474, 269] on button "Приключи" at bounding box center [472, 269] width 40 height 12
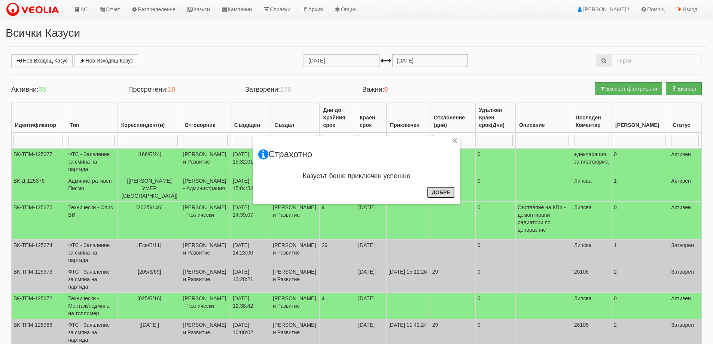
click at [449, 193] on button "Добре" at bounding box center [441, 192] width 28 height 12
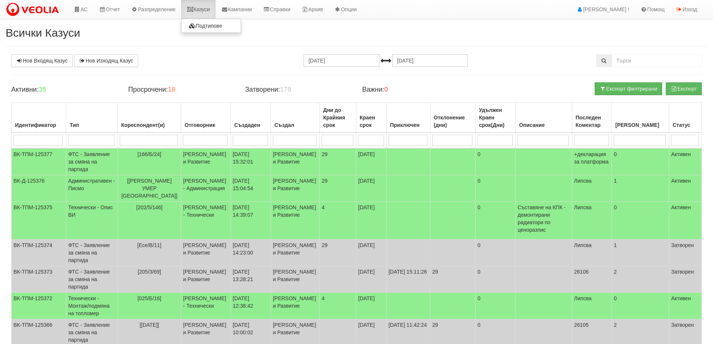
click at [198, 9] on link "Казуси" at bounding box center [198, 9] width 34 height 19
click at [204, 7] on link "Казуси" at bounding box center [198, 9] width 34 height 19
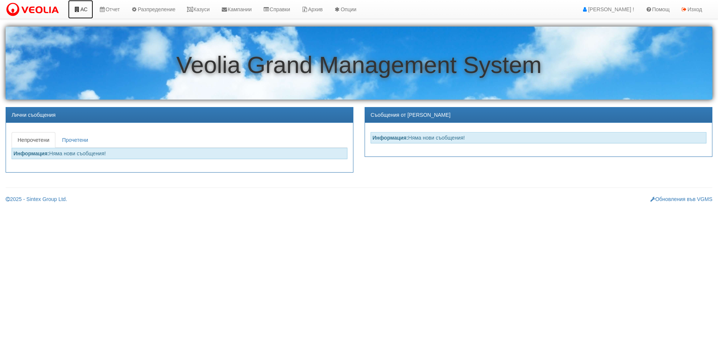
click at [85, 10] on link "АС" at bounding box center [80, 9] width 25 height 19
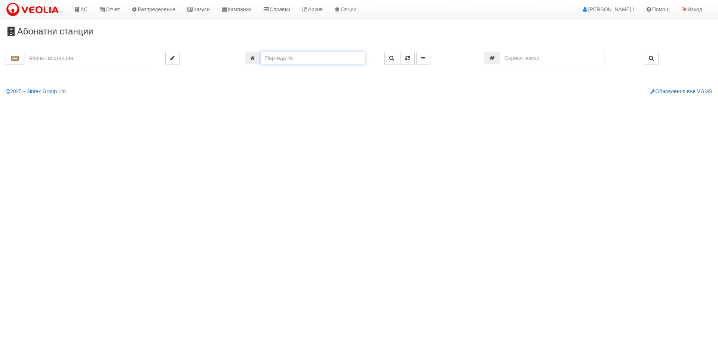
click at [274, 58] on input "number" at bounding box center [313, 58] width 105 height 13
type input "20708"
type input "029/1 - "ВЕОЛИЯ ЕНЕРДЖИ ВАРНА " ЕАД"
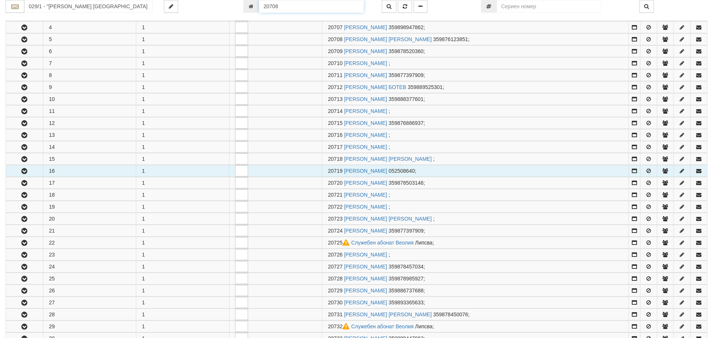
scroll to position [196, 0]
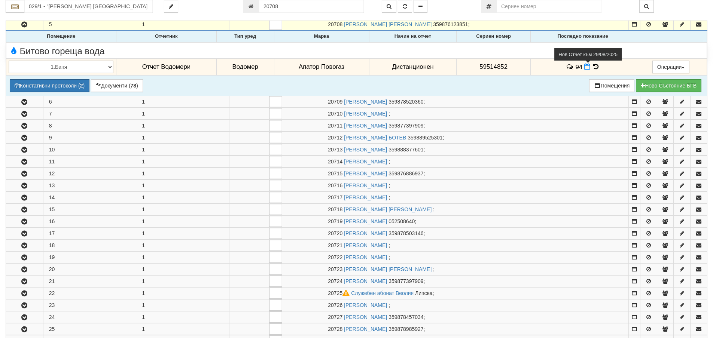
click at [584, 66] on icon at bounding box center [587, 67] width 6 height 6
select select "8dc75930-9bfd-e511-80be-8d5a1dced85a"
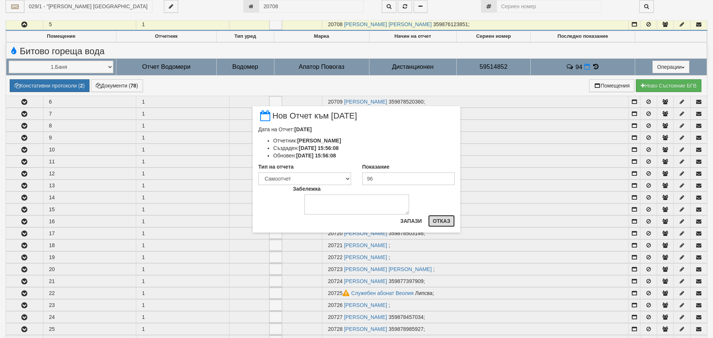
drag, startPoint x: 446, startPoint y: 220, endPoint x: 442, endPoint y: 199, distance: 20.6
click at [446, 220] on button "Отказ" at bounding box center [441, 221] width 27 height 12
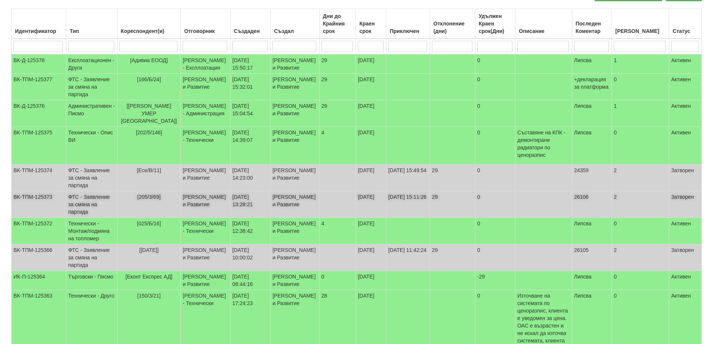
scroll to position [112, 0]
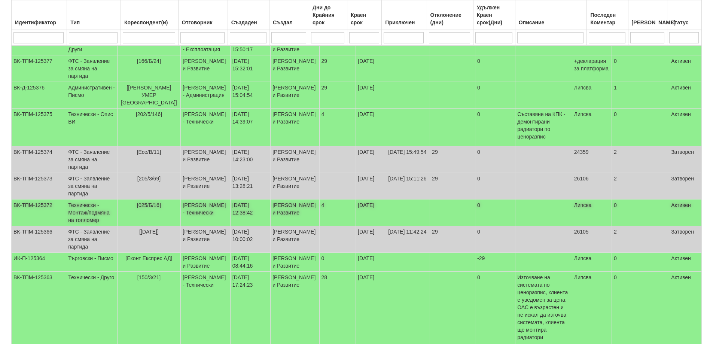
click at [89, 226] on td "Технически - Монтаж/подмяна на топломер" at bounding box center [91, 212] width 51 height 27
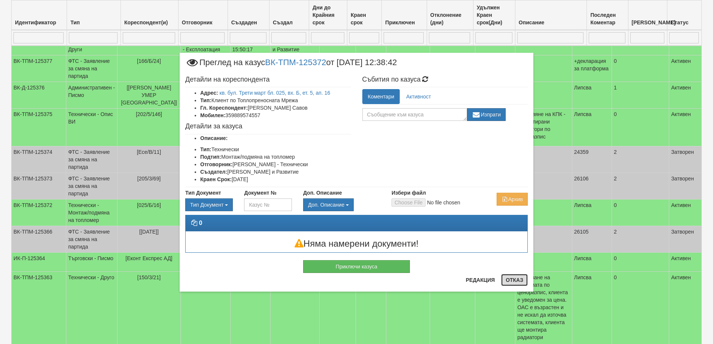
click at [515, 278] on button "Отказ" at bounding box center [514, 280] width 27 height 12
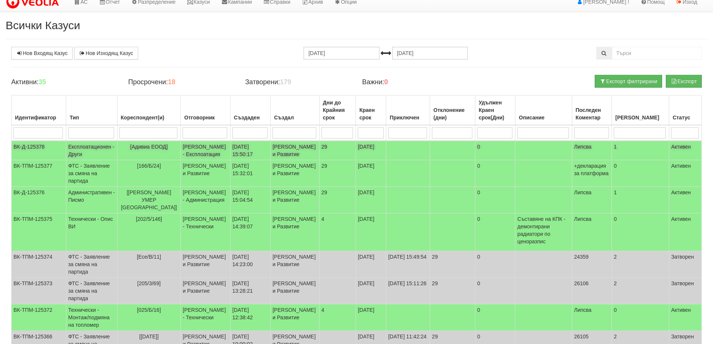
scroll to position [0, 0]
